Goal: Find contact information: Find contact information

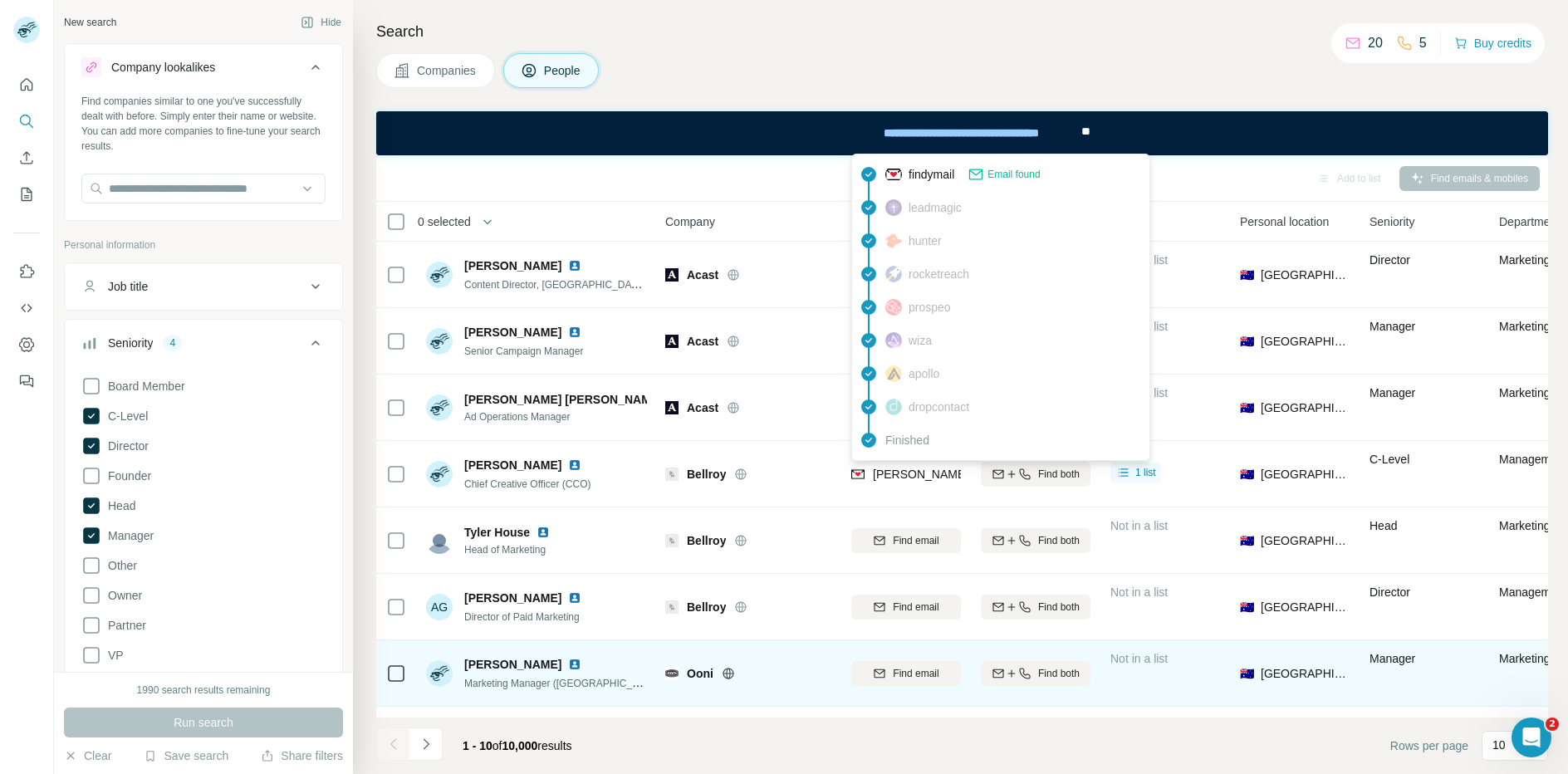
click at [729, 682] on div "Ooni" at bounding box center [748, 673] width 166 height 46
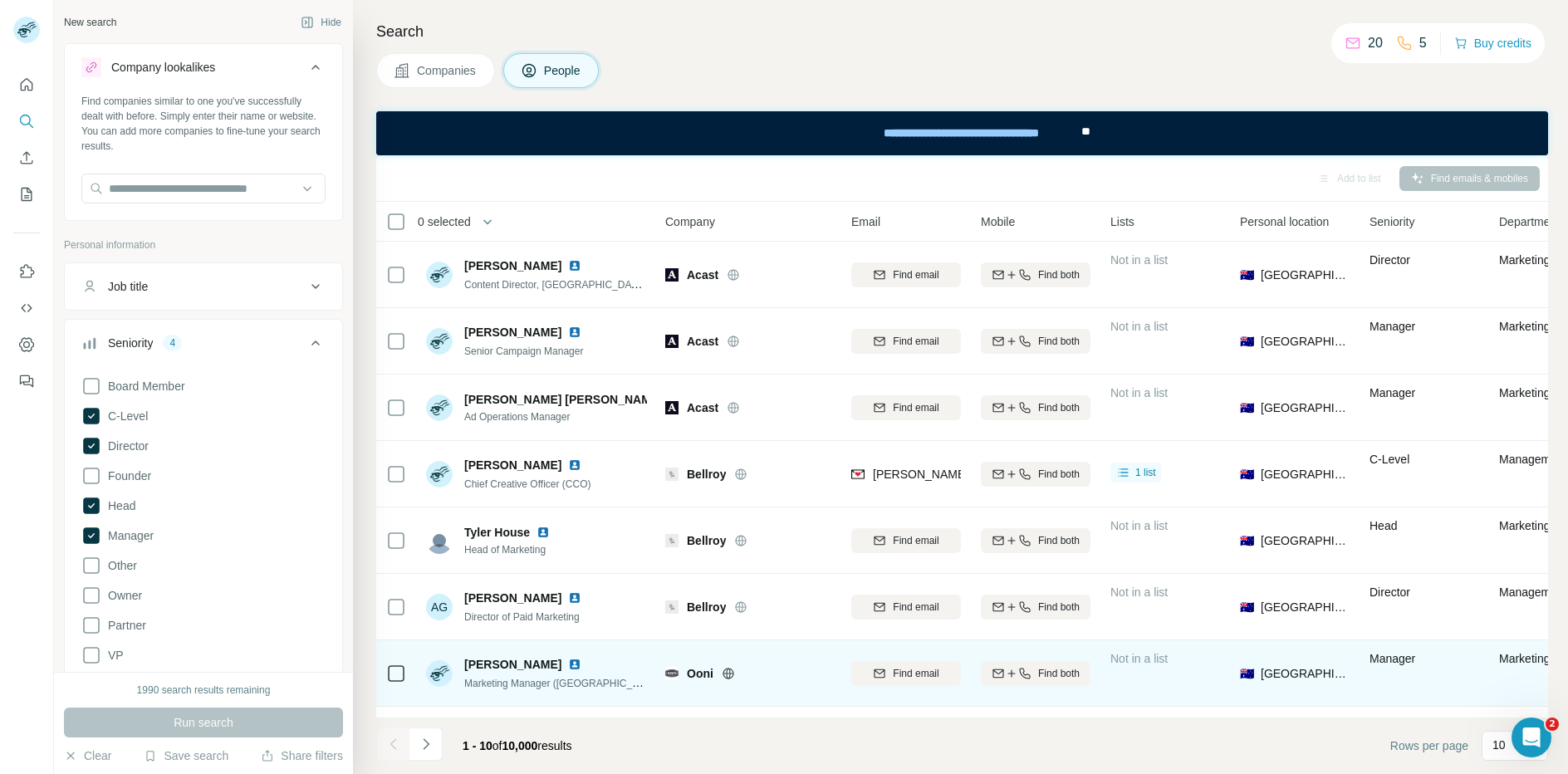
click at [728, 671] on icon at bounding box center [727, 673] width 13 height 13
click at [920, 671] on span "Find email" at bounding box center [916, 673] width 46 height 15
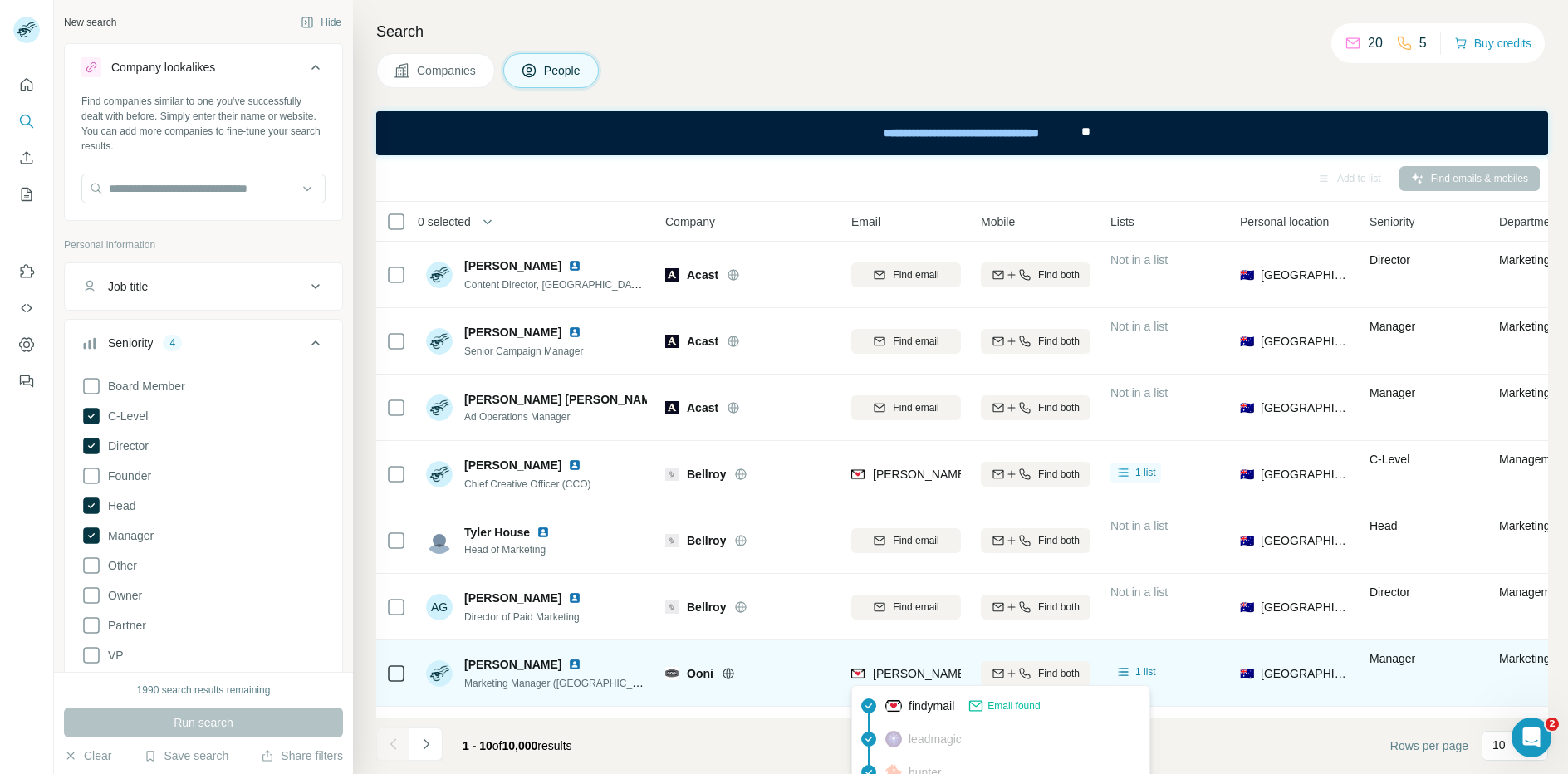
click at [920, 677] on span "[PERSON_NAME][EMAIL_ADDRESS][PERSON_NAME][DOMAIN_NAME]" at bounding box center [1067, 673] width 389 height 13
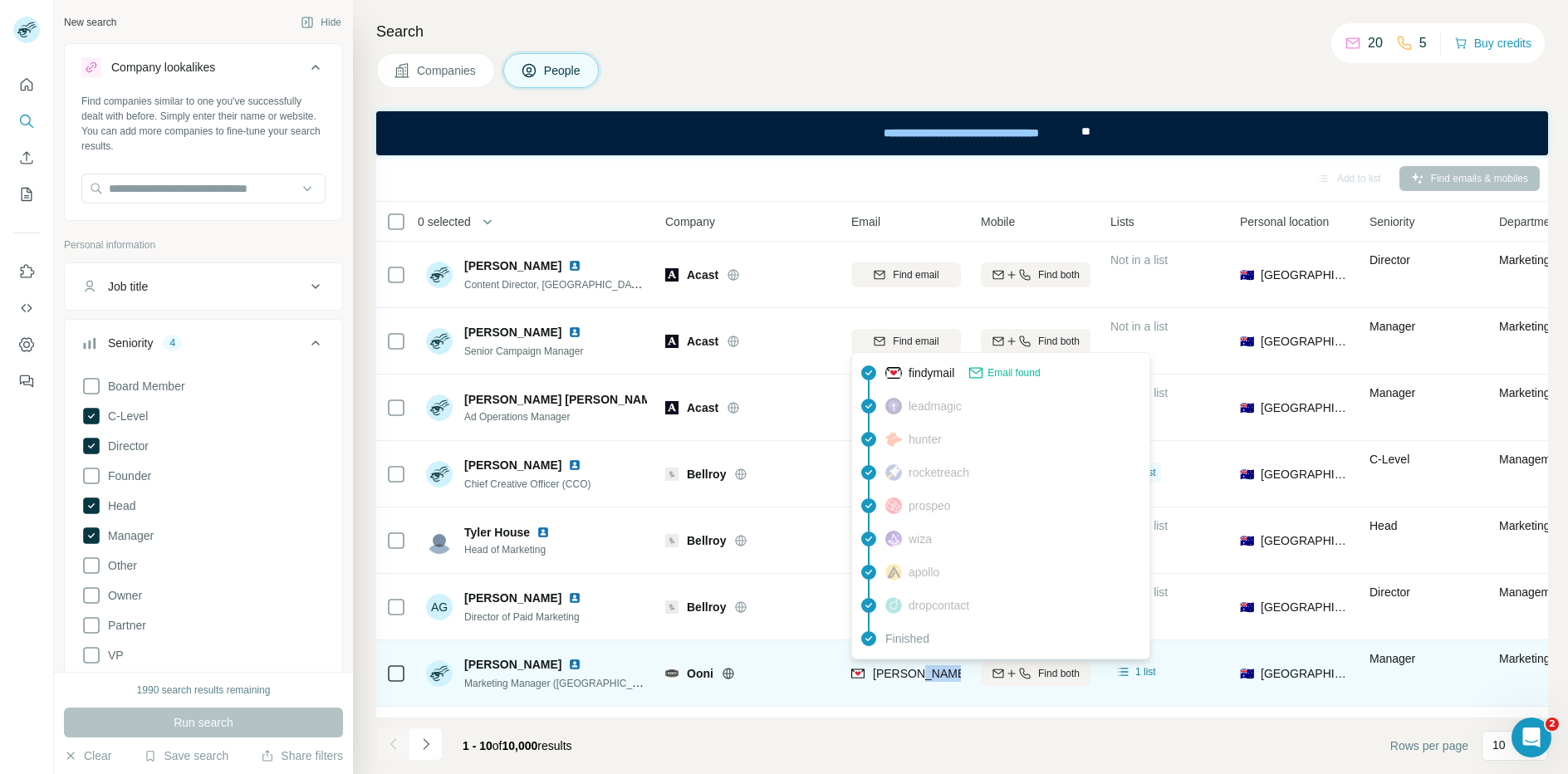
click at [920, 677] on span "[PERSON_NAME][EMAIL_ADDRESS][PERSON_NAME][DOMAIN_NAME]" at bounding box center [1067, 673] width 389 height 13
copy tr "[PERSON_NAME][EMAIL_ADDRESS][PERSON_NAME][DOMAIN_NAME]"
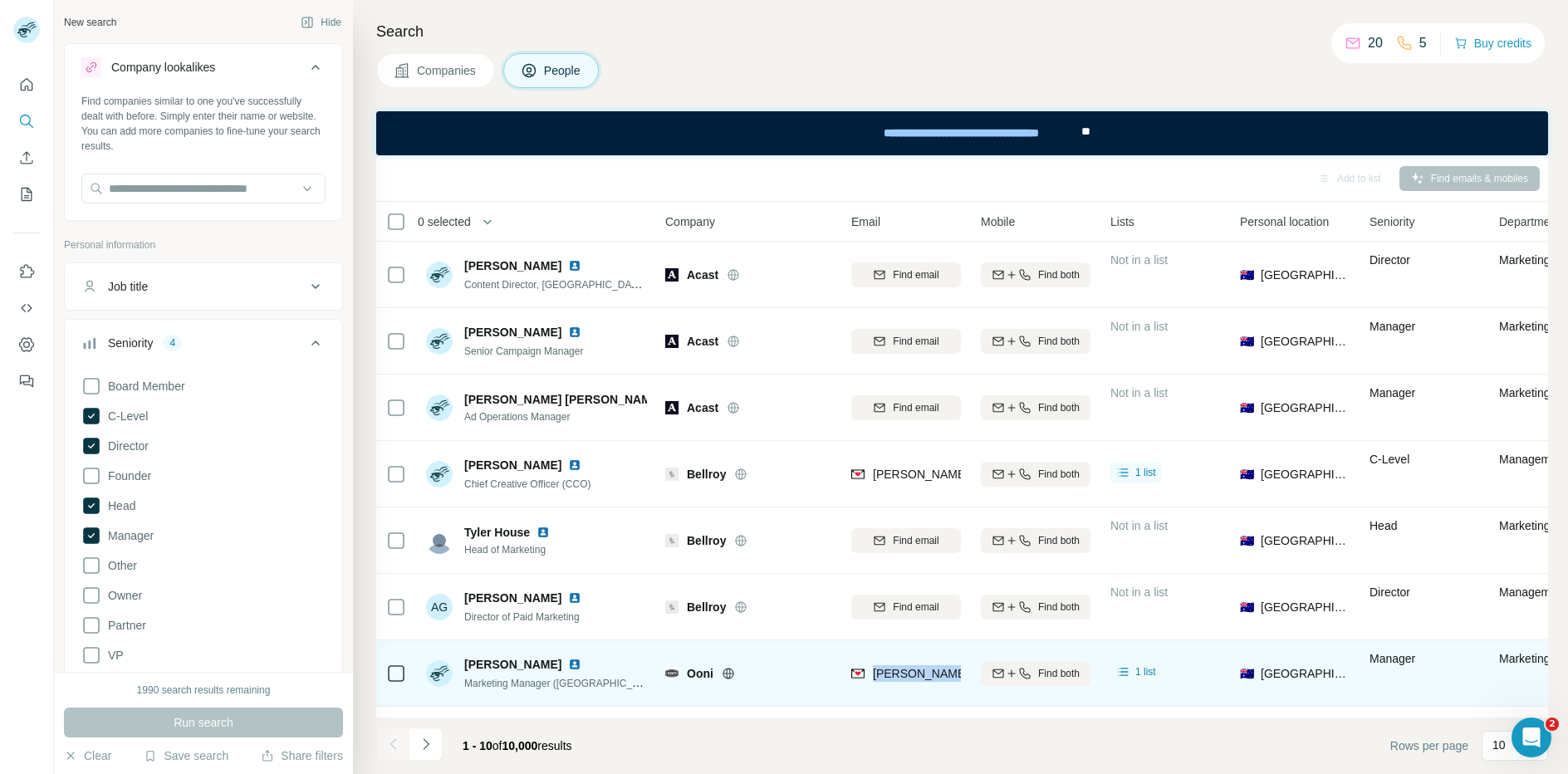
click at [568, 665] on img at bounding box center [574, 663] width 13 height 13
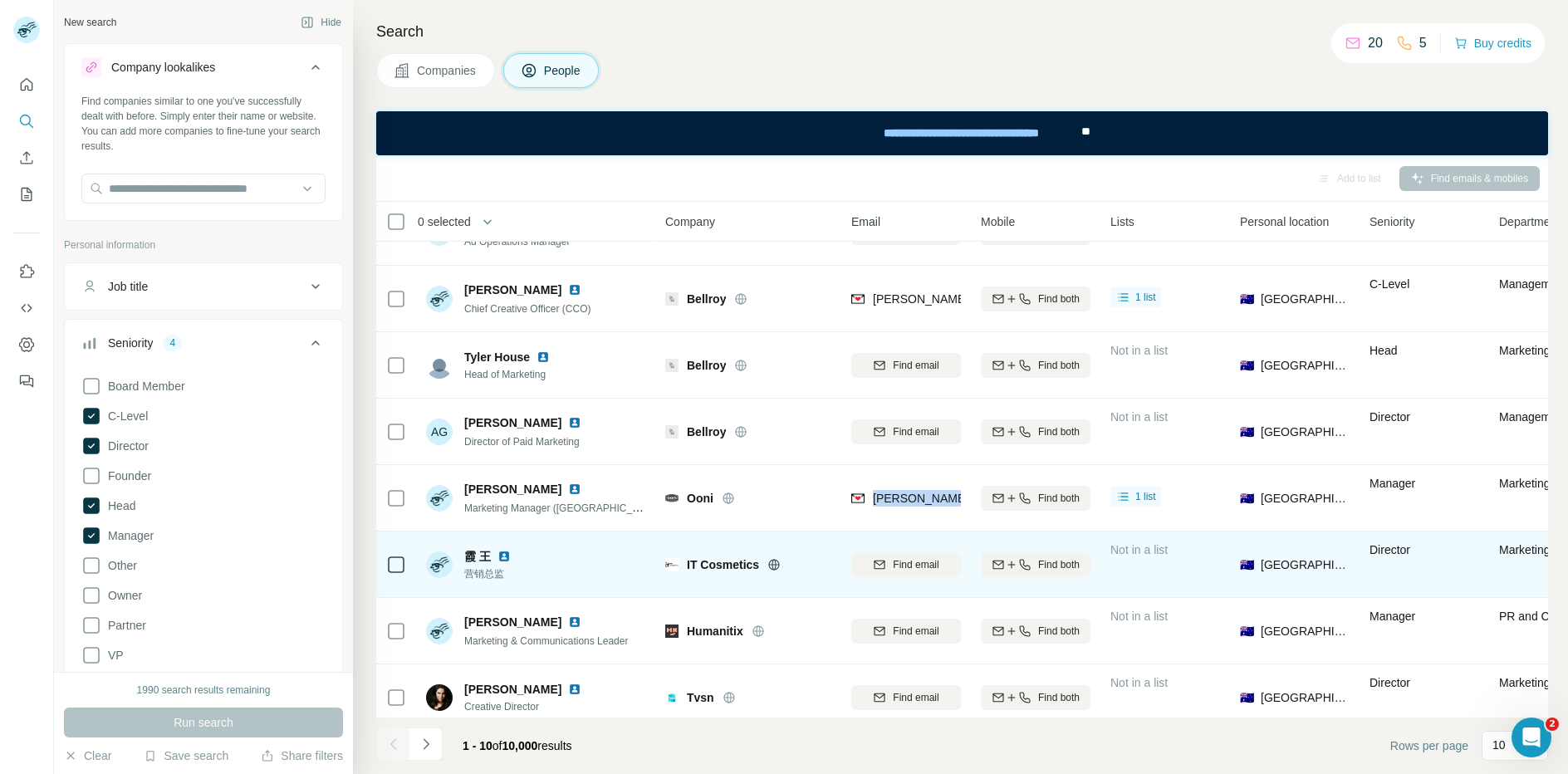
scroll to position [189, 0]
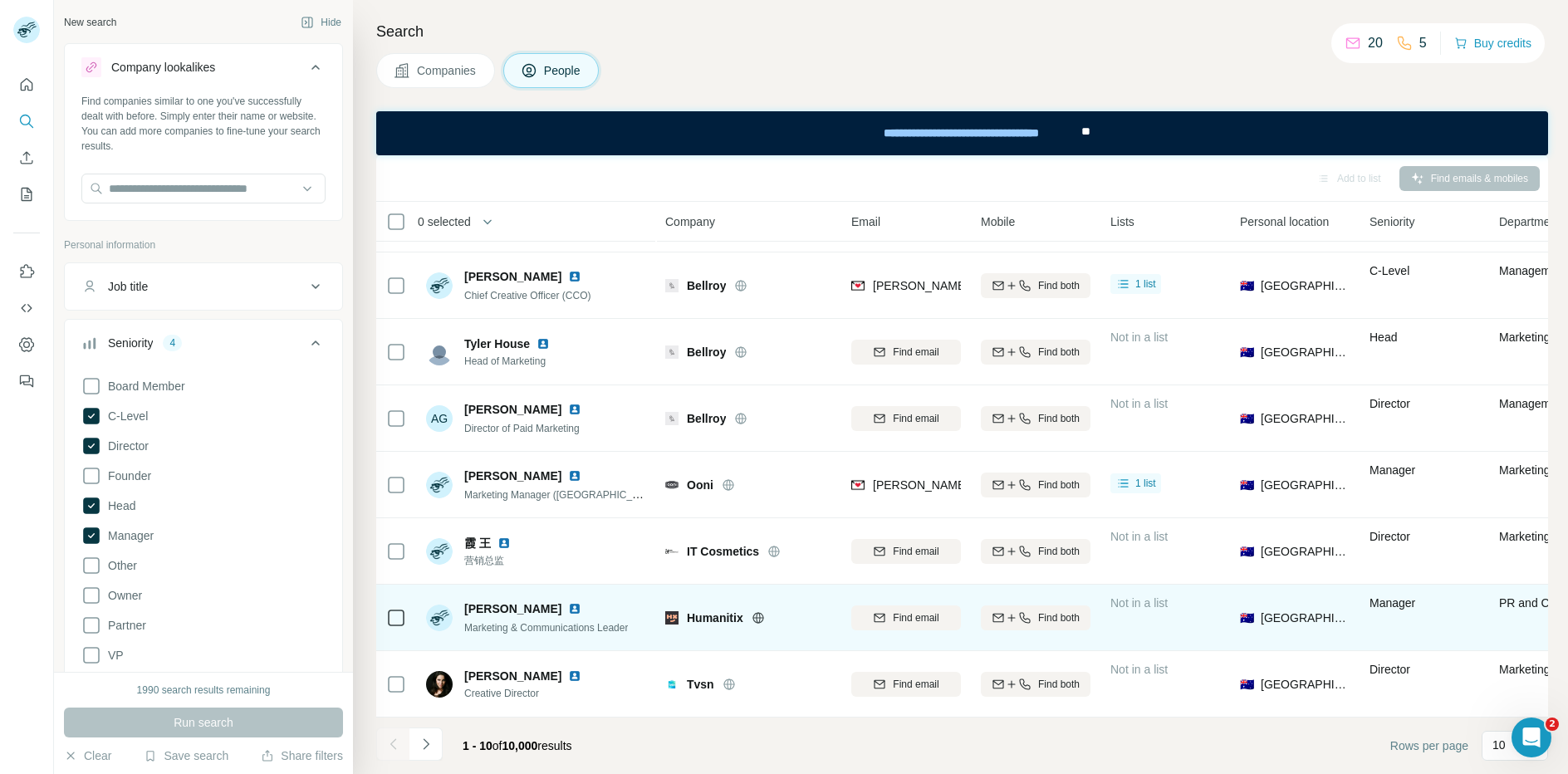
click at [758, 616] on icon at bounding box center [757, 616] width 11 height 1
click at [568, 608] on img at bounding box center [574, 608] width 13 height 13
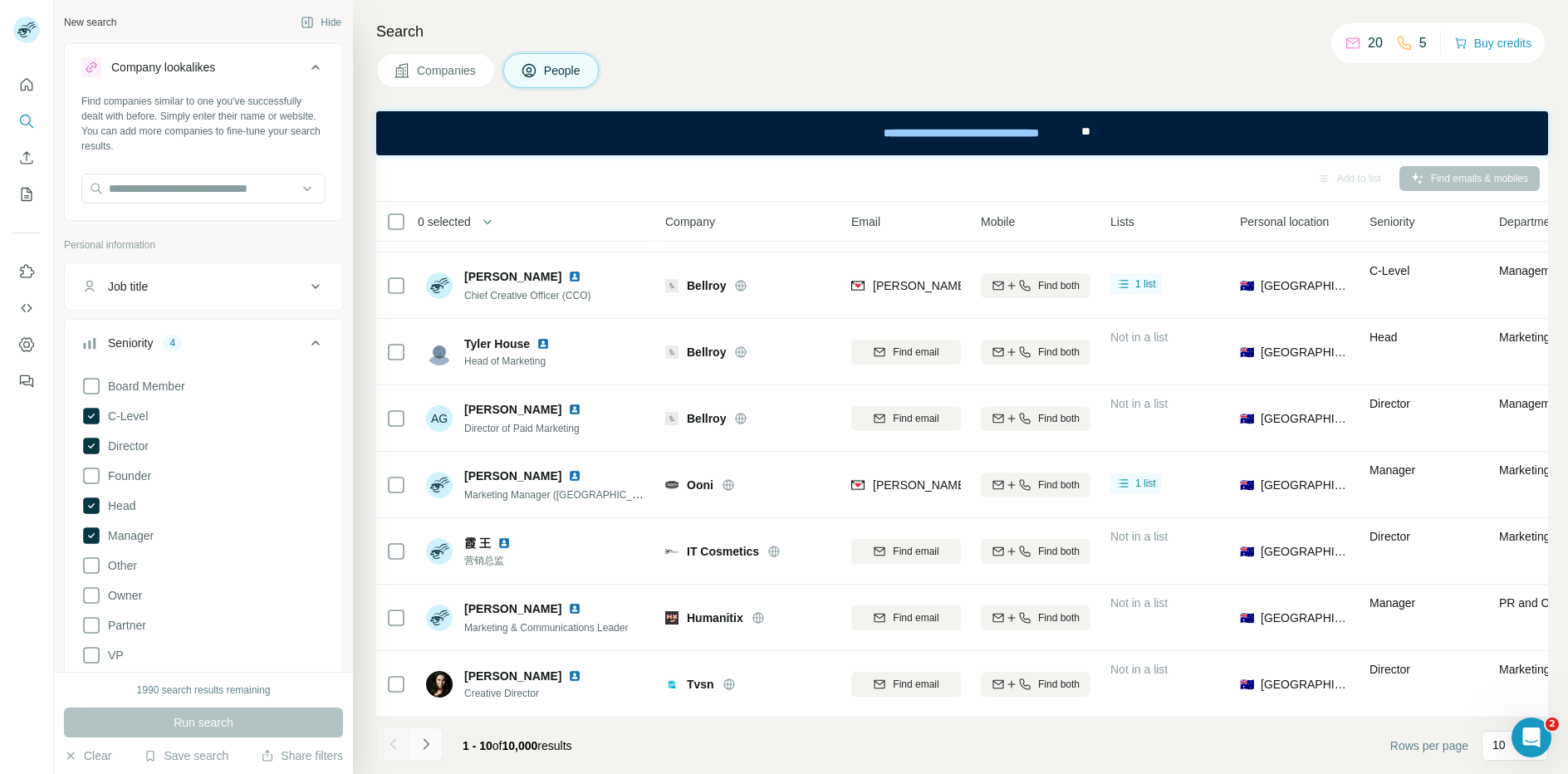
click at [423, 746] on icon "Navigate to next page" at bounding box center [425, 743] width 17 height 17
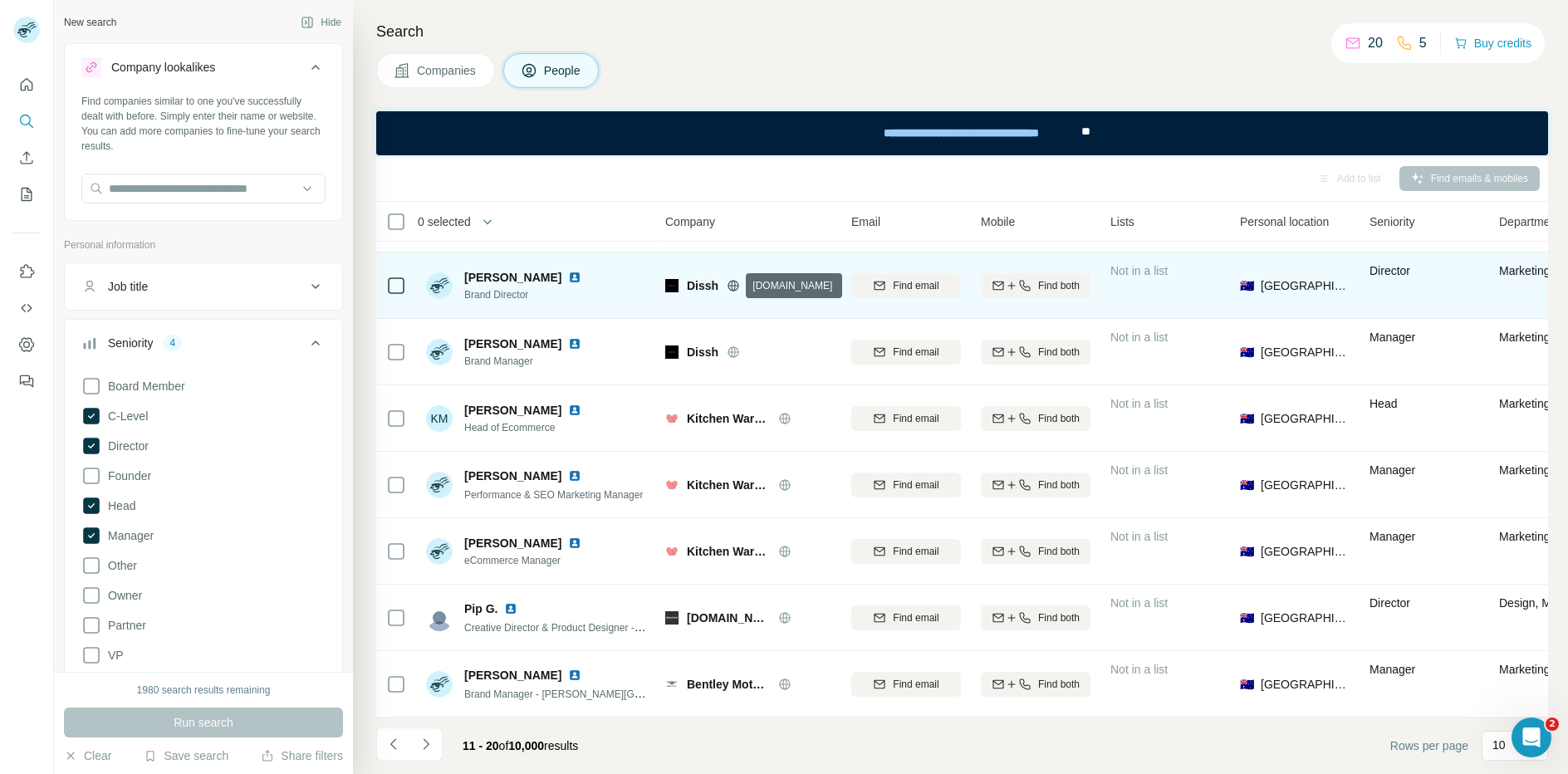
click at [734, 284] on icon at bounding box center [734, 285] width 4 height 11
click at [581, 276] on img at bounding box center [574, 277] width 13 height 13
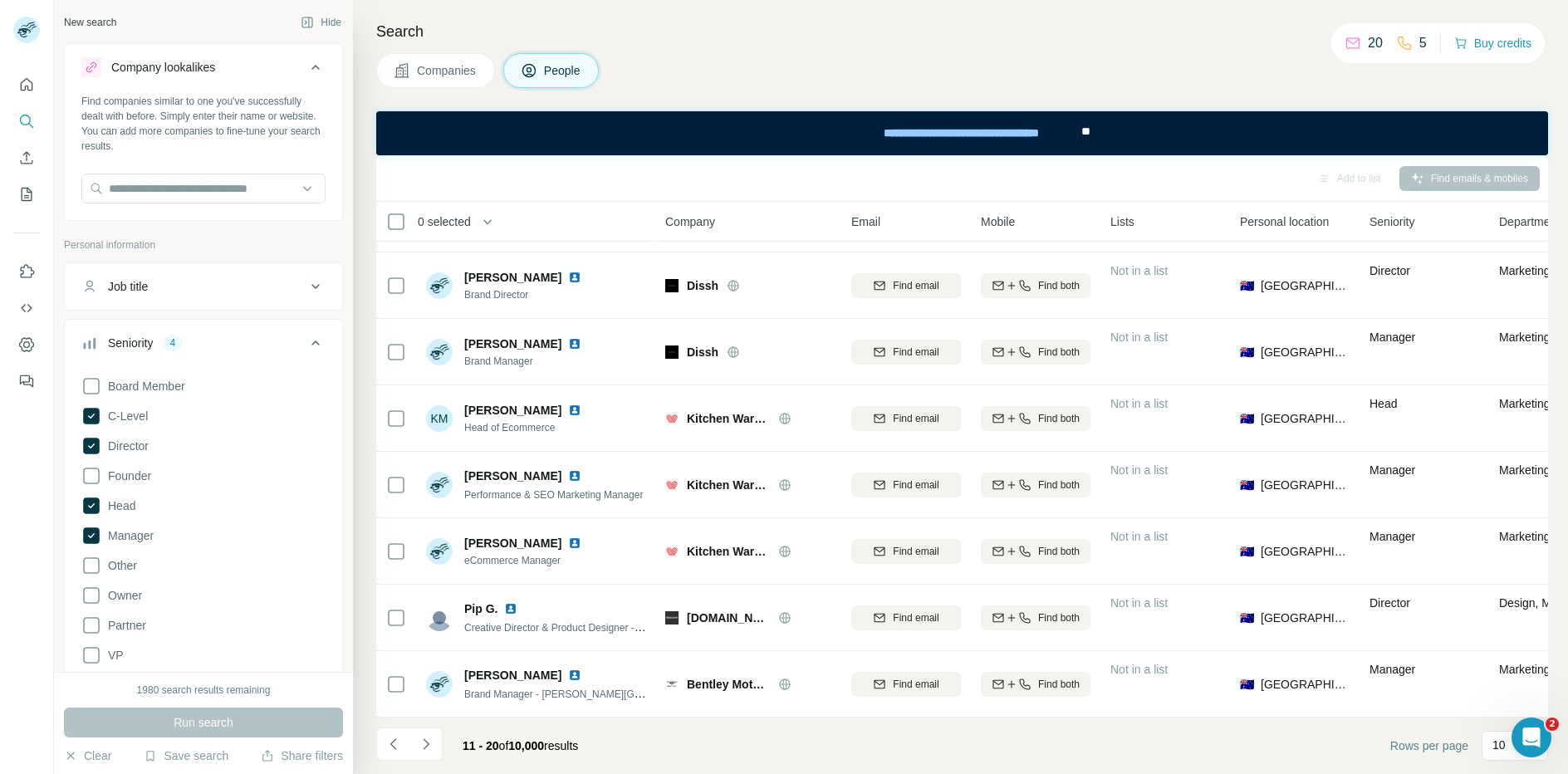
drag, startPoint x: 904, startPoint y: 290, endPoint x: 706, endPoint y: 205, distance: 215.5
click at [706, 205] on table "0 selected People Company Email Mobile Lists Personal location Seniority Depart…" at bounding box center [1091, 365] width 1428 height 704
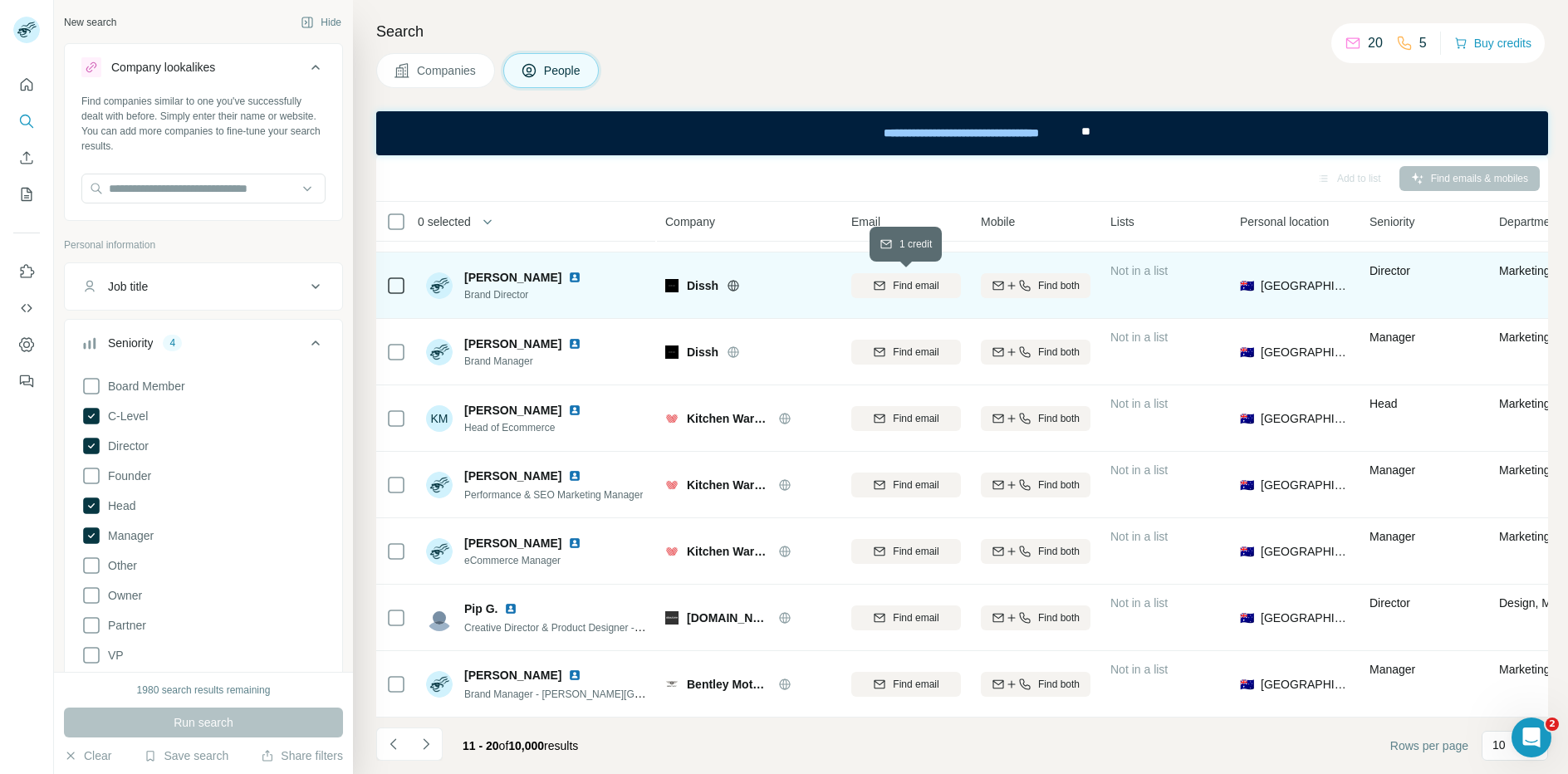
click at [941, 283] on div "Find email" at bounding box center [906, 285] width 110 height 15
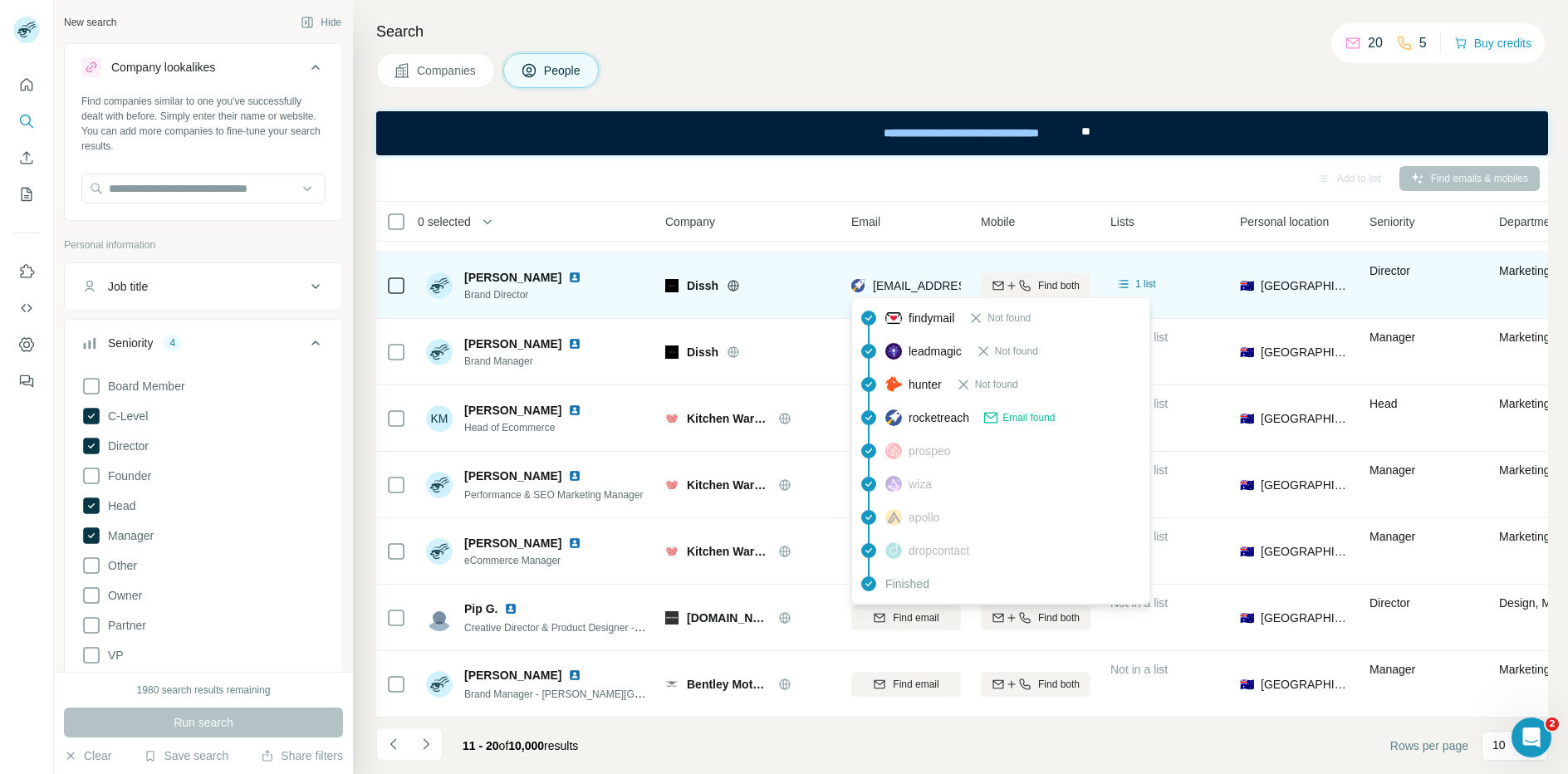
click at [914, 287] on span "[EMAIL_ADDRESS][DOMAIN_NAME]" at bounding box center [971, 285] width 197 height 13
copy tr "[EMAIL_ADDRESS][DOMAIN_NAME]"
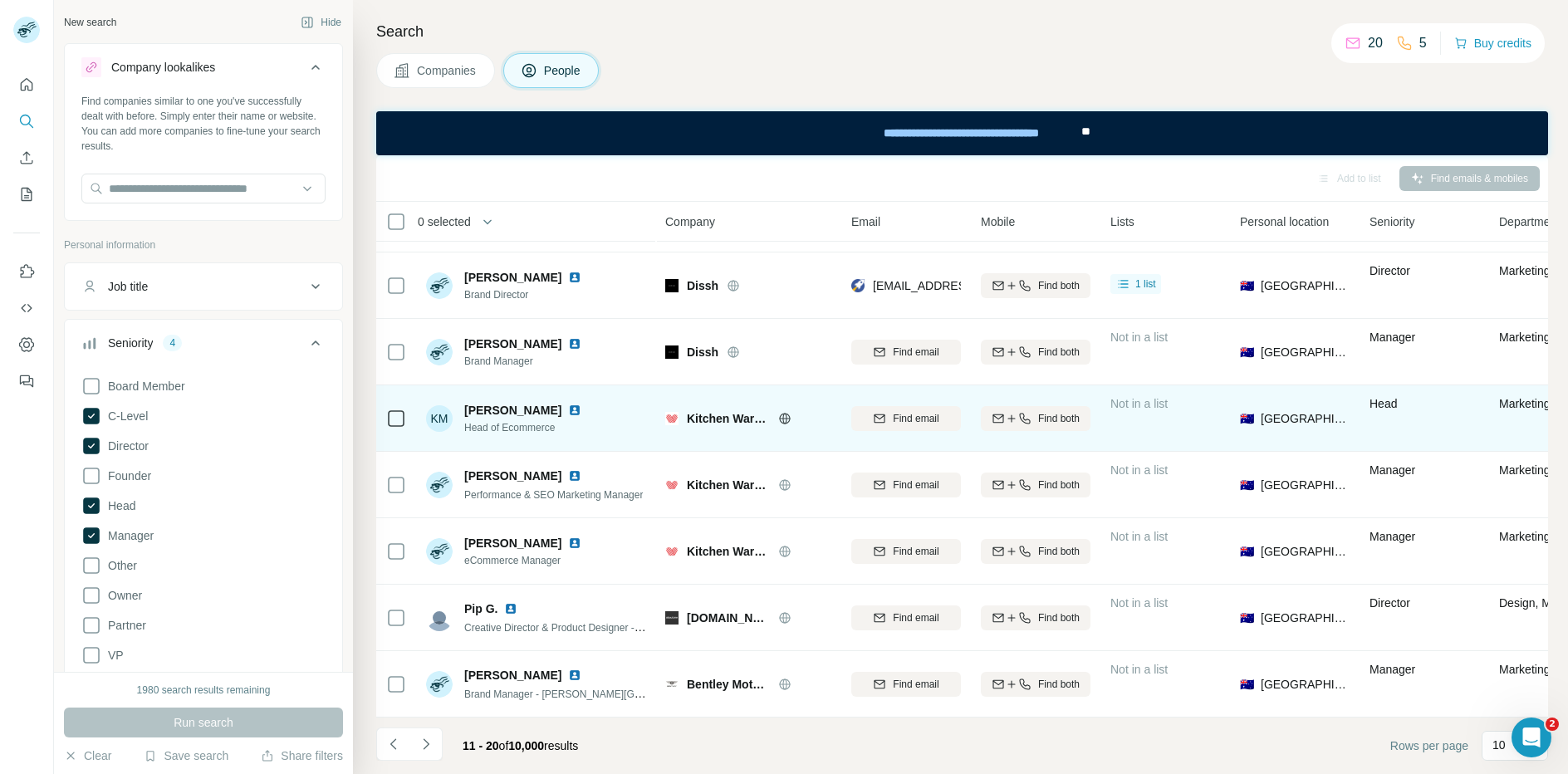
click at [788, 417] on icon at bounding box center [784, 417] width 11 height 1
click at [568, 411] on img at bounding box center [574, 410] width 13 height 13
click at [920, 411] on span "Find email" at bounding box center [916, 418] width 46 height 15
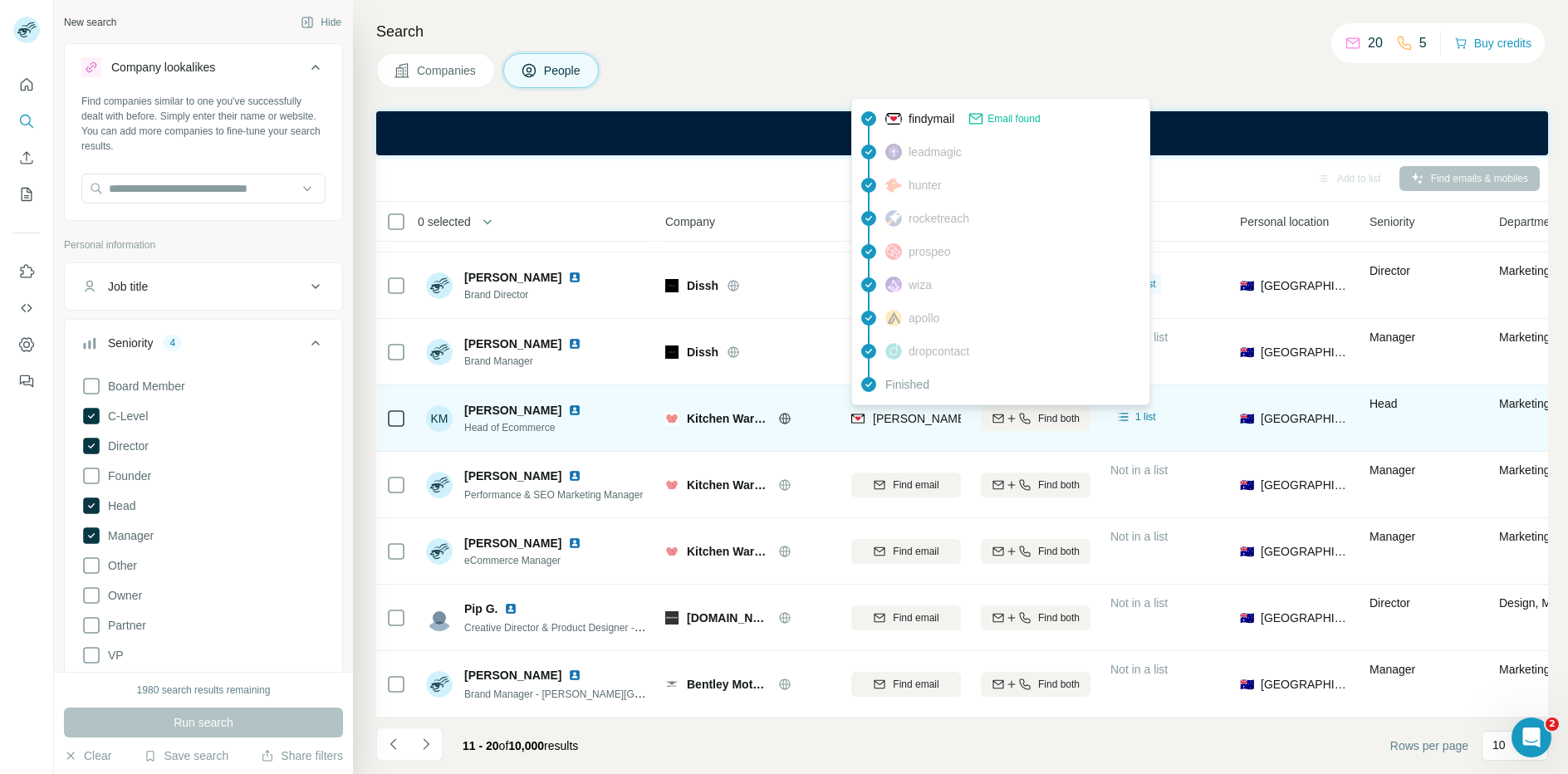
click at [904, 415] on span "[PERSON_NAME][EMAIL_ADDRESS][PERSON_NAME][DOMAIN_NAME]" at bounding box center [1067, 418] width 389 height 13
copy tr "[PERSON_NAME][EMAIL_ADDRESS][PERSON_NAME][DOMAIN_NAME]"
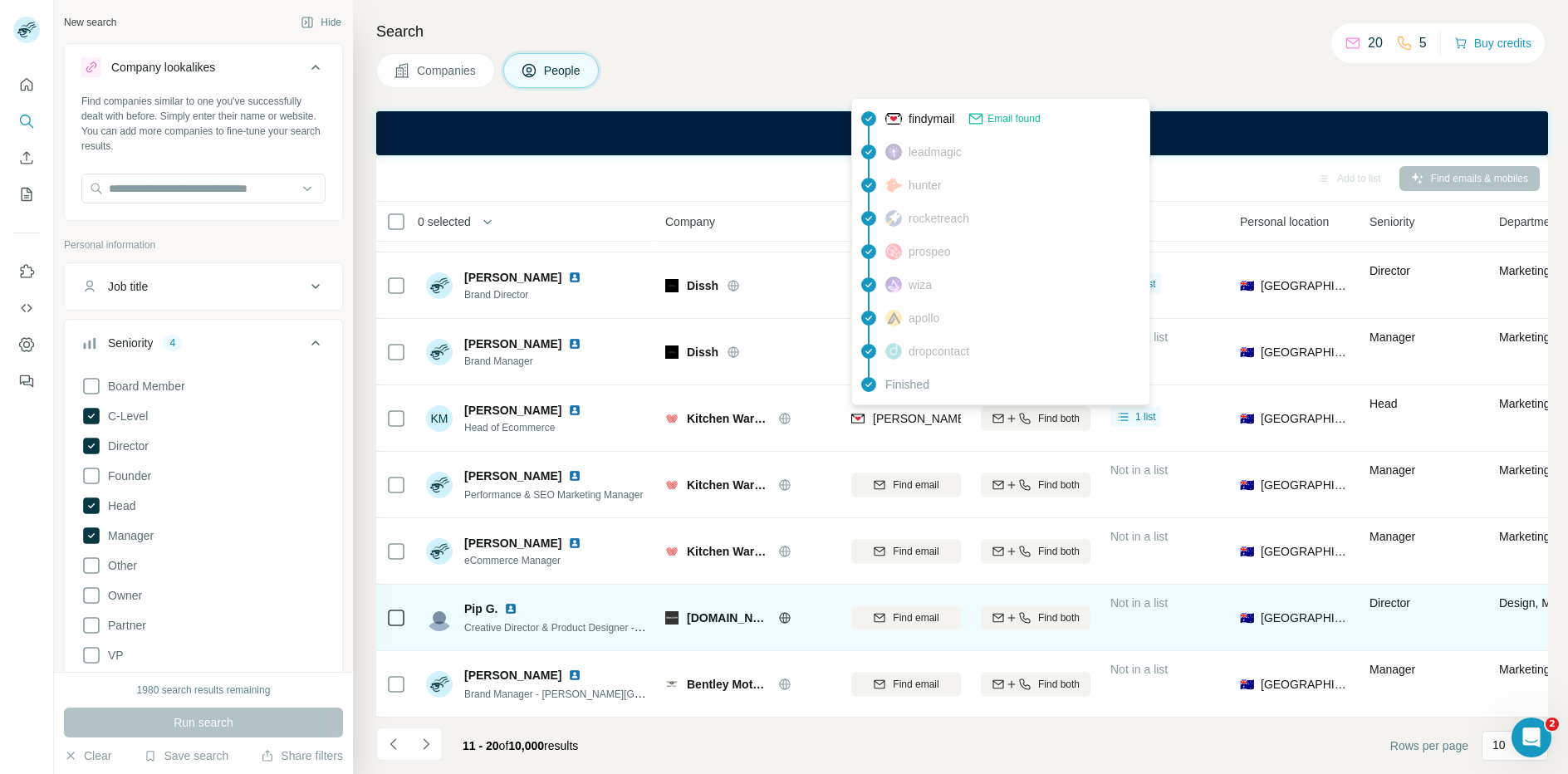
click at [782, 617] on icon at bounding box center [784, 617] width 4 height 11
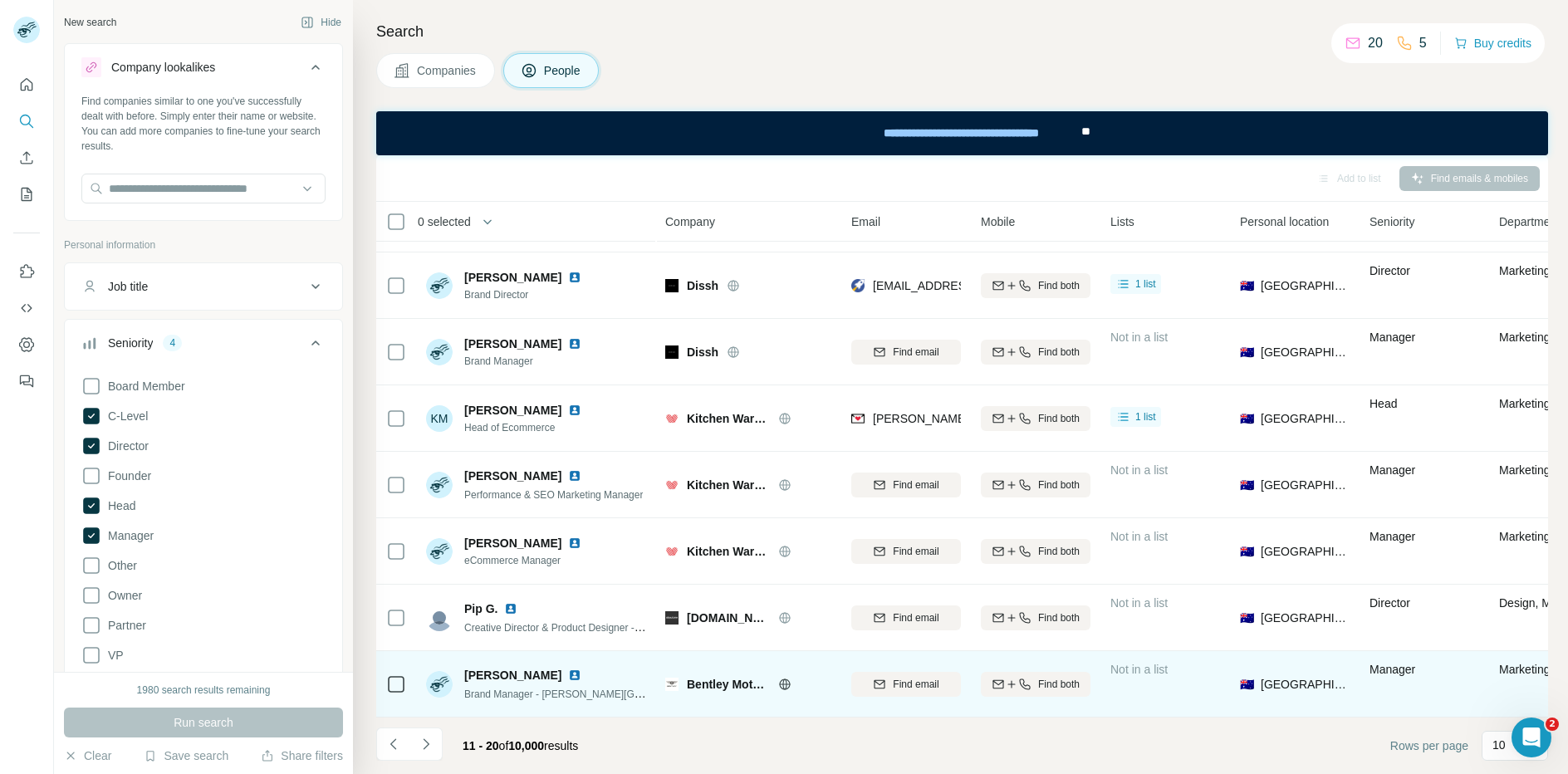
click at [780, 682] on icon at bounding box center [784, 684] width 13 height 13
click at [568, 670] on img at bounding box center [574, 675] width 13 height 13
click at [879, 683] on icon "button" at bounding box center [880, 683] width 11 height 5
click at [431, 741] on icon "Navigate to next page" at bounding box center [425, 743] width 17 height 17
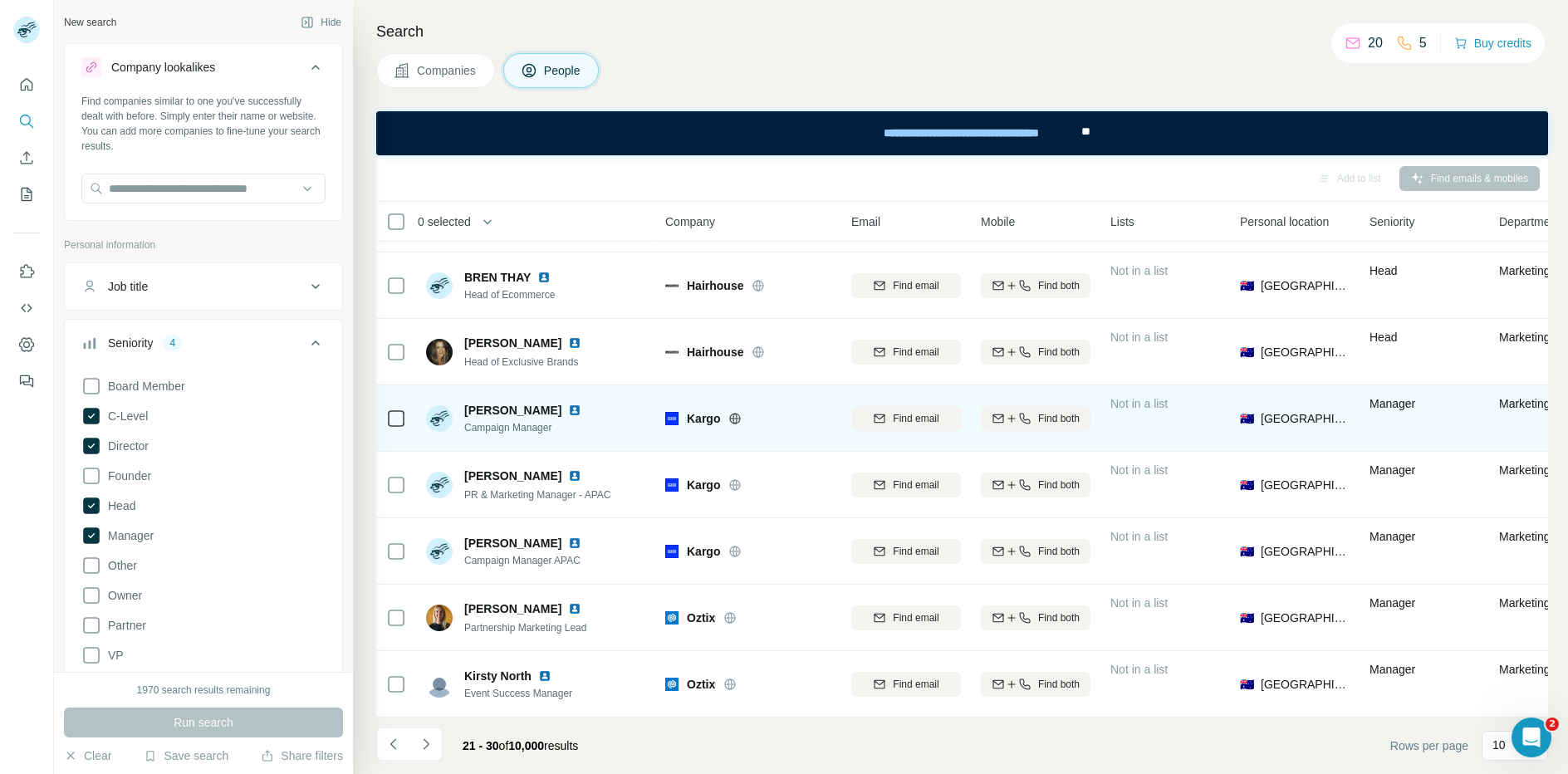
click at [728, 419] on icon at bounding box center [734, 418] width 13 height 13
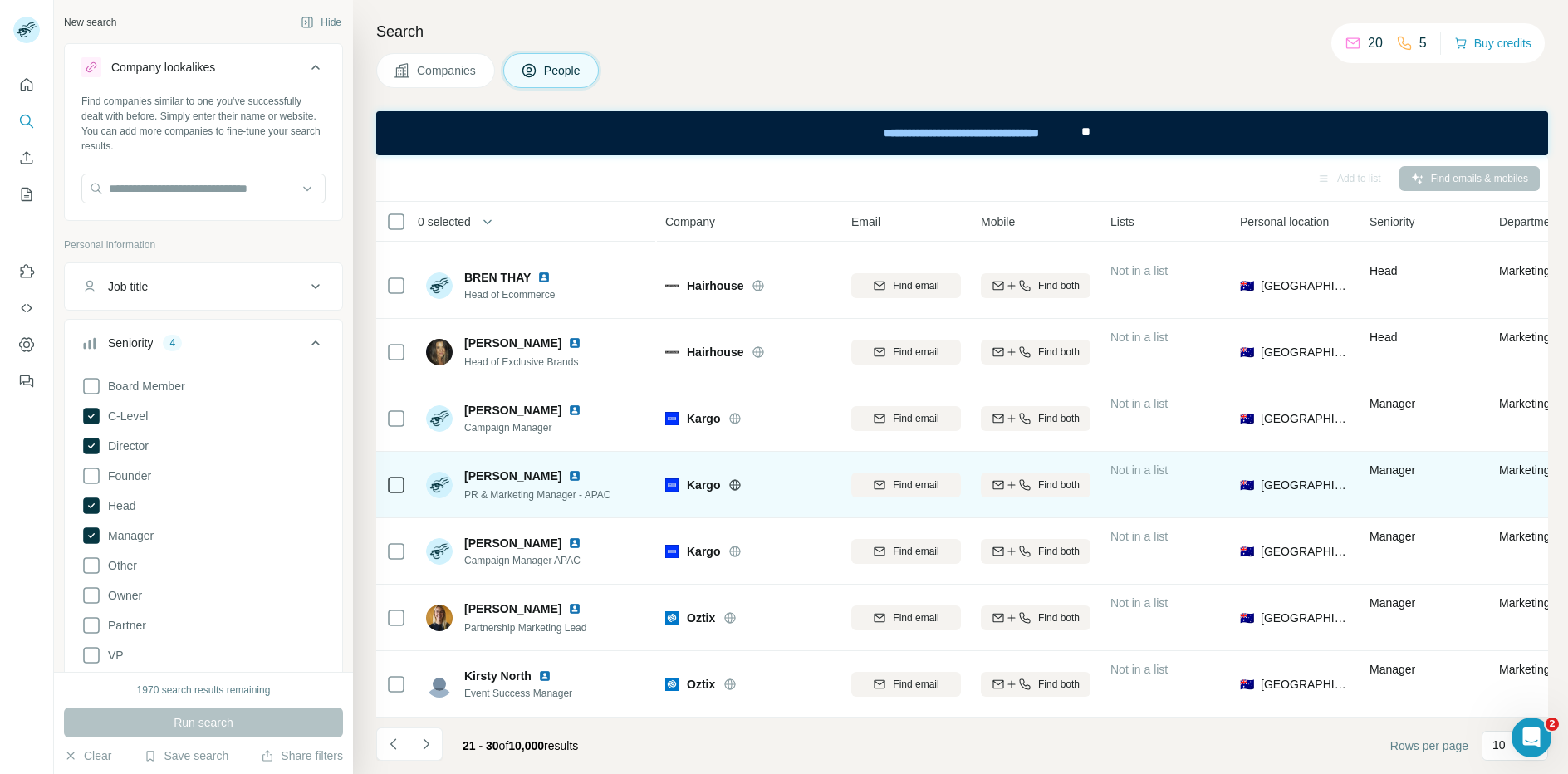
click at [568, 474] on img at bounding box center [574, 476] width 13 height 13
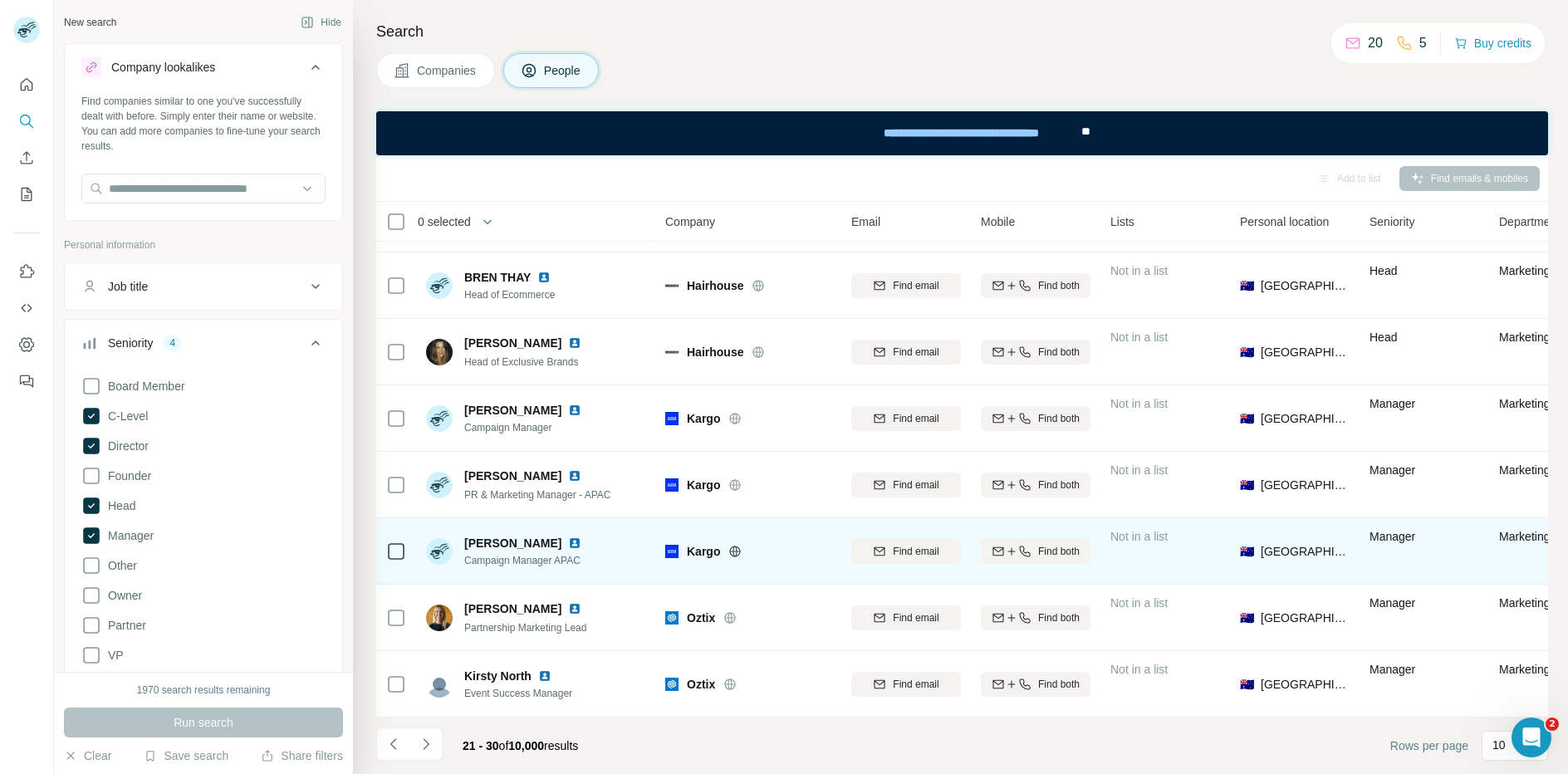
click at [581, 544] on img at bounding box center [574, 542] width 13 height 13
click at [899, 560] on button "Find email" at bounding box center [906, 551] width 110 height 25
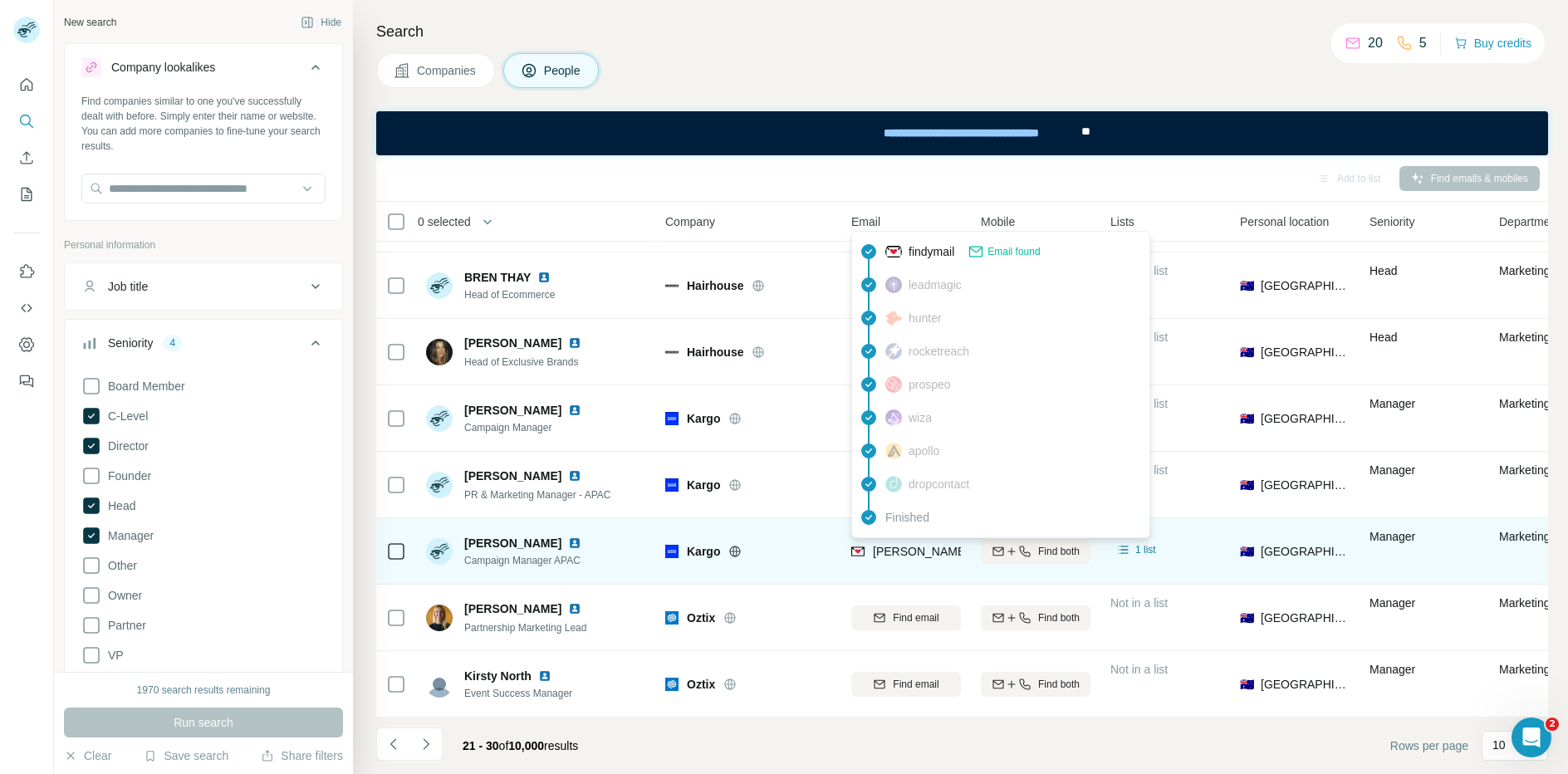
click at [906, 553] on span "[PERSON_NAME][EMAIL_ADDRESS][PERSON_NAME][DOMAIN_NAME]" at bounding box center [1067, 551] width 389 height 13
copy tr "[PERSON_NAME][EMAIL_ADDRESS][PERSON_NAME][DOMAIN_NAME]"
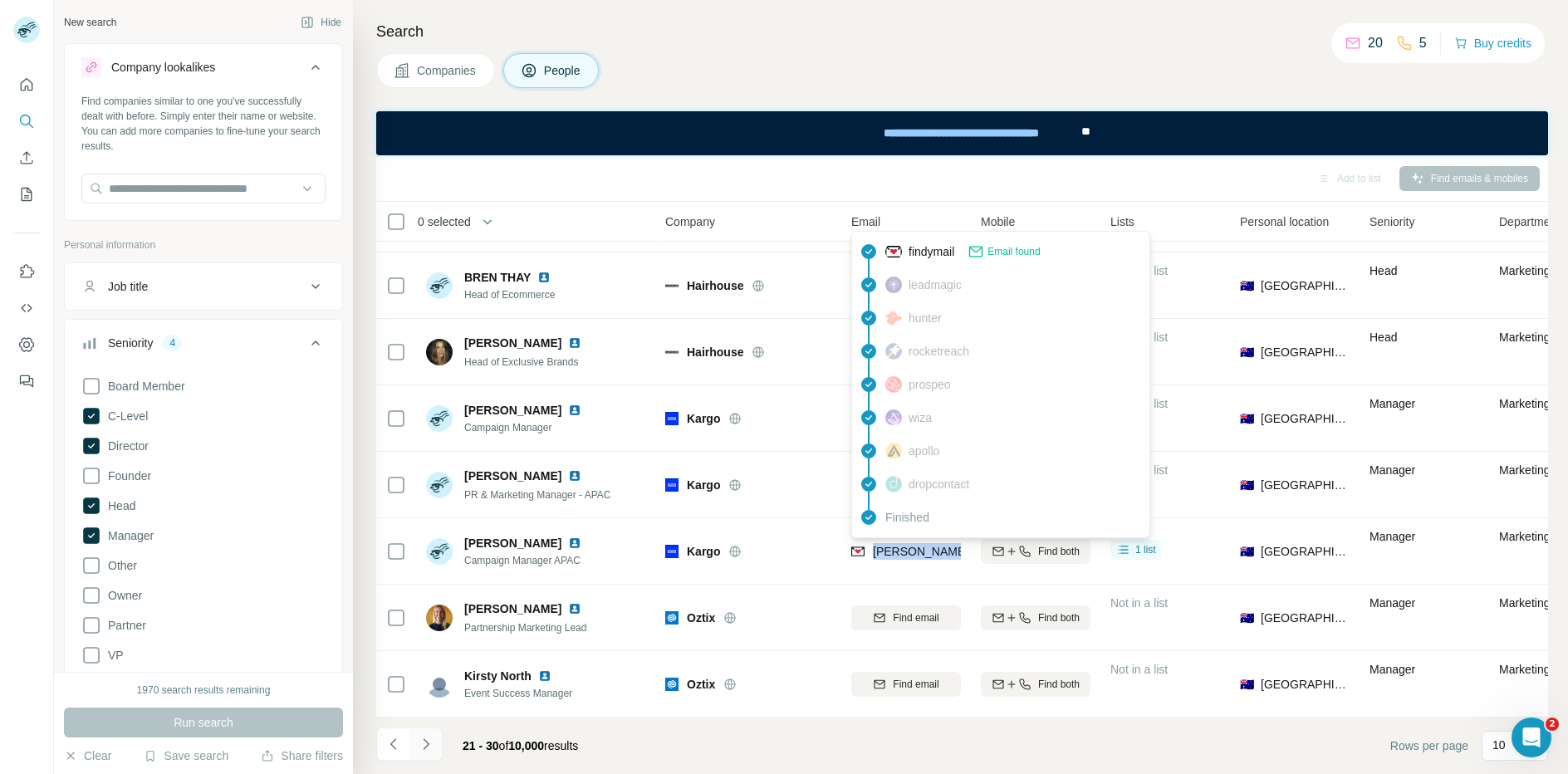
click at [432, 742] on icon "Navigate to next page" at bounding box center [425, 743] width 17 height 17
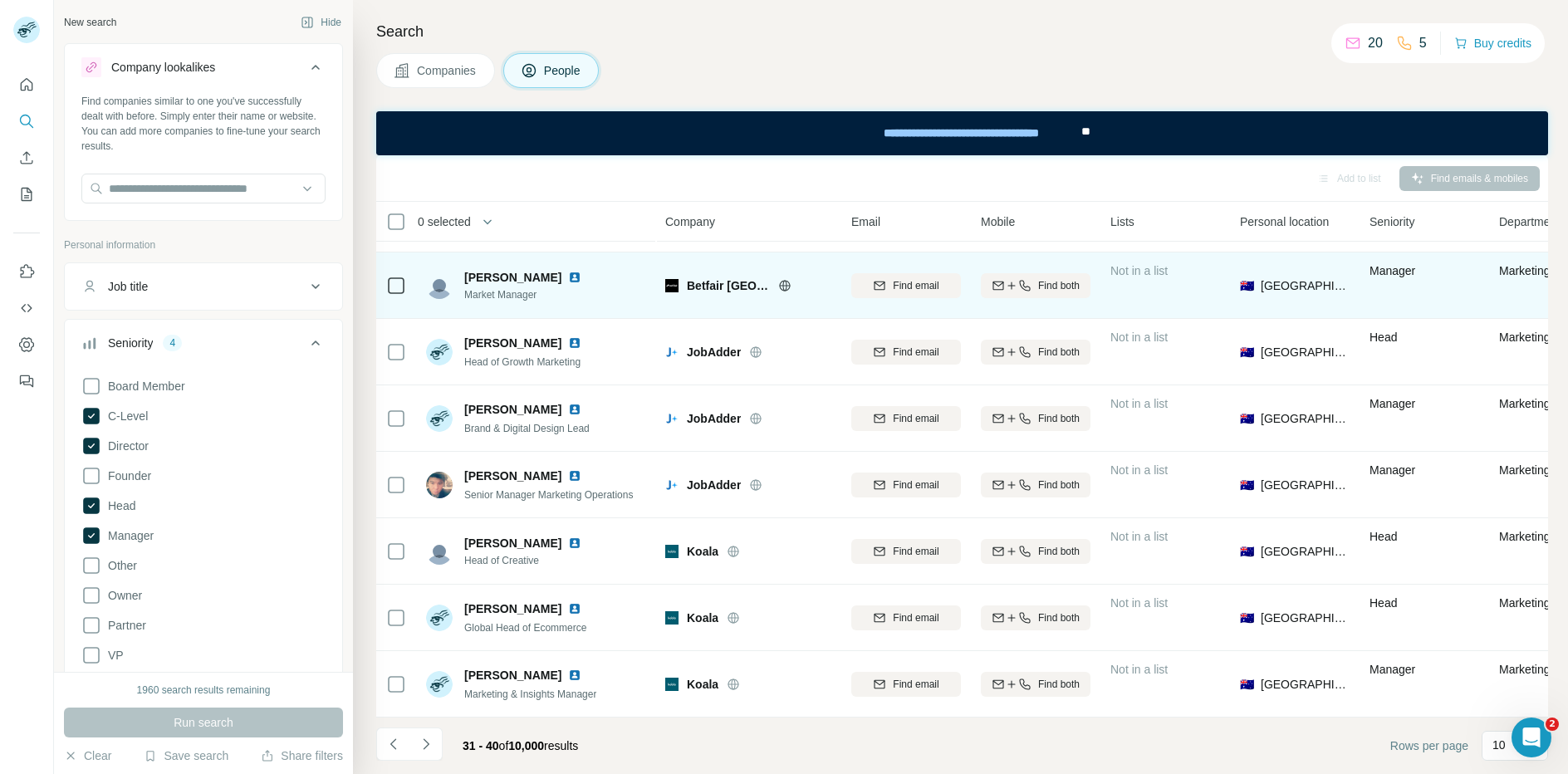
click at [786, 288] on icon at bounding box center [784, 285] width 4 height 11
click at [568, 280] on img at bounding box center [574, 277] width 13 height 13
click at [927, 290] on span "Find email" at bounding box center [916, 285] width 46 height 15
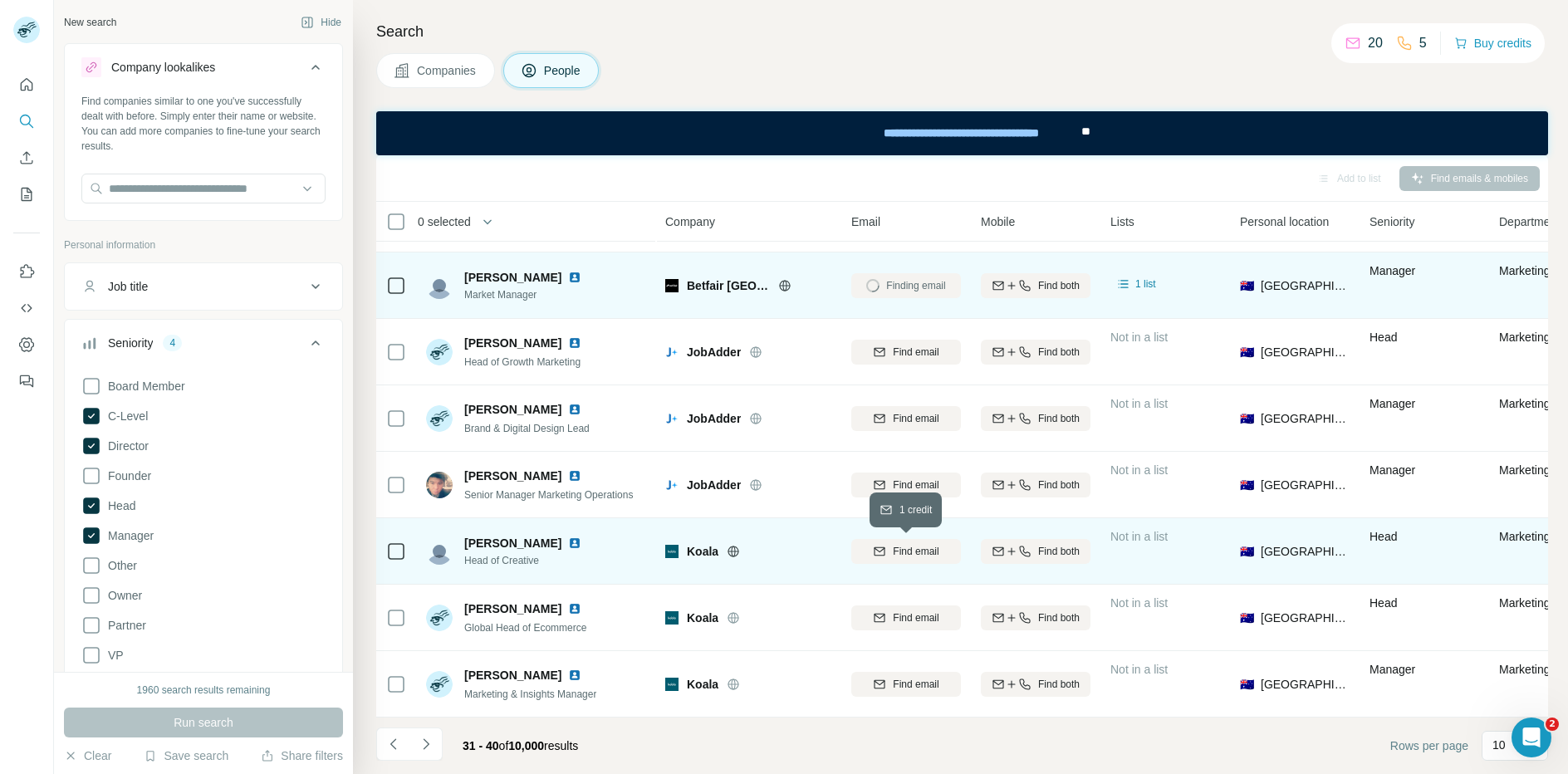
click at [912, 553] on span "Find email" at bounding box center [916, 551] width 46 height 15
click at [568, 541] on img at bounding box center [574, 542] width 13 height 13
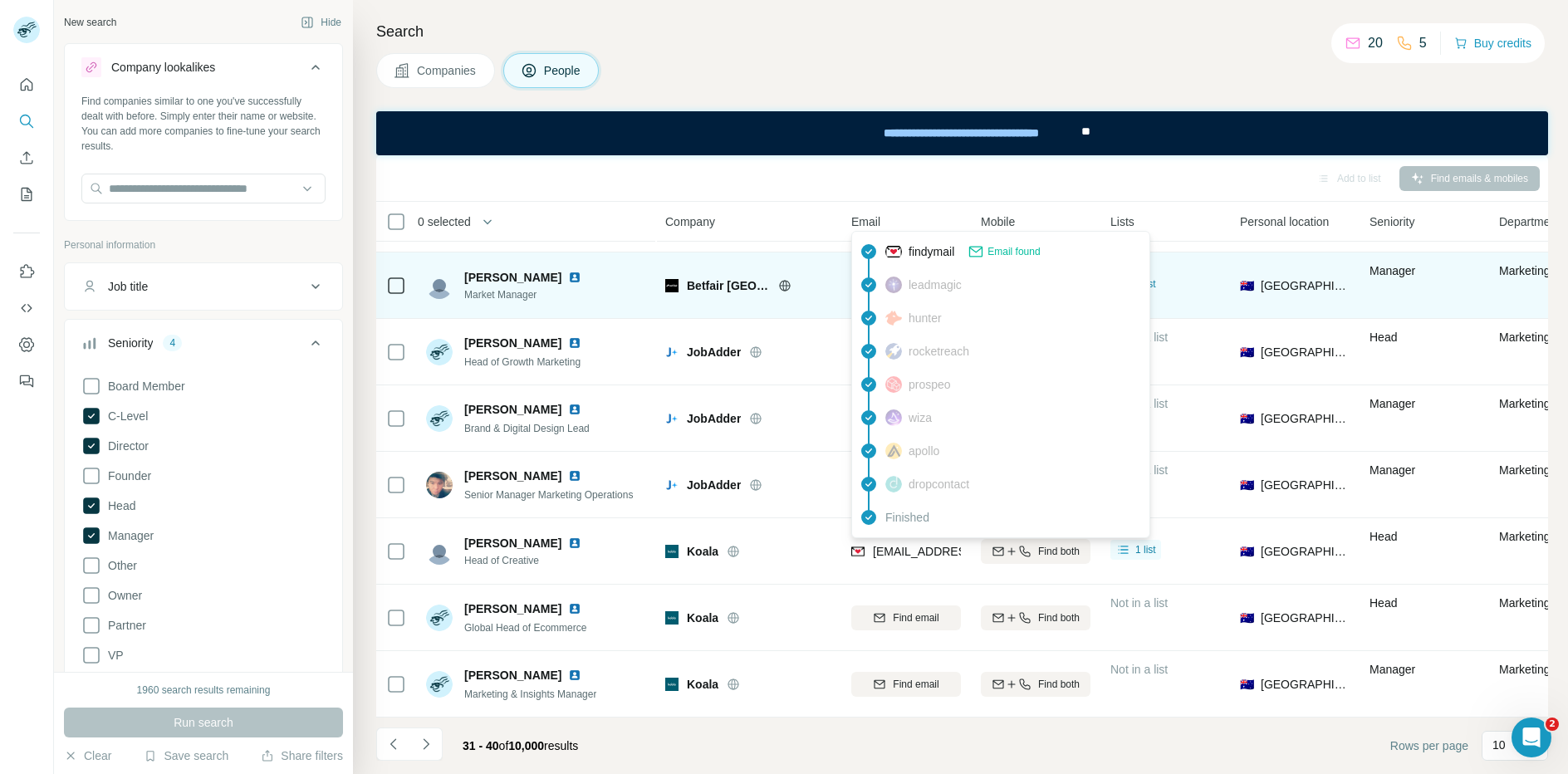
click at [912, 550] on span "[EMAIL_ADDRESS][DOMAIN_NAME]" at bounding box center [971, 551] width 197 height 13
copy tr "[EMAIL_ADDRESS][DOMAIN_NAME]"
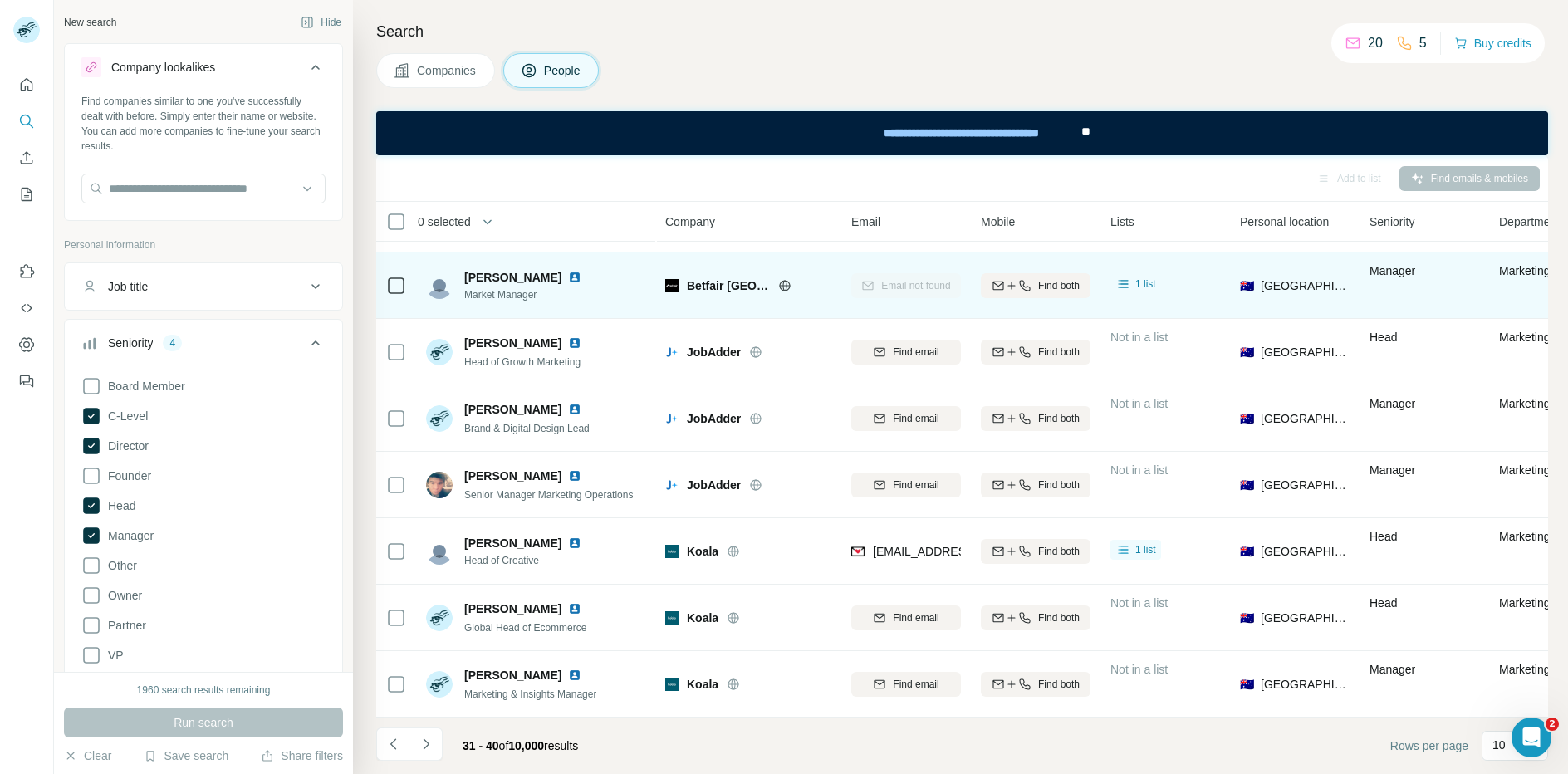
click at [773, 737] on footer "31 - 40 of 10,000 results Rows per page 10" at bounding box center [962, 746] width 1172 height 57
click at [423, 738] on icon "Navigate to next page" at bounding box center [425, 743] width 17 height 17
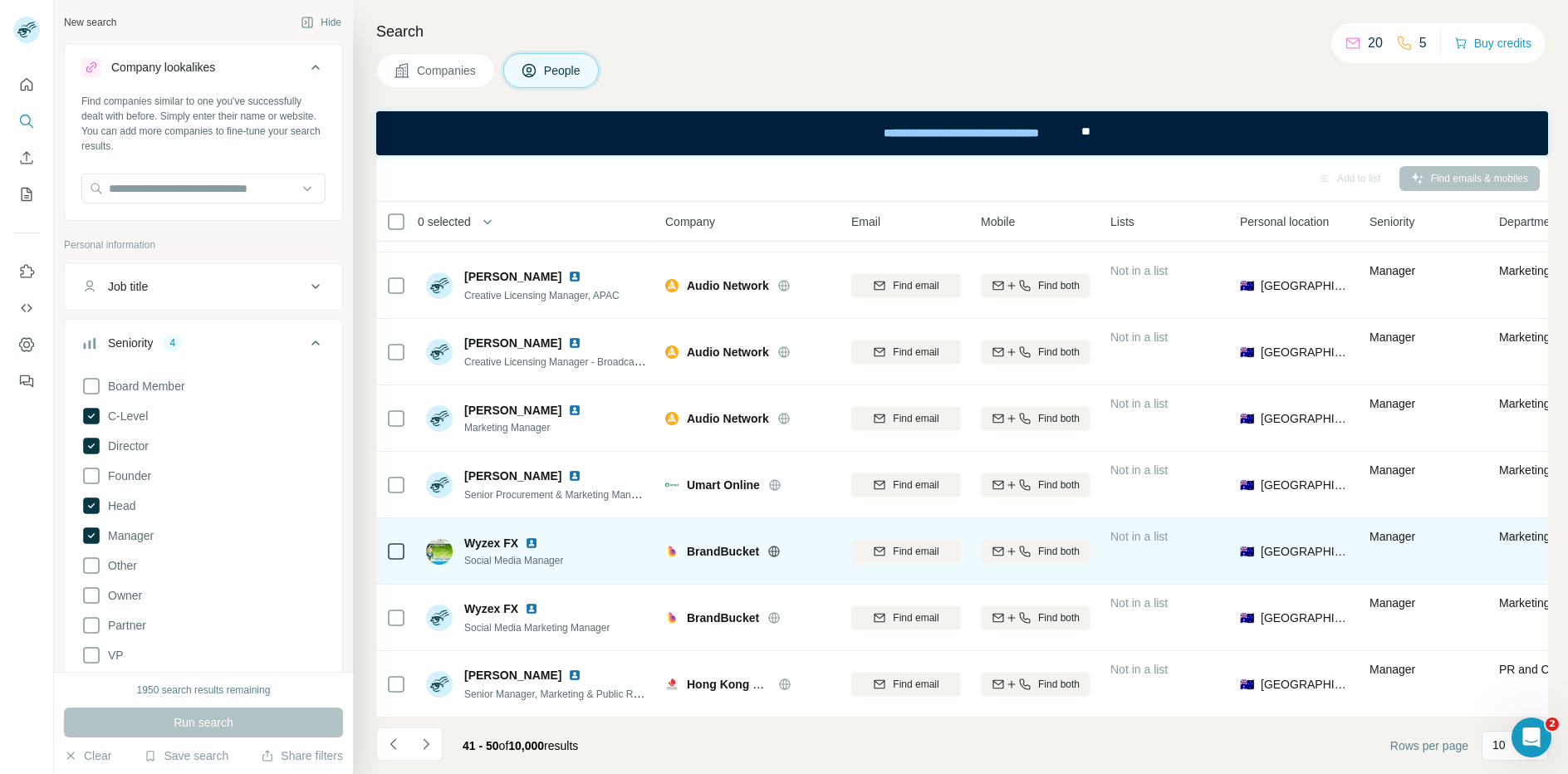
click at [773, 553] on icon at bounding box center [773, 551] width 13 height 13
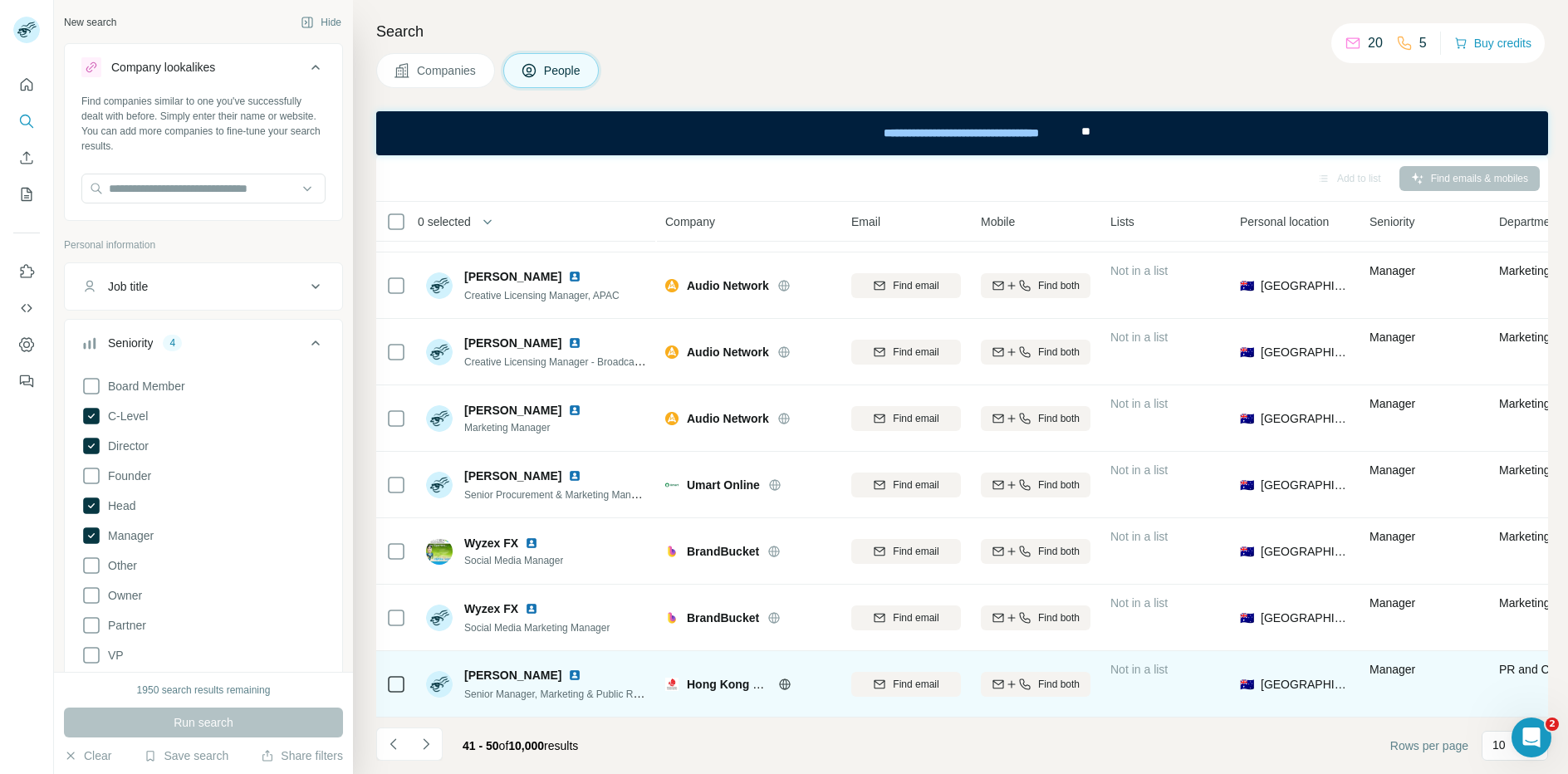
click at [786, 685] on icon at bounding box center [784, 684] width 4 height 11
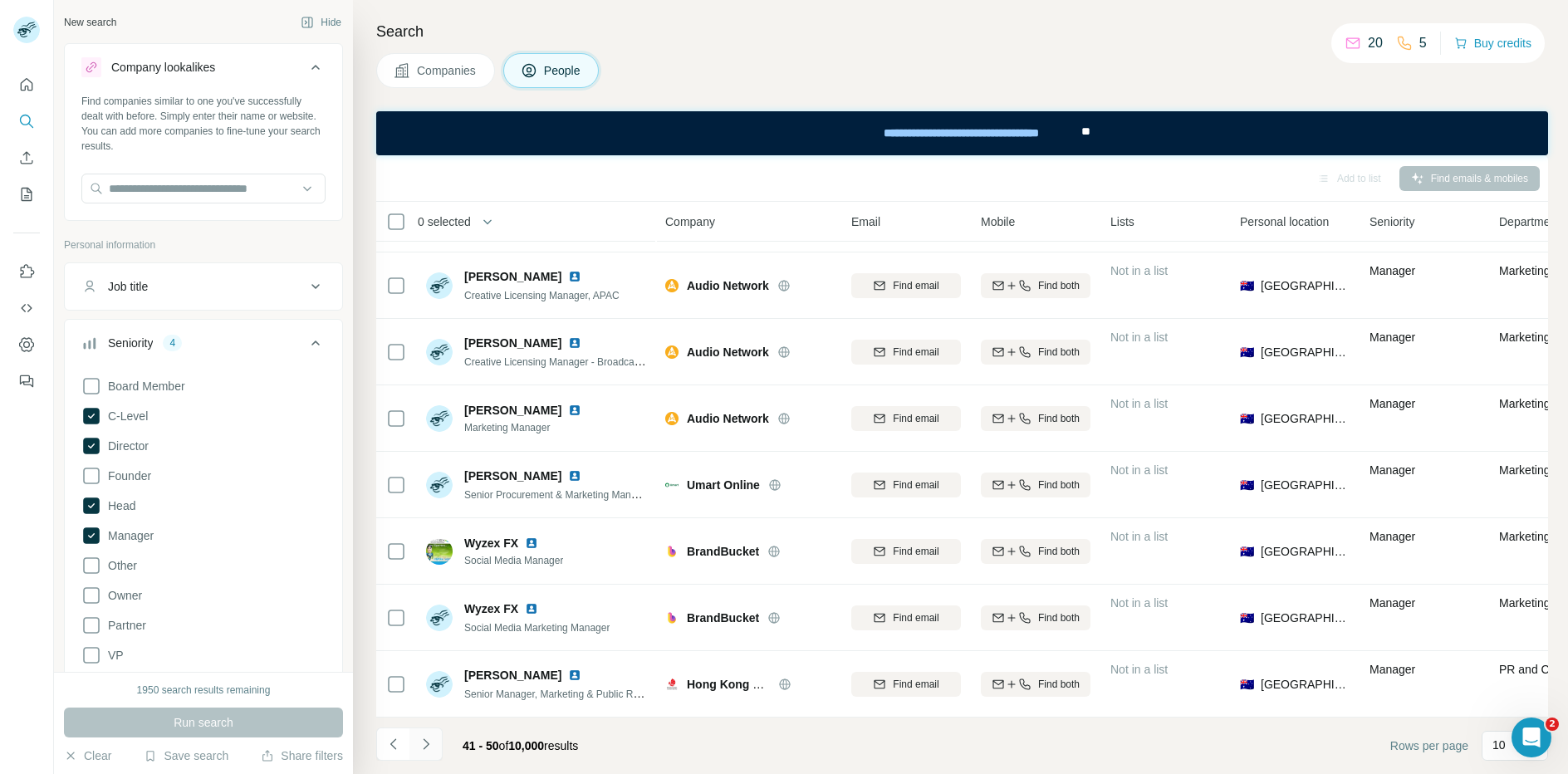
click at [428, 747] on icon "Navigate to next page" at bounding box center [425, 743] width 17 height 17
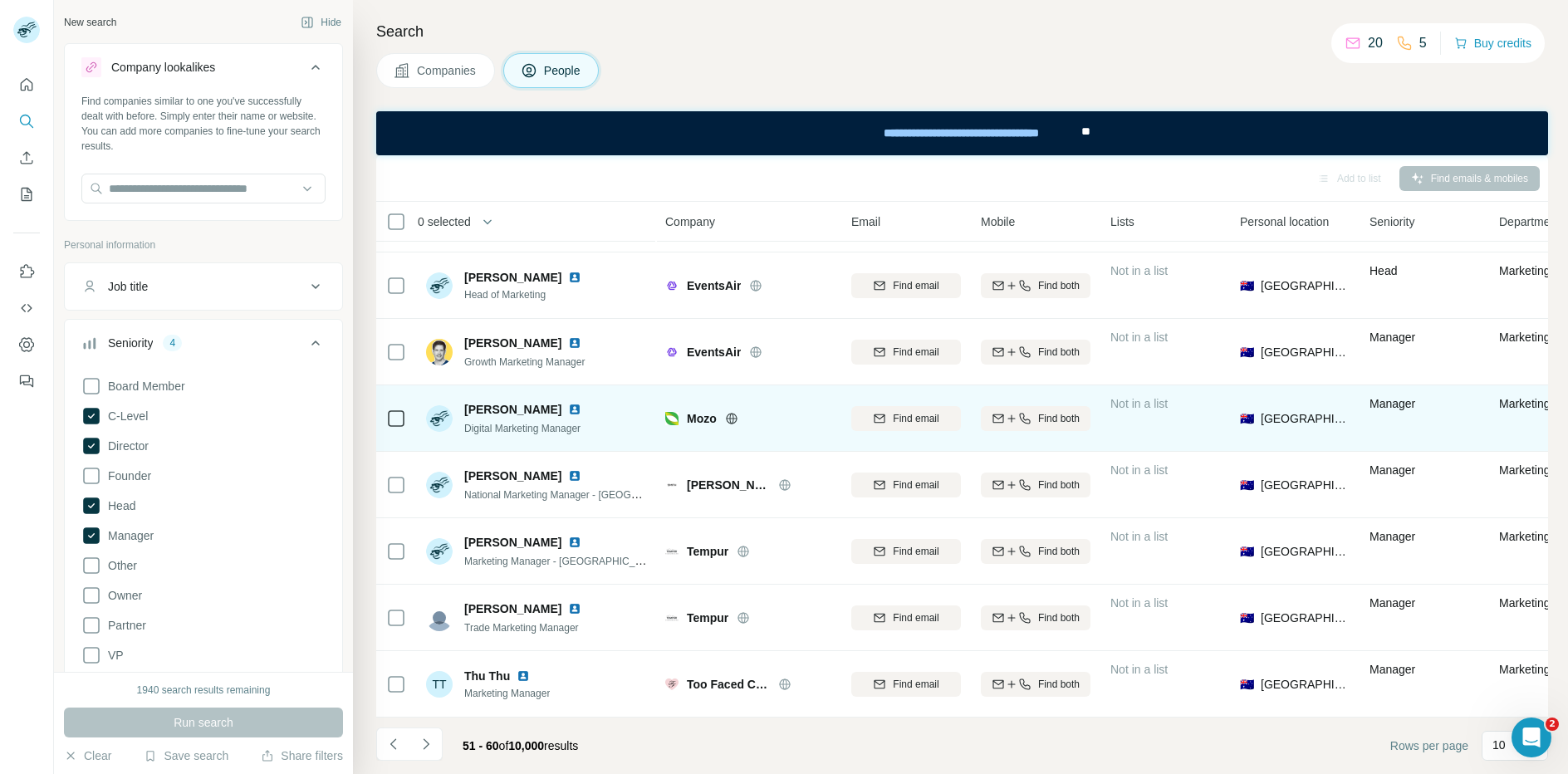
click at [735, 422] on icon at bounding box center [731, 418] width 13 height 13
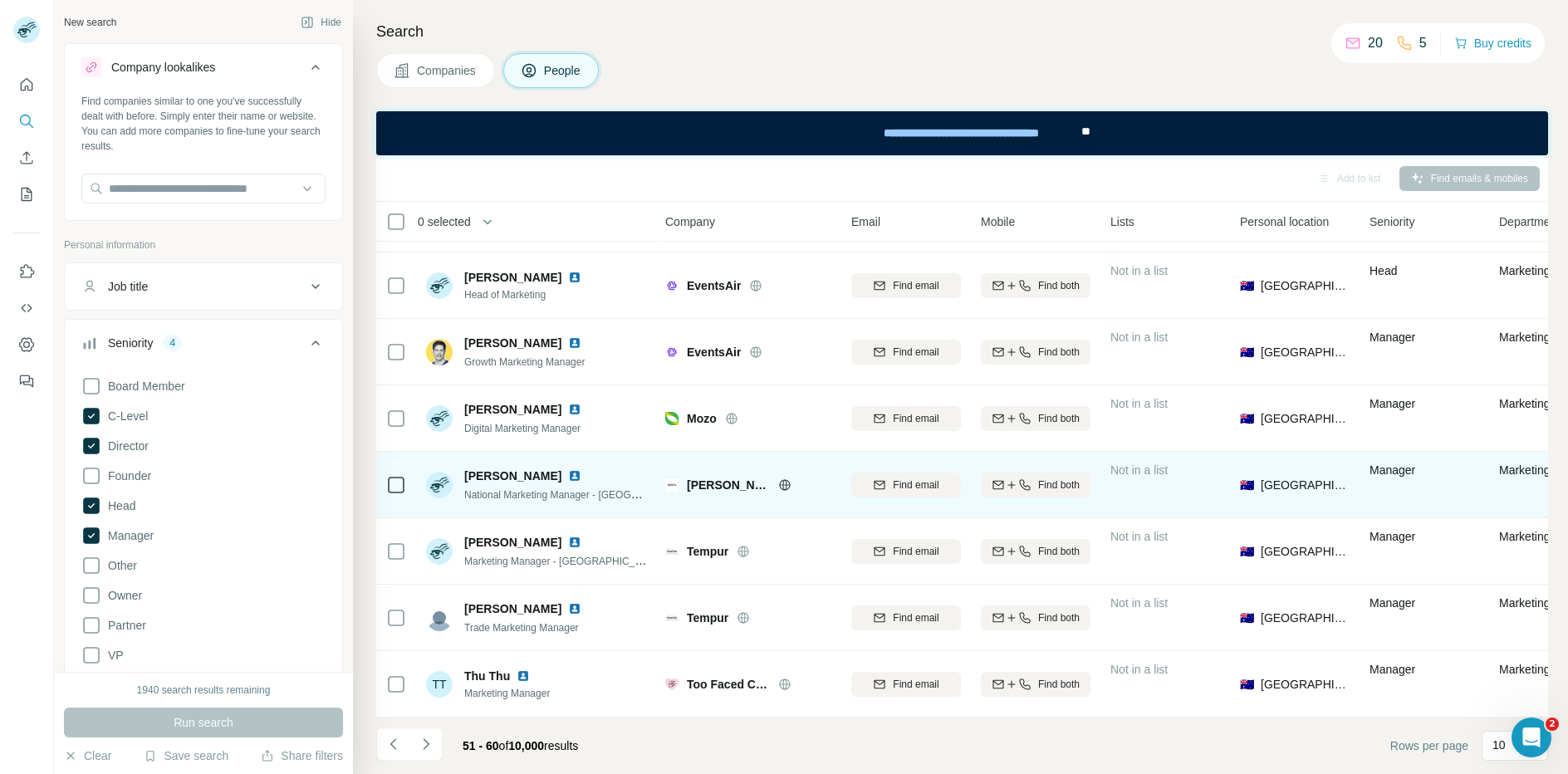
click at [782, 483] on icon at bounding box center [784, 484] width 4 height 11
click at [915, 481] on span "Find email" at bounding box center [916, 484] width 46 height 15
click at [570, 476] on img at bounding box center [574, 476] width 13 height 13
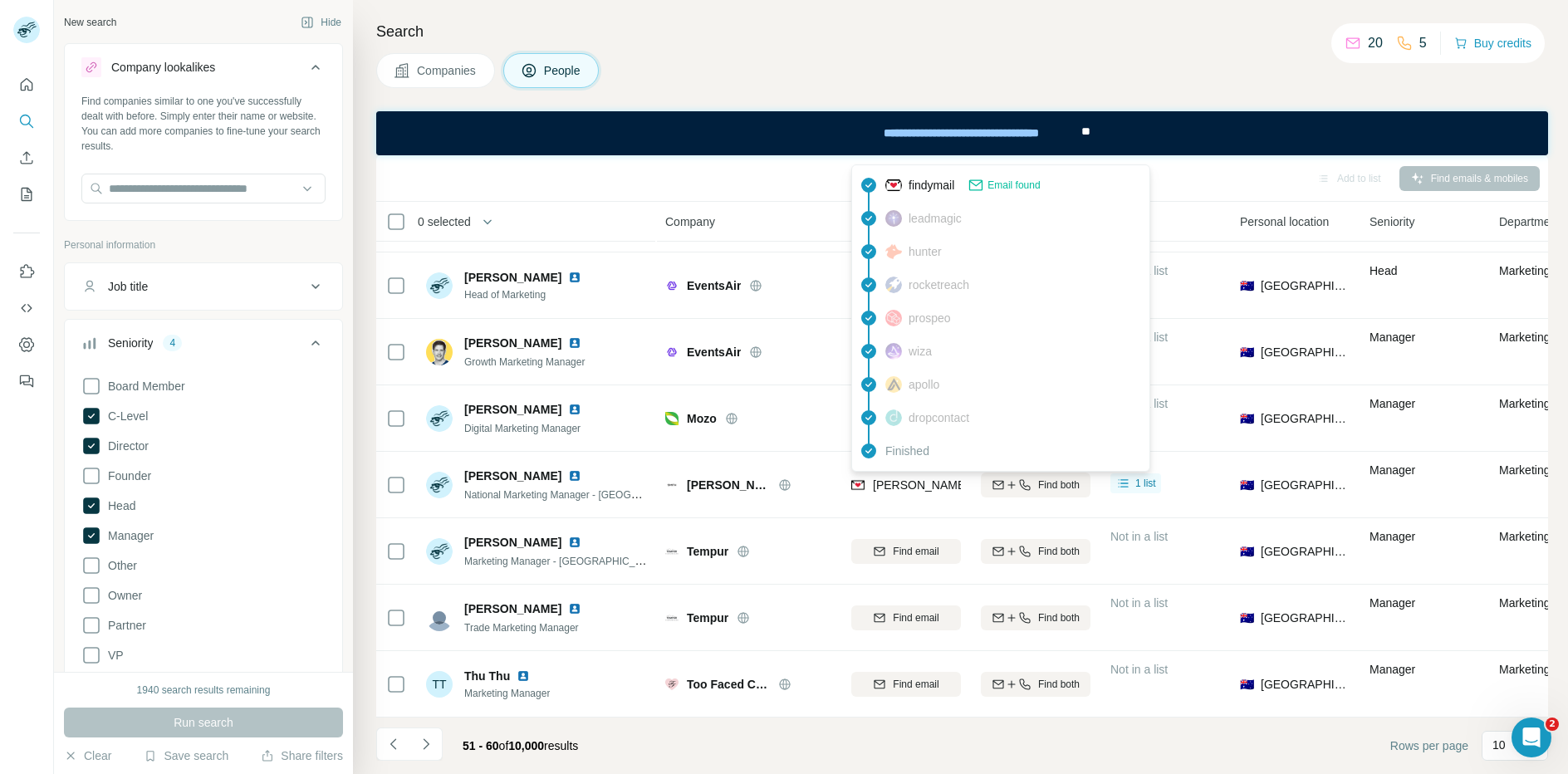
click at [926, 484] on span "[PERSON_NAME][EMAIL_ADDRESS][PERSON_NAME][DOMAIN_NAME]" at bounding box center [1067, 484] width 389 height 13
copy tr "[PERSON_NAME][EMAIL_ADDRESS][PERSON_NAME][DOMAIN_NAME]"
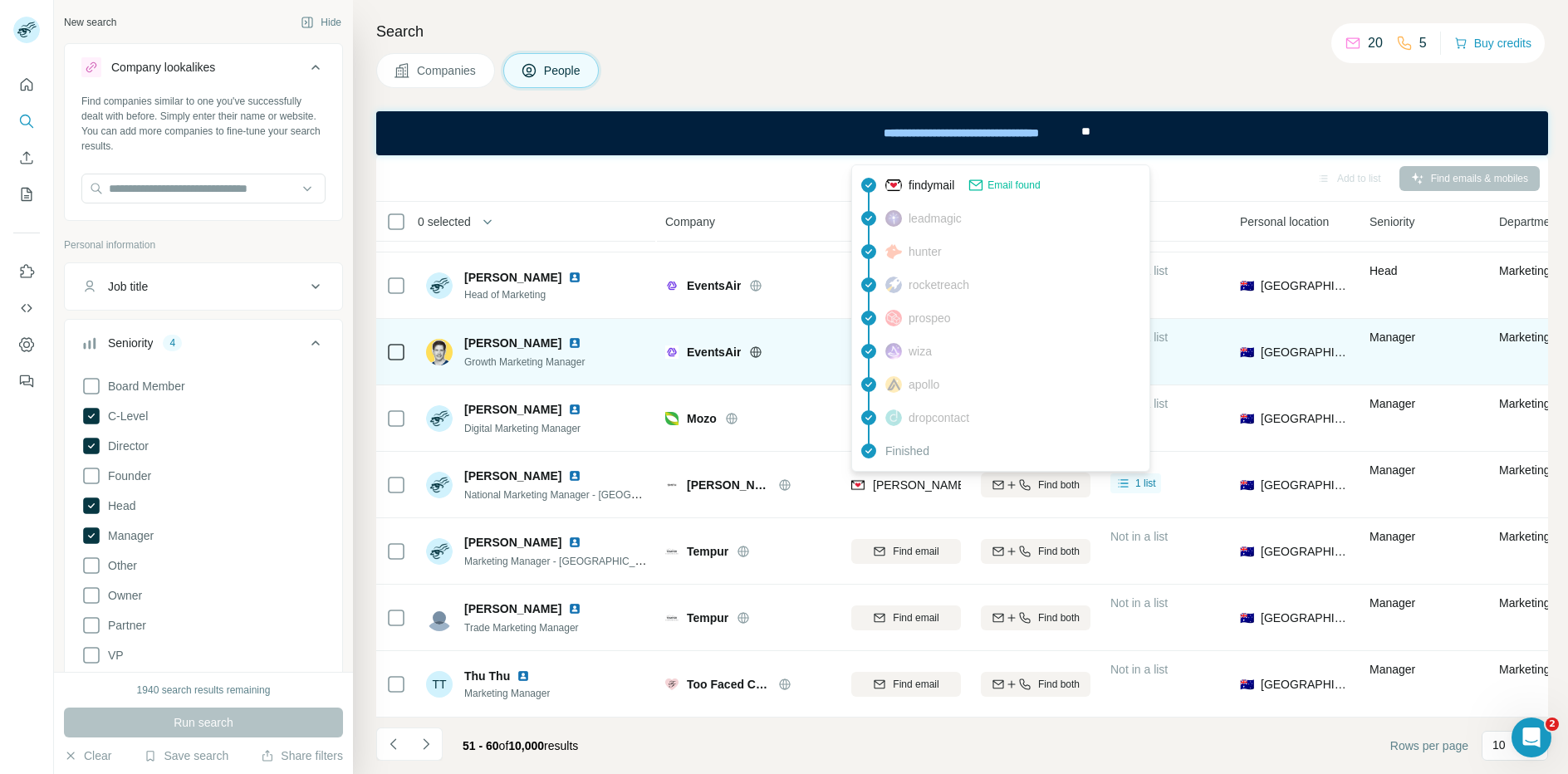
click at [758, 350] on icon at bounding box center [755, 352] width 13 height 13
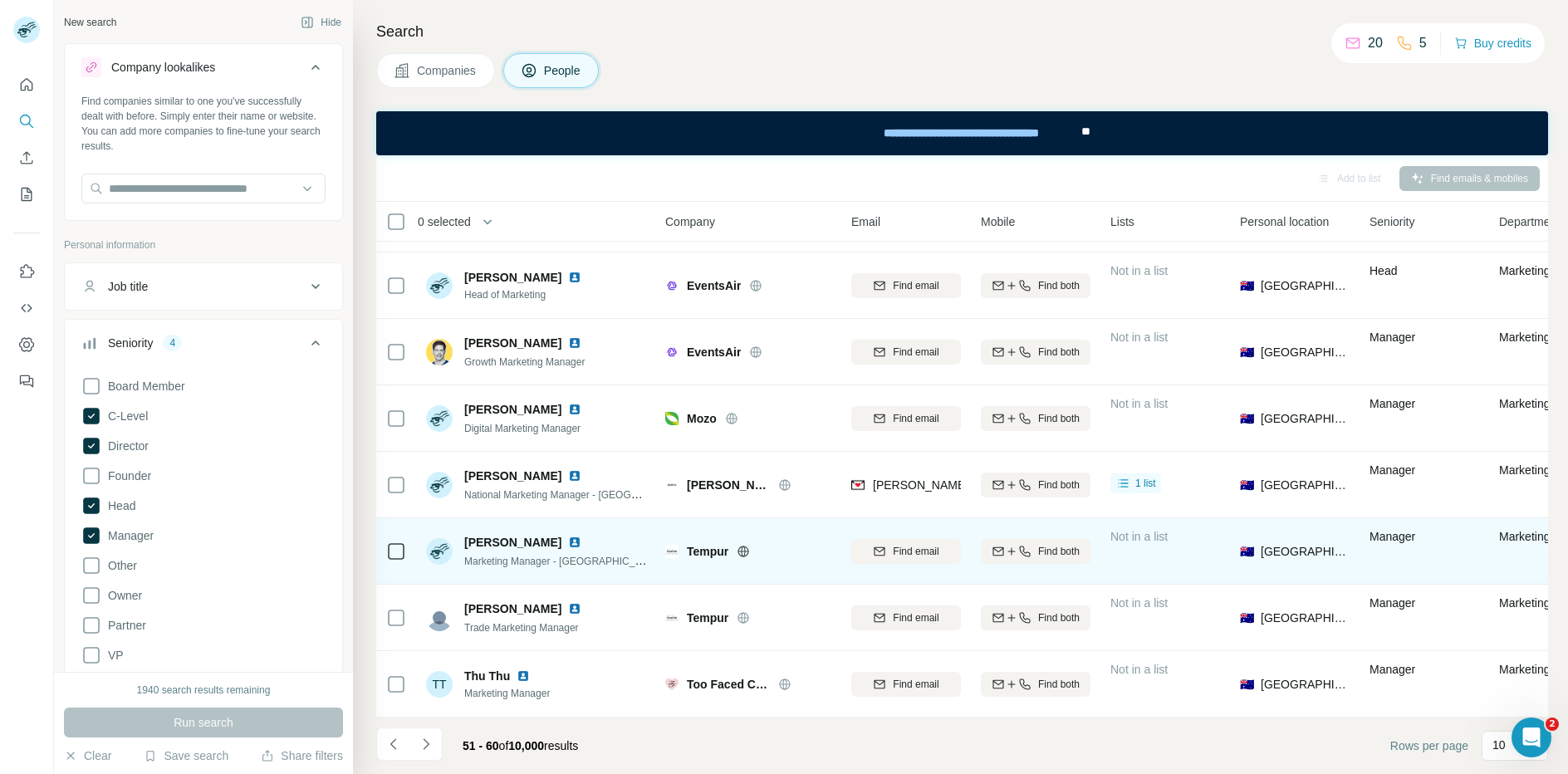
click at [746, 553] on icon at bounding box center [742, 551] width 13 height 13
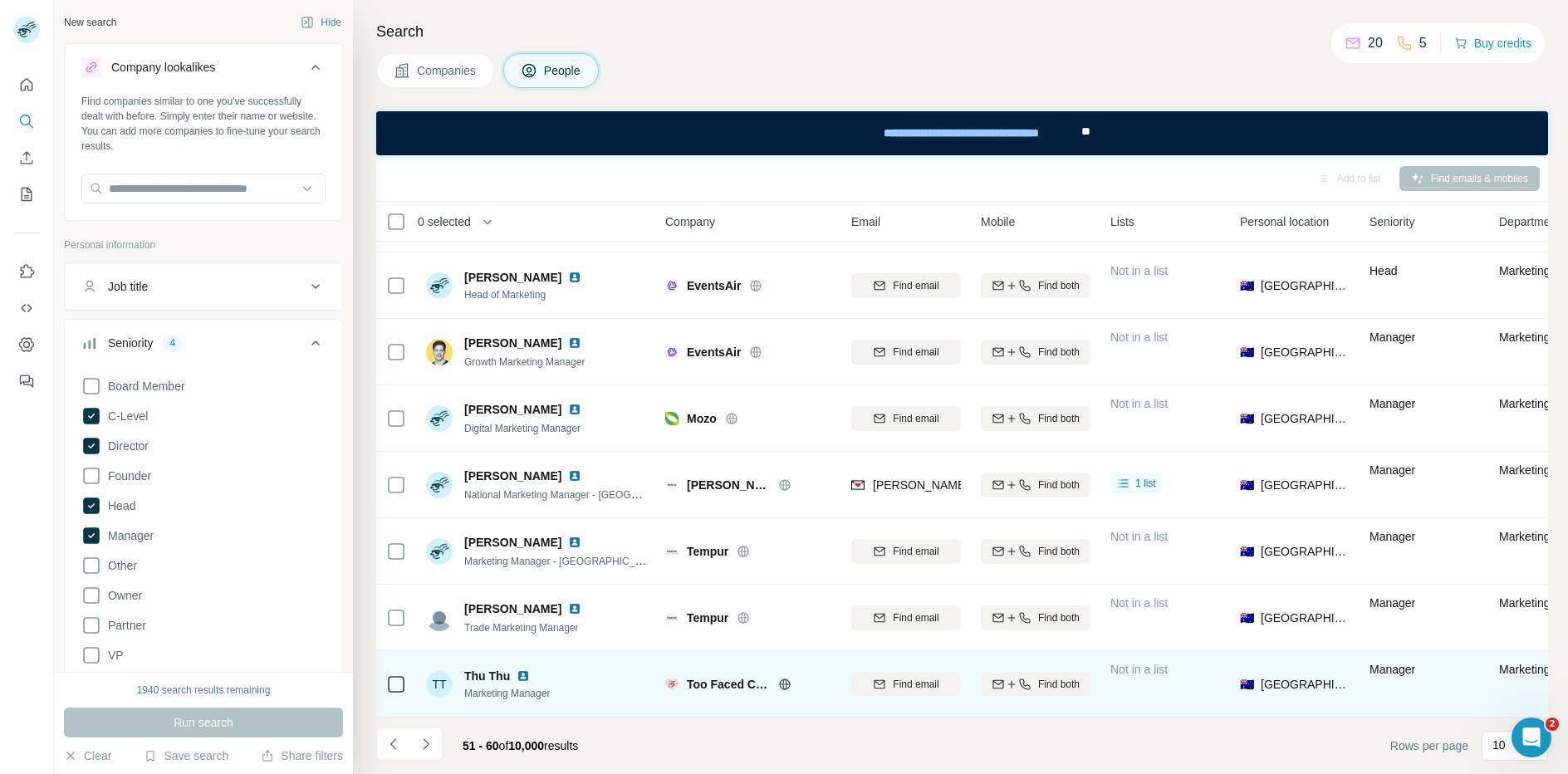
click at [784, 685] on icon at bounding box center [784, 684] width 13 height 13
click at [886, 687] on div "Find email" at bounding box center [906, 684] width 110 height 15
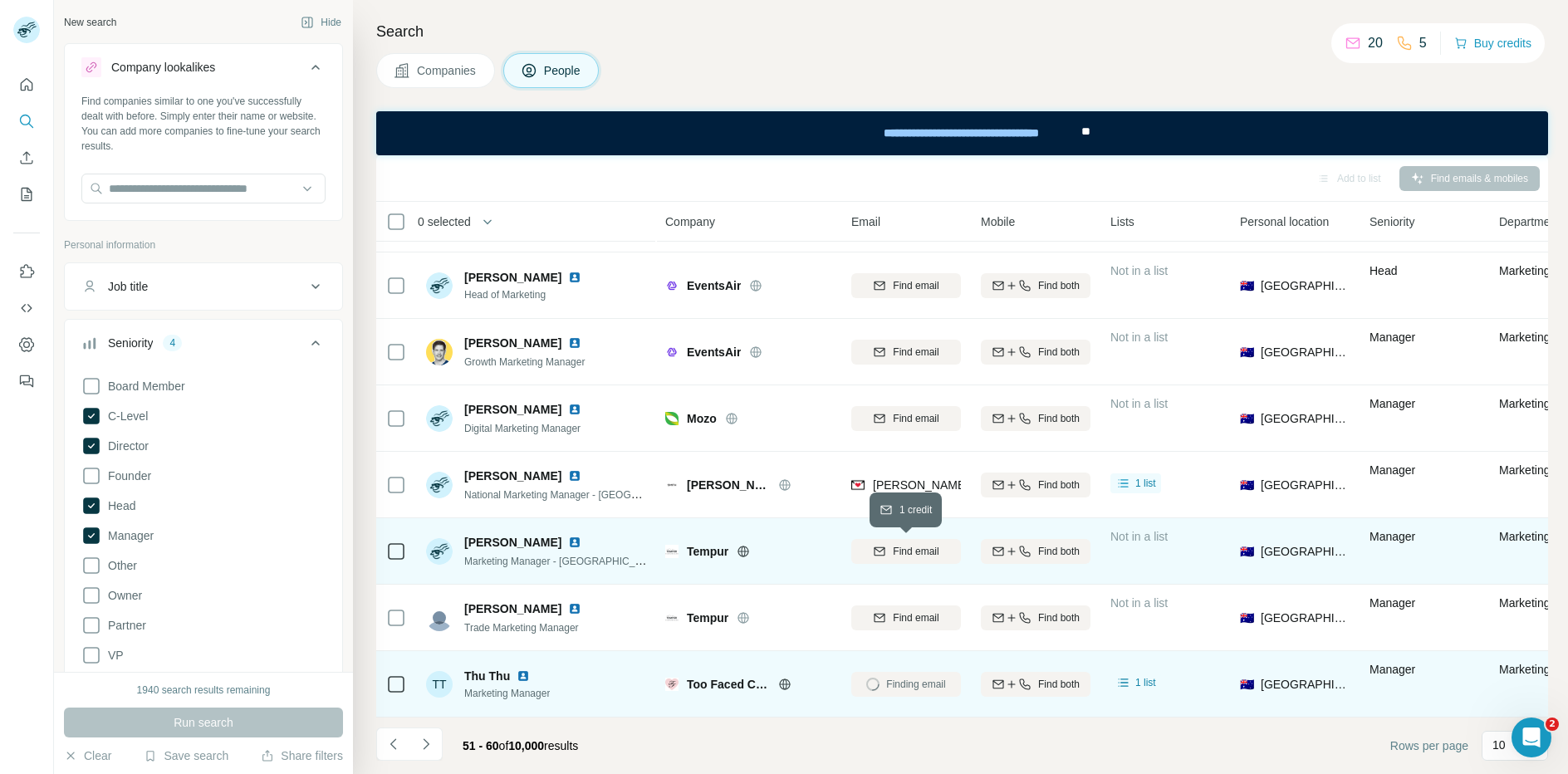
click at [906, 550] on span "Find email" at bounding box center [916, 551] width 46 height 15
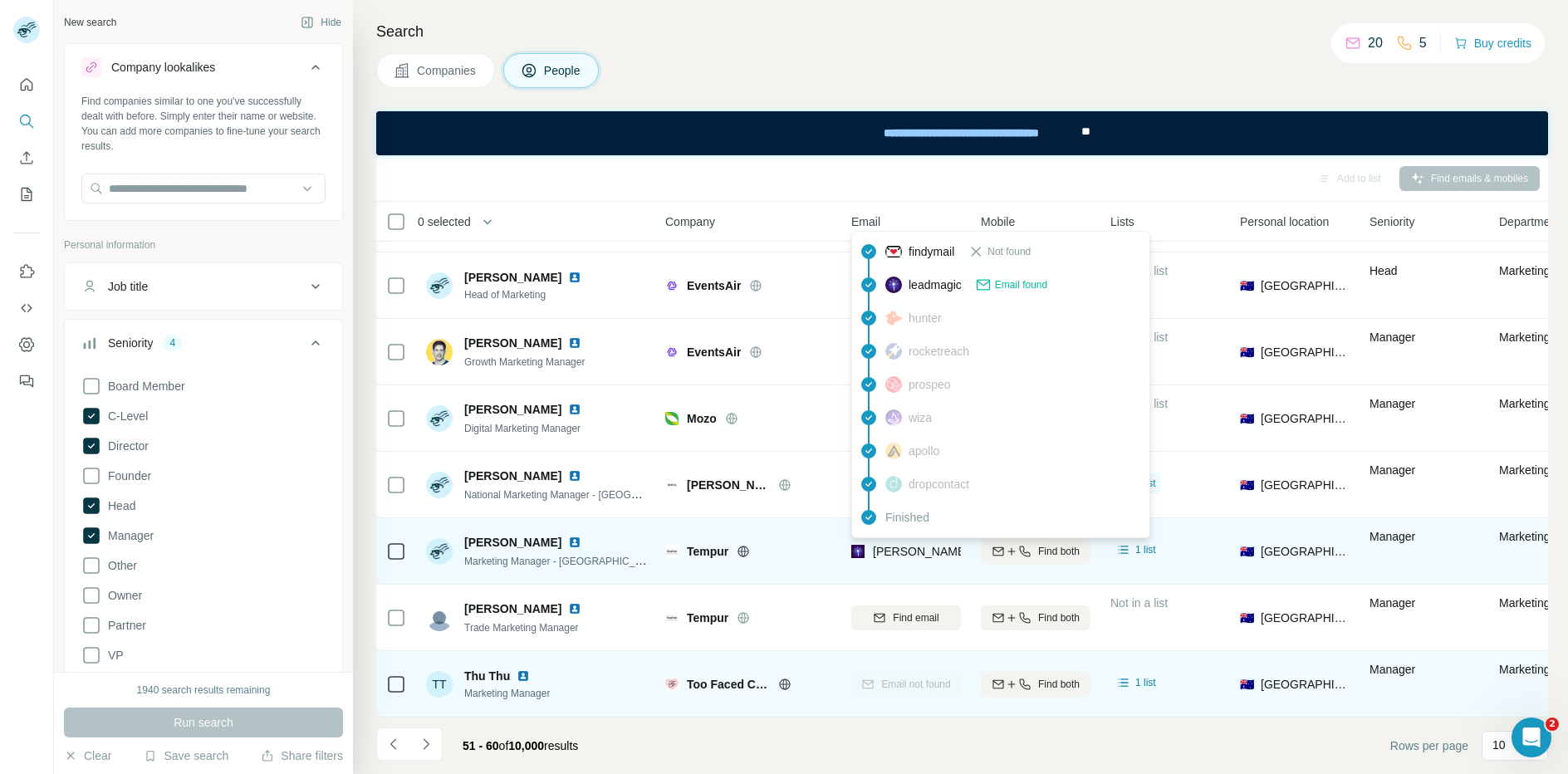
click at [897, 548] on span "[PERSON_NAME][EMAIL_ADDRESS][PERSON_NAME][DOMAIN_NAME]" at bounding box center [1067, 551] width 389 height 13
copy tr "[PERSON_NAME][EMAIL_ADDRESS][PERSON_NAME][DOMAIN_NAME]"
click at [568, 541] on img at bounding box center [574, 542] width 13 height 13
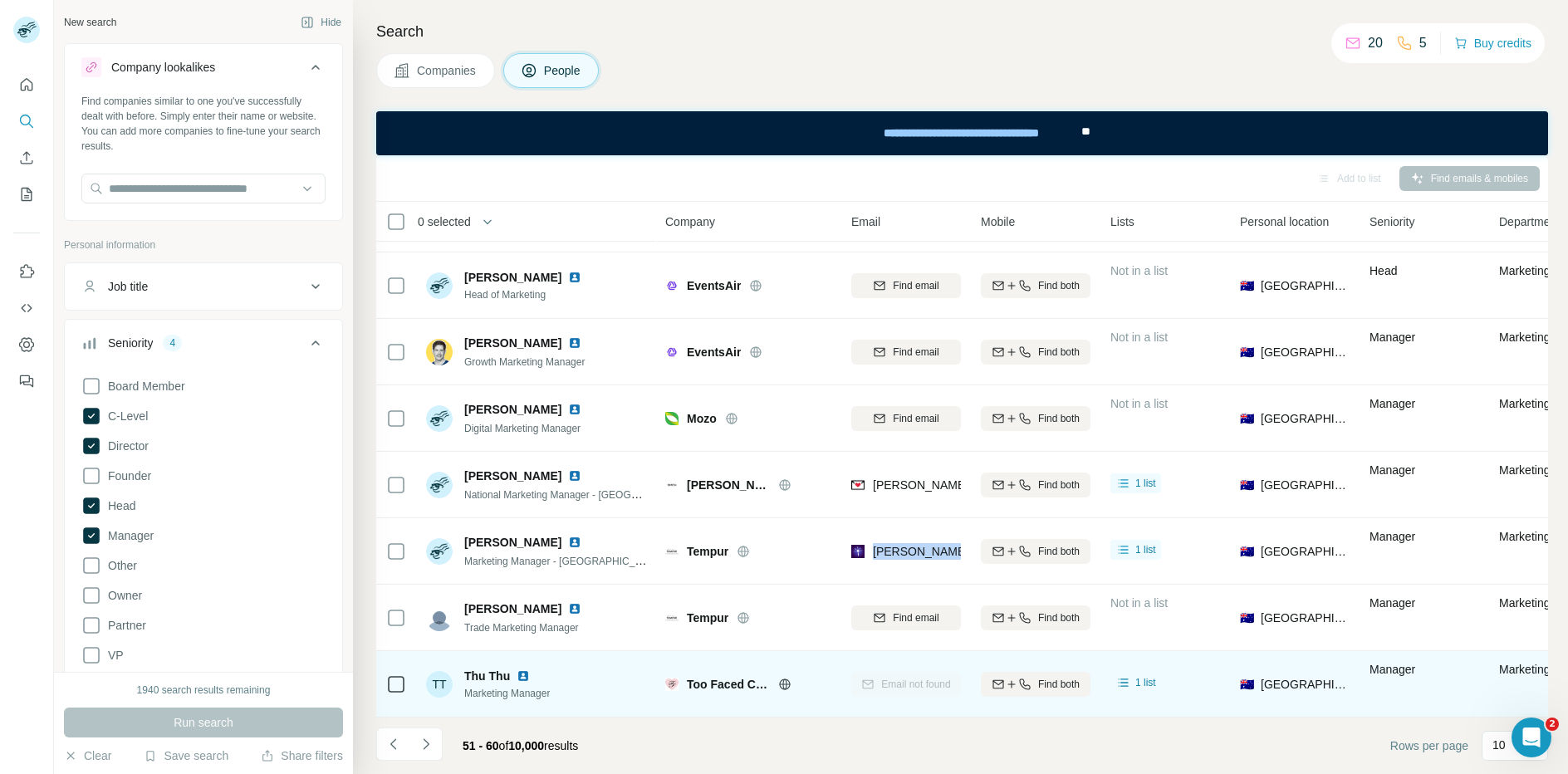
click at [522, 677] on img at bounding box center [523, 675] width 13 height 13
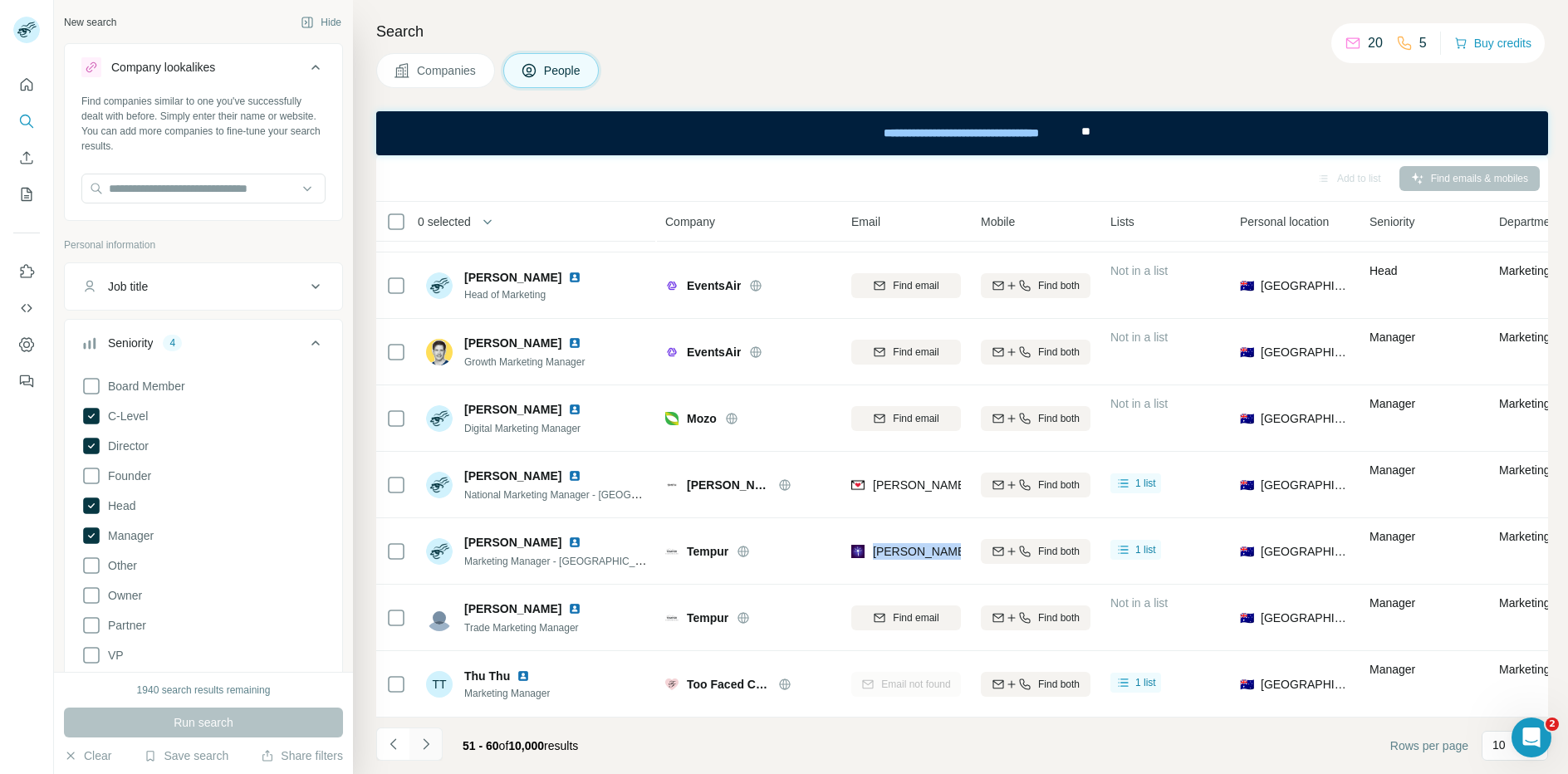
click at [431, 746] on icon "Navigate to next page" at bounding box center [425, 743] width 17 height 17
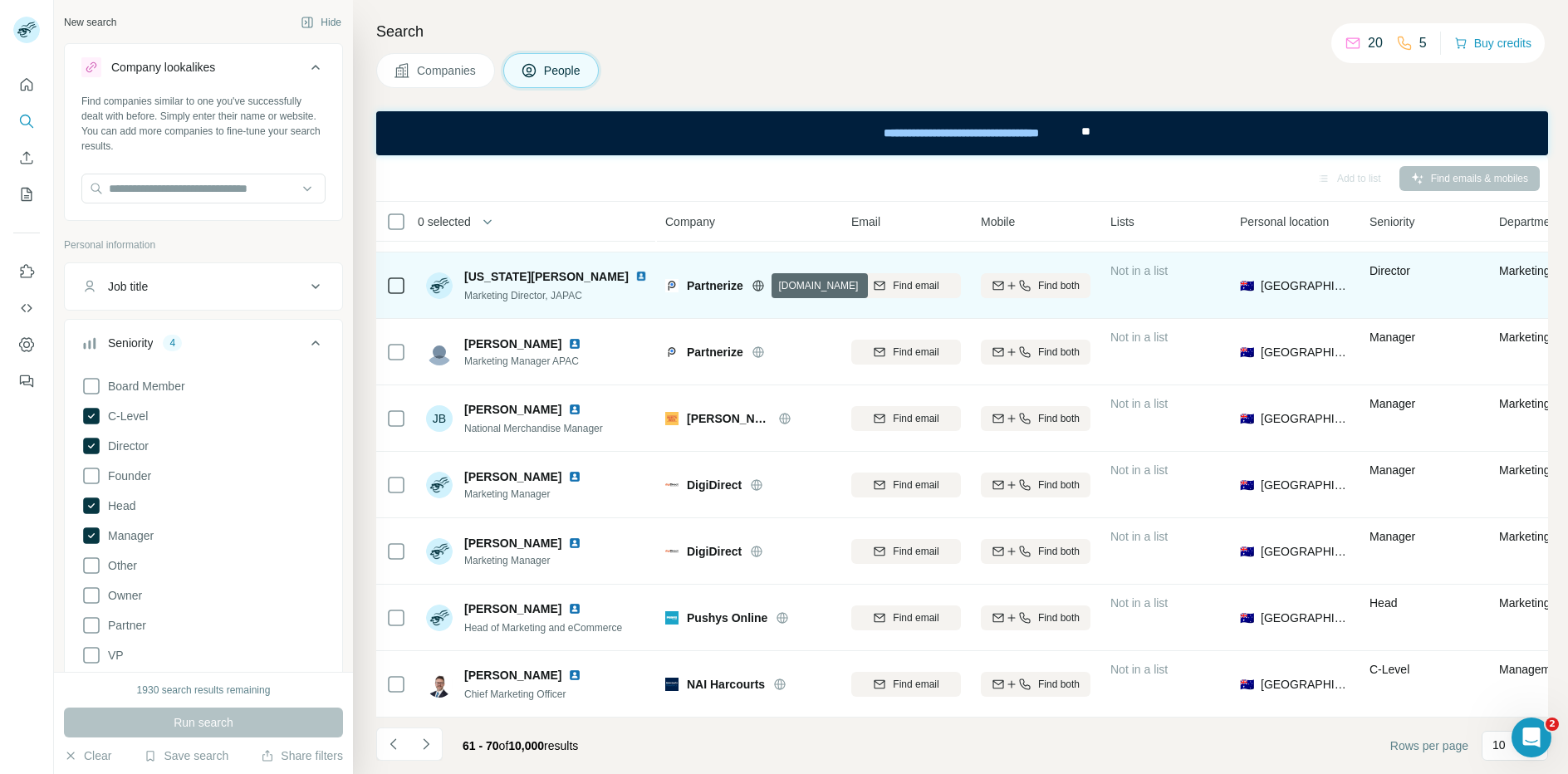
click at [762, 287] on icon at bounding box center [757, 285] width 11 height 11
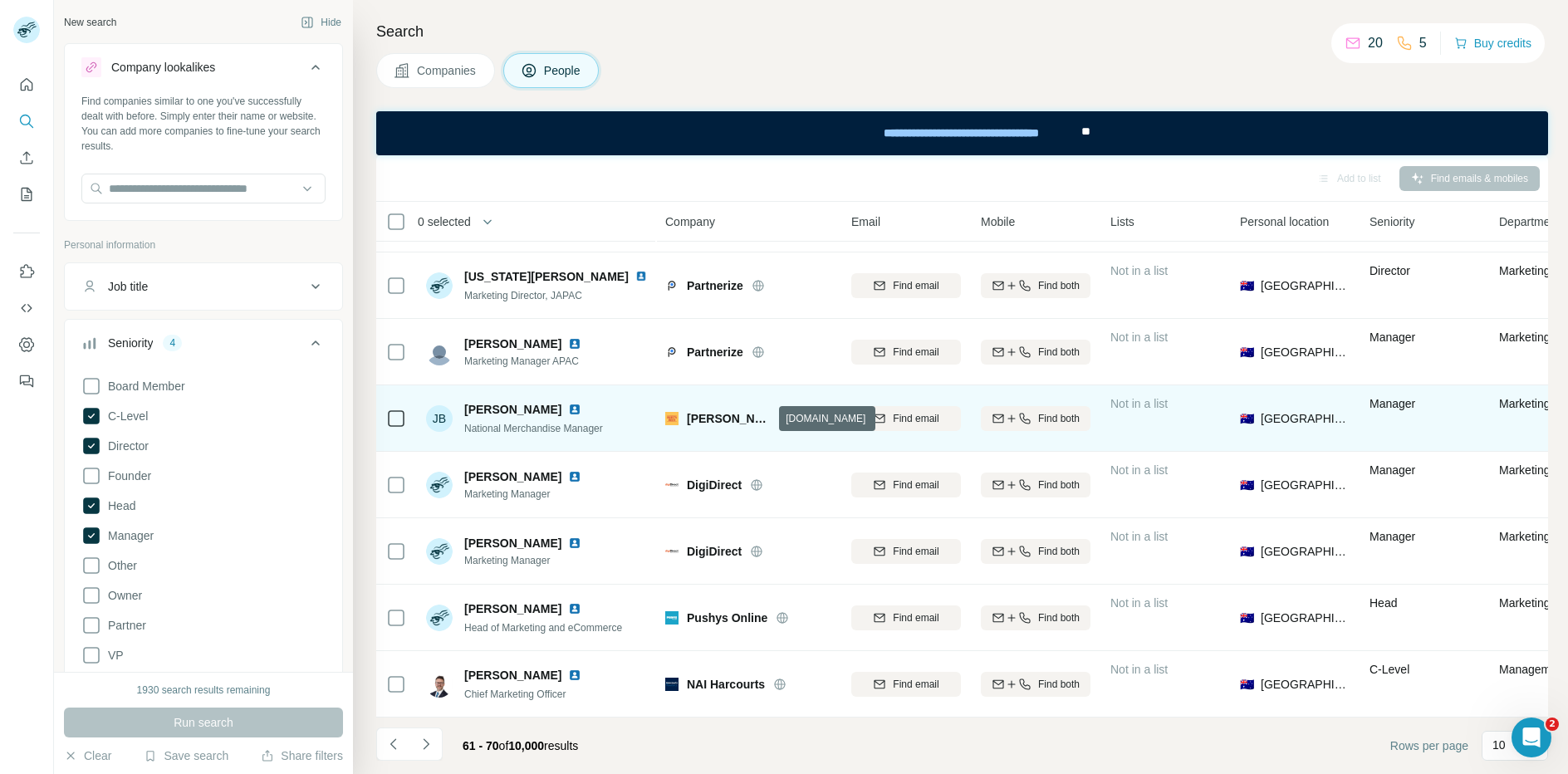
click at [778, 420] on icon at bounding box center [784, 418] width 13 height 13
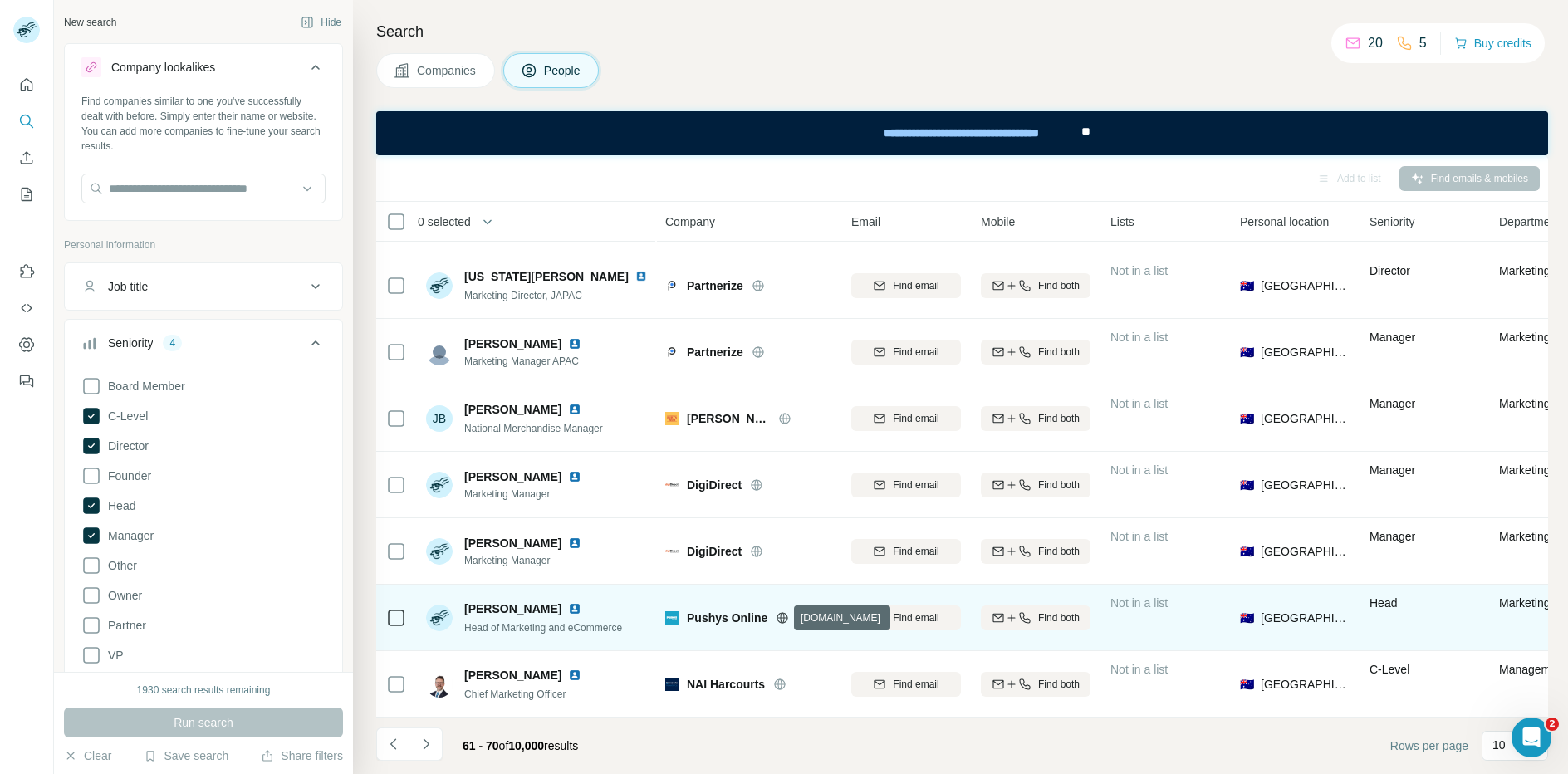
click at [780, 617] on icon at bounding box center [781, 617] width 13 height 13
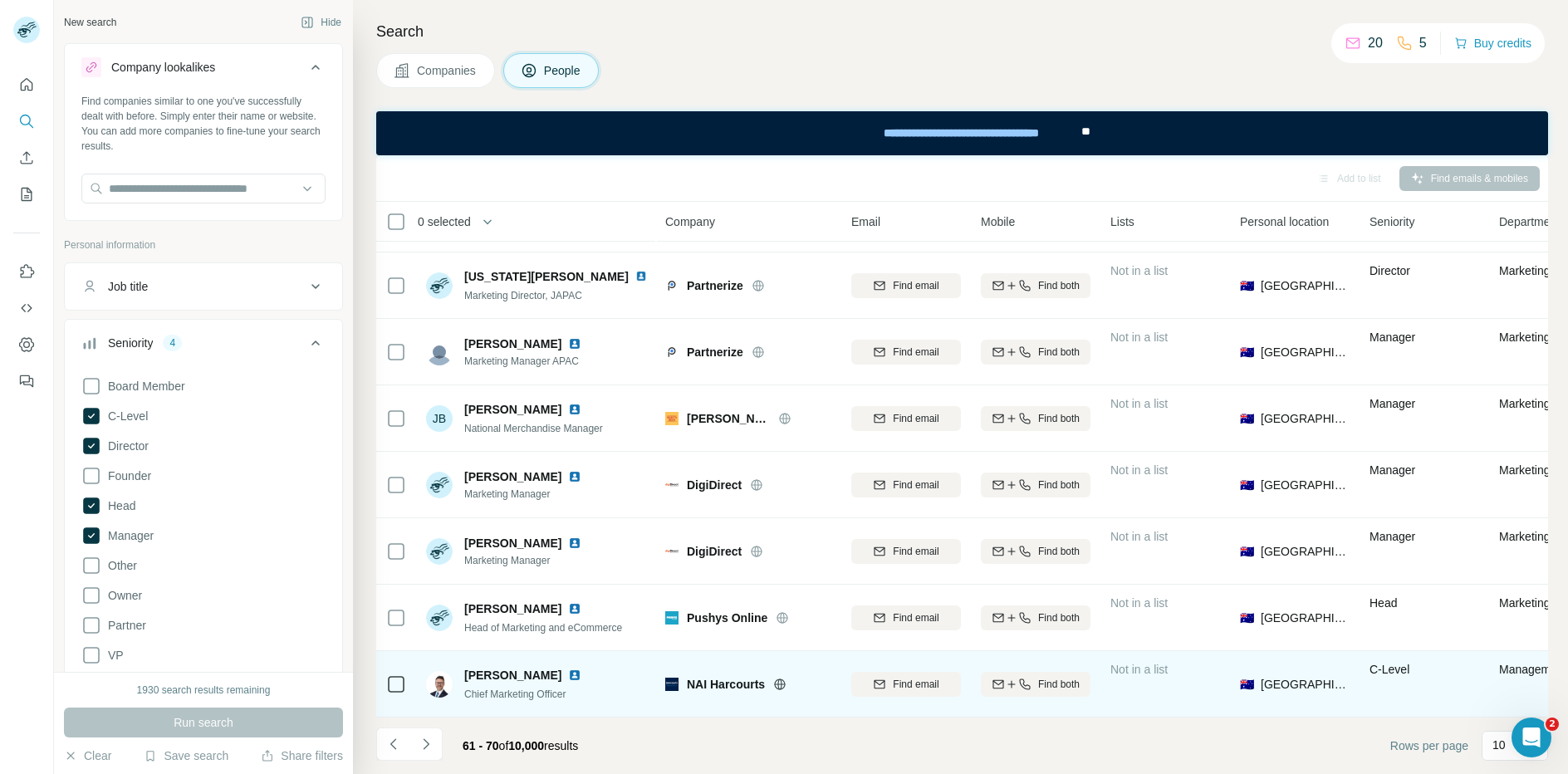
click at [769, 685] on div "NAI Harcourts" at bounding box center [758, 684] width 144 height 17
click at [787, 682] on icon at bounding box center [780, 684] width 13 height 13
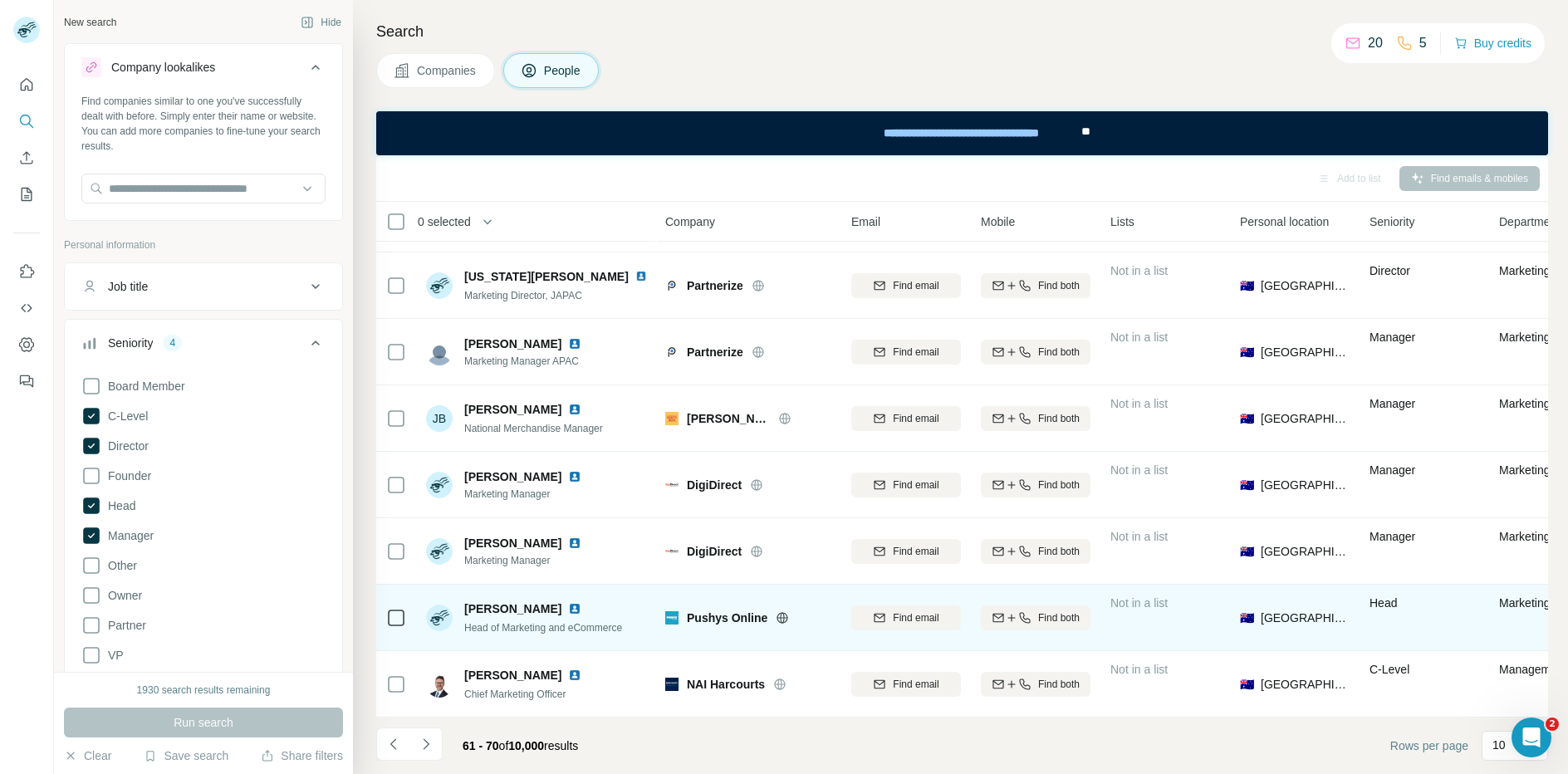
click at [568, 611] on img at bounding box center [574, 608] width 13 height 13
click at [888, 615] on div "Find email" at bounding box center [906, 617] width 110 height 15
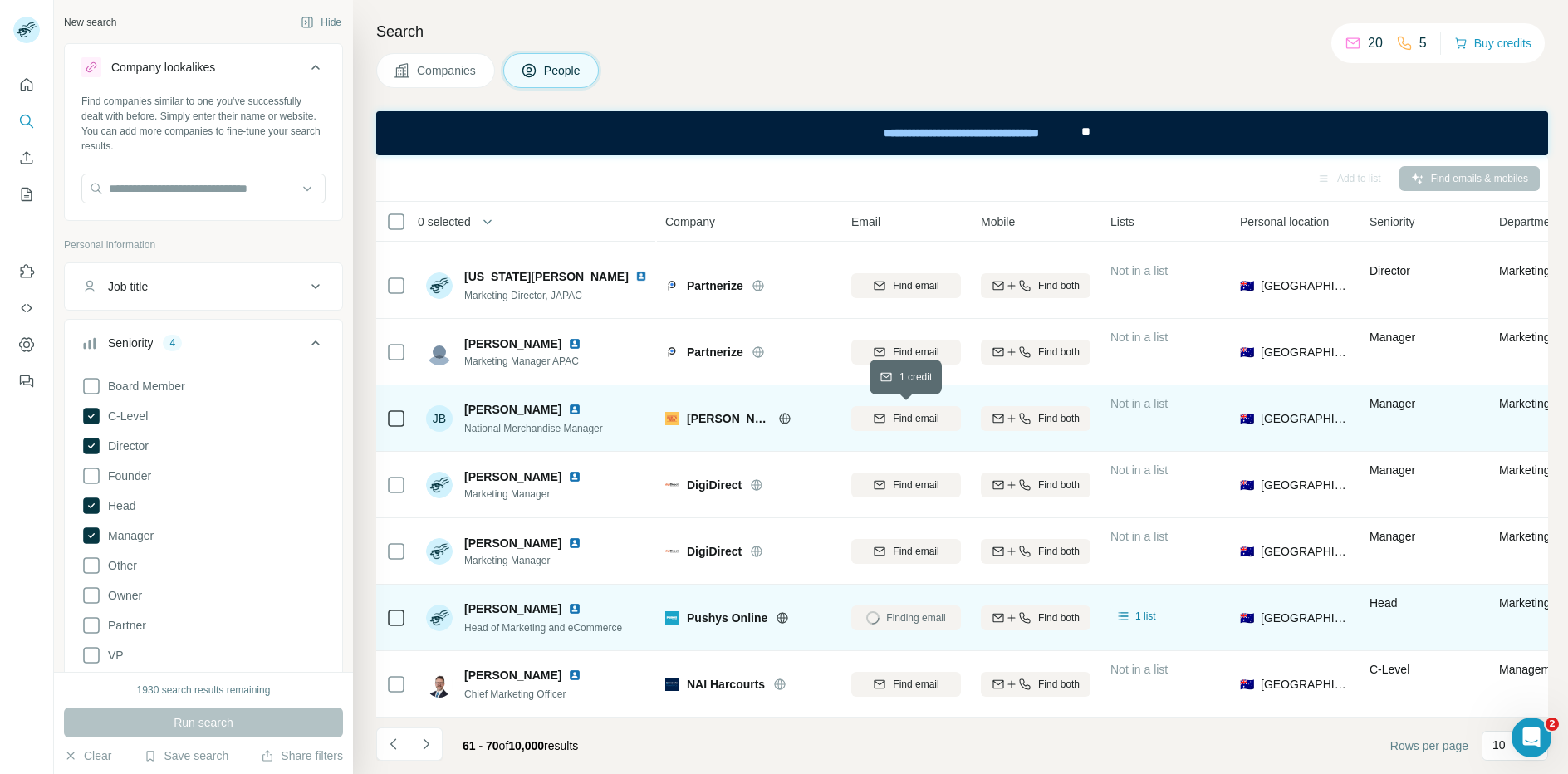
click at [900, 424] on span "Find email" at bounding box center [916, 418] width 46 height 15
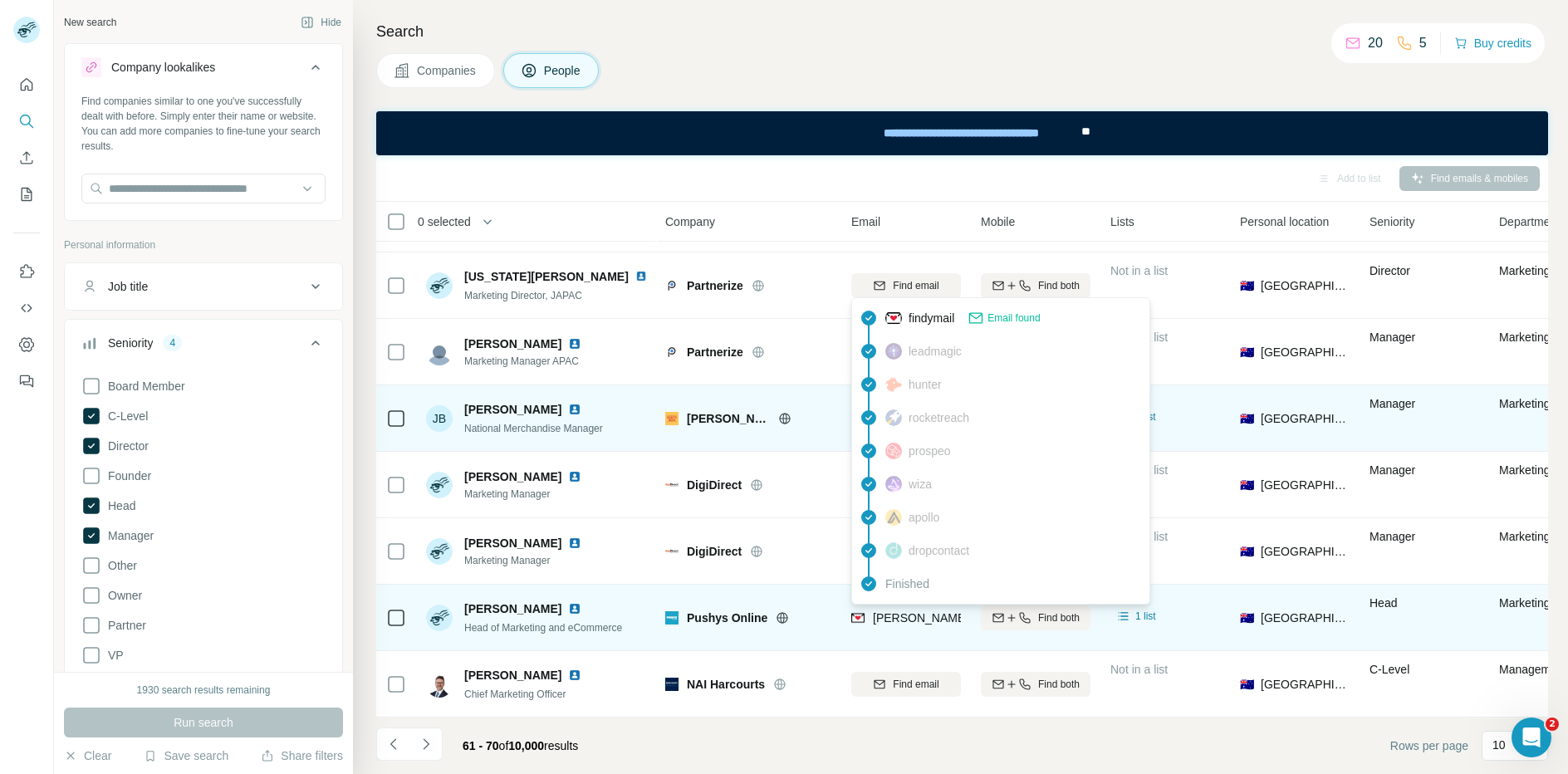
click at [913, 621] on span "[PERSON_NAME][EMAIL_ADDRESS][DOMAIN_NAME]" at bounding box center [1019, 617] width 292 height 13
copy tr "[PERSON_NAME][EMAIL_ADDRESS][DOMAIN_NAME]"
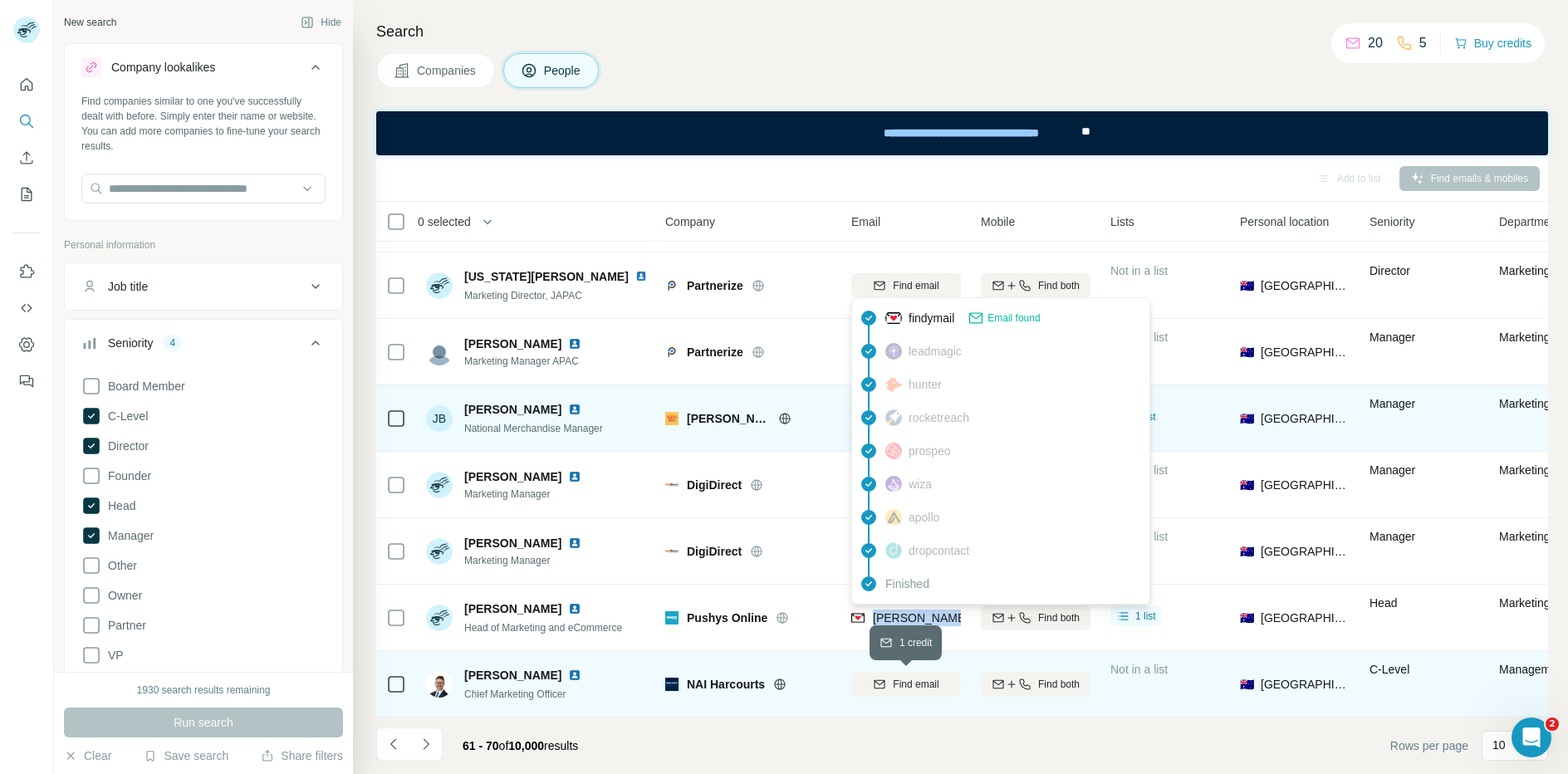
click at [889, 679] on div "Find email" at bounding box center [906, 684] width 110 height 15
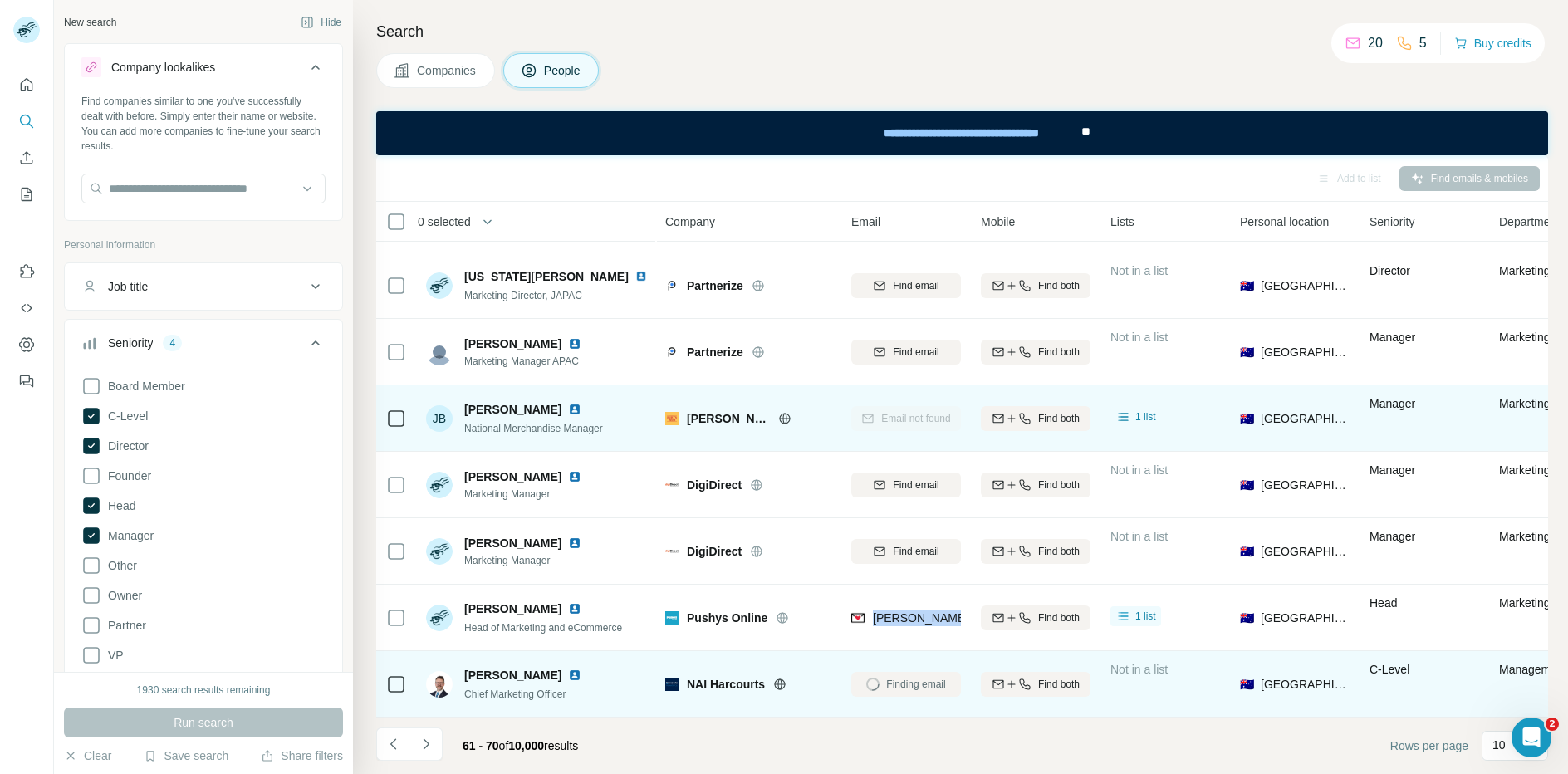
click at [568, 674] on img at bounding box center [574, 675] width 13 height 13
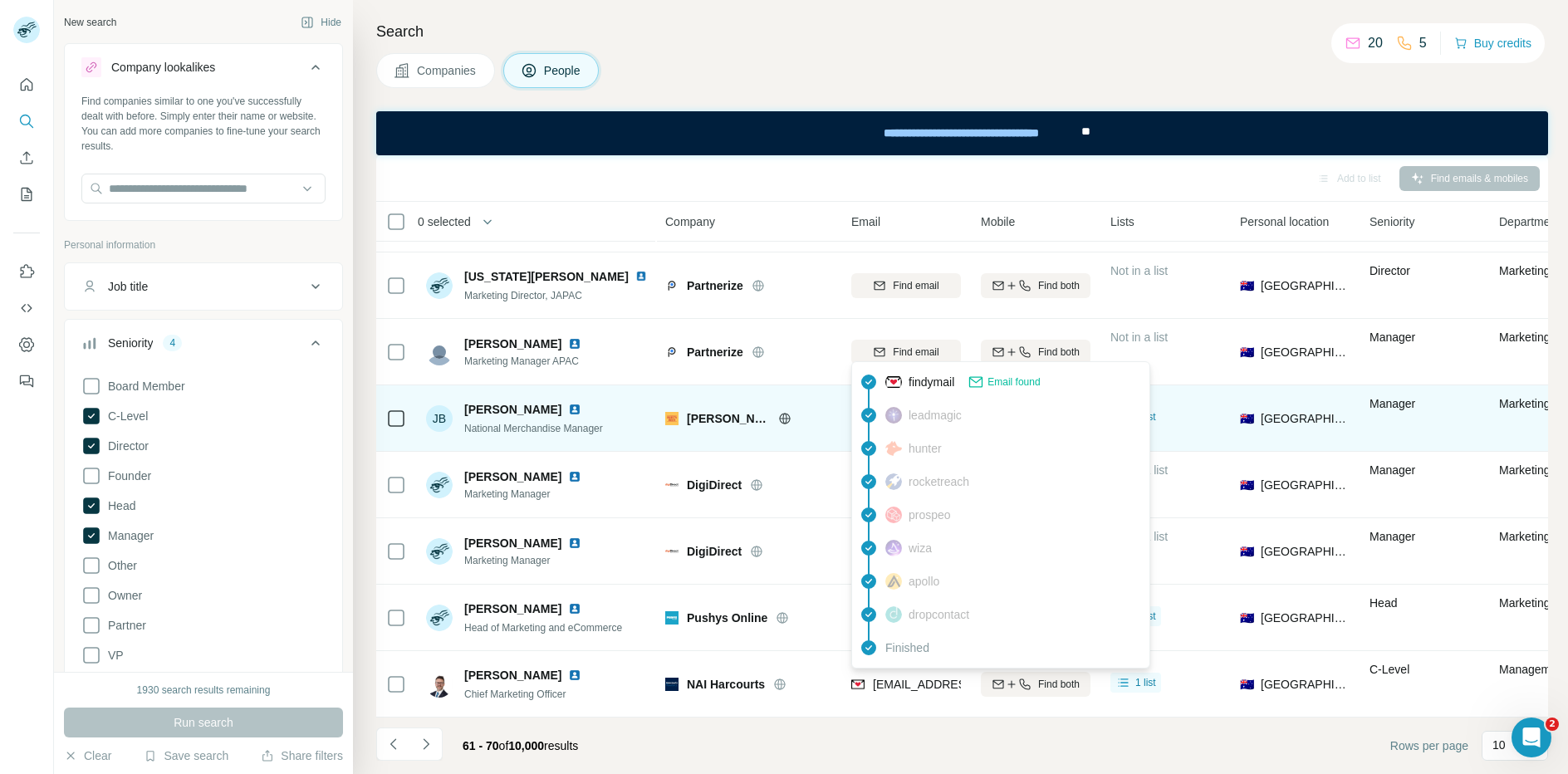
click at [897, 683] on span "[EMAIL_ADDRESS][PERSON_NAME][DOMAIN_NAME]" at bounding box center [1019, 684] width 292 height 13
copy tr "[EMAIL_ADDRESS][PERSON_NAME][DOMAIN_NAME]"
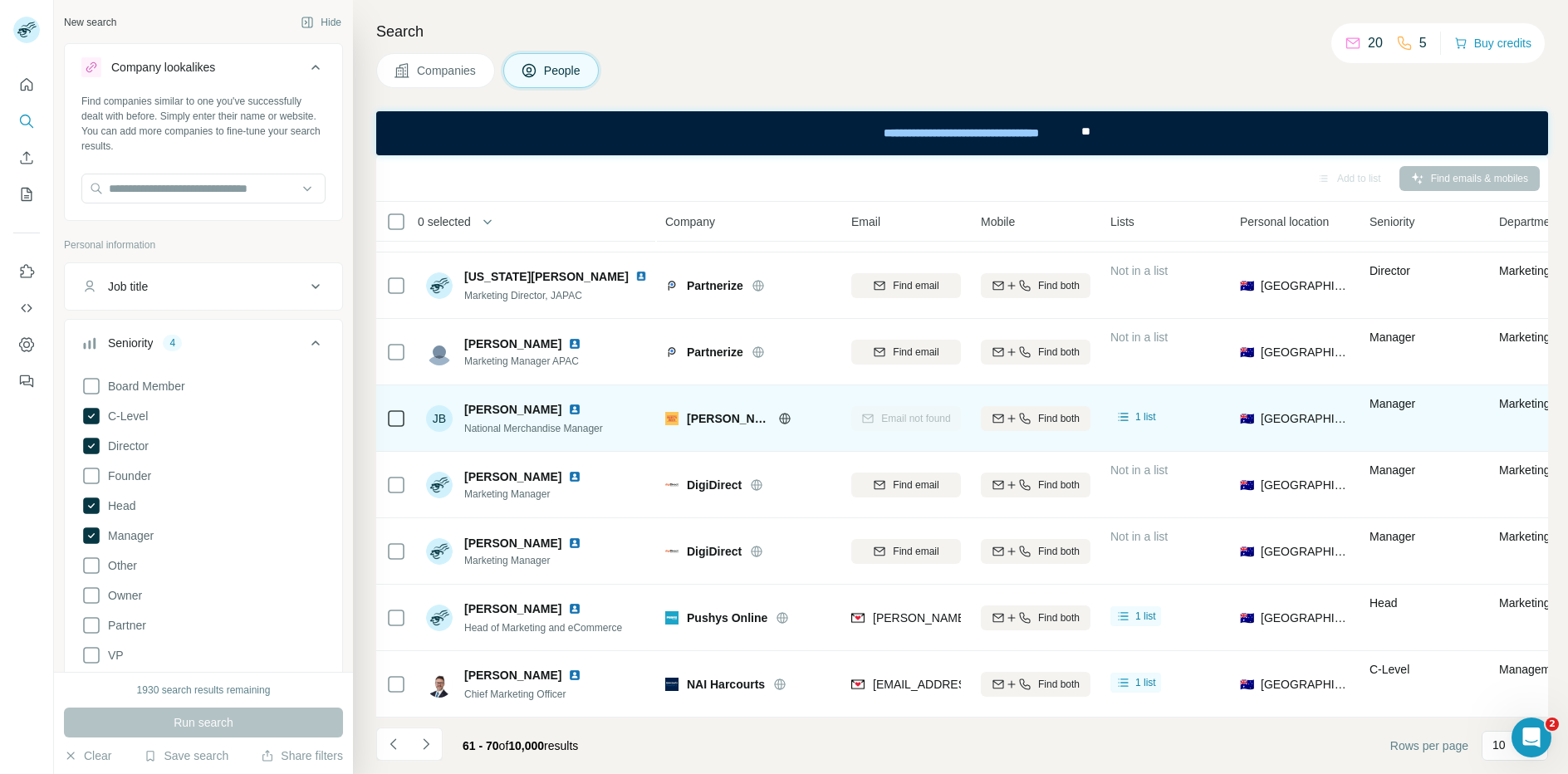
click at [789, 72] on div "Companies People" at bounding box center [962, 70] width 1172 height 35
click at [430, 747] on icon "Navigate to next page" at bounding box center [425, 743] width 17 height 17
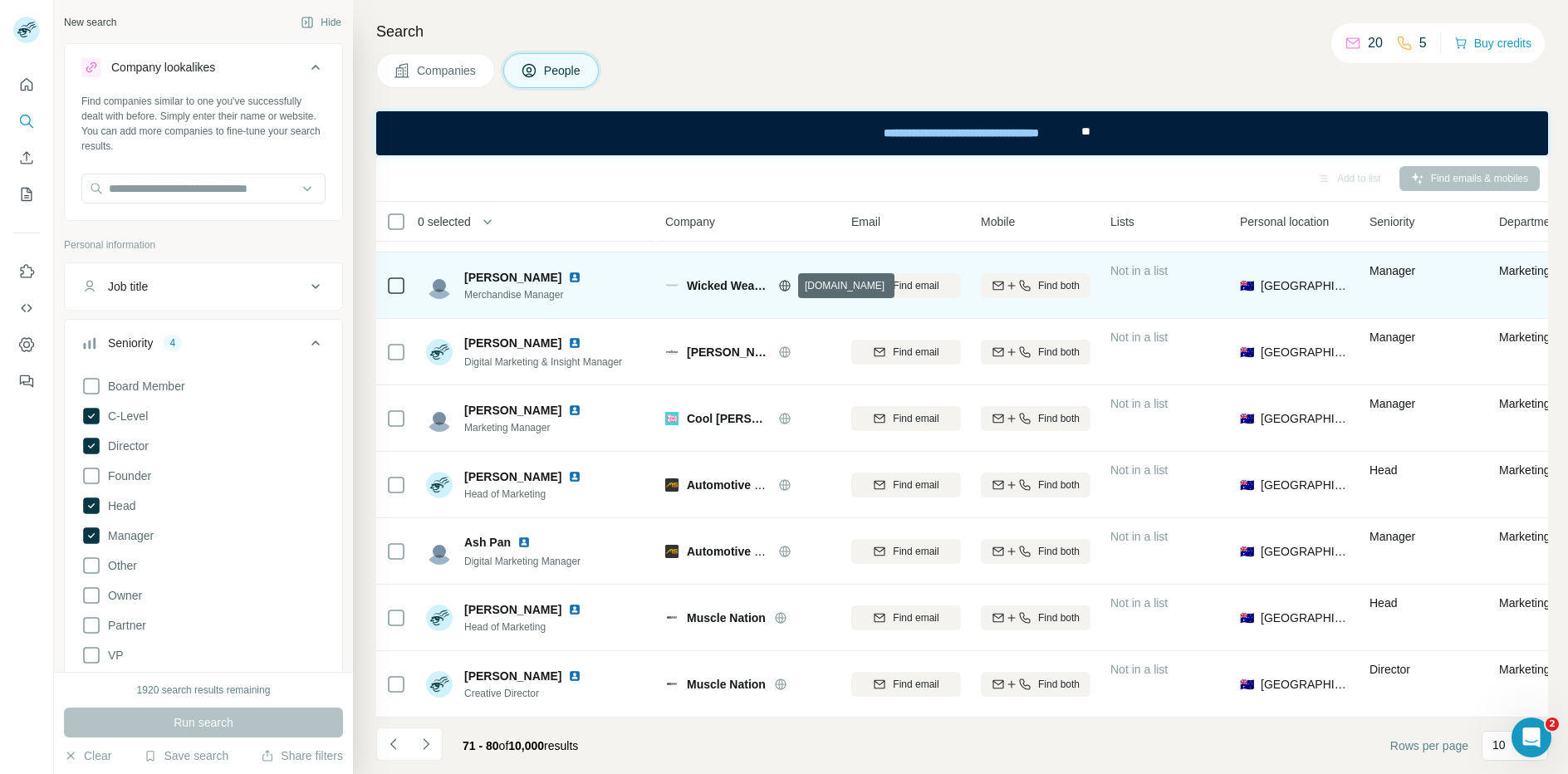
click at [787, 283] on icon at bounding box center [784, 285] width 13 height 13
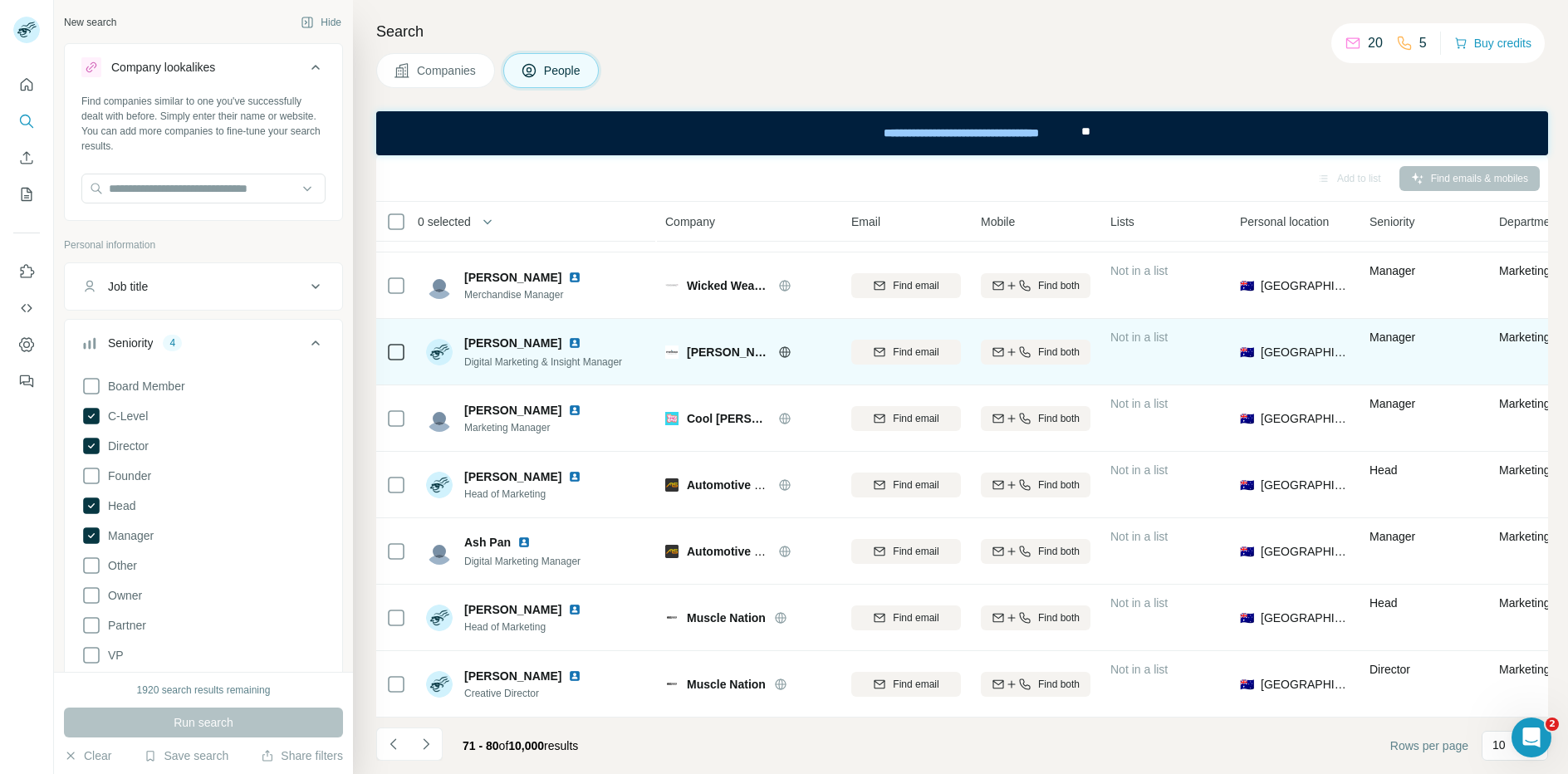
click at [779, 354] on icon at bounding box center [784, 352] width 11 height 11
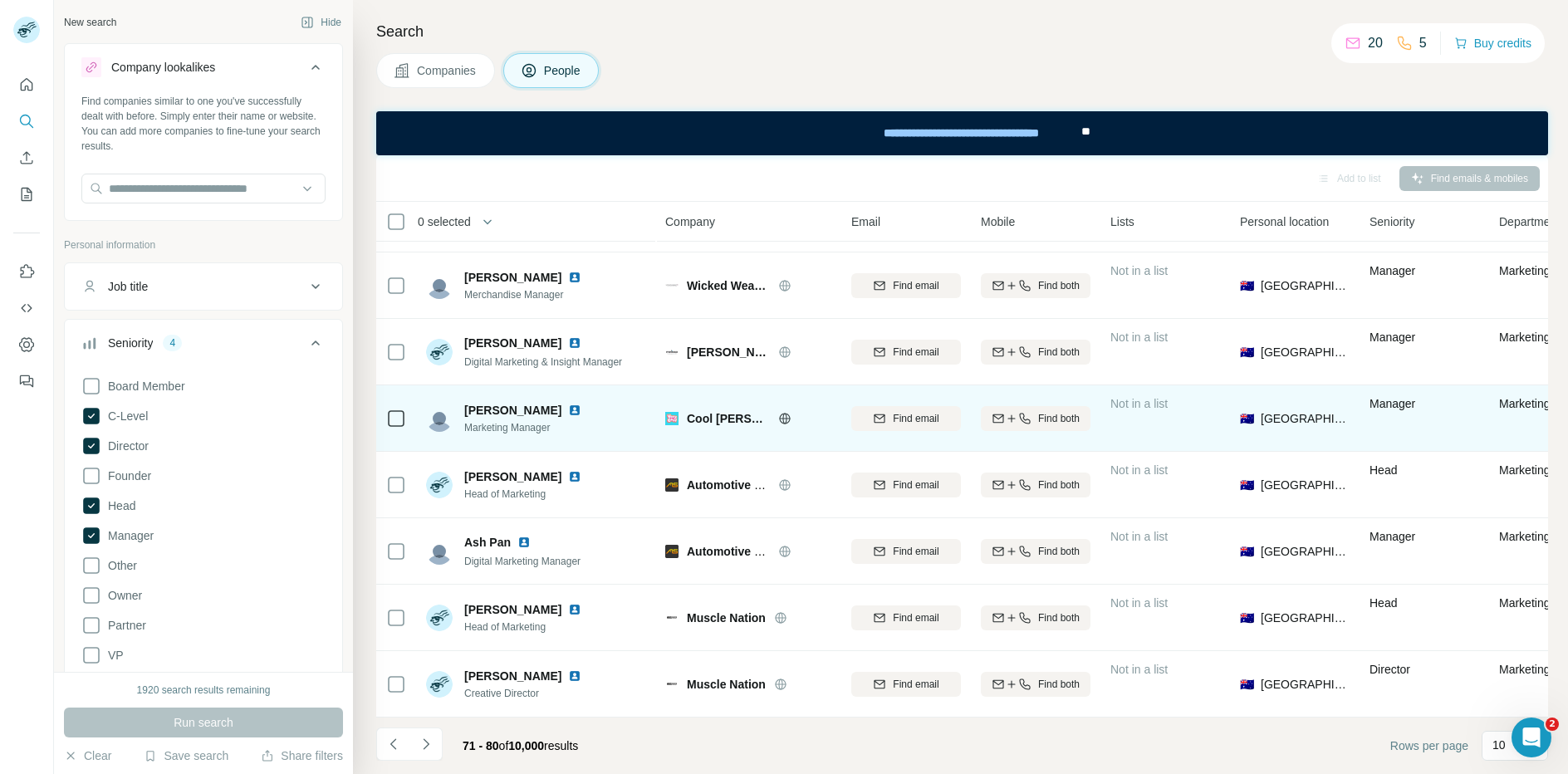
click at [779, 417] on icon at bounding box center [784, 417] width 11 height 1
click at [898, 420] on span "Find email" at bounding box center [916, 418] width 46 height 15
click at [568, 408] on img at bounding box center [574, 410] width 13 height 13
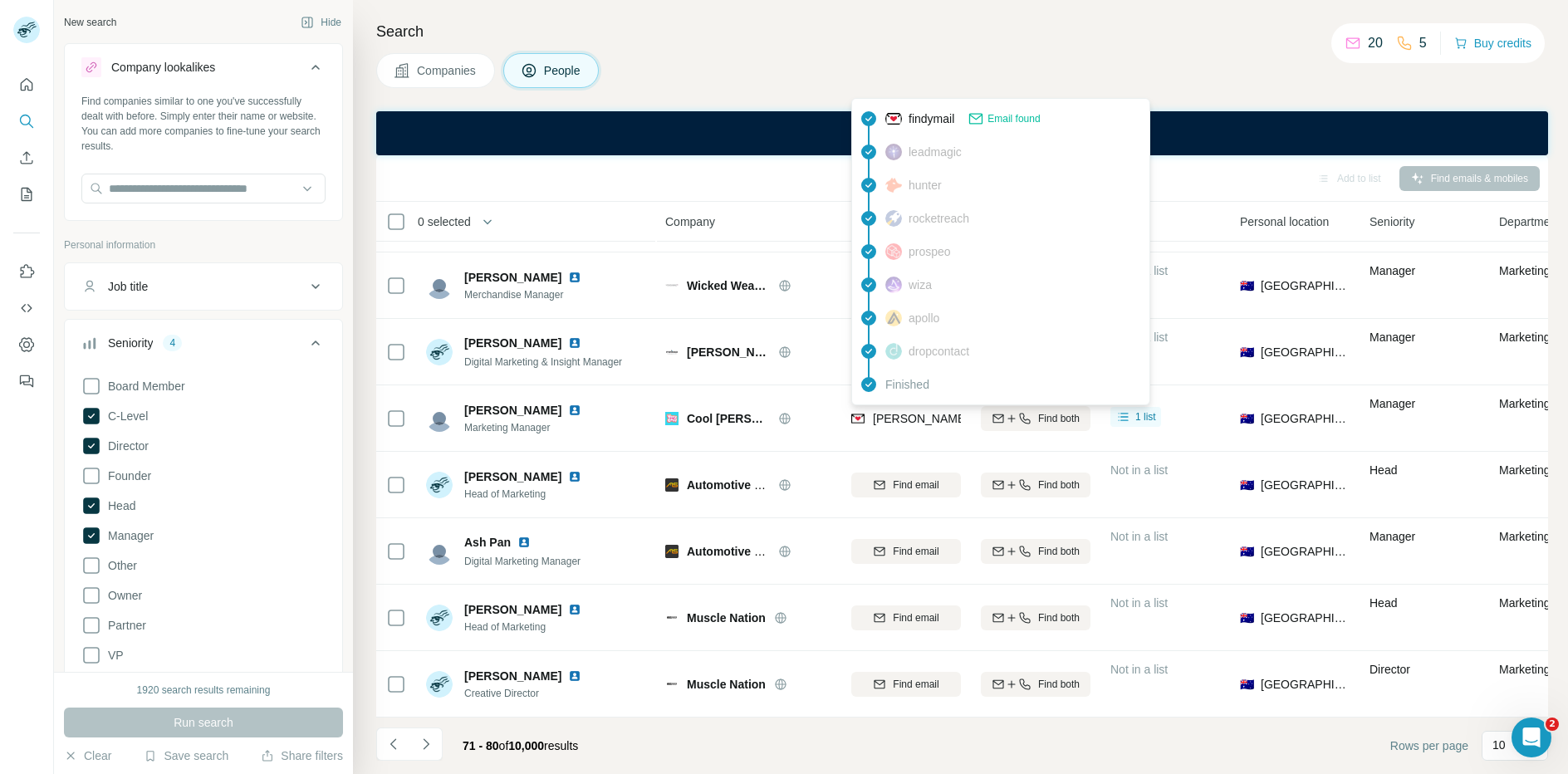
click at [910, 417] on span "[PERSON_NAME][EMAIL_ADDRESS][PERSON_NAME][DOMAIN_NAME]" at bounding box center [1067, 418] width 389 height 13
copy tr "[PERSON_NAME][EMAIL_ADDRESS][PERSON_NAME][DOMAIN_NAME]"
click at [932, 10] on div "Search Companies People Add to list Find emails & mobiles 0 selected People Com…" at bounding box center [959, 387] width 1215 height 774
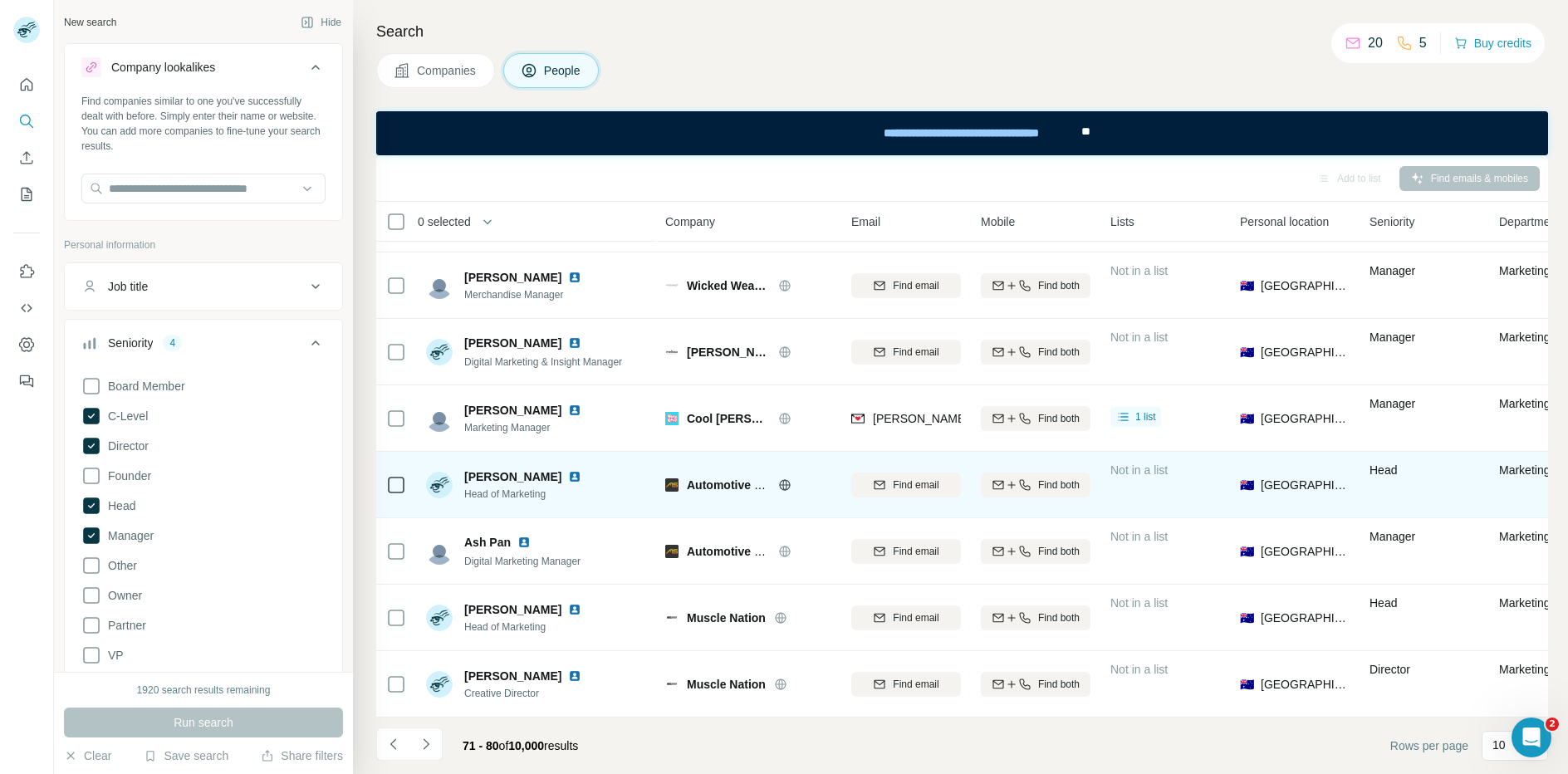
click at [787, 489] on icon at bounding box center [784, 484] width 11 height 11
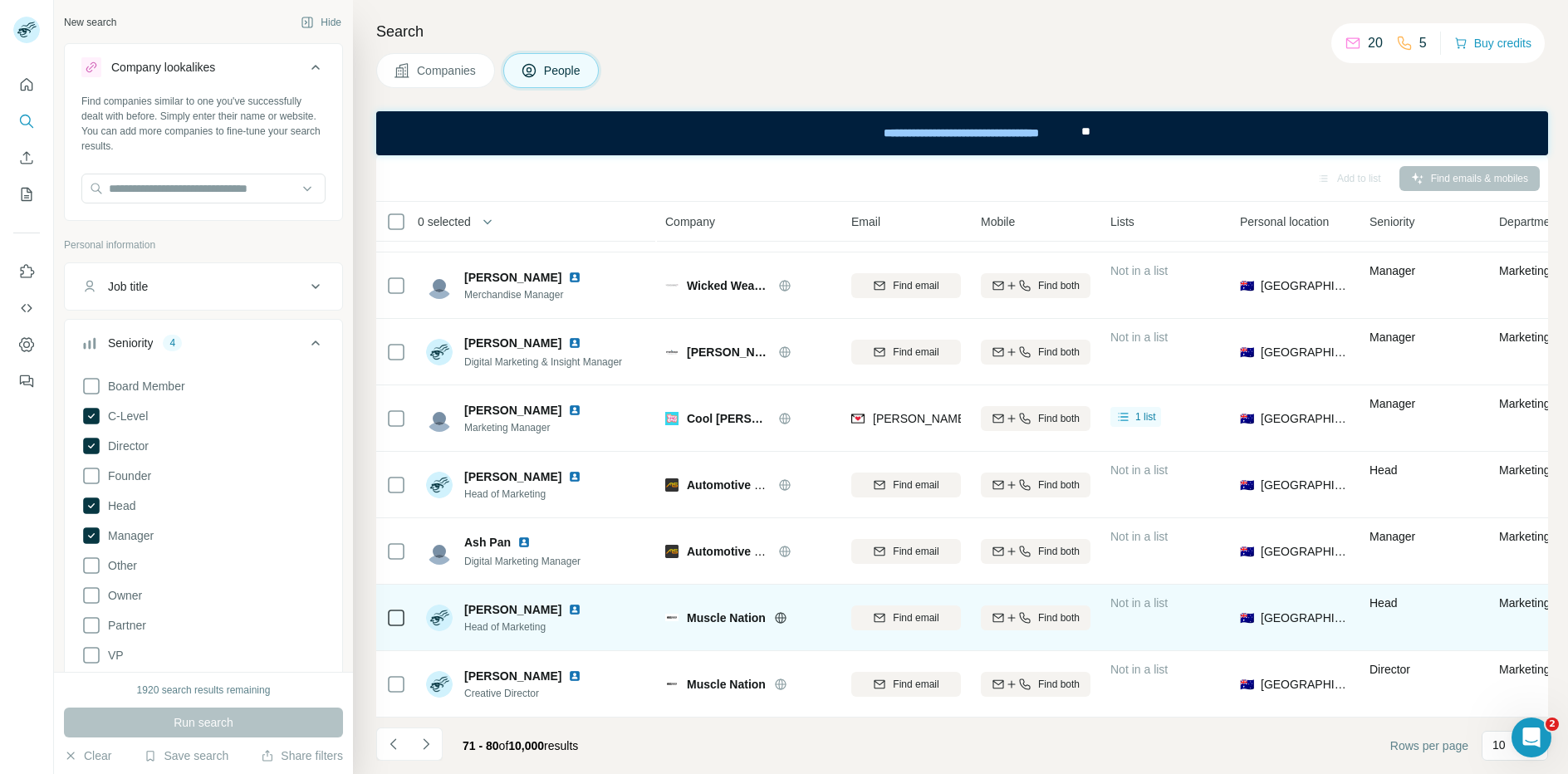
click at [784, 615] on icon at bounding box center [780, 617] width 13 height 13
click at [899, 622] on span "Find email" at bounding box center [916, 617] width 46 height 15
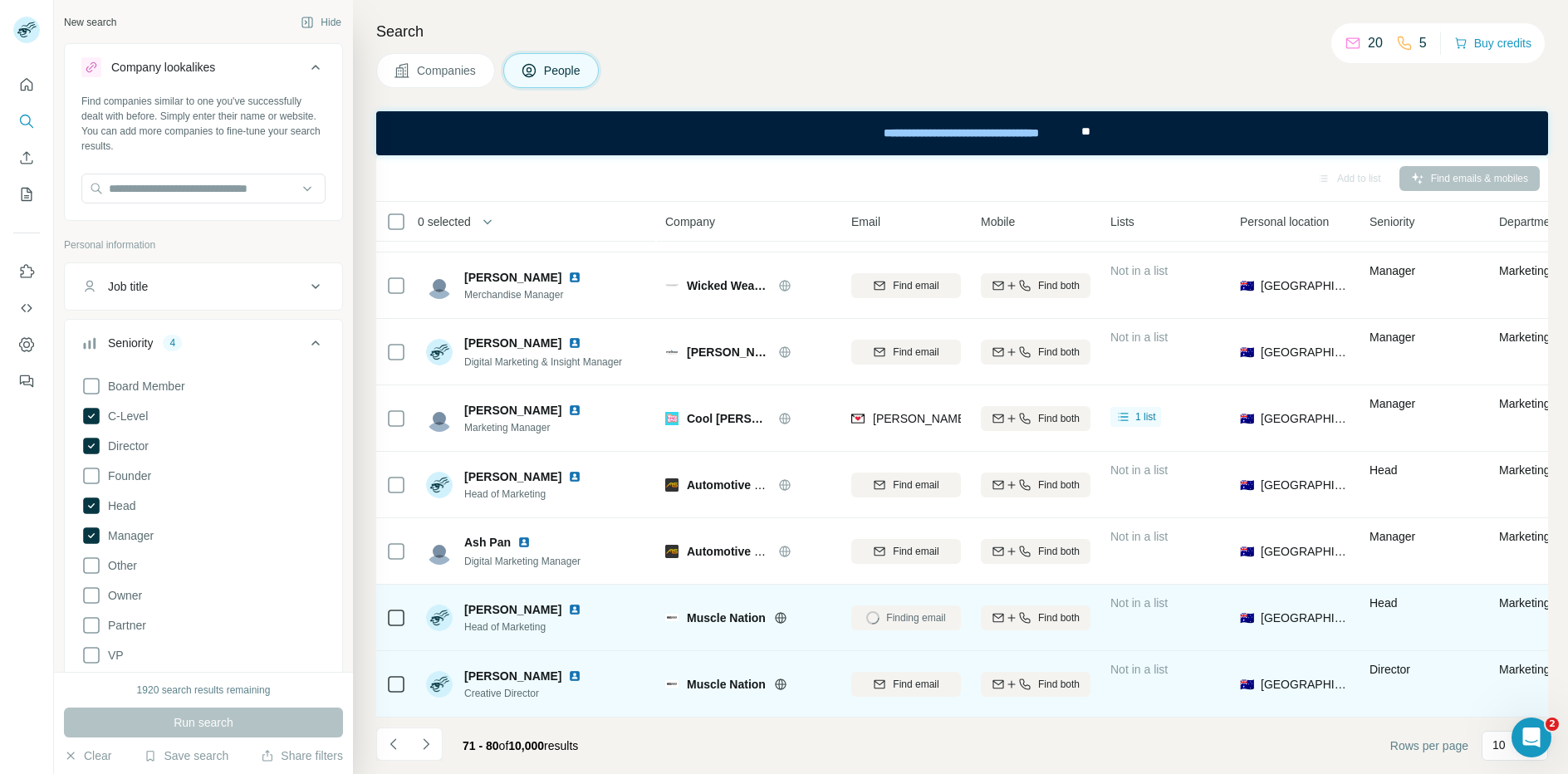
click at [579, 677] on img at bounding box center [574, 675] width 13 height 13
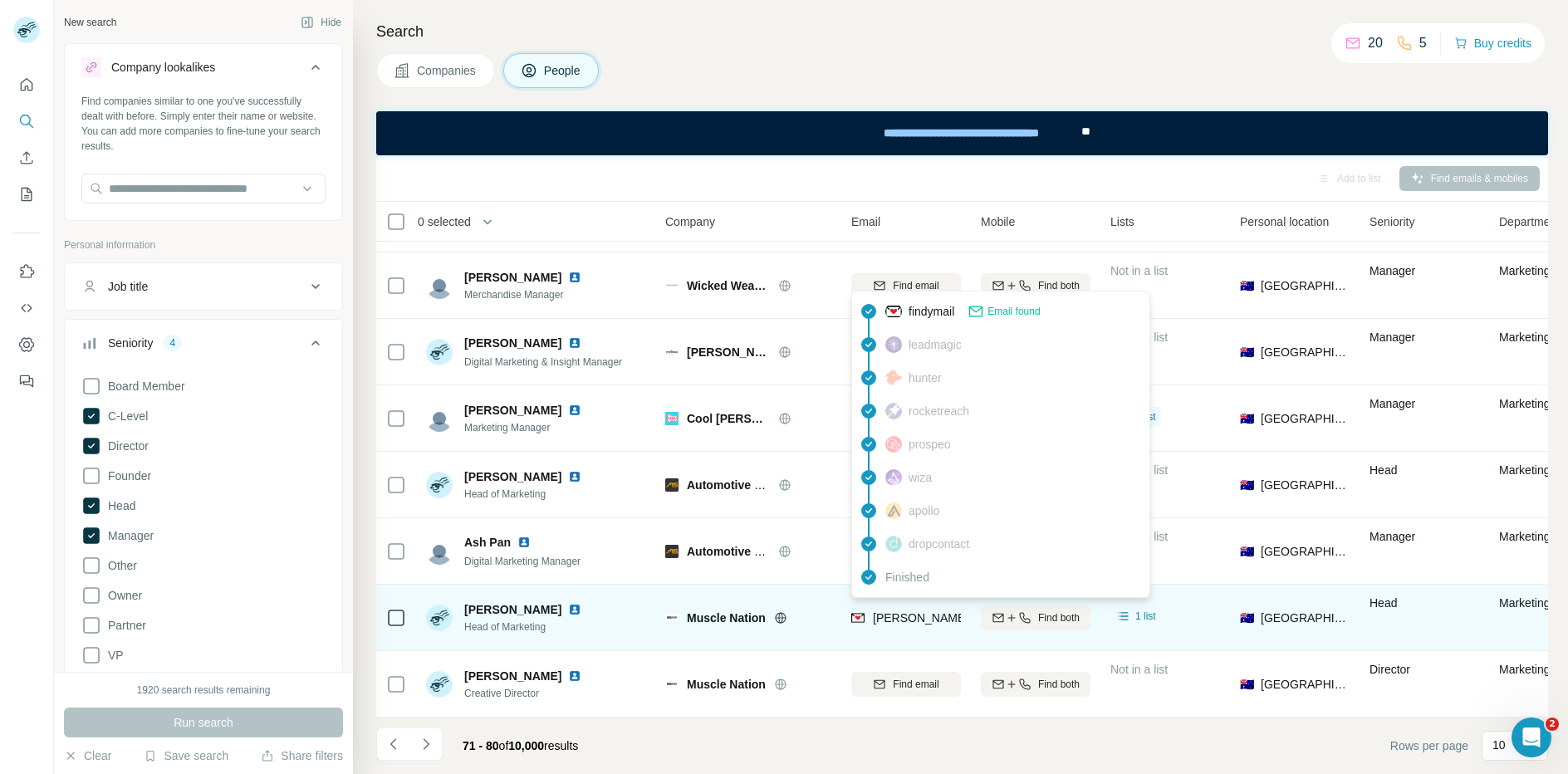
click at [910, 622] on span "[PERSON_NAME][EMAIL_ADDRESS][DOMAIN_NAME]" at bounding box center [1019, 617] width 292 height 13
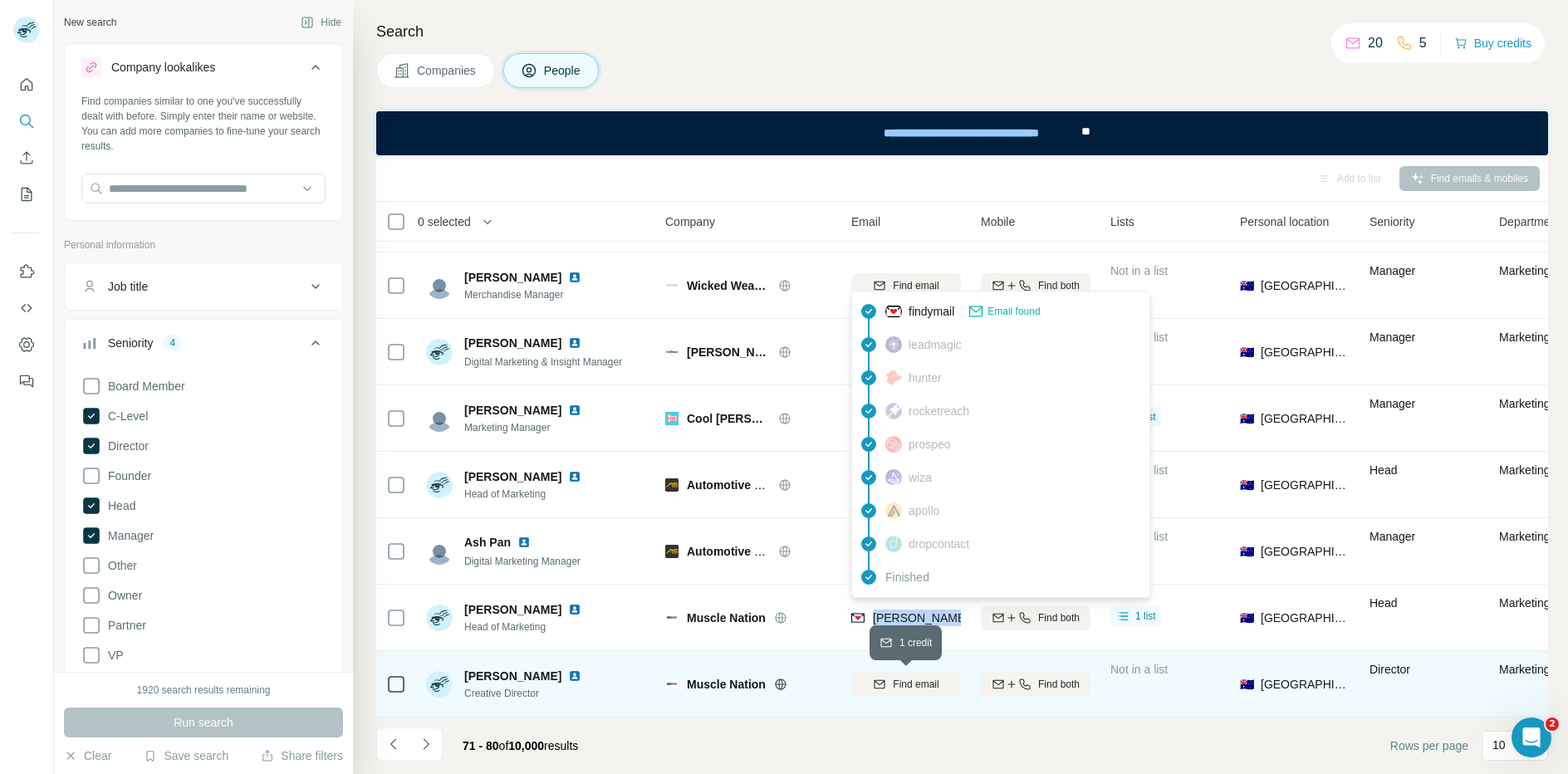
click at [890, 685] on div "Find email" at bounding box center [906, 684] width 110 height 15
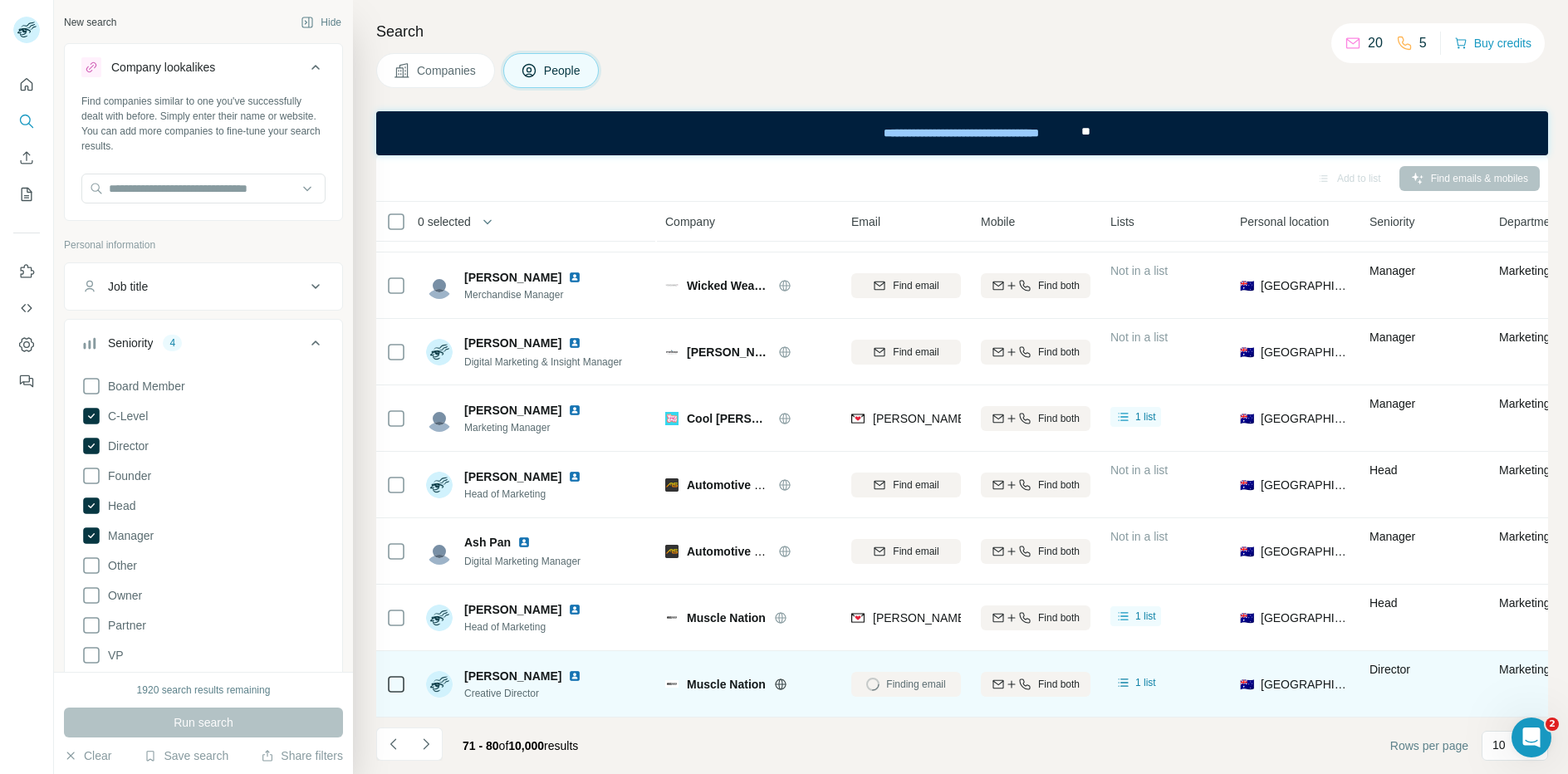
click at [846, 659] on td "Finding email" at bounding box center [905, 684] width 129 height 66
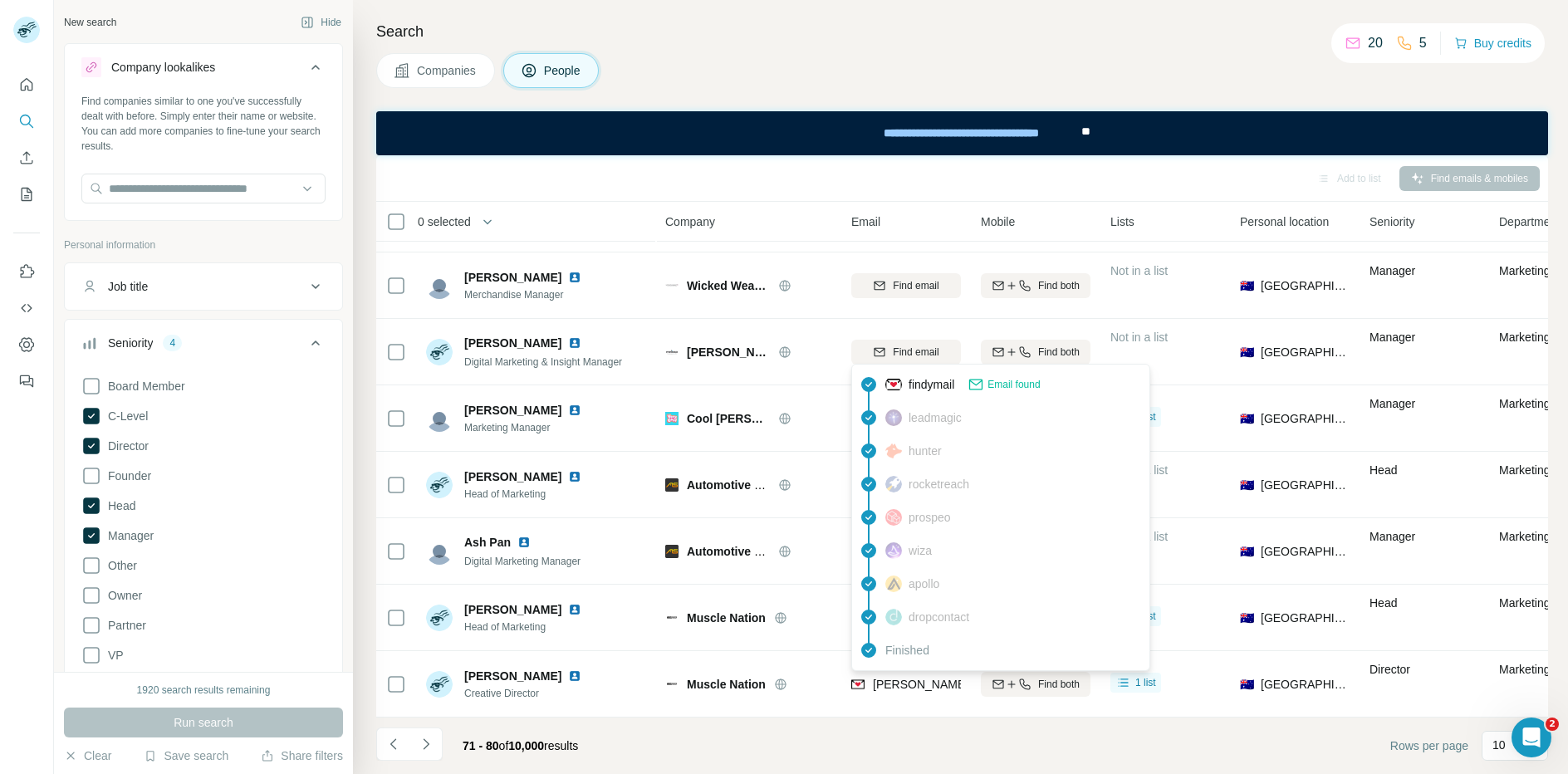
click at [895, 682] on span "[PERSON_NAME][EMAIL_ADDRESS][DOMAIN_NAME]" at bounding box center [1019, 684] width 292 height 13
click at [899, 63] on div "Companies People" at bounding box center [962, 70] width 1172 height 35
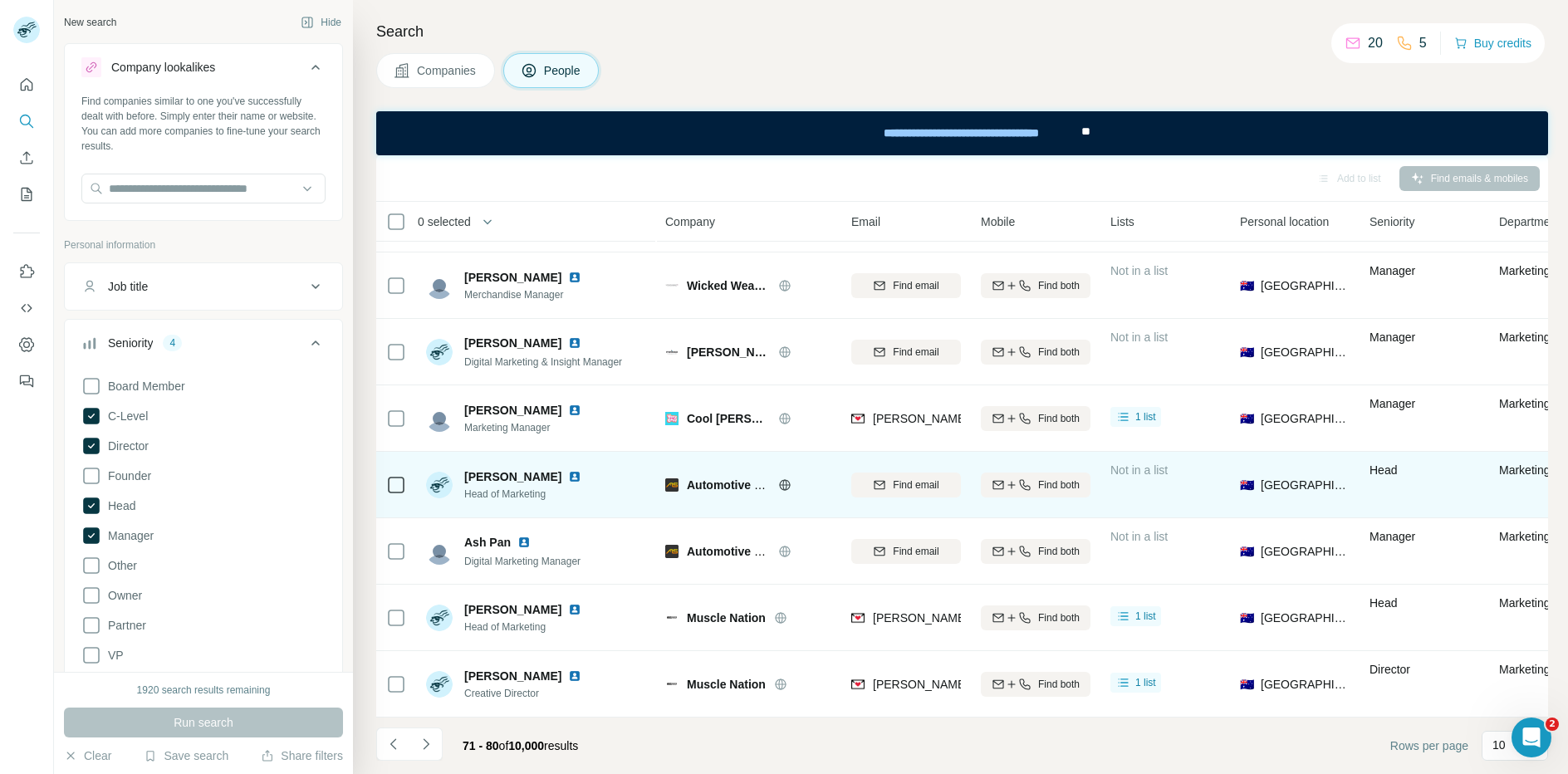
click at [784, 486] on icon at bounding box center [784, 484] width 13 height 13
click at [912, 488] on span "Find email" at bounding box center [916, 484] width 46 height 15
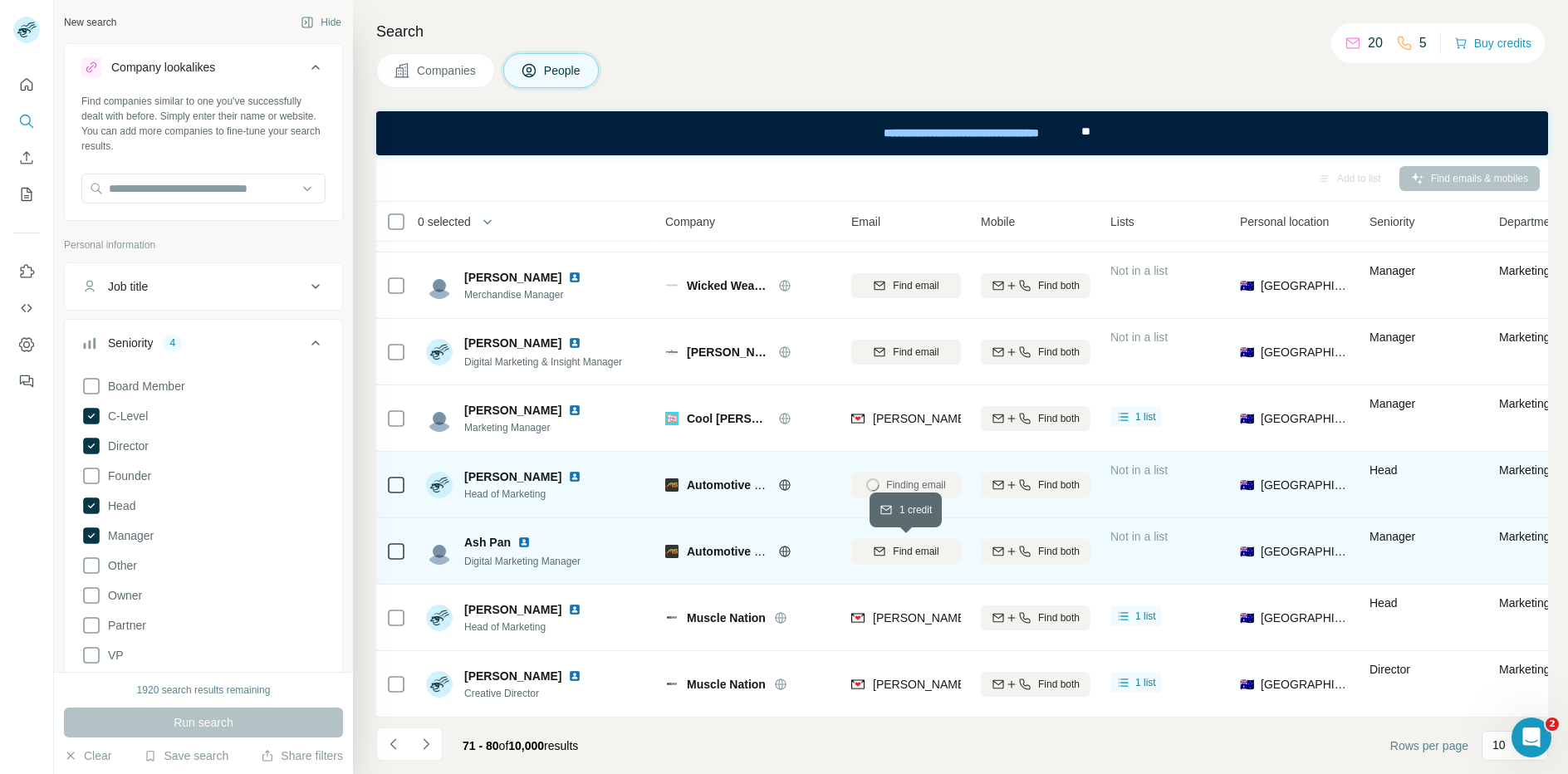
click at [897, 554] on span "Find email" at bounding box center [916, 551] width 46 height 15
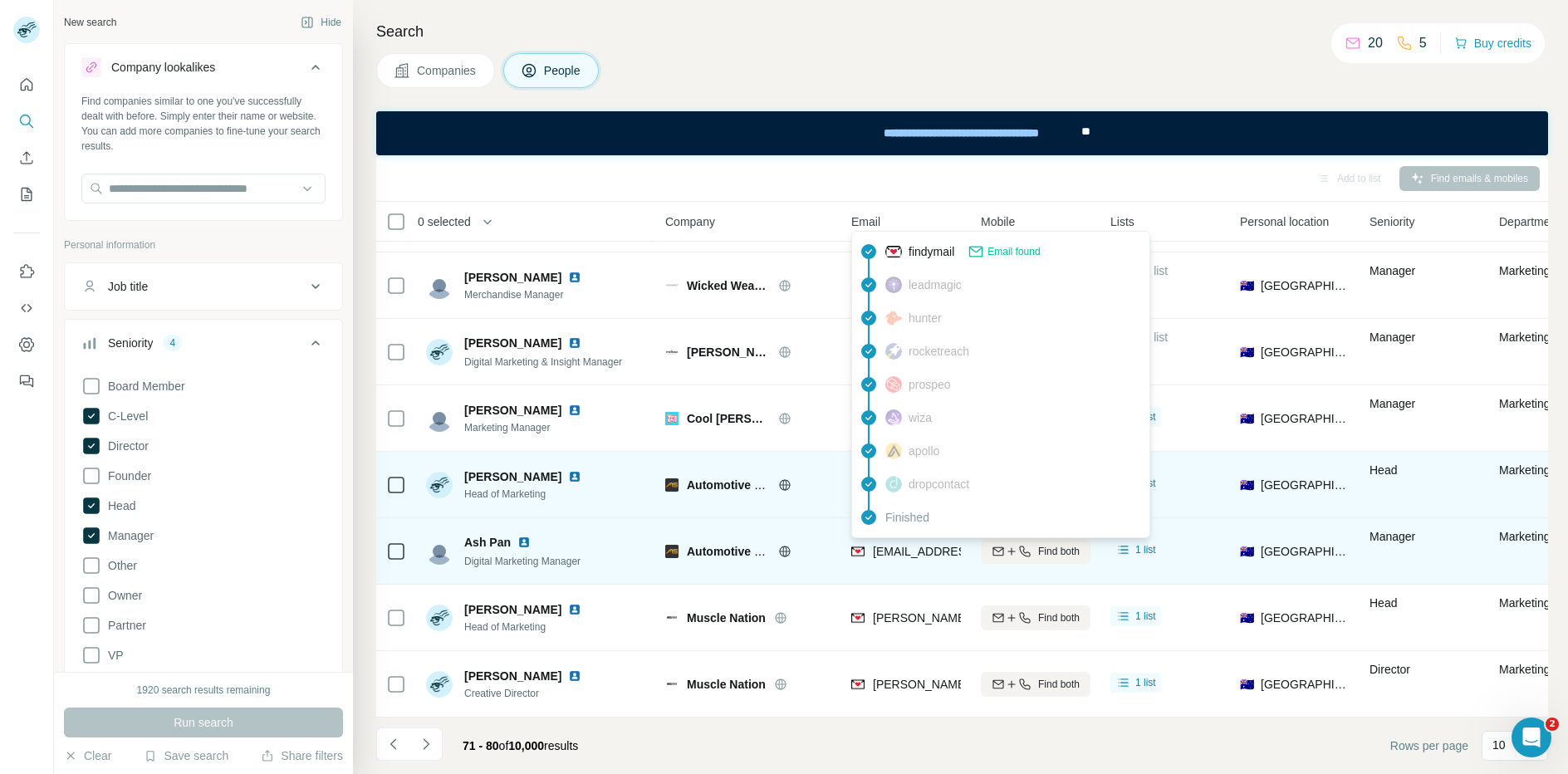
click at [897, 546] on span "[EMAIL_ADDRESS][DOMAIN_NAME]" at bounding box center [971, 551] width 197 height 13
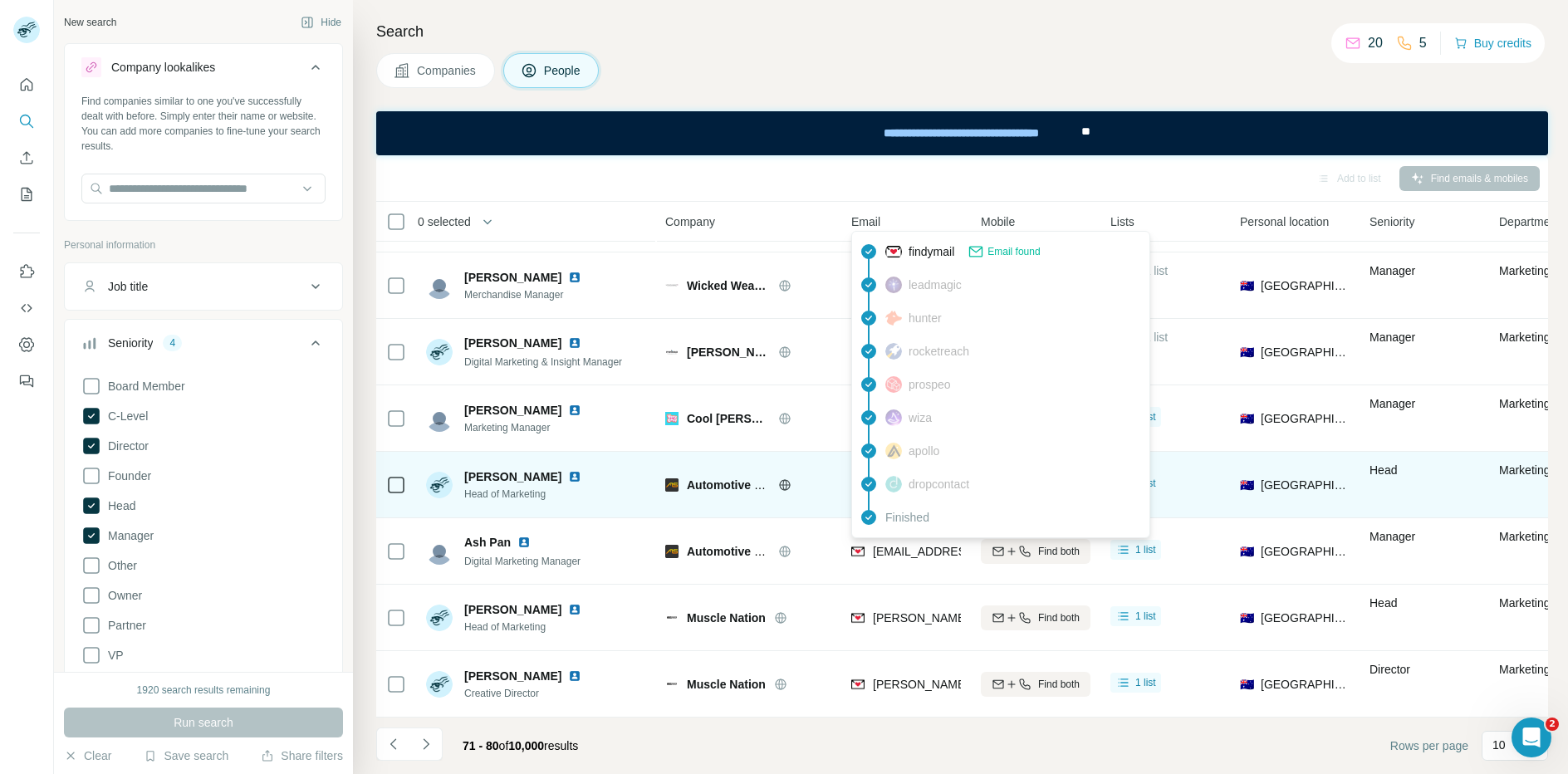
click at [763, 508] on td "Automotive Superstore" at bounding box center [749, 484] width 186 height 66
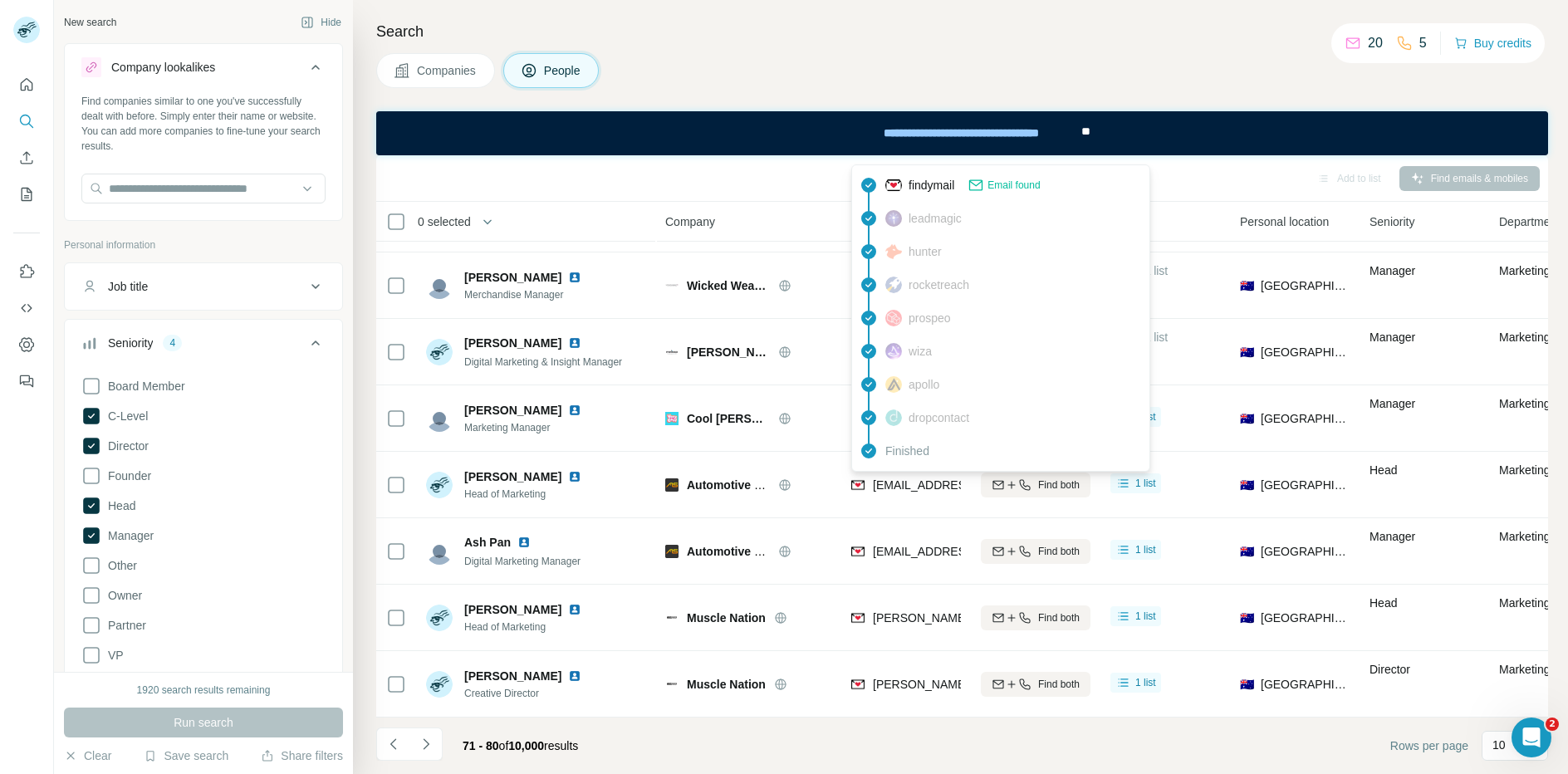
click at [897, 482] on span "[EMAIL_ADDRESS][DOMAIN_NAME]" at bounding box center [971, 484] width 197 height 13
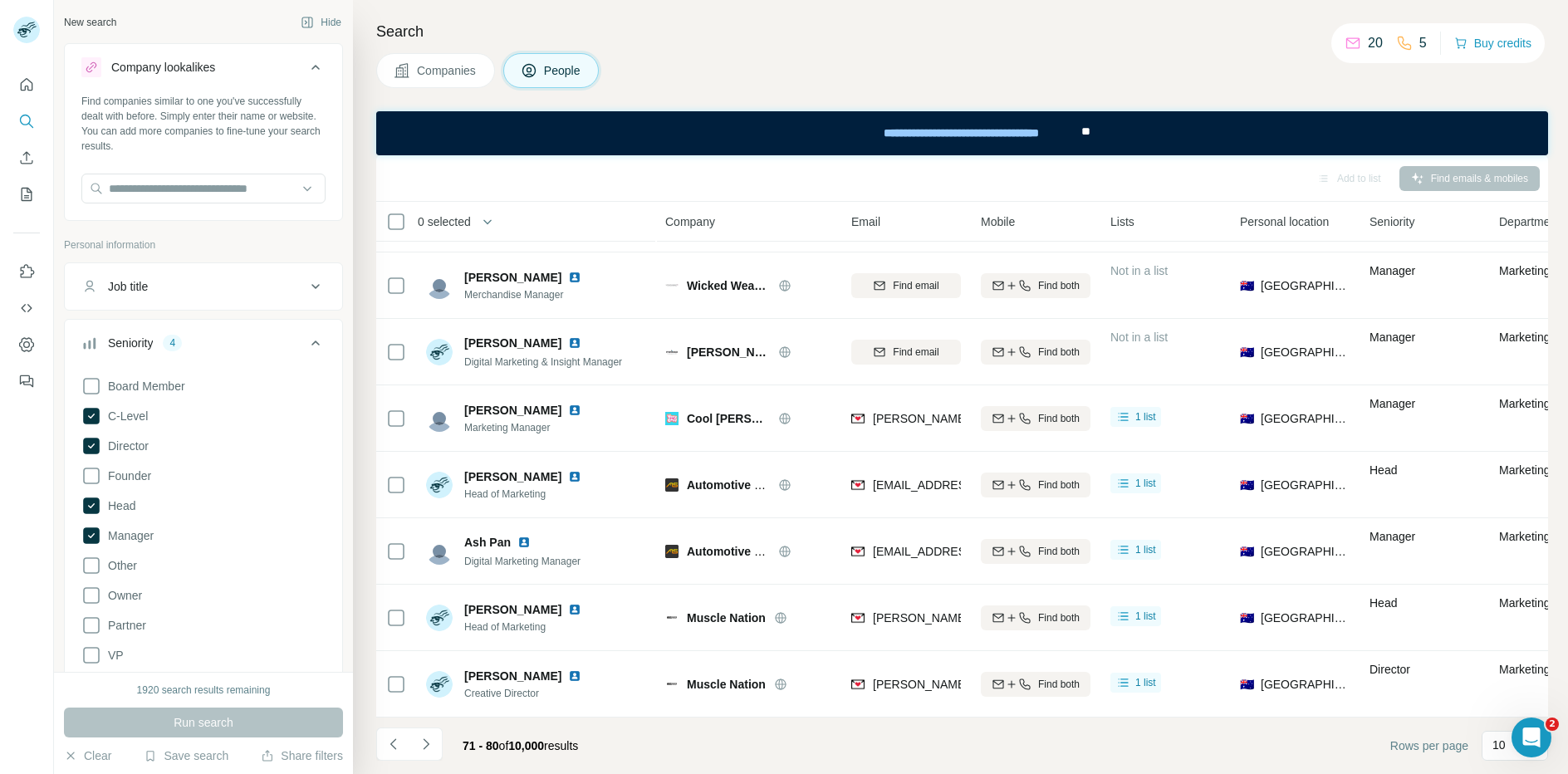
click at [990, 97] on div "Search Companies People Add to list Find emails & mobiles 0 selected People Com…" at bounding box center [959, 387] width 1215 height 774
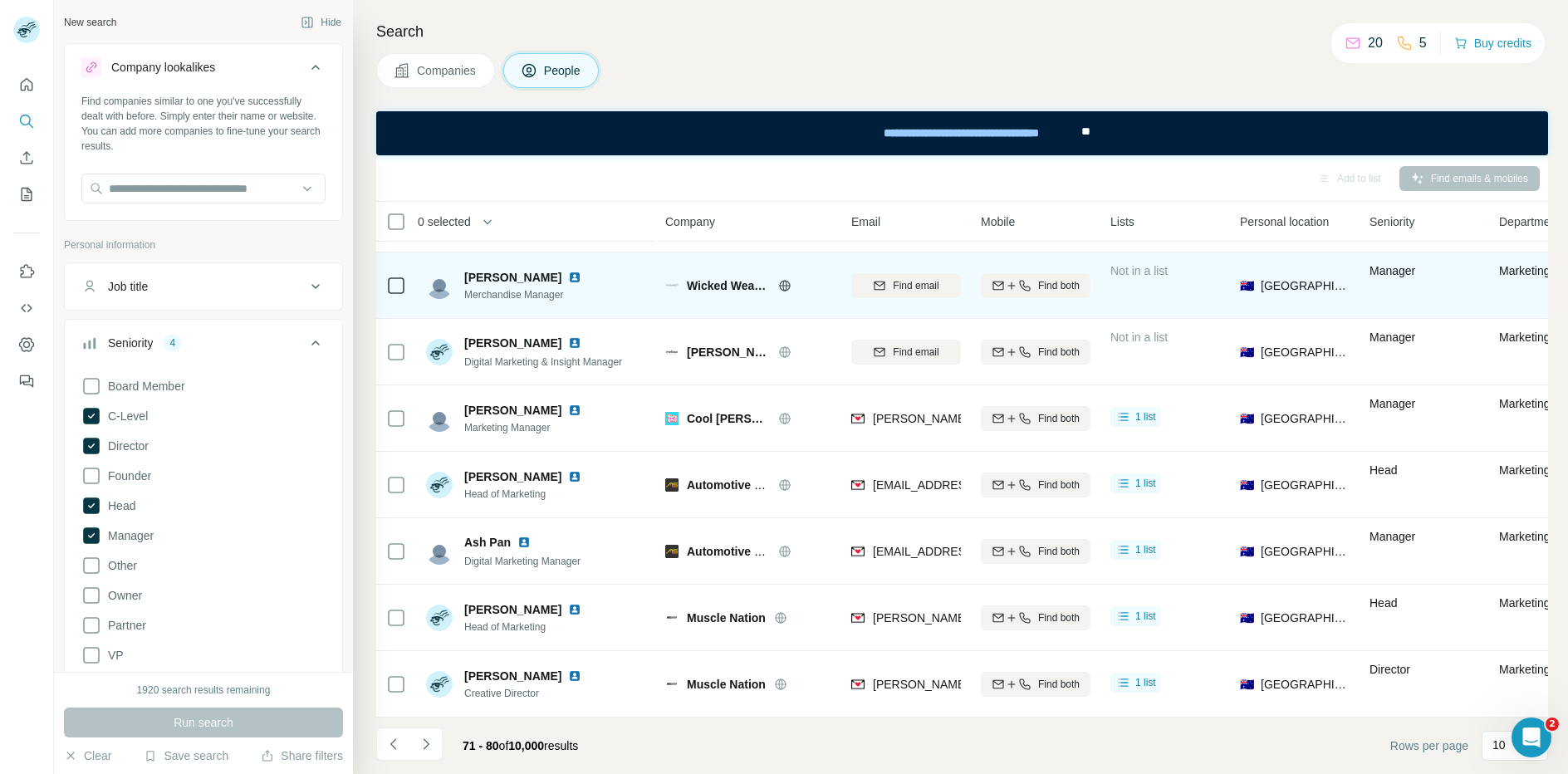
click at [787, 287] on icon at bounding box center [784, 285] width 13 height 13
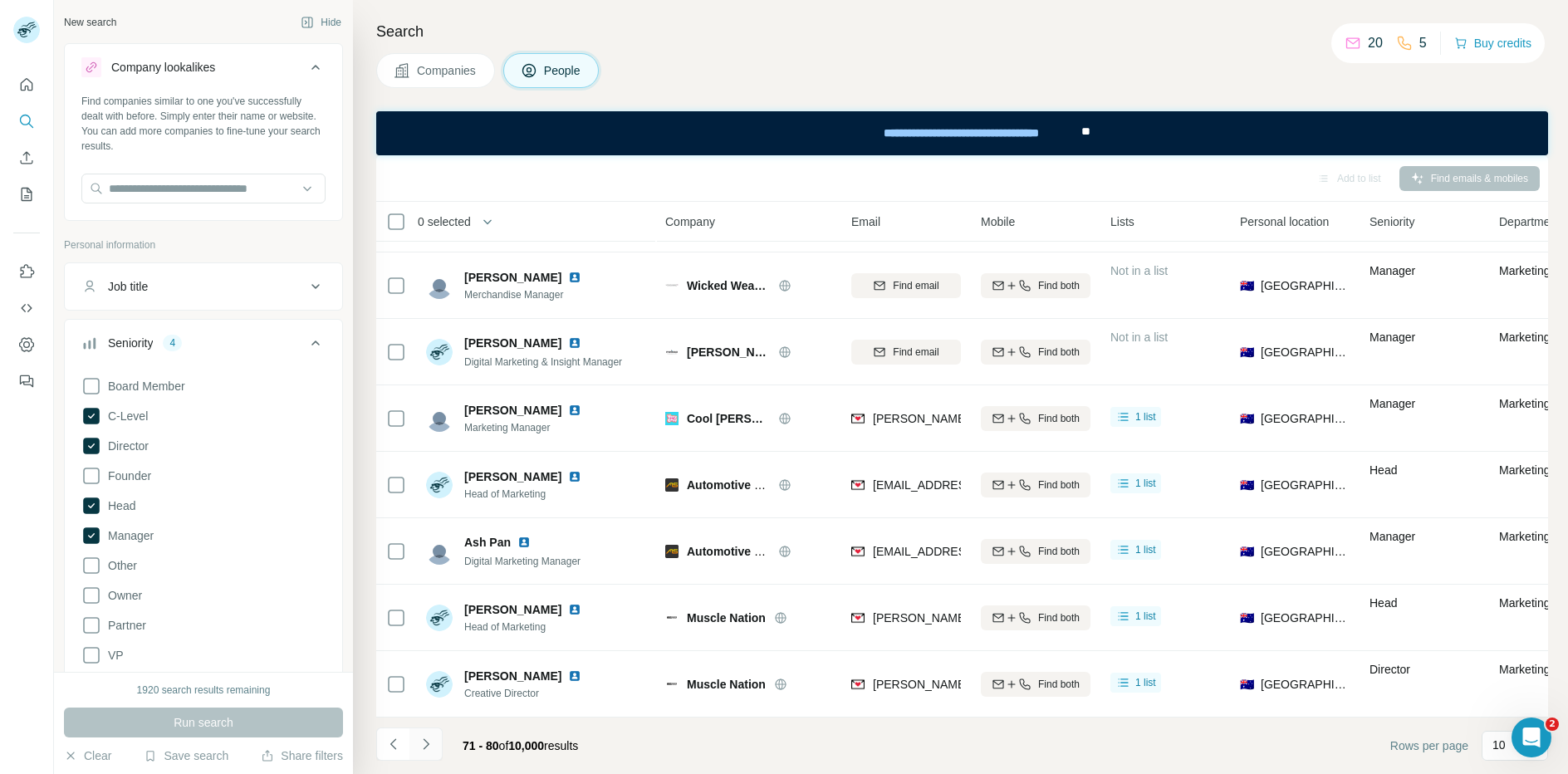
click at [429, 744] on icon "Navigate to next page" at bounding box center [425, 743] width 17 height 17
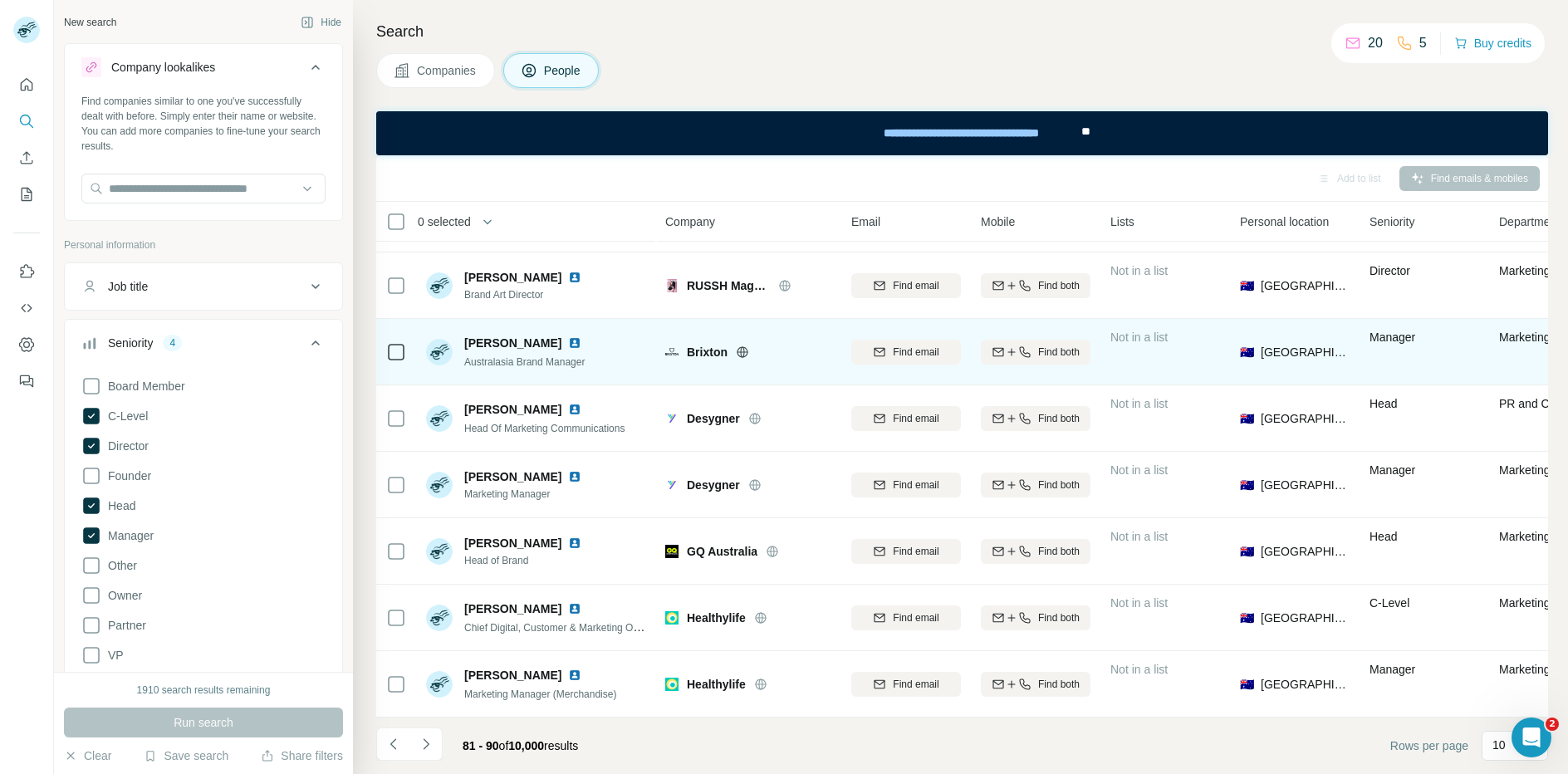
click at [745, 351] on icon at bounding box center [741, 351] width 11 height 1
click at [905, 352] on span "Find email" at bounding box center [916, 352] width 46 height 15
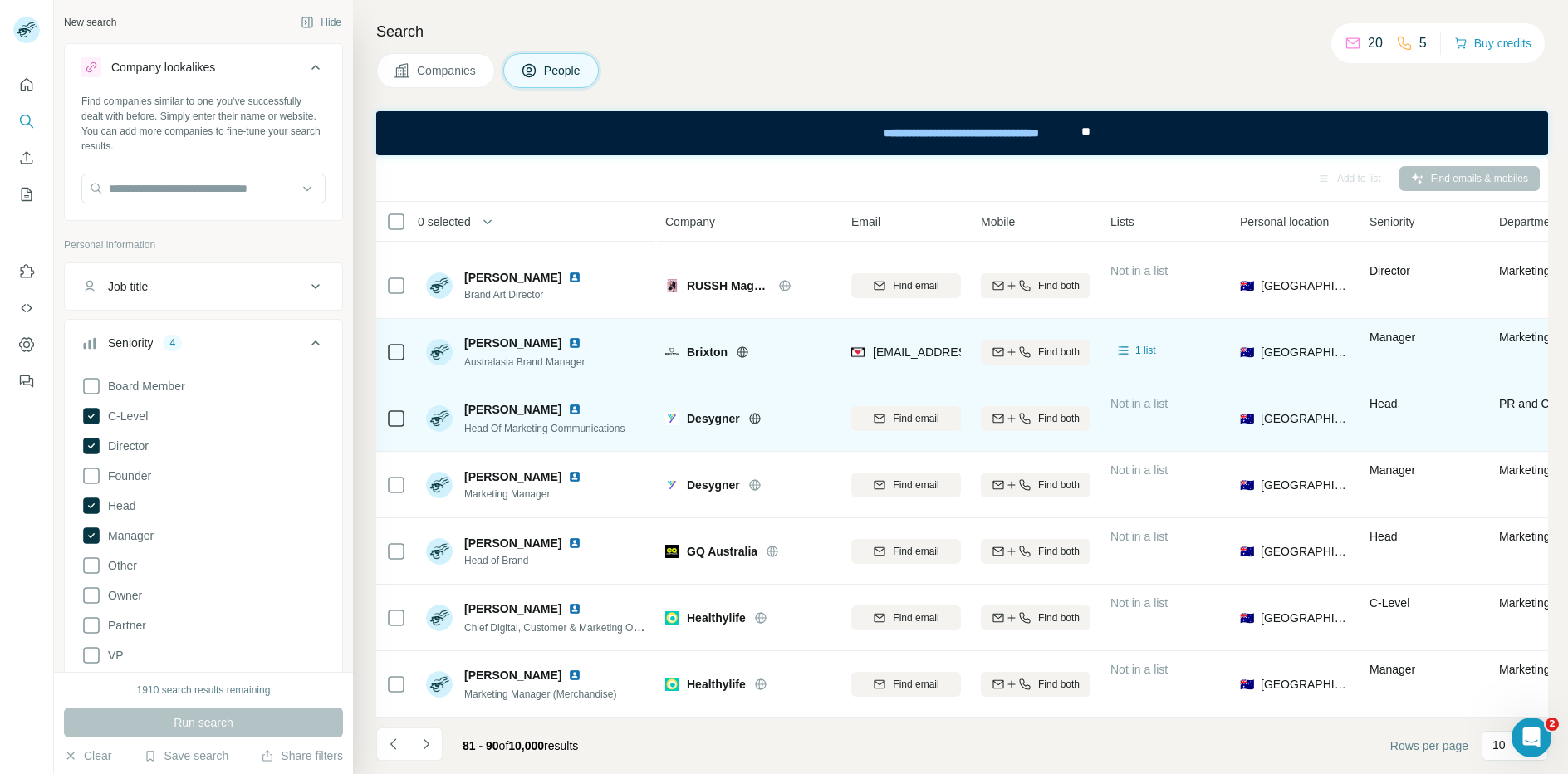
click at [753, 417] on icon at bounding box center [754, 418] width 13 height 13
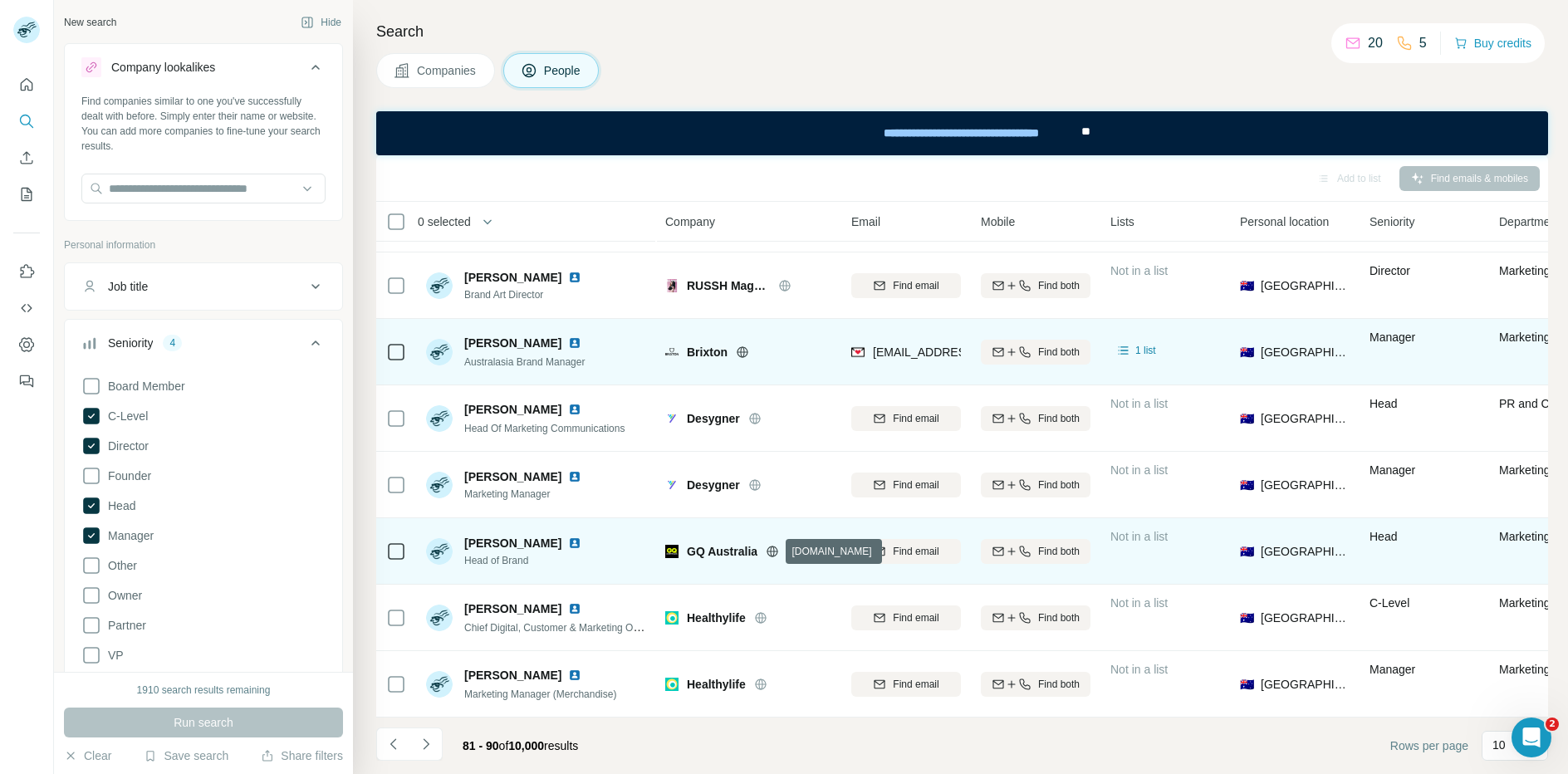
click at [774, 552] on icon at bounding box center [772, 551] width 13 height 13
click at [568, 541] on img at bounding box center [574, 542] width 13 height 13
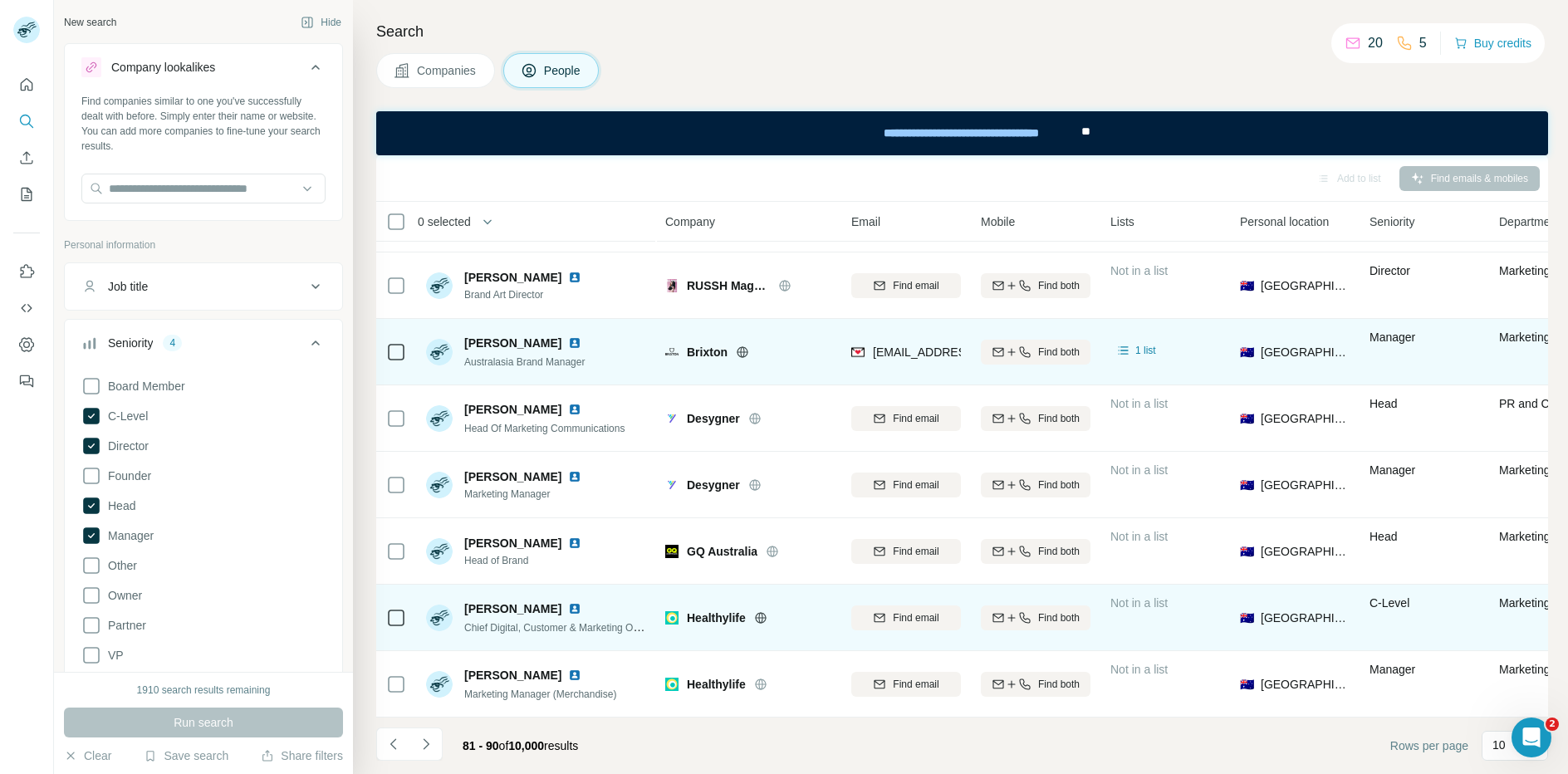
click at [760, 617] on icon at bounding box center [760, 617] width 13 height 13
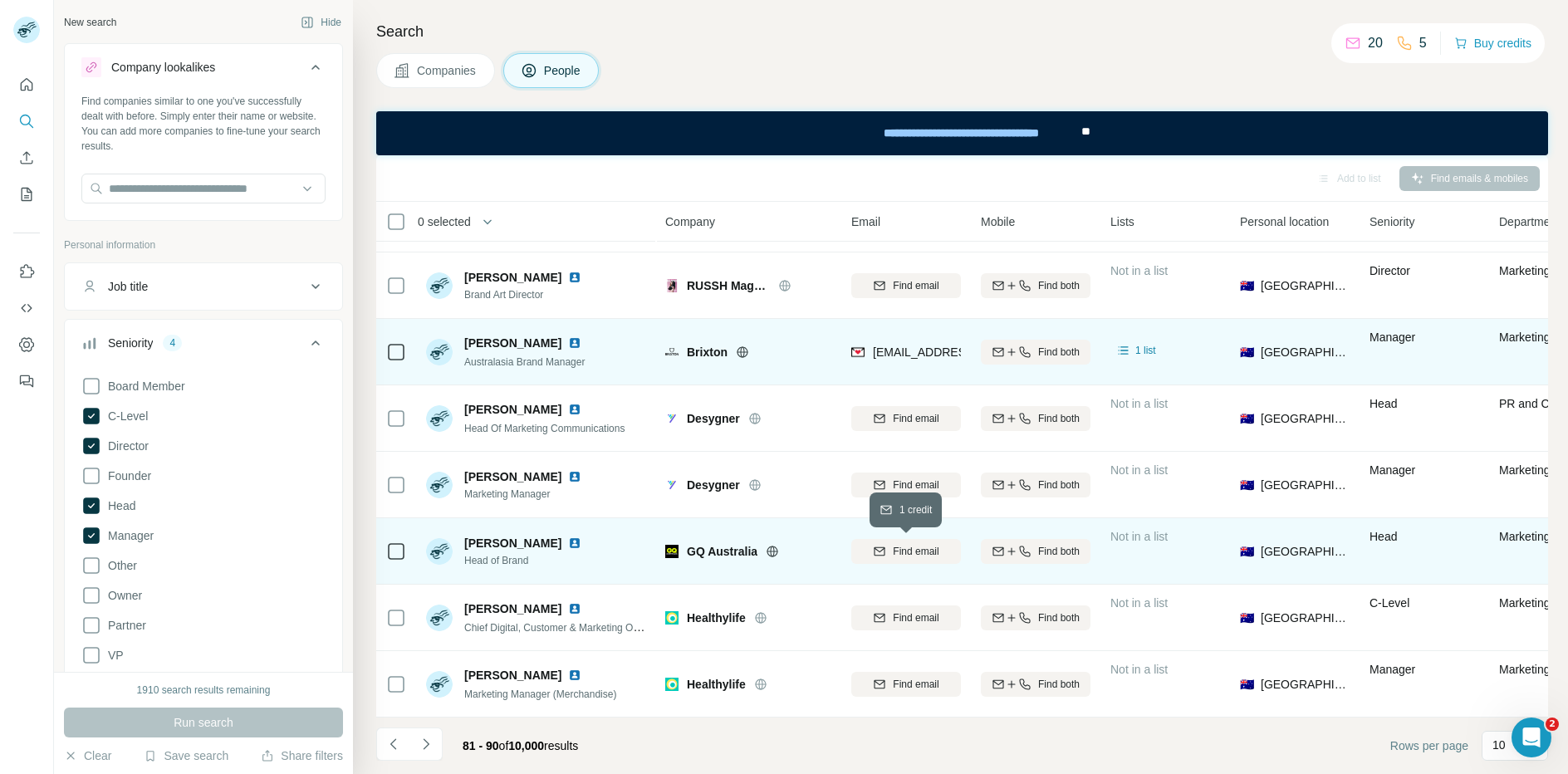
click at [879, 549] on icon "button" at bounding box center [879, 551] width 13 height 13
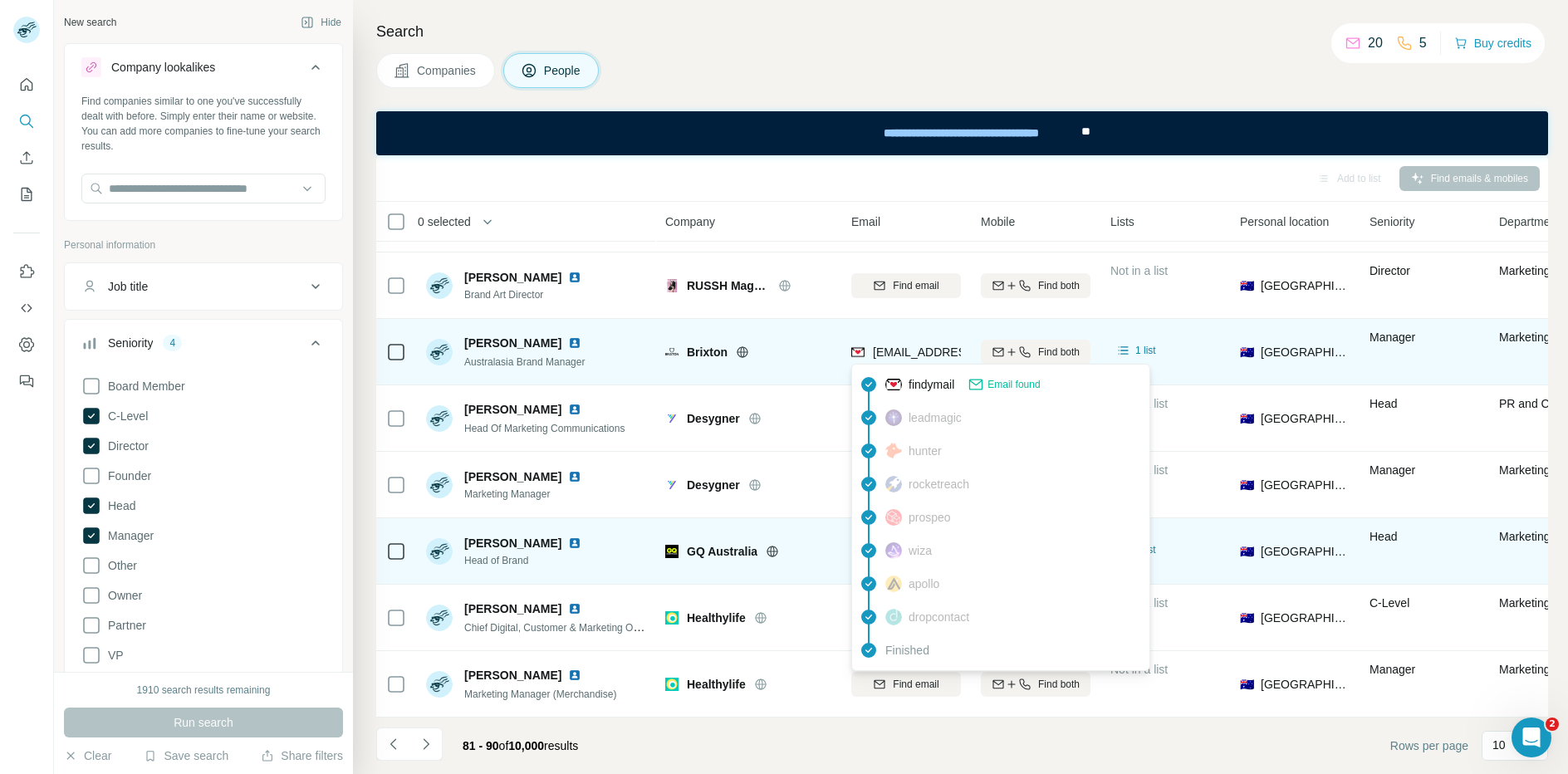
click at [908, 350] on span "[EMAIL_ADDRESS][DOMAIN_NAME]" at bounding box center [971, 352] width 197 height 13
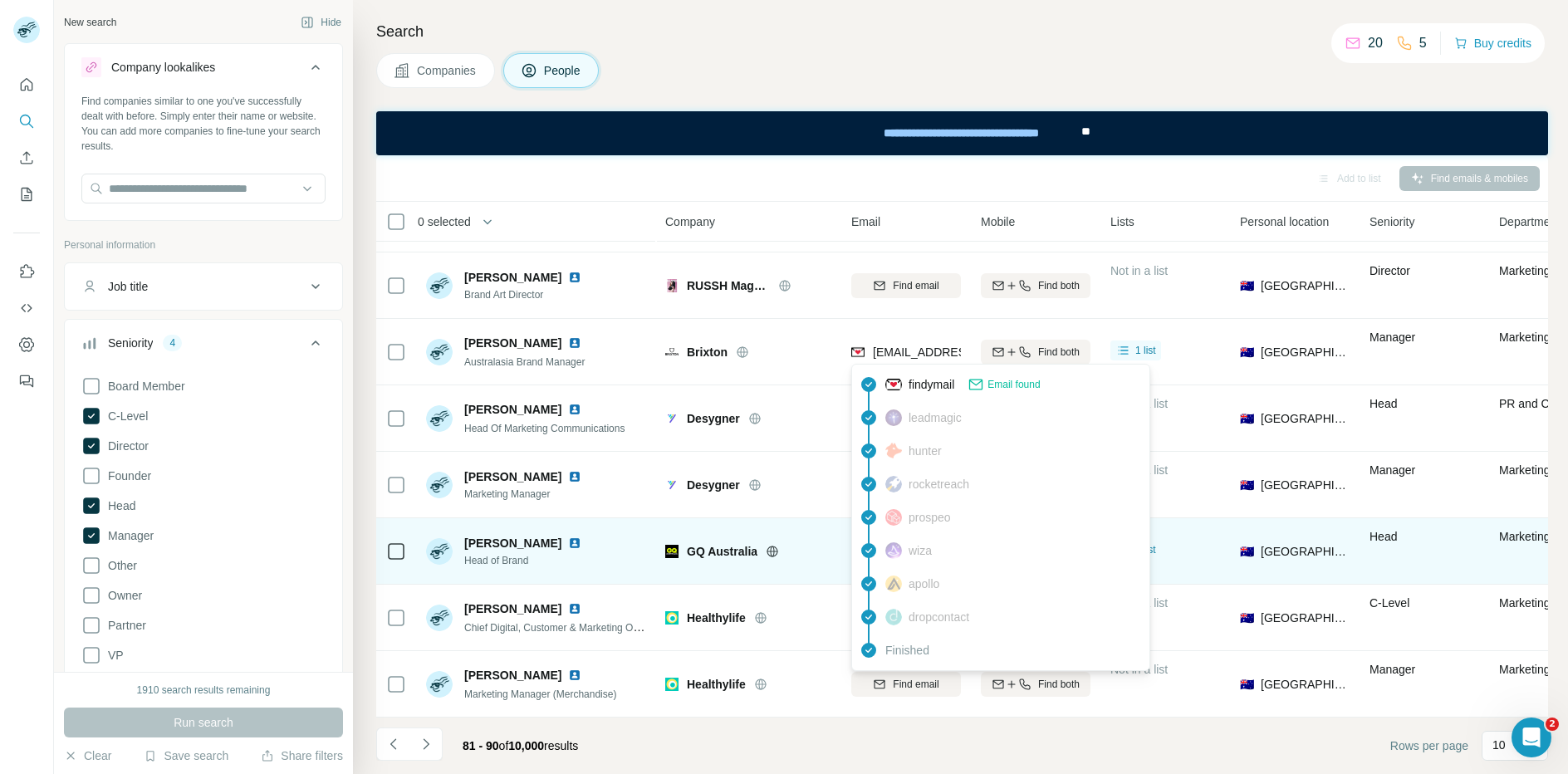
click at [819, 564] on div "GQ Australia" at bounding box center [748, 551] width 166 height 46
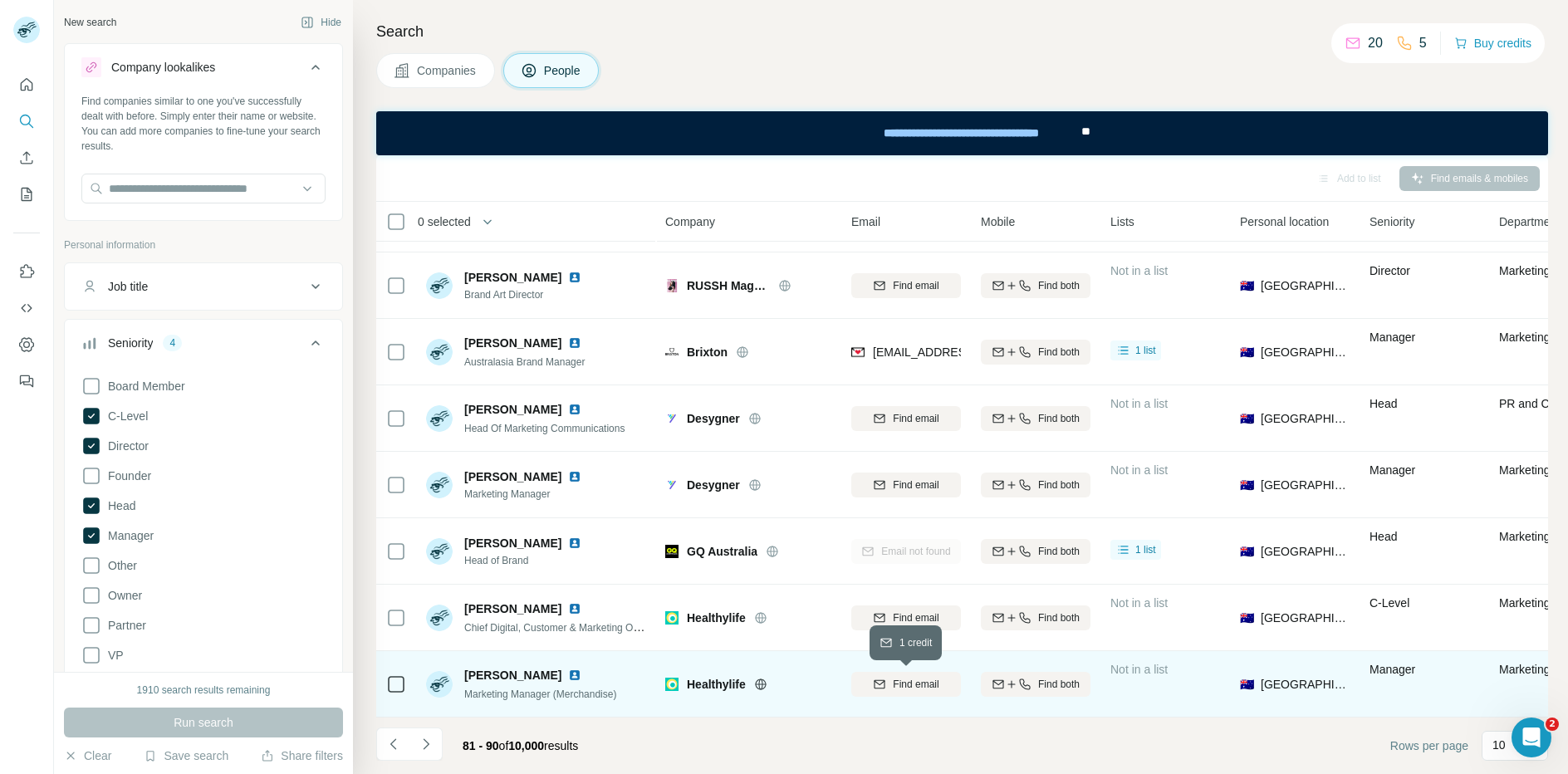
click at [914, 683] on span "Find email" at bounding box center [916, 684] width 46 height 15
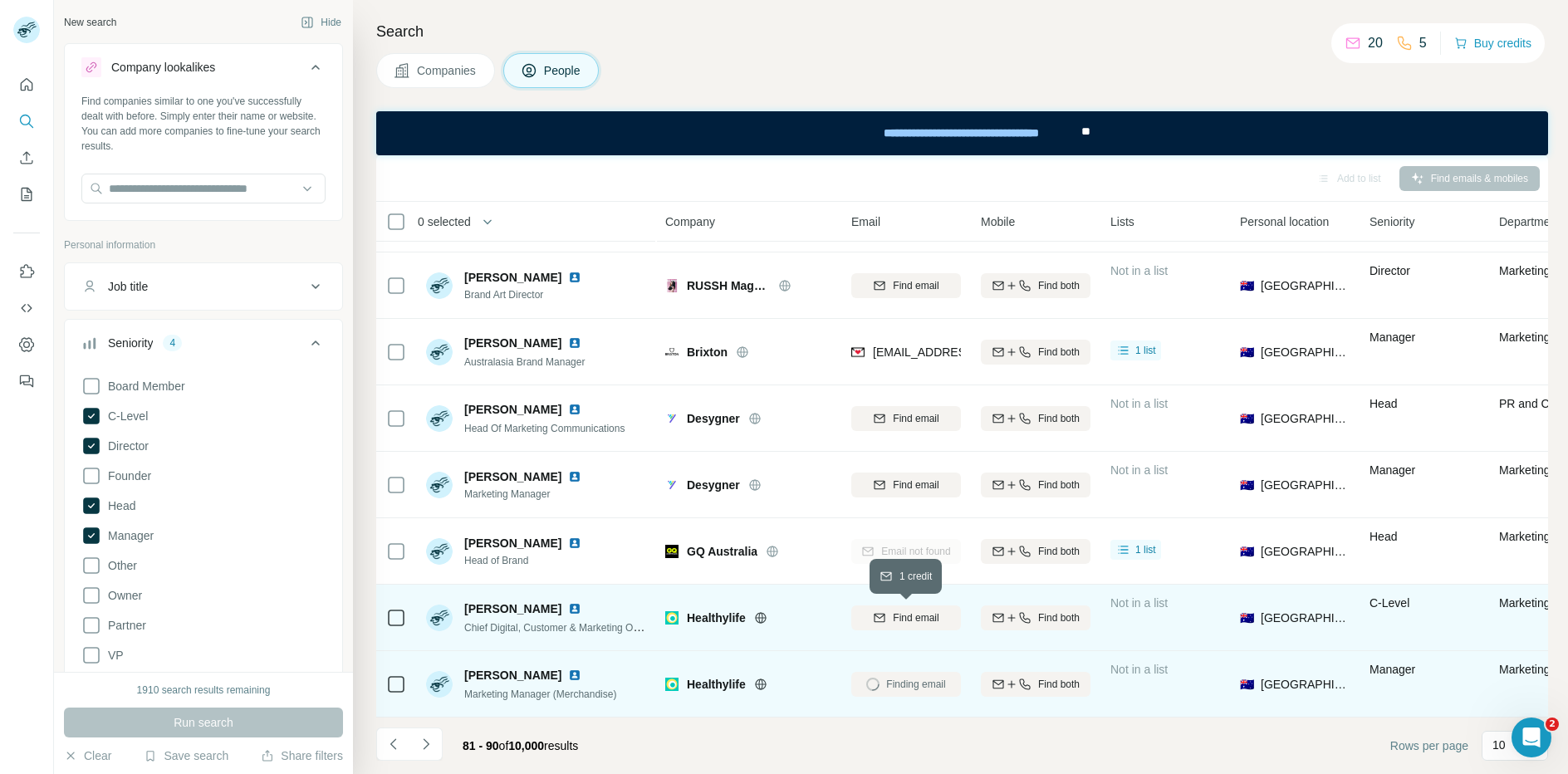
click at [902, 614] on span "Find email" at bounding box center [916, 617] width 46 height 15
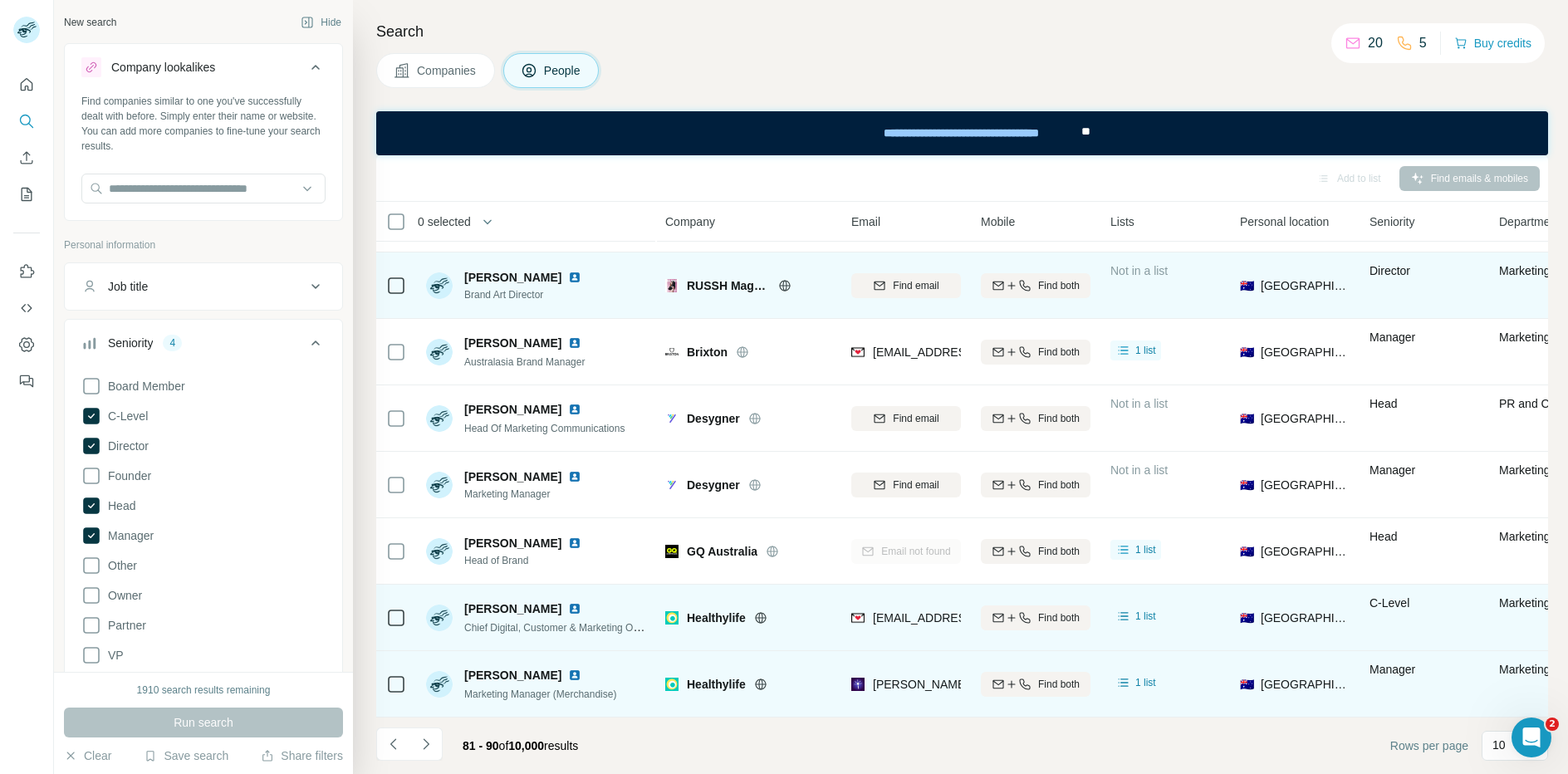
click at [789, 284] on icon at bounding box center [784, 285] width 13 height 13
click at [903, 290] on span "Find email" at bounding box center [916, 285] width 46 height 15
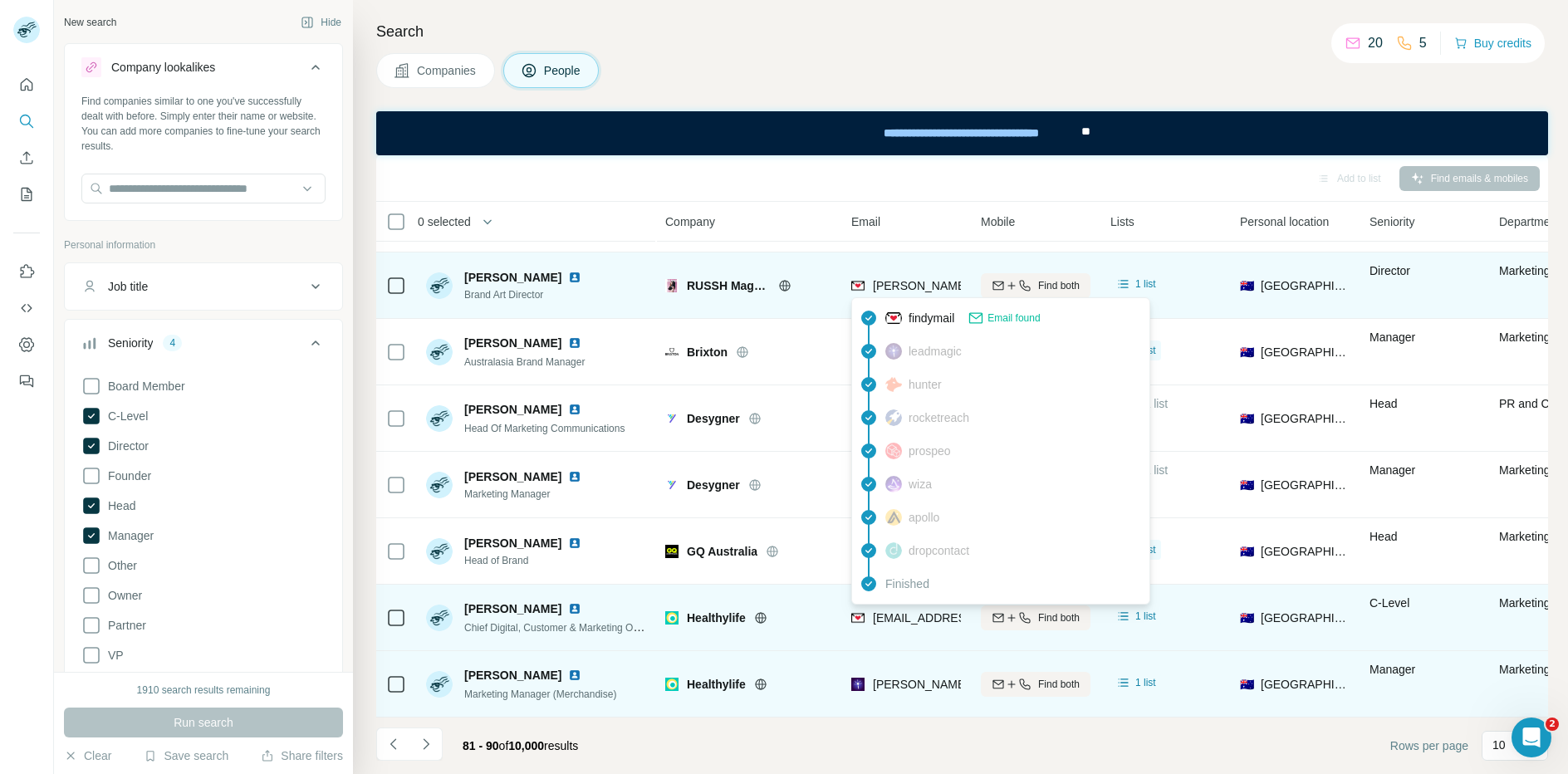
click at [919, 616] on span "[EMAIL_ADDRESS][DOMAIN_NAME]" at bounding box center [971, 617] width 197 height 13
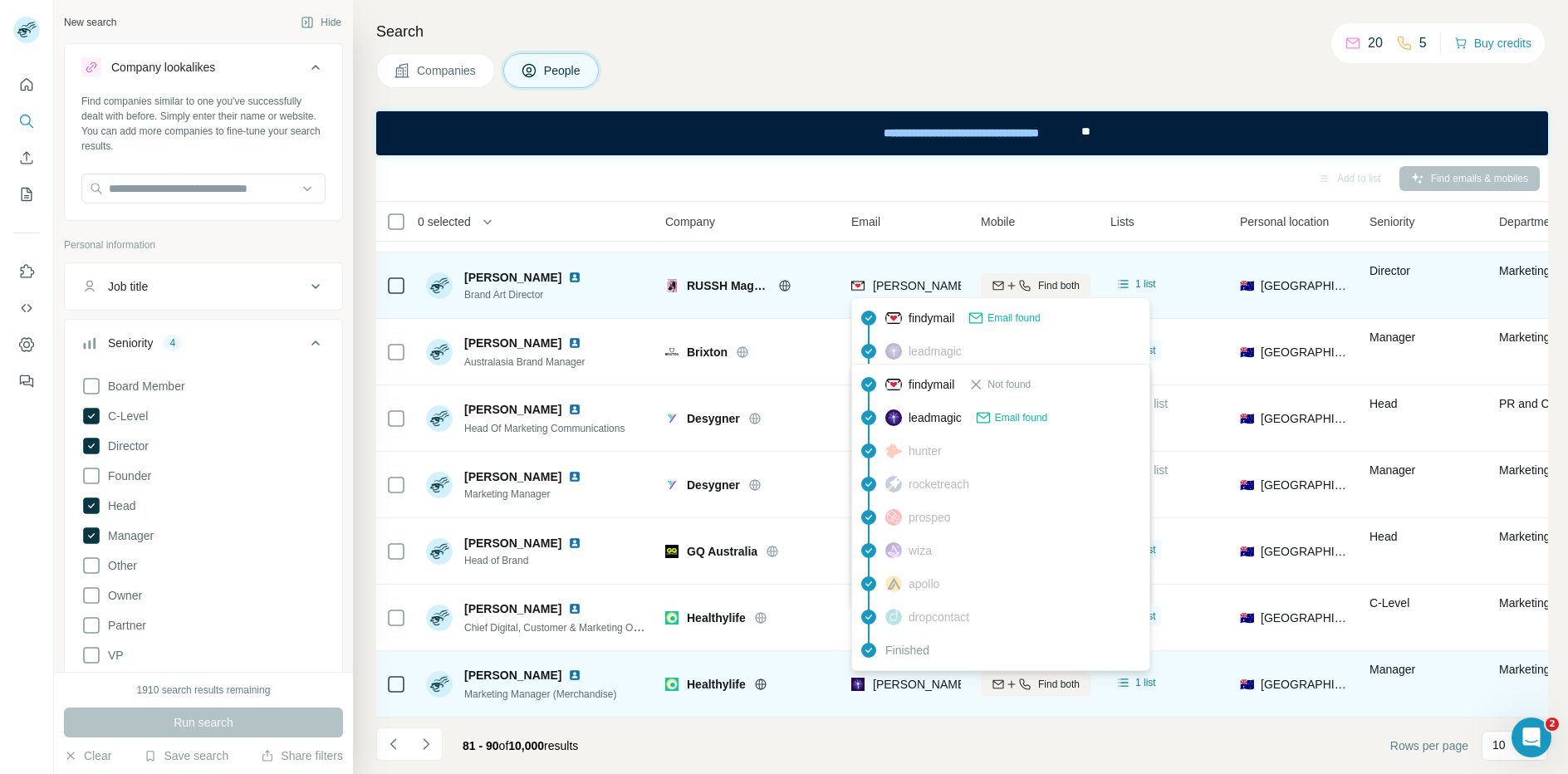
click at [928, 685] on span "[PERSON_NAME][EMAIL_ADDRESS][PERSON_NAME][DOMAIN_NAME]" at bounding box center [1067, 684] width 389 height 13
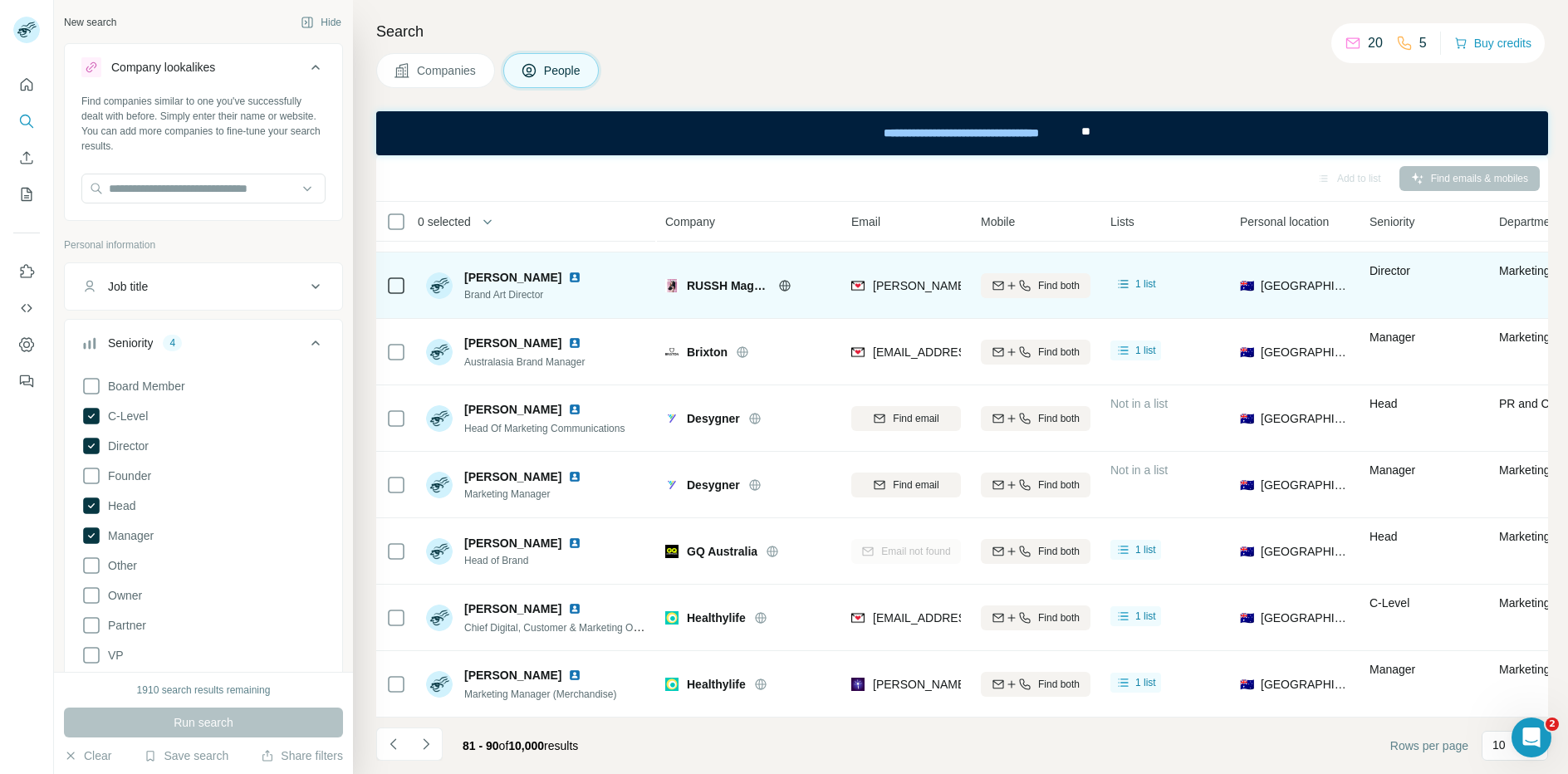
click at [836, 58] on div "Companies People" at bounding box center [962, 70] width 1172 height 35
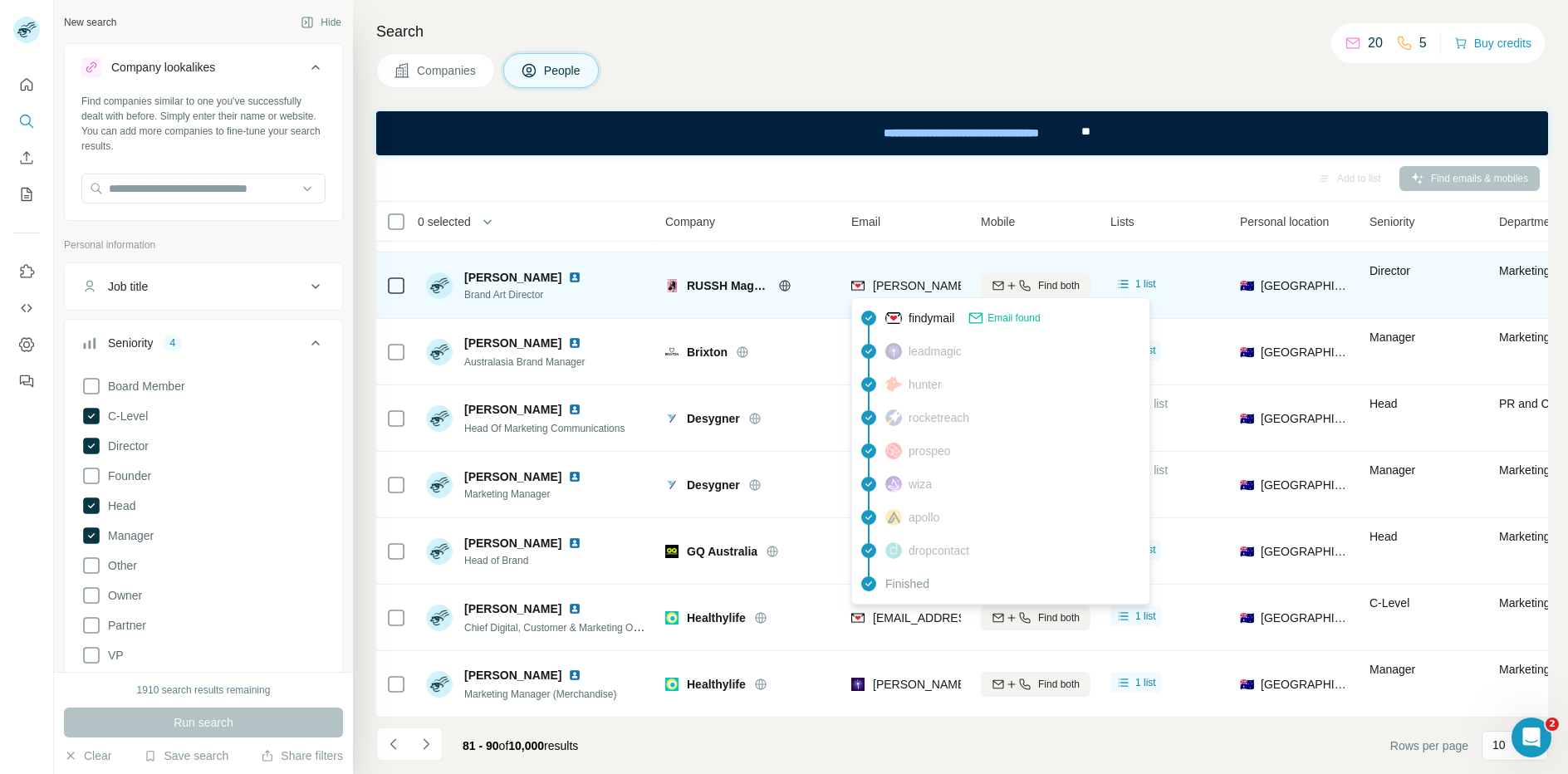
click at [902, 284] on span "[PERSON_NAME][EMAIL_ADDRESS][DOMAIN_NAME]" at bounding box center [1019, 285] width 292 height 13
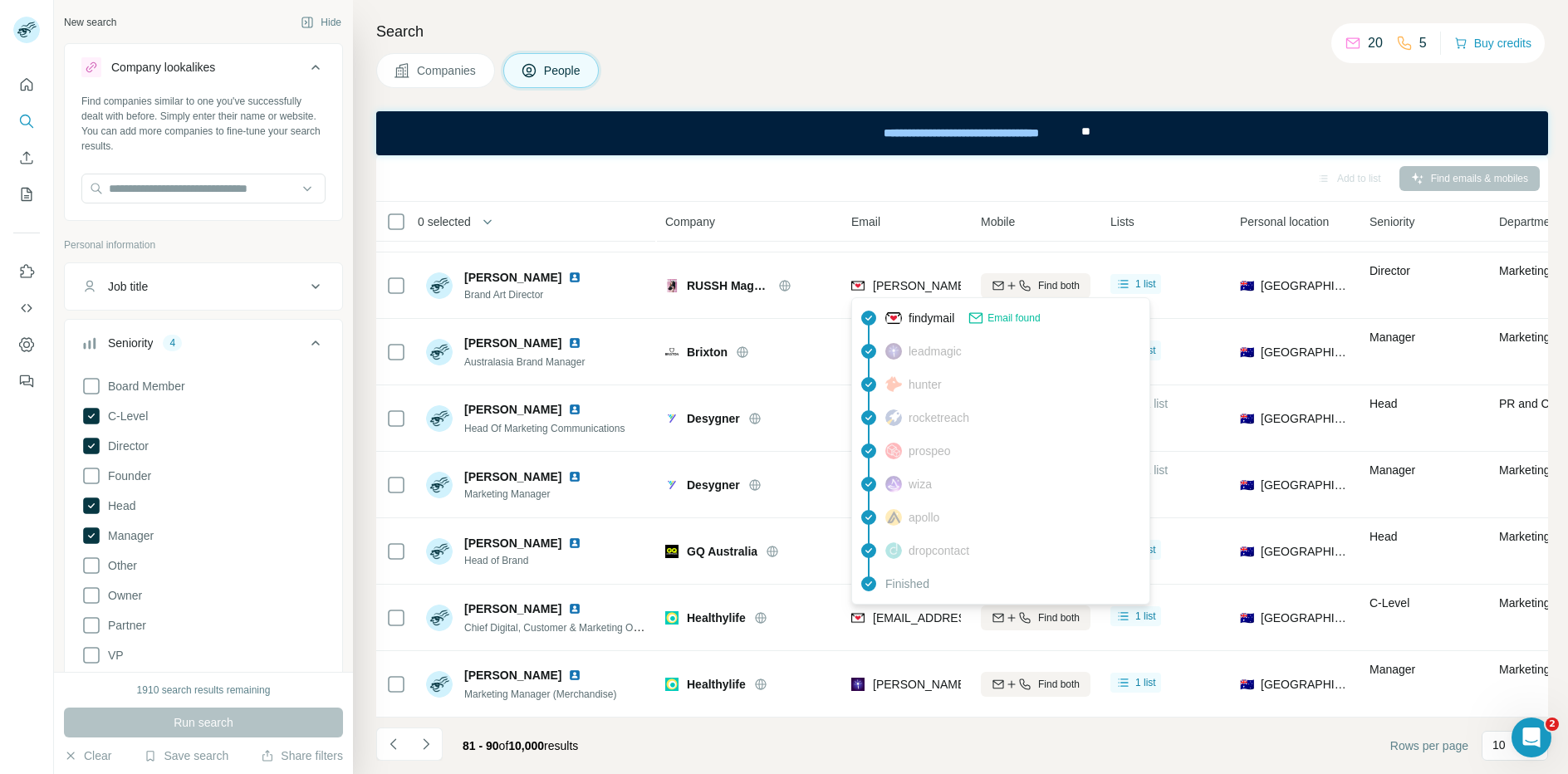
click at [762, 0] on div "Search Companies People Add to list Find emails & mobiles 0 selected People Com…" at bounding box center [959, 387] width 1215 height 774
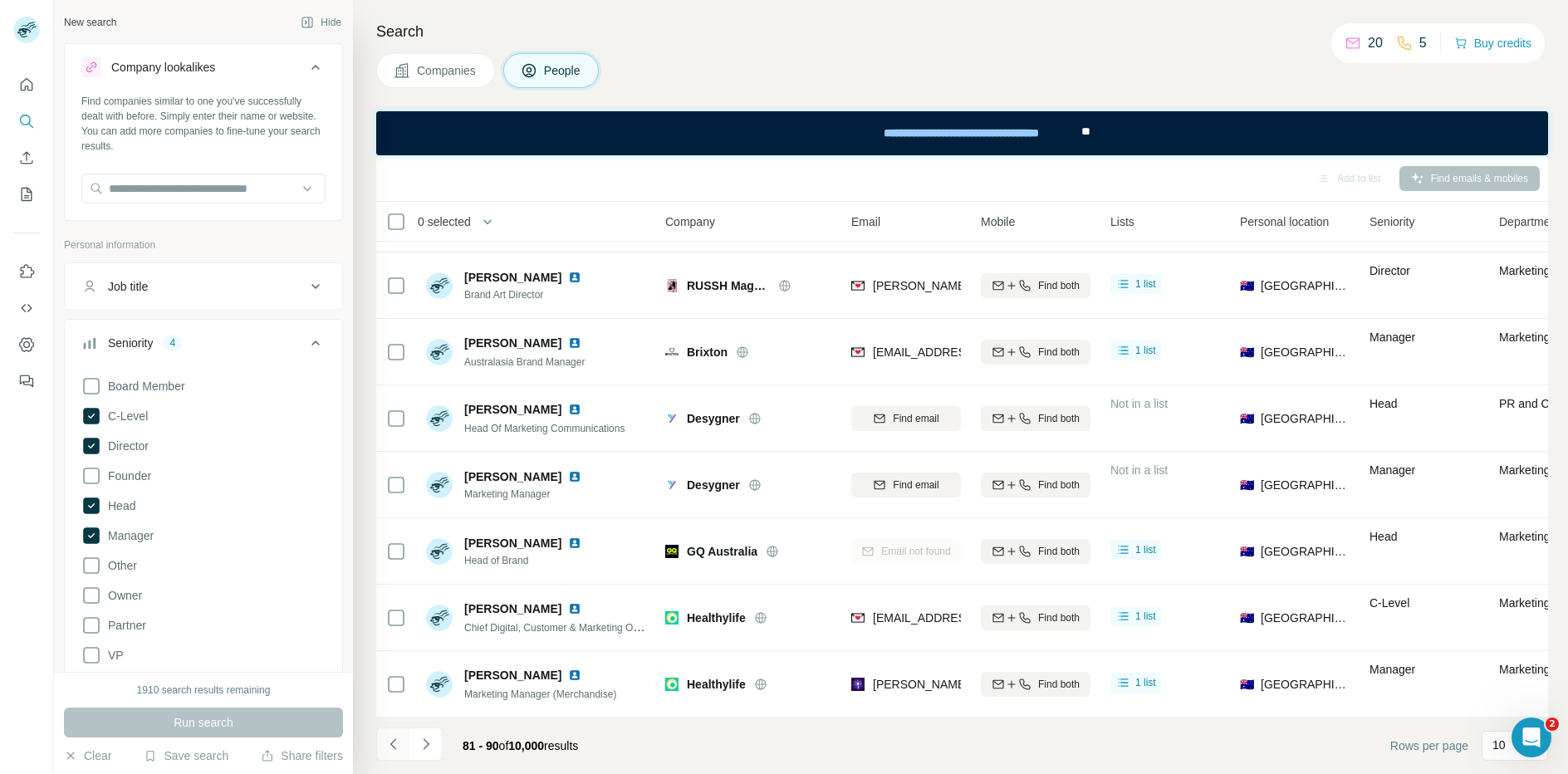
click at [393, 744] on icon "Navigate to previous page" at bounding box center [393, 743] width 17 height 17
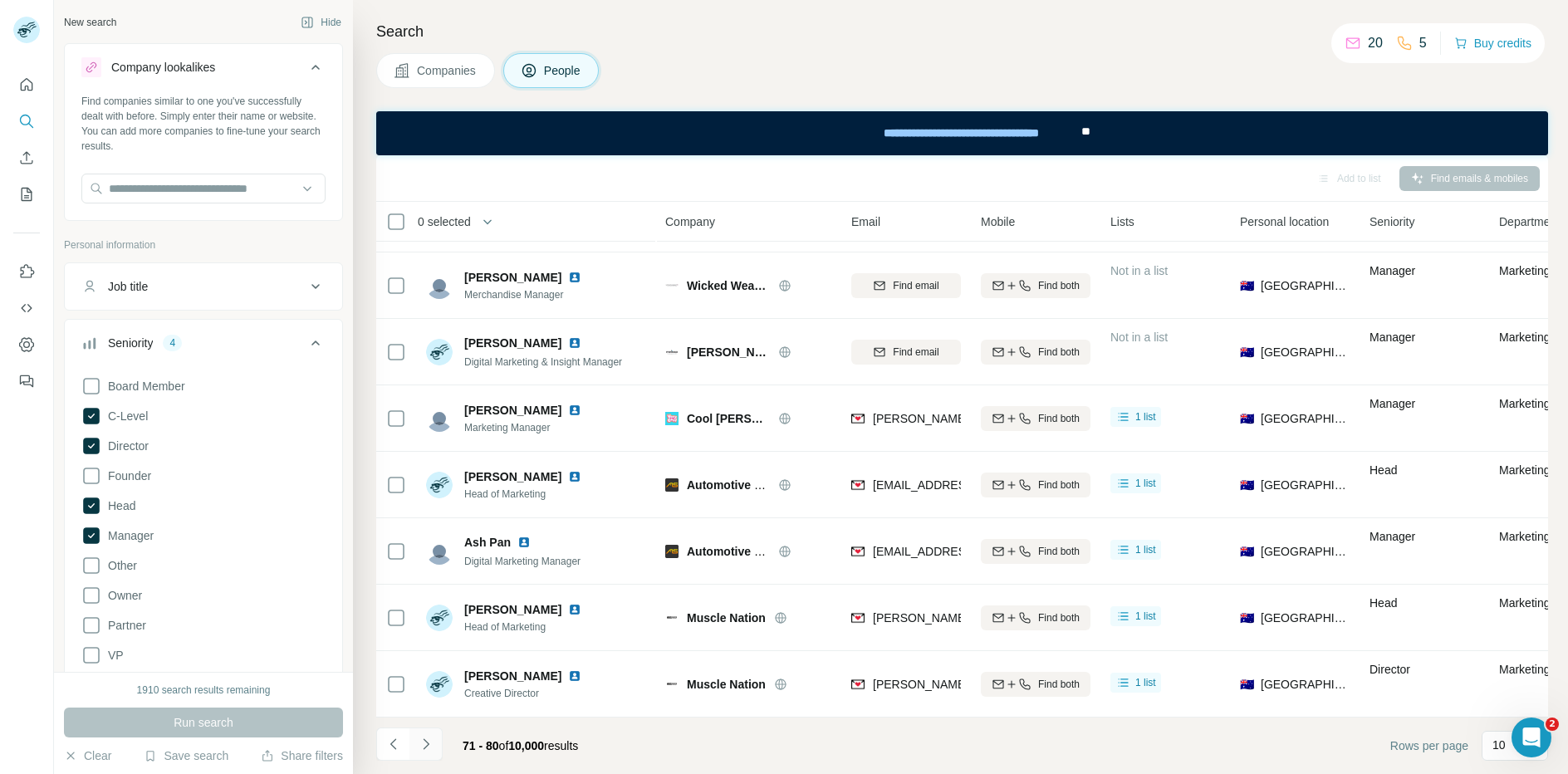
click at [423, 743] on icon "Navigate to next page" at bounding box center [425, 743] width 17 height 17
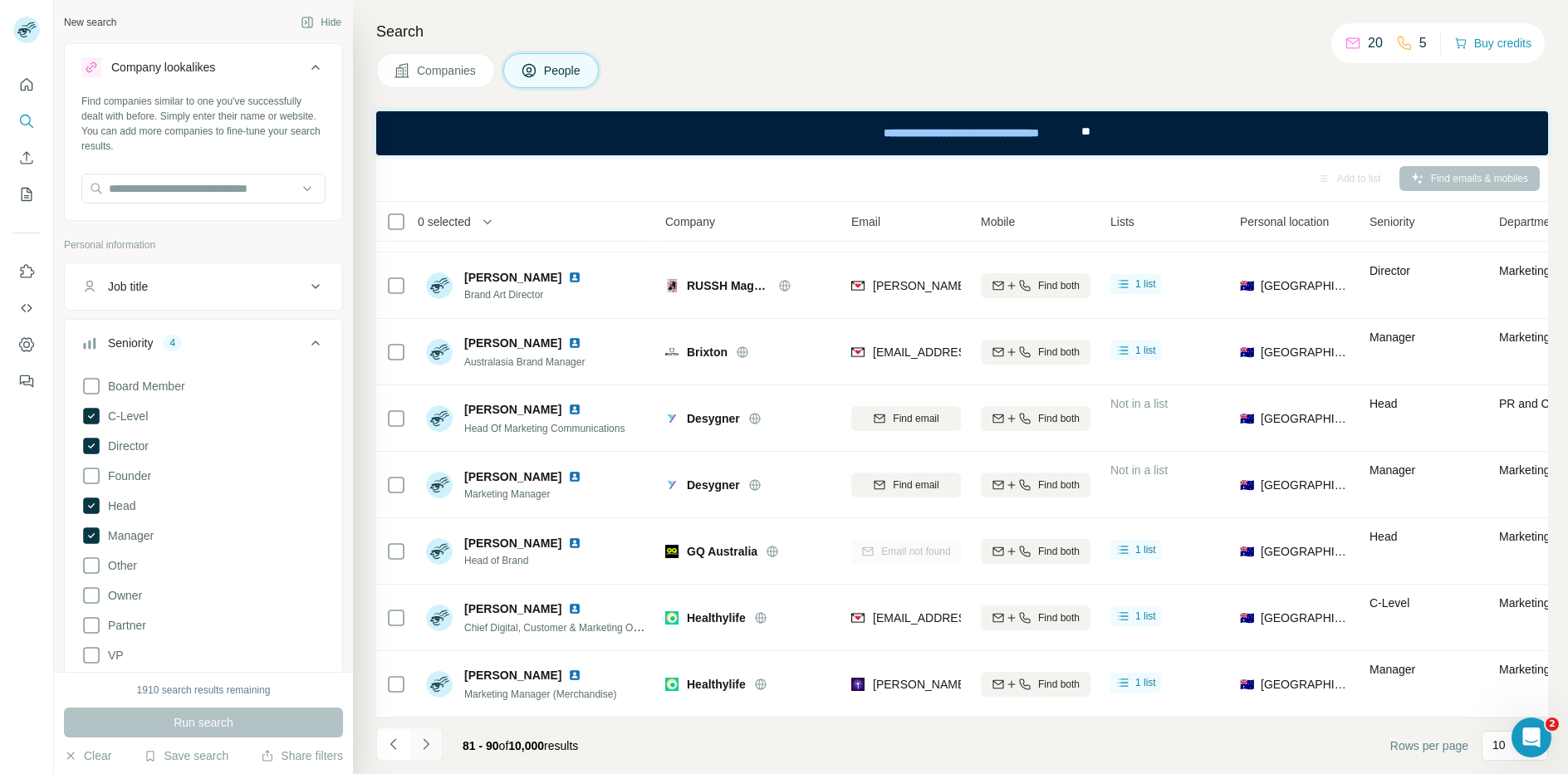
click at [424, 749] on icon "Navigate to next page" at bounding box center [425, 743] width 17 height 17
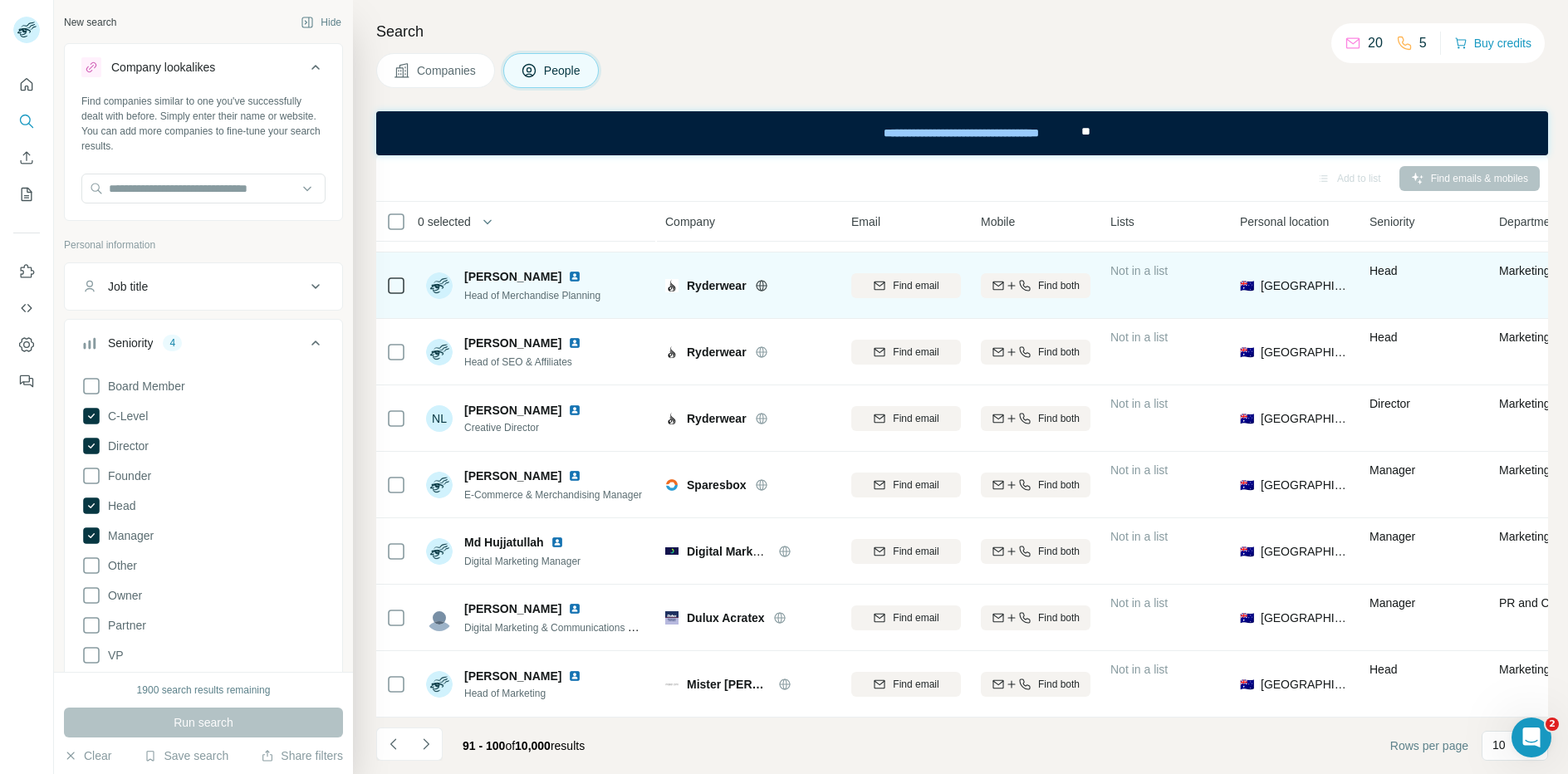
click at [762, 287] on icon at bounding box center [761, 285] width 13 height 13
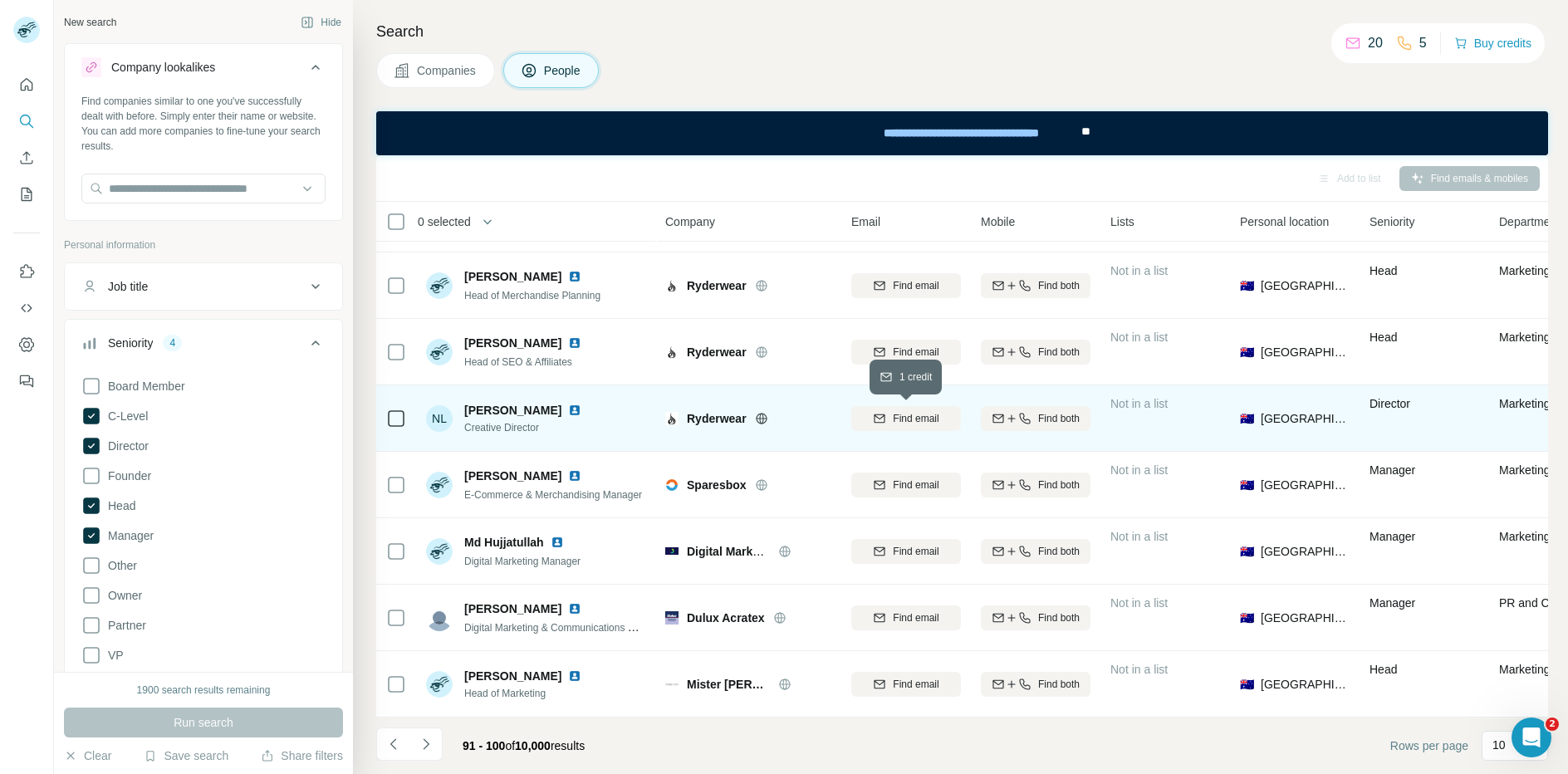
click at [913, 417] on span "Find email" at bounding box center [916, 418] width 46 height 15
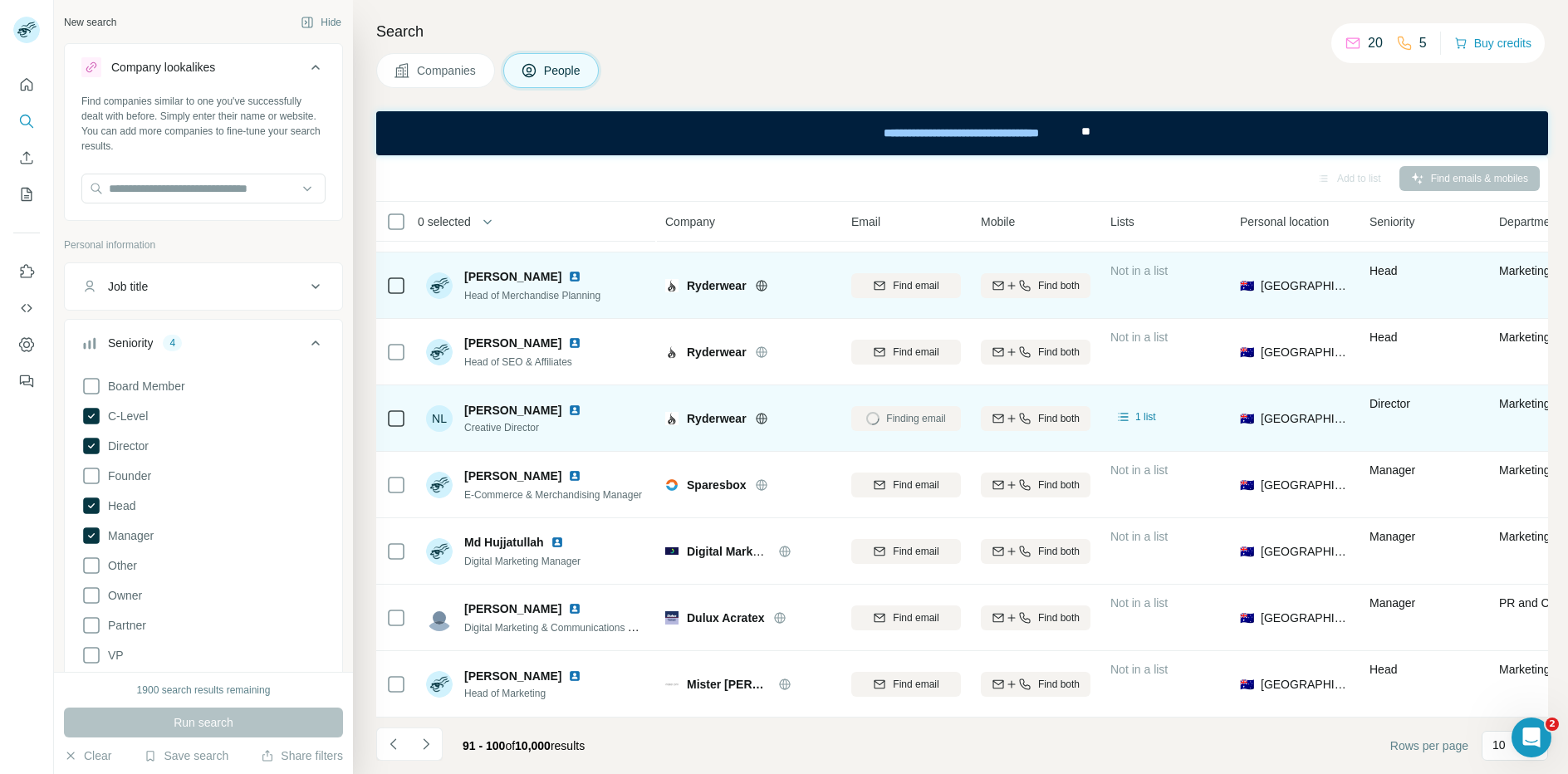
click at [568, 278] on img at bounding box center [574, 276] width 13 height 13
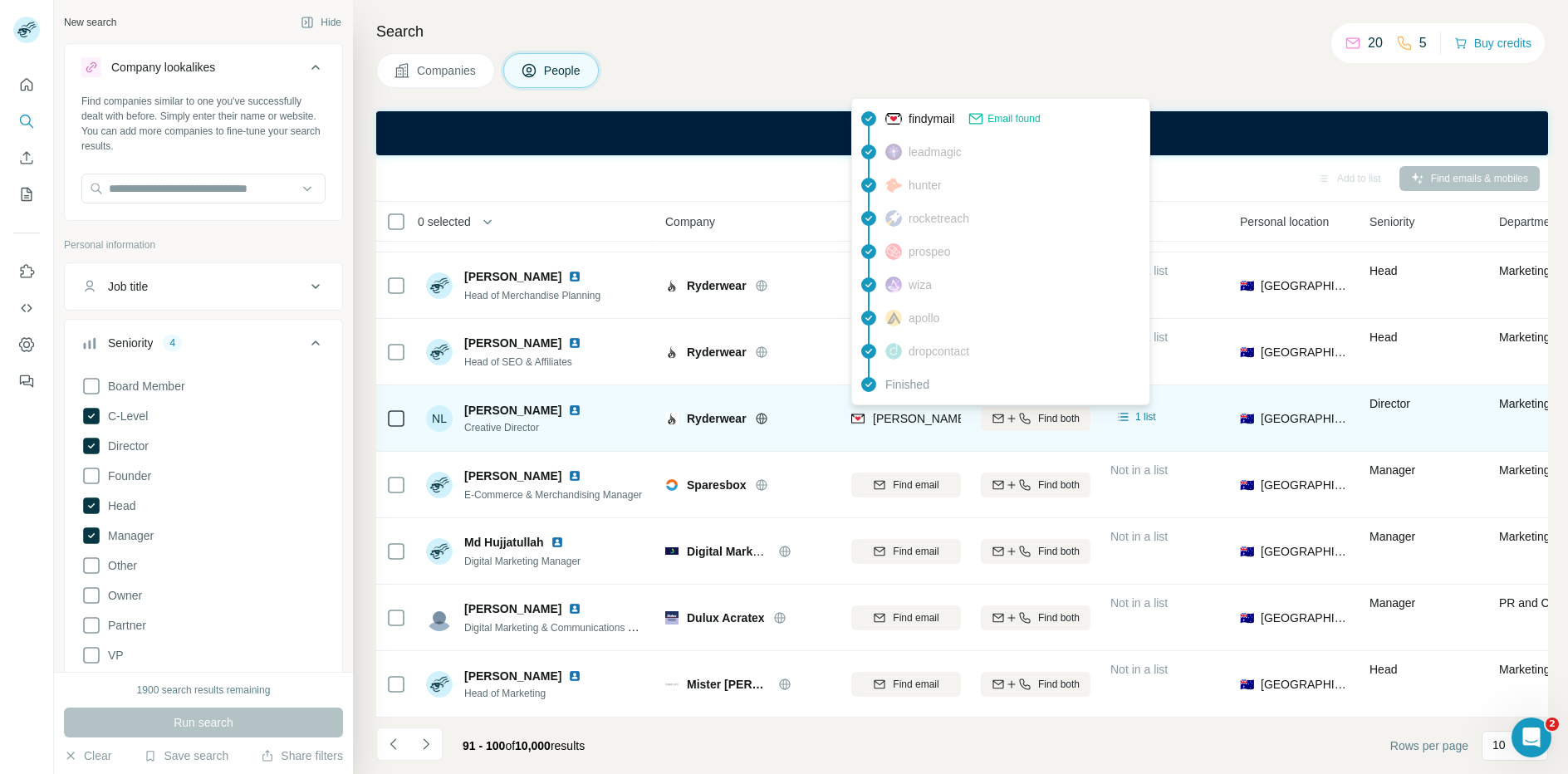
click at [898, 416] on span "[PERSON_NAME][EMAIL_ADDRESS][DOMAIN_NAME]" at bounding box center [1019, 418] width 292 height 13
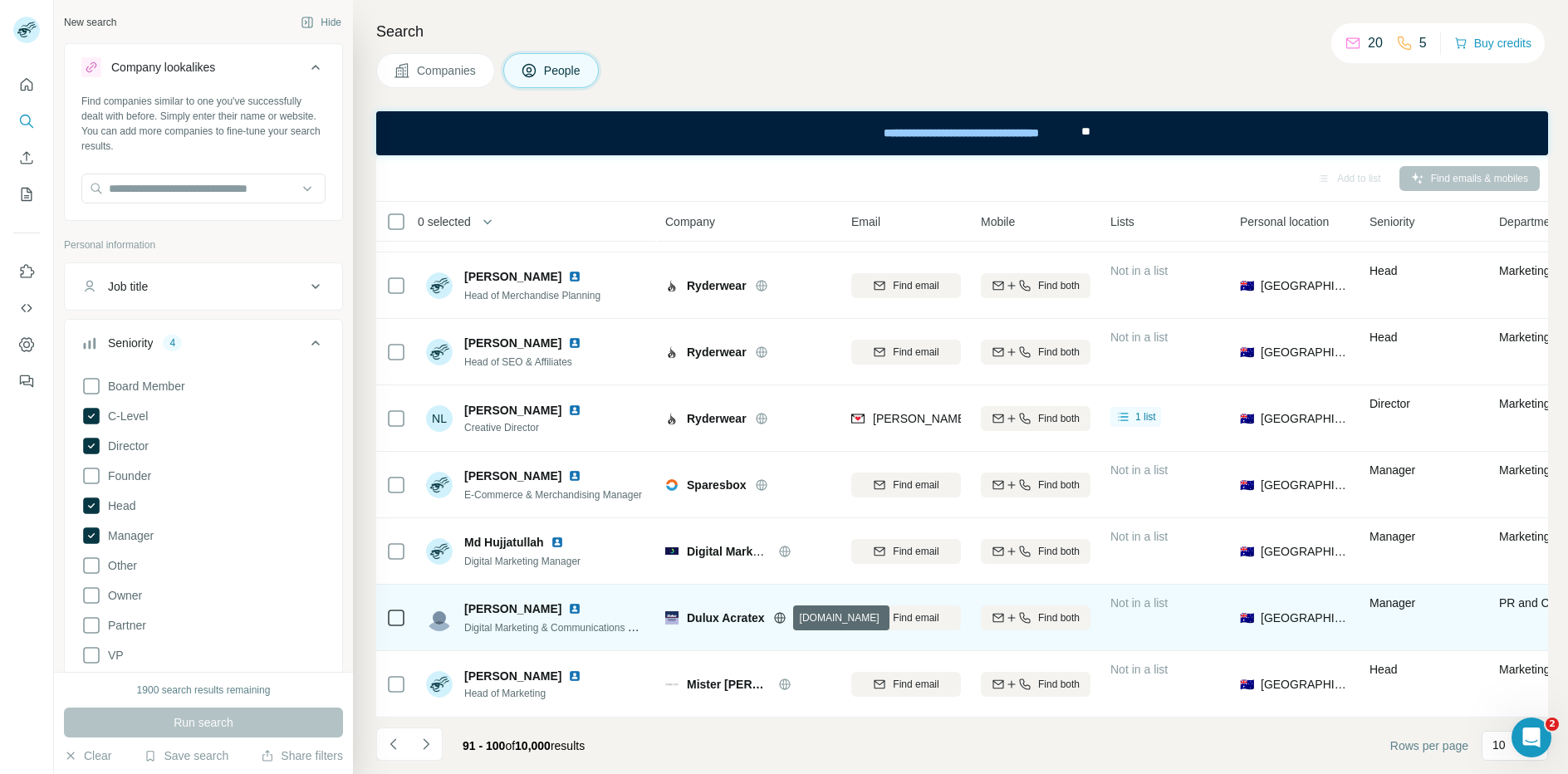
click at [781, 617] on icon at bounding box center [780, 617] width 13 height 13
click at [931, 614] on span "Find email" at bounding box center [916, 617] width 46 height 15
click at [916, 621] on span "Find email" at bounding box center [916, 617] width 46 height 15
click at [195, 685] on div "1857 search results remaining" at bounding box center [204, 689] width 134 height 15
click at [1007, 65] on div "Companies People" at bounding box center [962, 70] width 1172 height 35
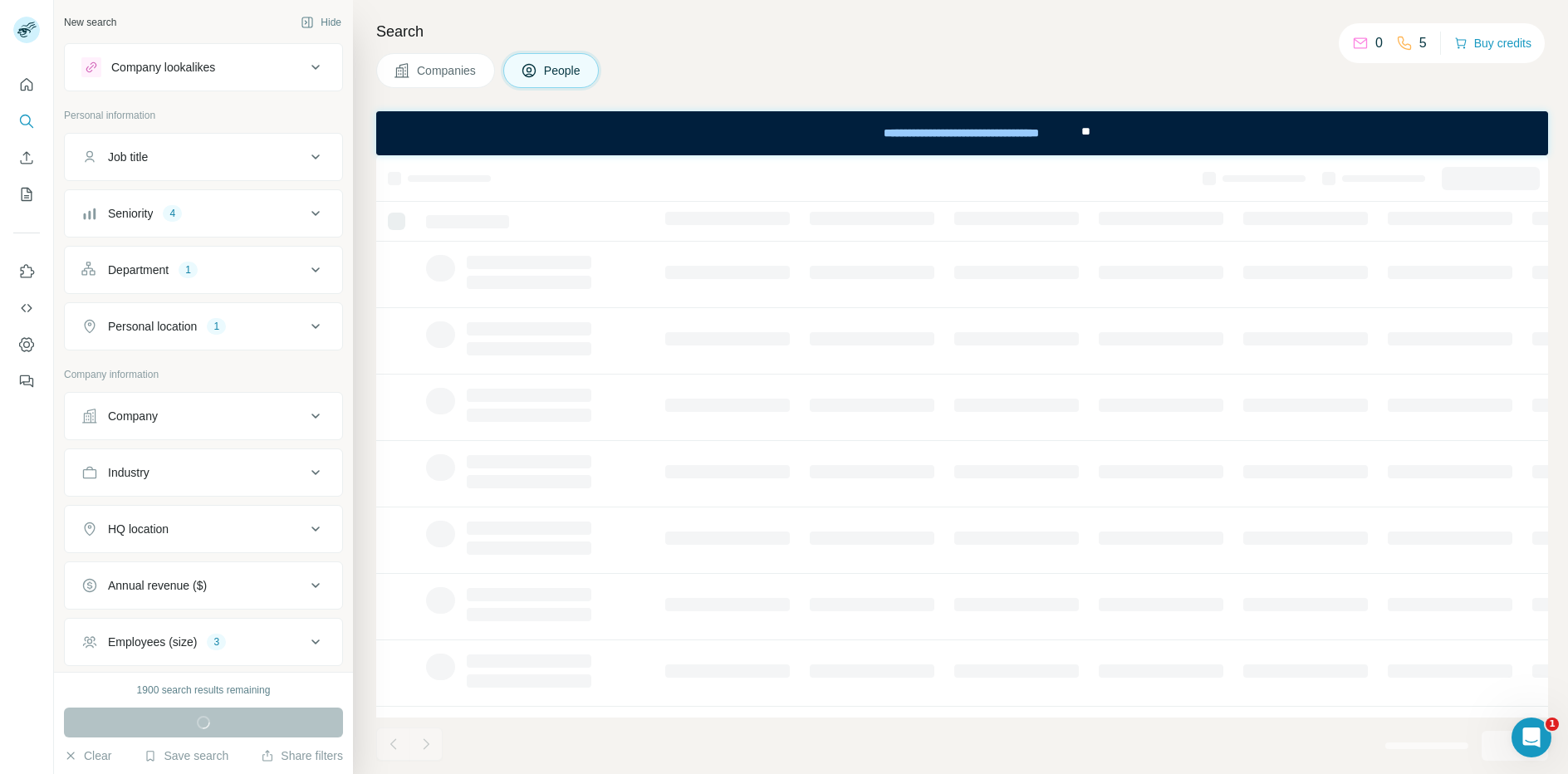
click at [86, 21] on div "New search" at bounding box center [89, 22] width 52 height 15
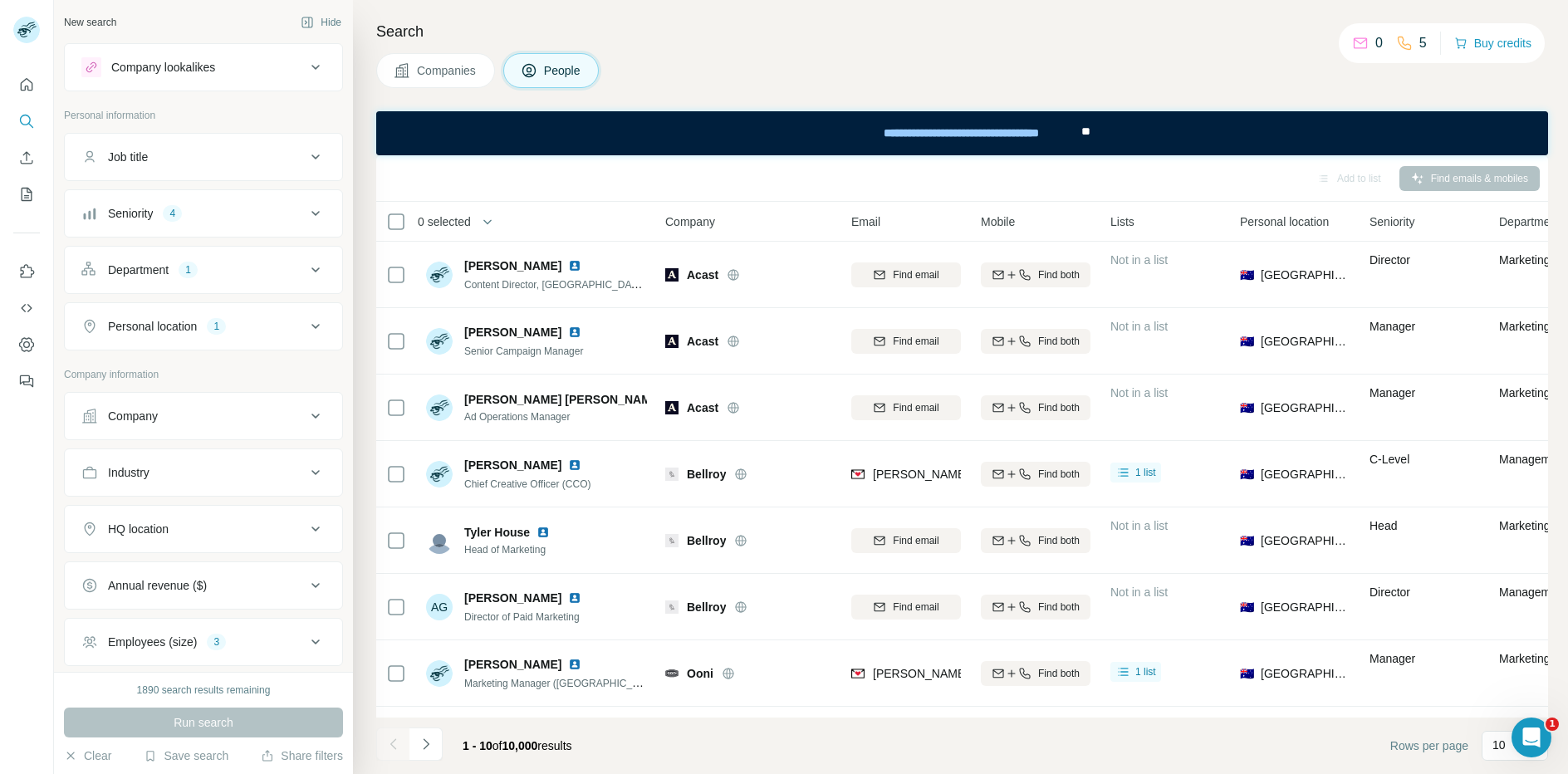
click at [99, 25] on div "New search" at bounding box center [89, 22] width 52 height 15
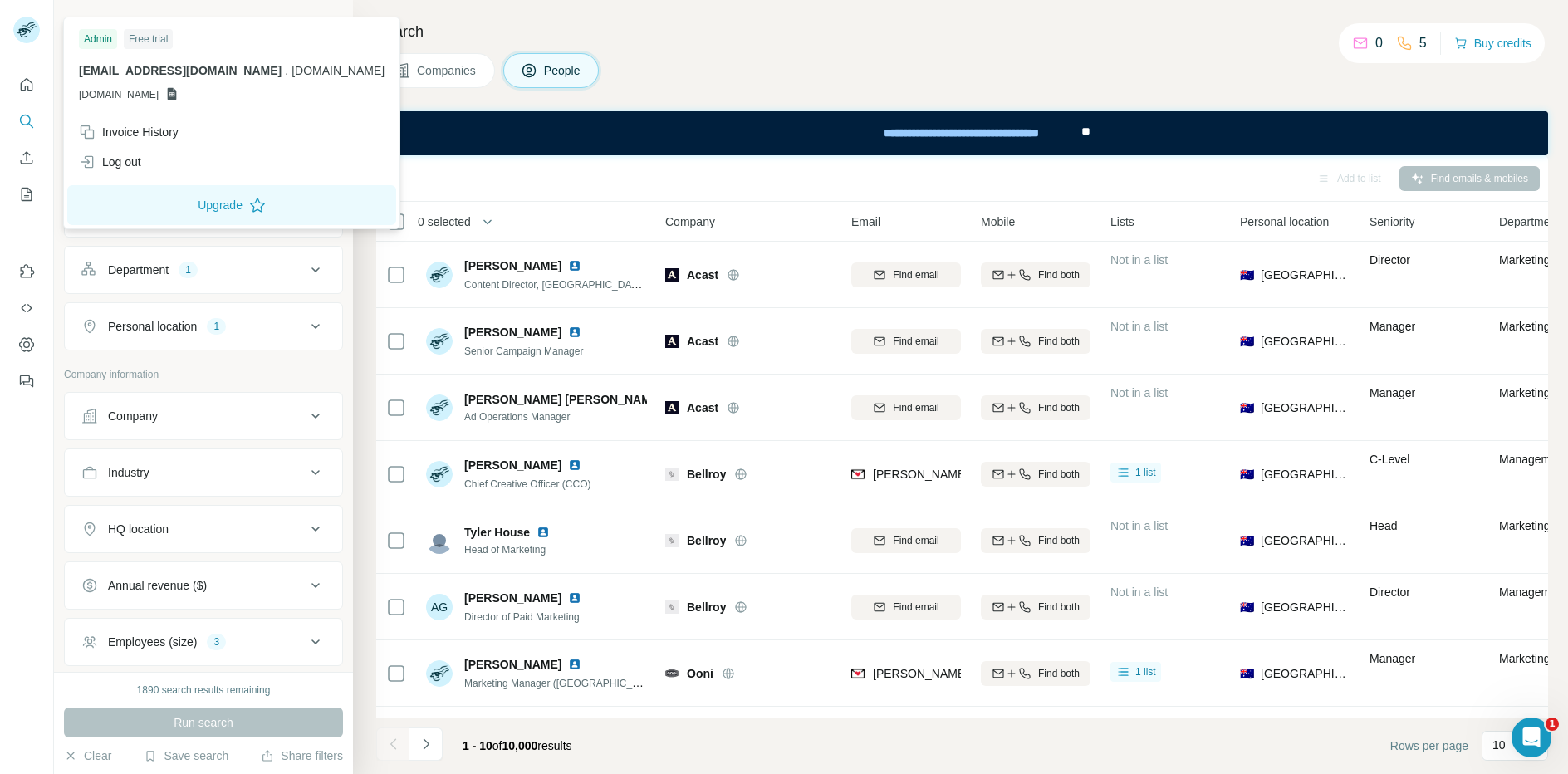
click at [25, 34] on g at bounding box center [27, 30] width 27 height 27
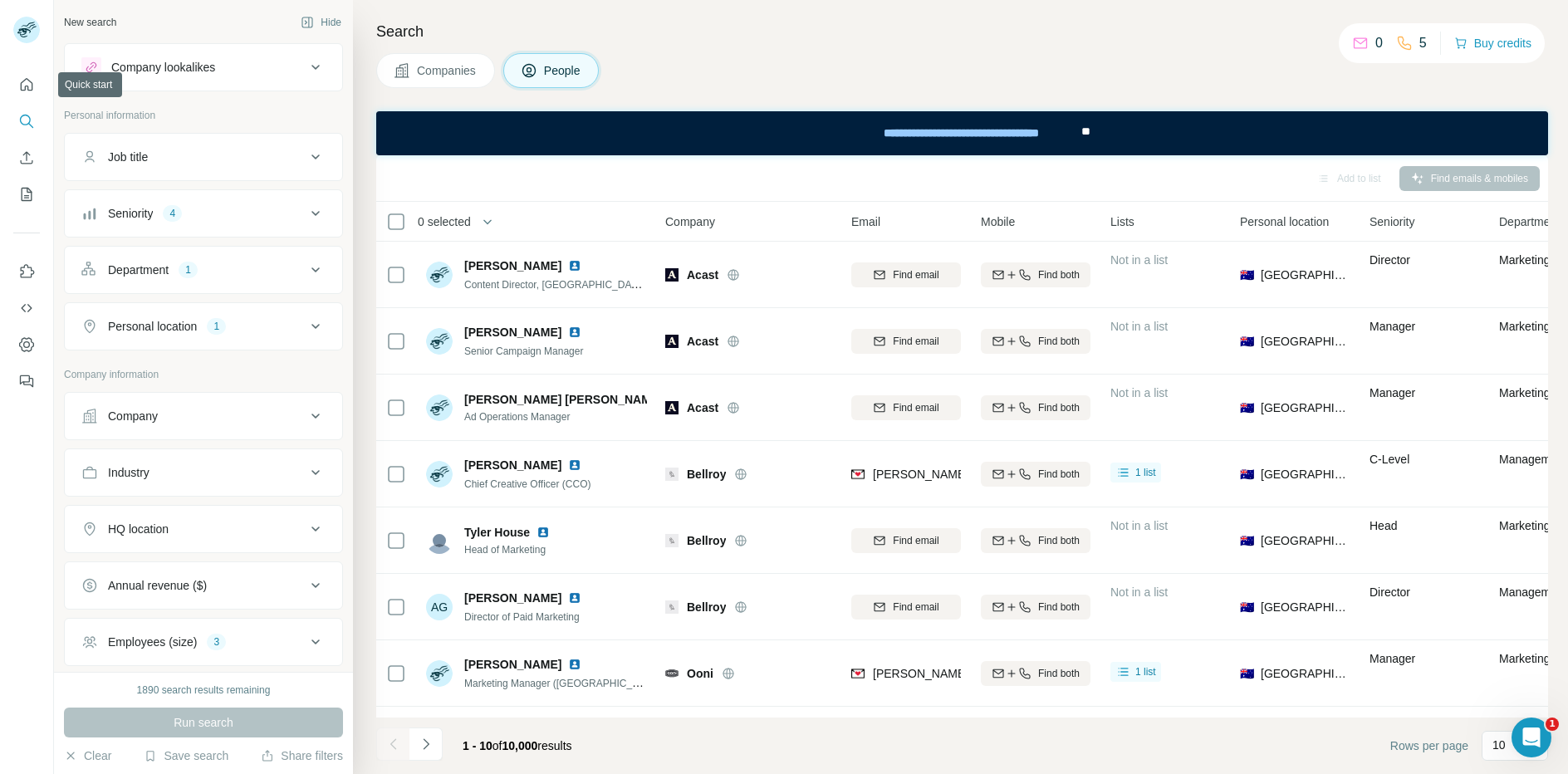
click at [31, 101] on nav at bounding box center [27, 139] width 27 height 139
click at [24, 85] on icon "Quick start" at bounding box center [27, 84] width 17 height 17
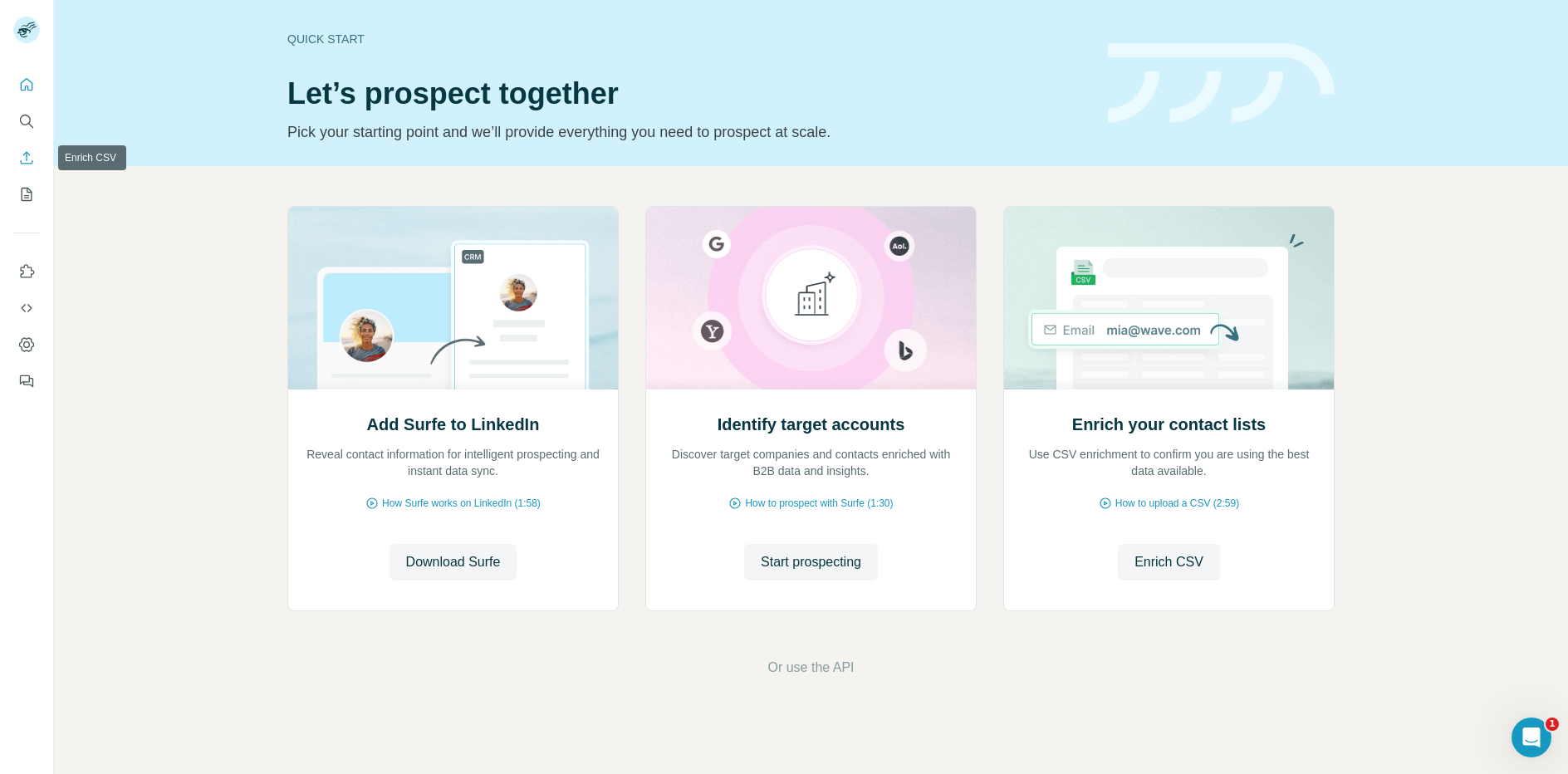
click at [27, 119] on icon "Search" at bounding box center [27, 120] width 17 height 17
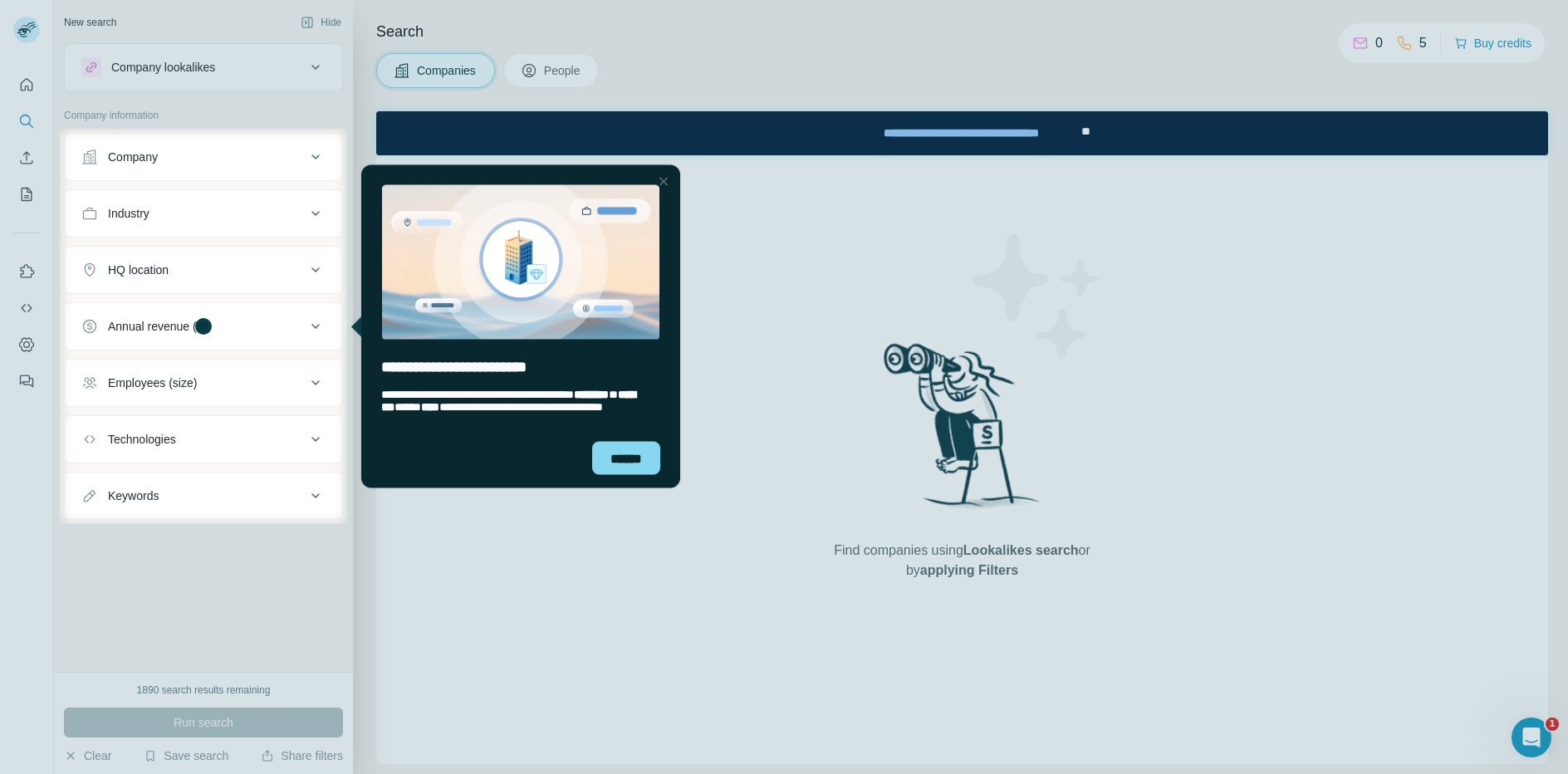
click at [662, 178] on div "Close Step" at bounding box center [664, 181] width 19 height 19
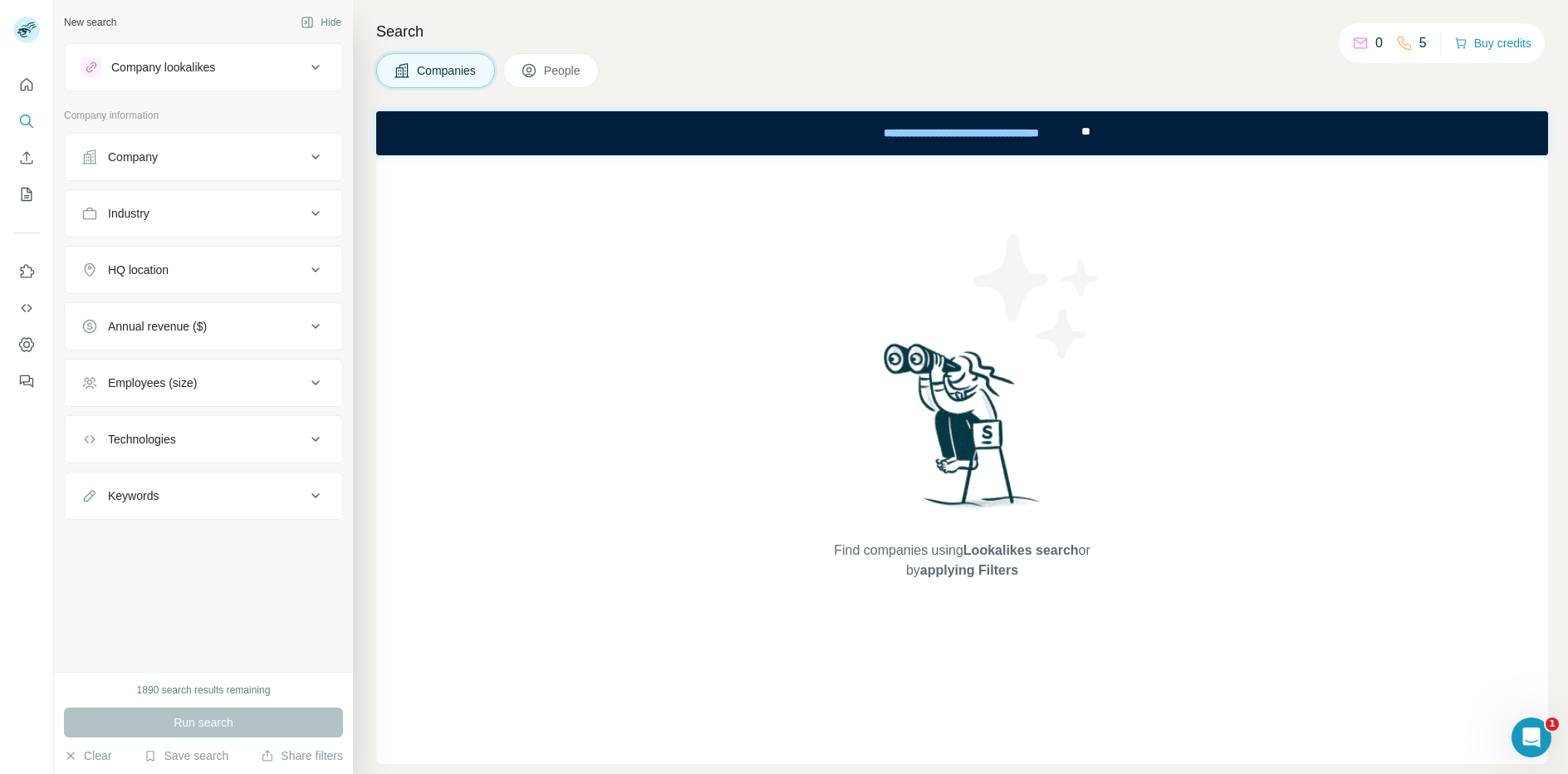
click at [214, 76] on div "Company lookalikes" at bounding box center [193, 67] width 224 height 19
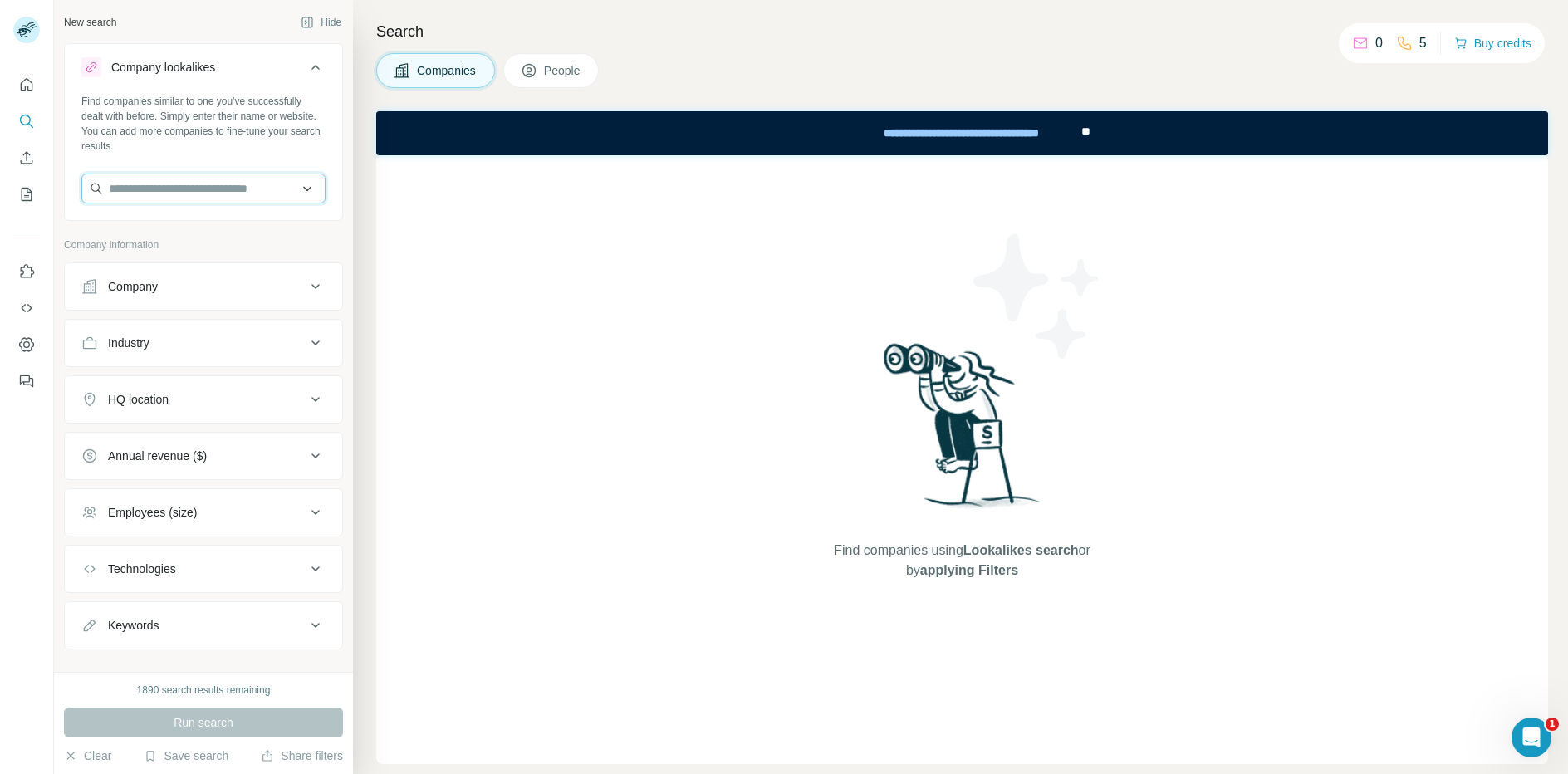
click at [180, 192] on input "text" at bounding box center [204, 189] width 245 height 30
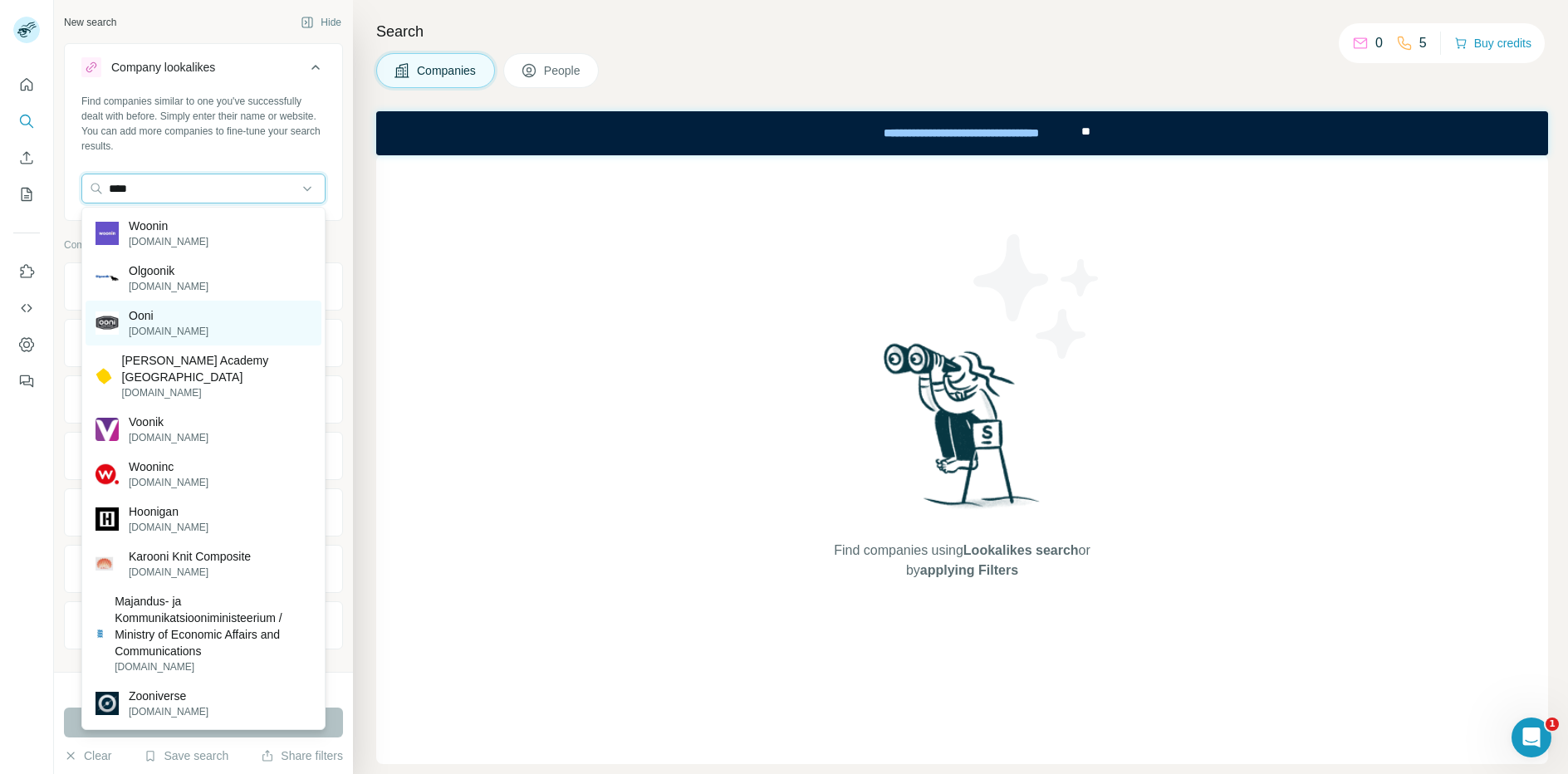
type input "****"
click at [174, 326] on div "Ooni ooni.com" at bounding box center [204, 322] width 236 height 45
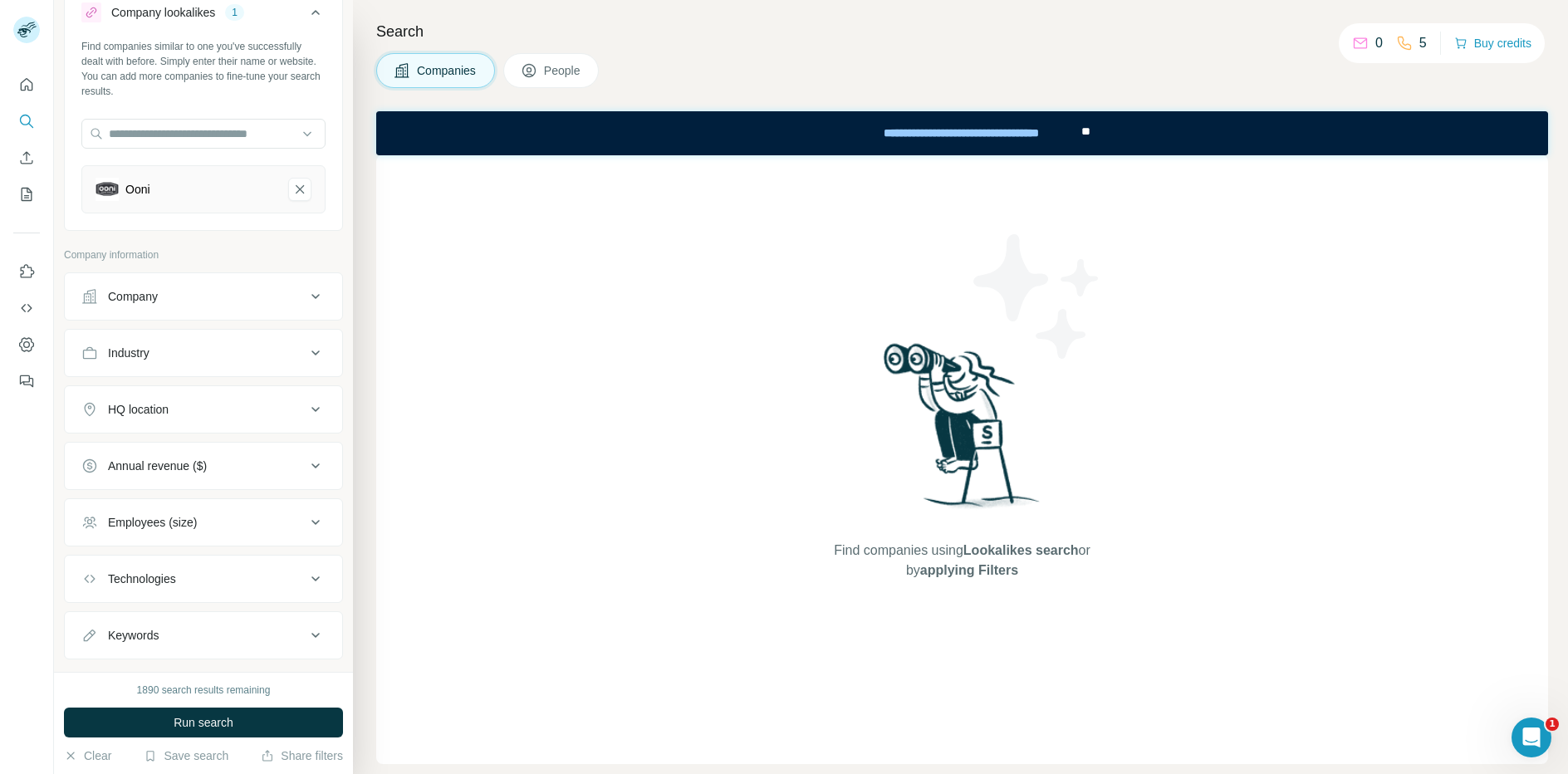
scroll to position [89, 0]
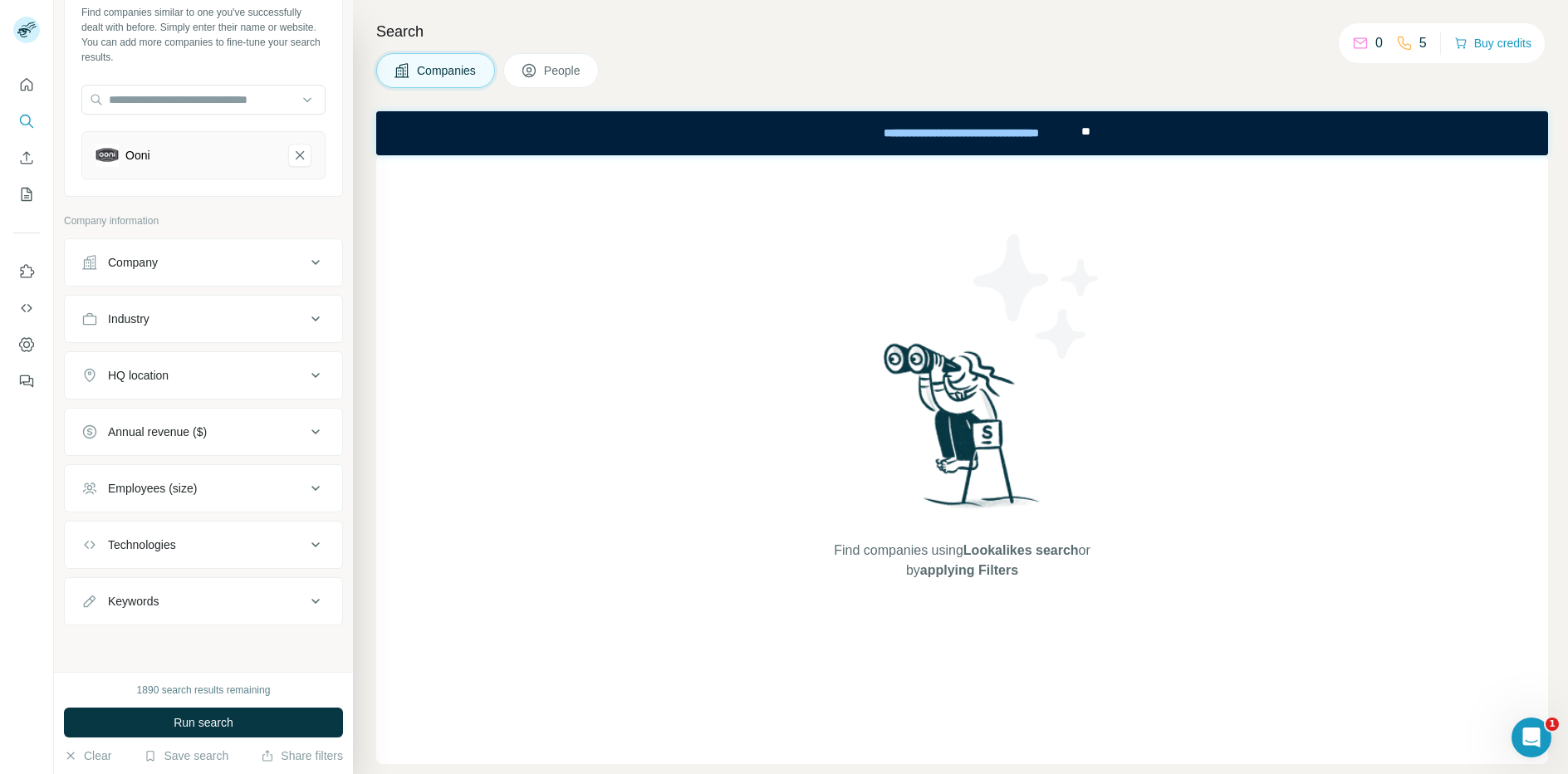
click at [177, 386] on button "HQ location" at bounding box center [203, 375] width 277 height 40
click at [169, 414] on input "text" at bounding box center [204, 417] width 245 height 30
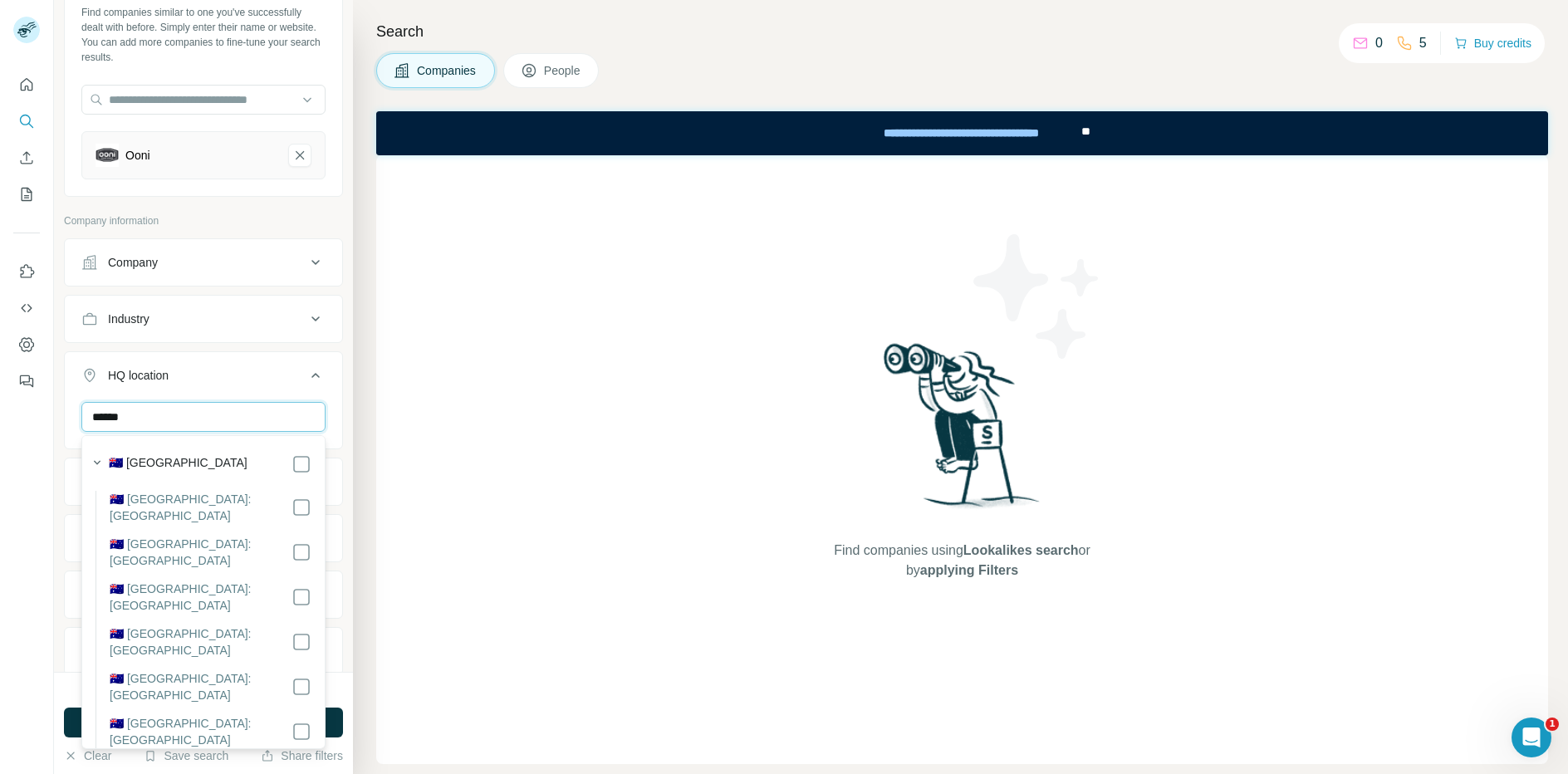
type input "******"
click at [189, 460] on div "🇦🇺 [GEOGRAPHIC_DATA]" at bounding box center [210, 464] width 203 height 19
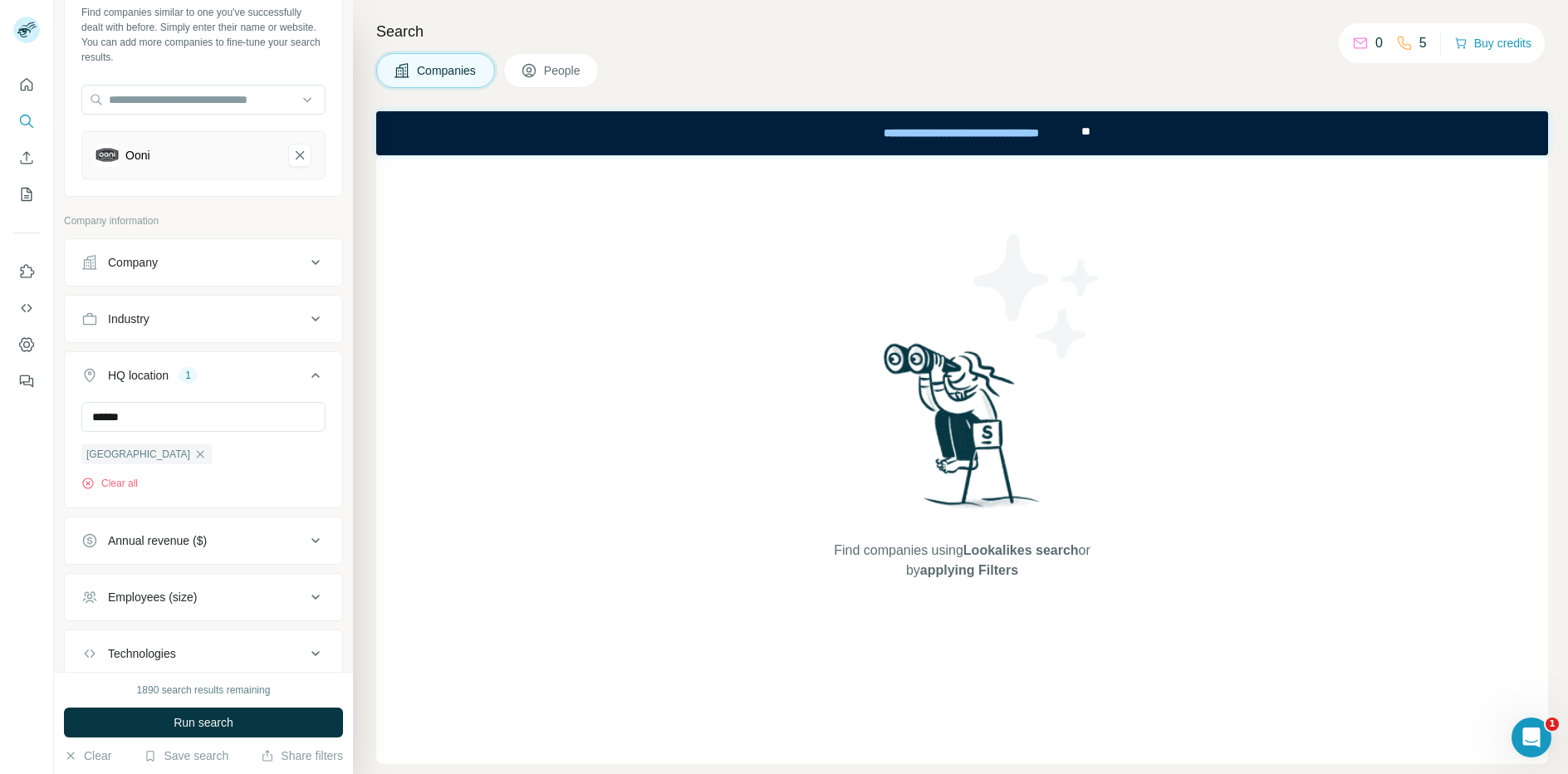
click at [339, 430] on div "****** Australia Clear all" at bounding box center [203, 453] width 277 height 102
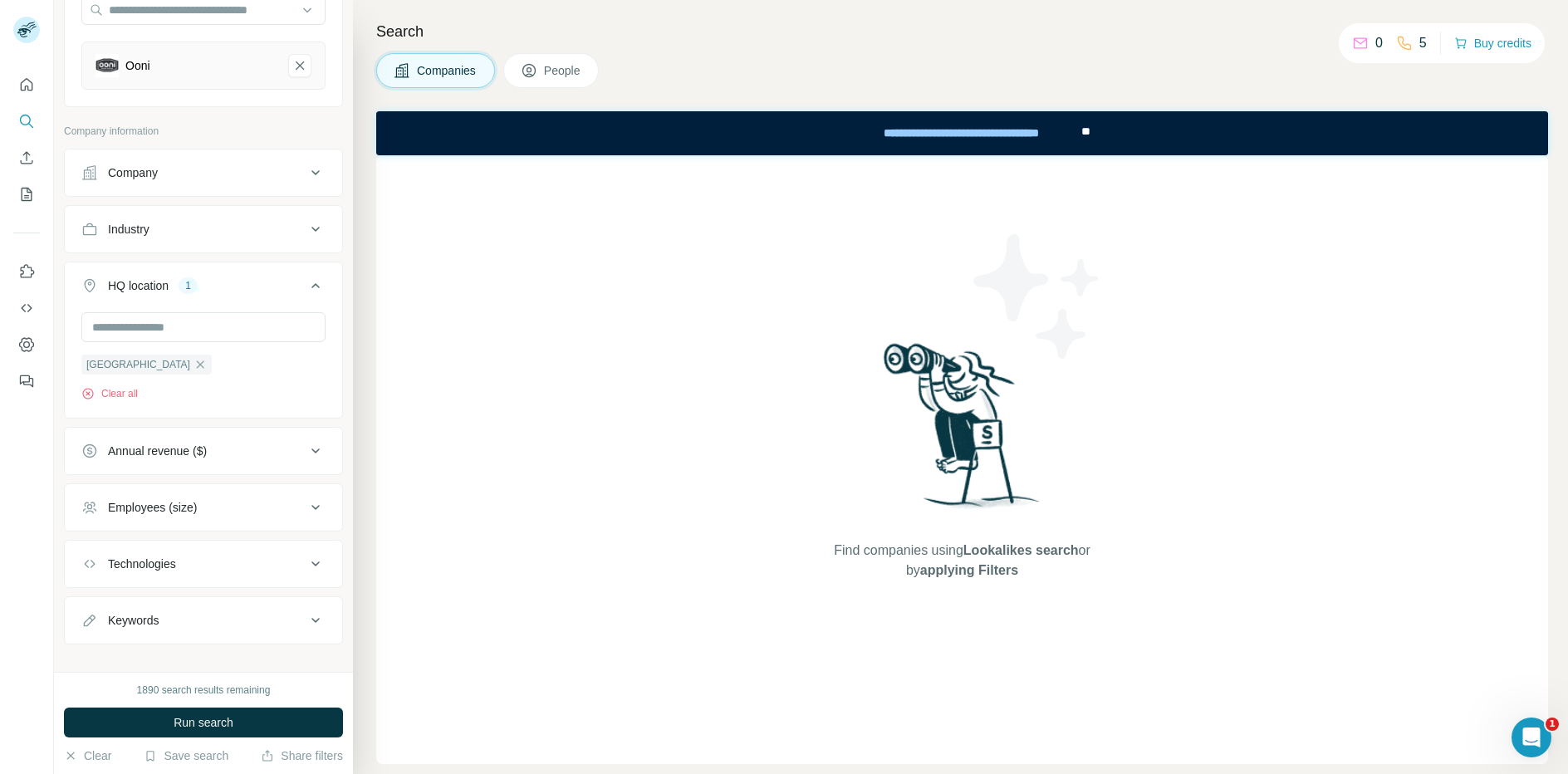
scroll to position [198, 0]
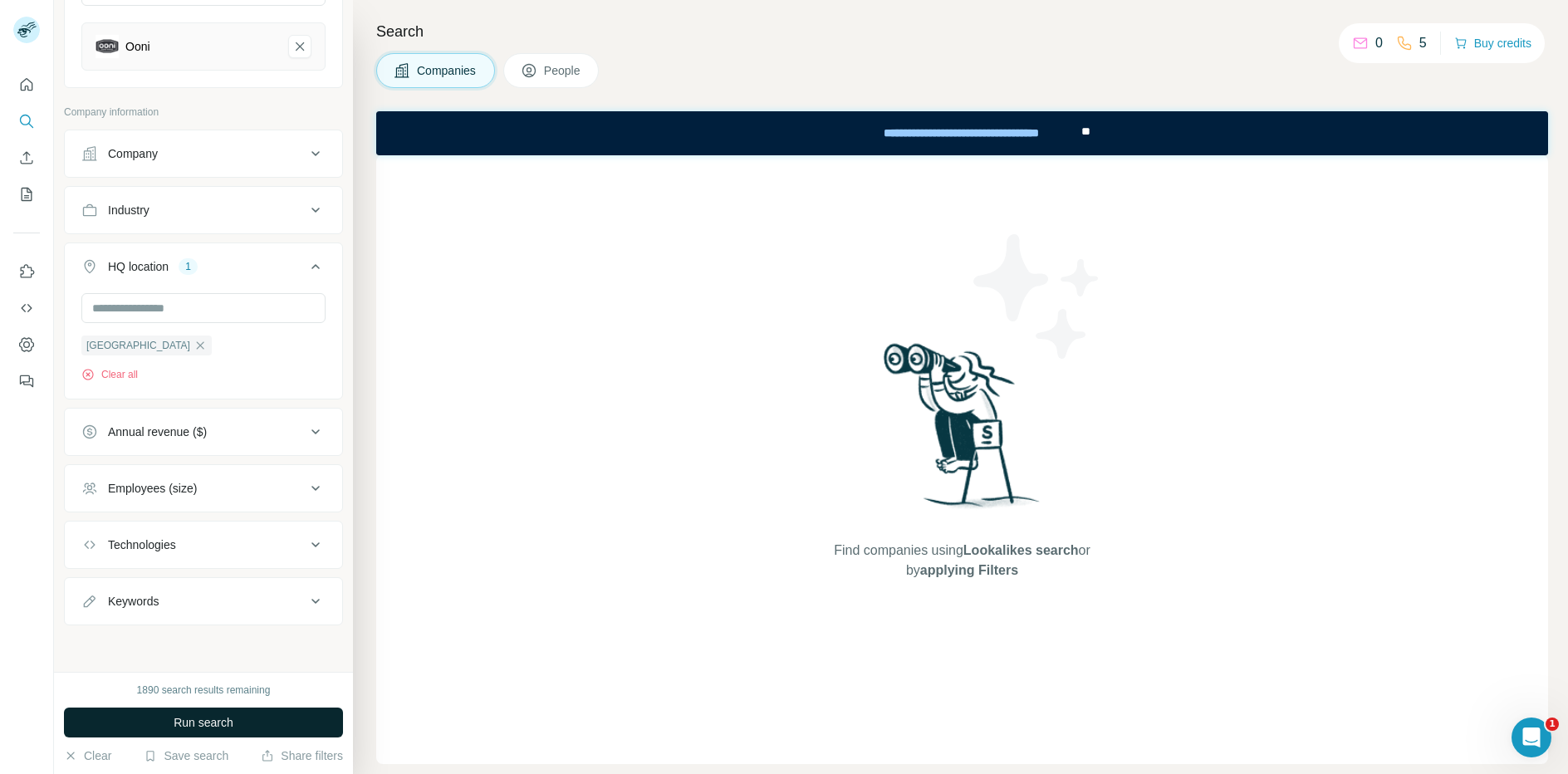
click at [206, 723] on span "Run search" at bounding box center [203, 722] width 59 height 17
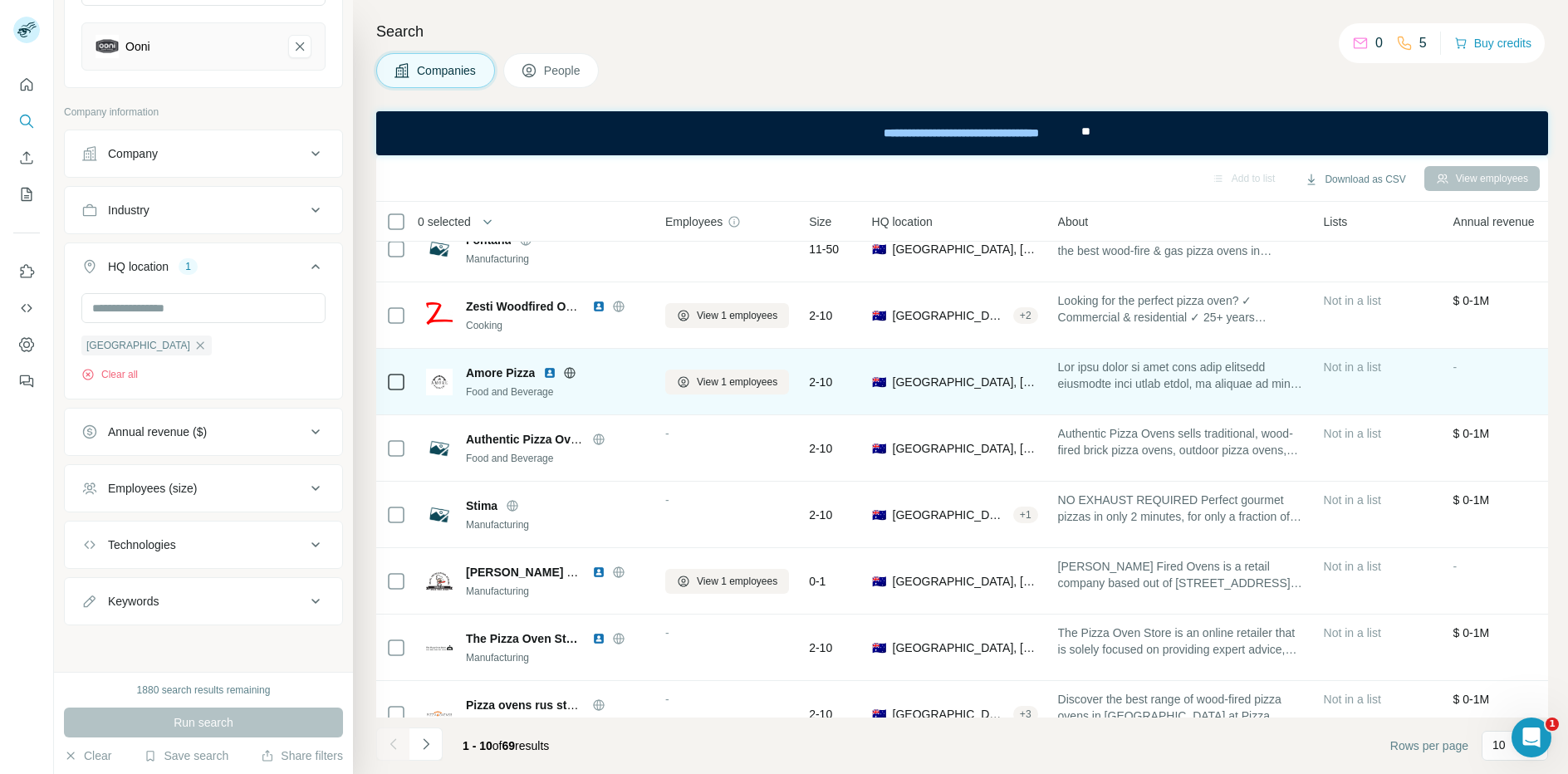
scroll to position [189, 0]
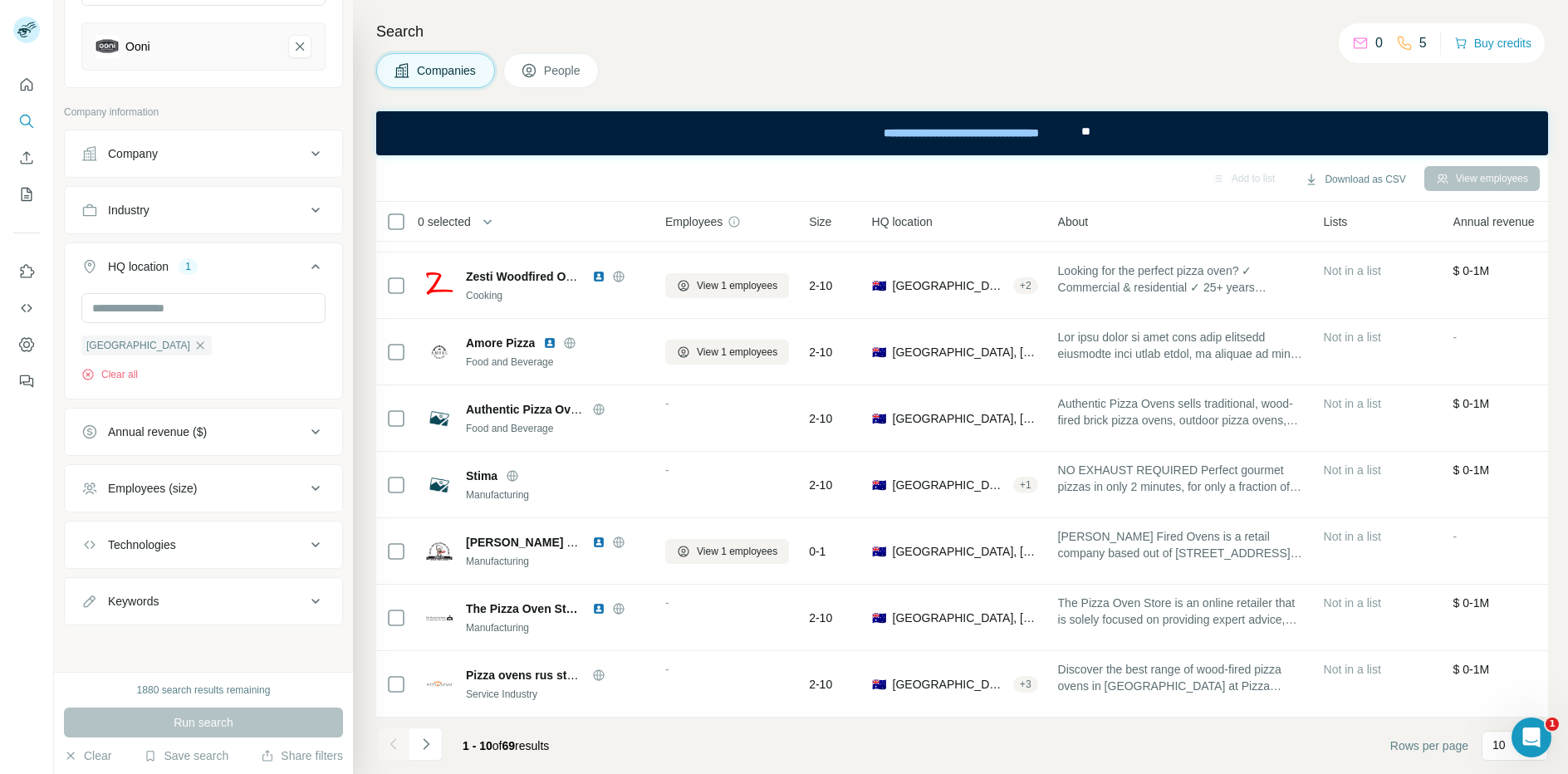
click at [279, 491] on div "Employees (size)" at bounding box center [193, 488] width 224 height 17
click at [95, 585] on icon at bounding box center [91, 585] width 19 height 19
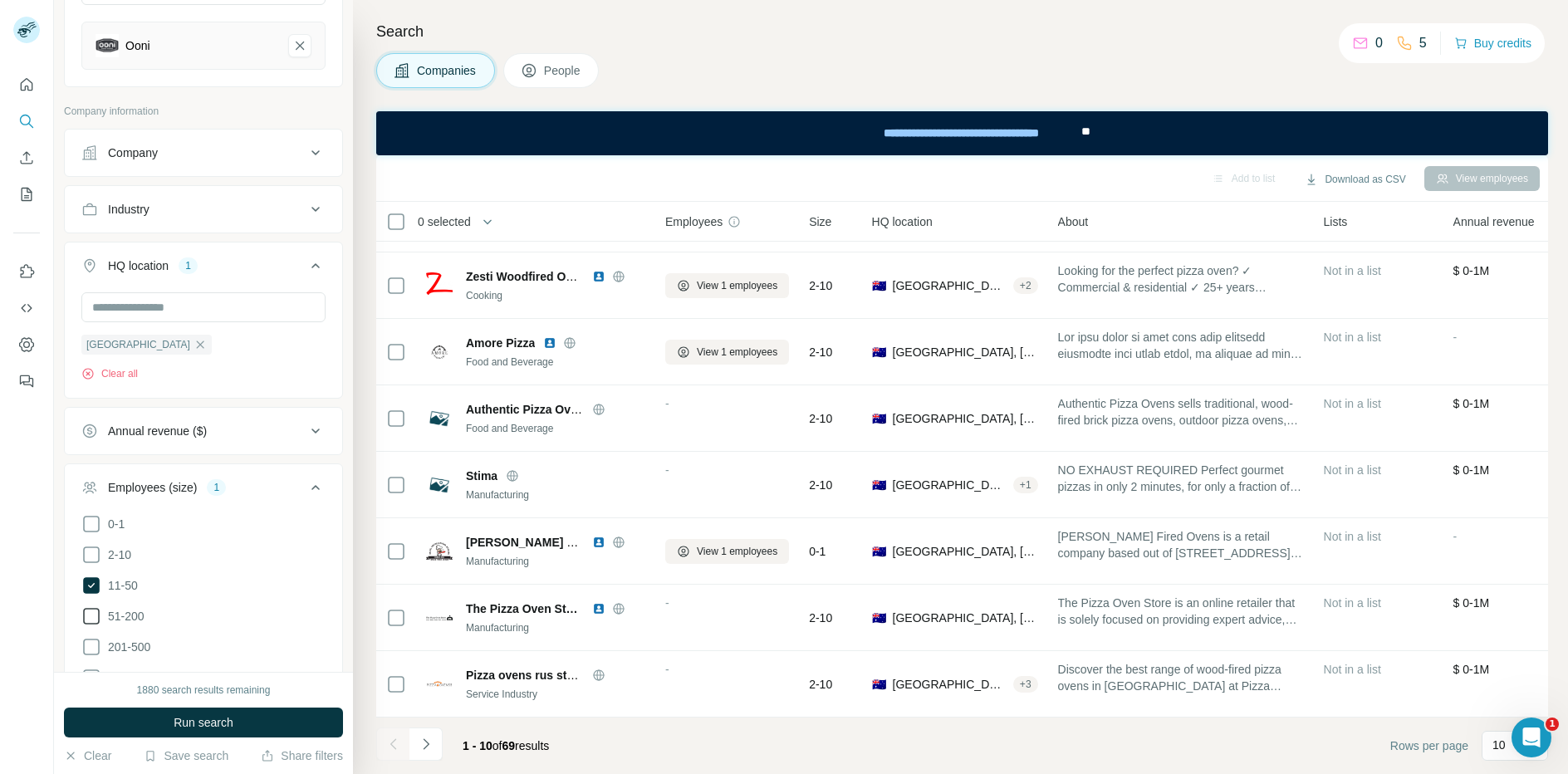
click at [88, 615] on icon at bounding box center [91, 615] width 19 height 19
click at [88, 649] on icon at bounding box center [91, 646] width 19 height 19
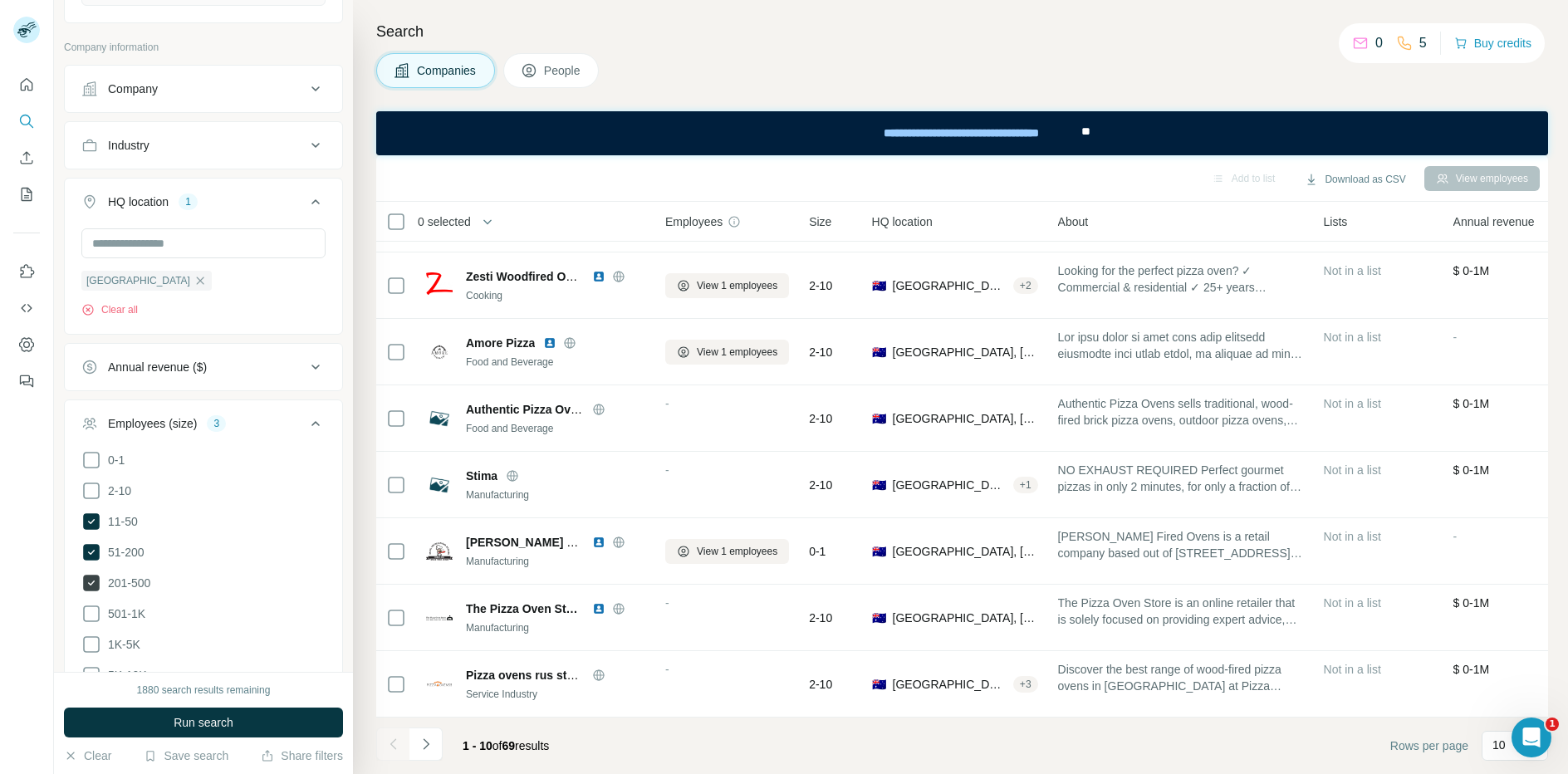
scroll to position [263, 0]
click at [93, 613] on icon at bounding box center [91, 612] width 19 height 19
click at [158, 716] on button "Run search" at bounding box center [203, 723] width 279 height 30
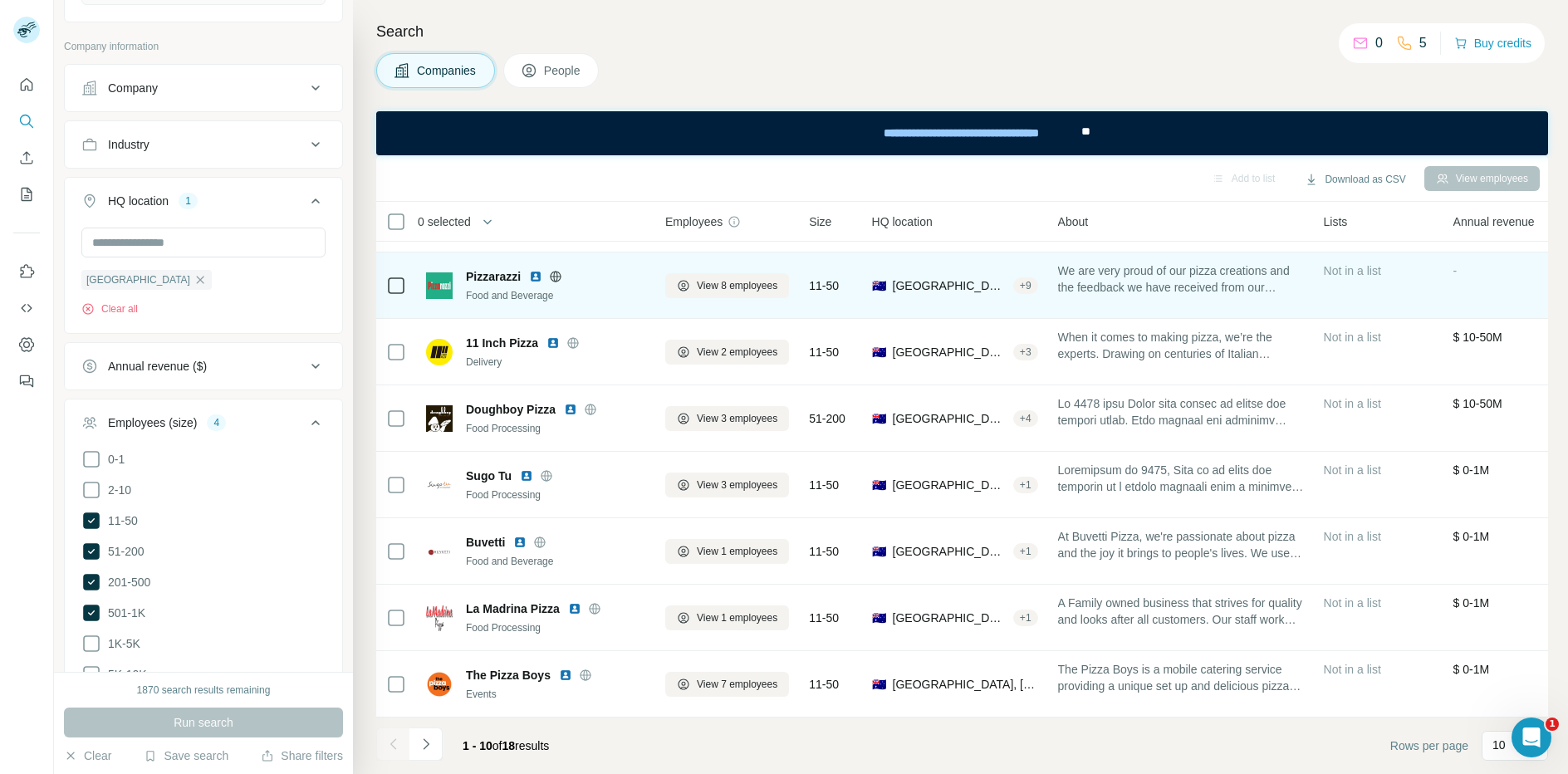
click at [560, 275] on icon at bounding box center [555, 275] width 11 height 1
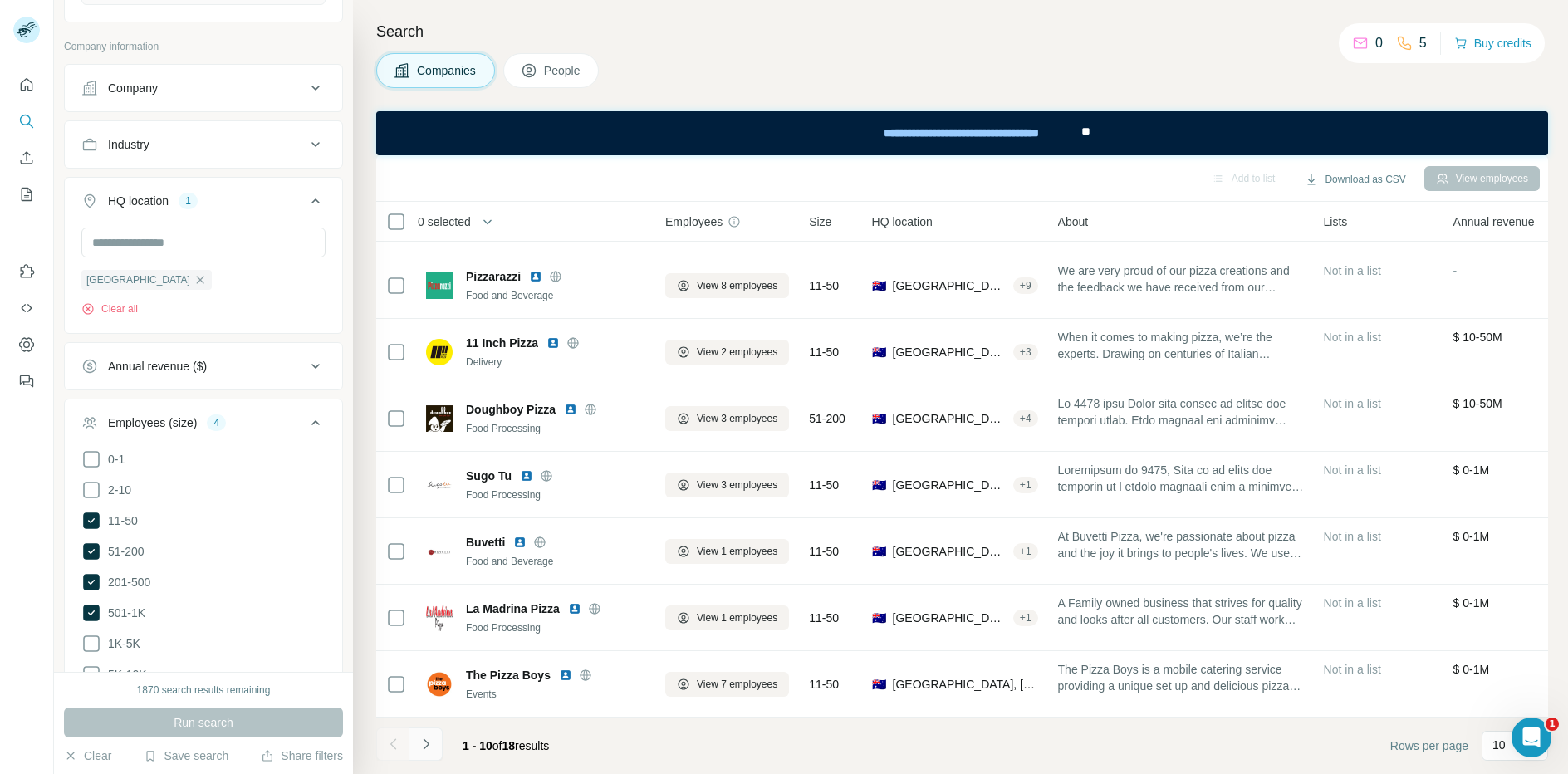
click at [424, 739] on icon "Navigate to next page" at bounding box center [425, 743] width 6 height 11
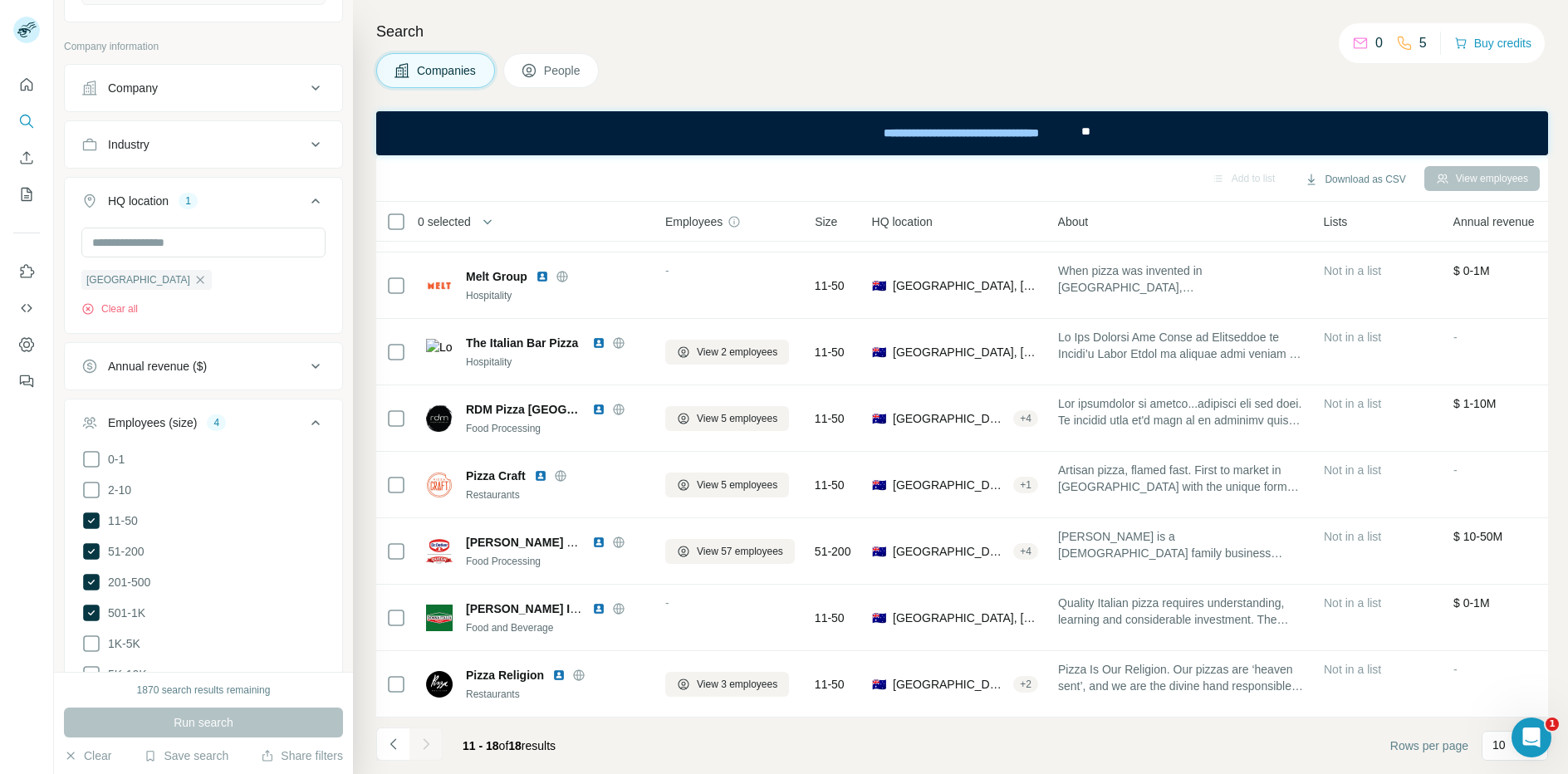
scroll to position [56, 0]
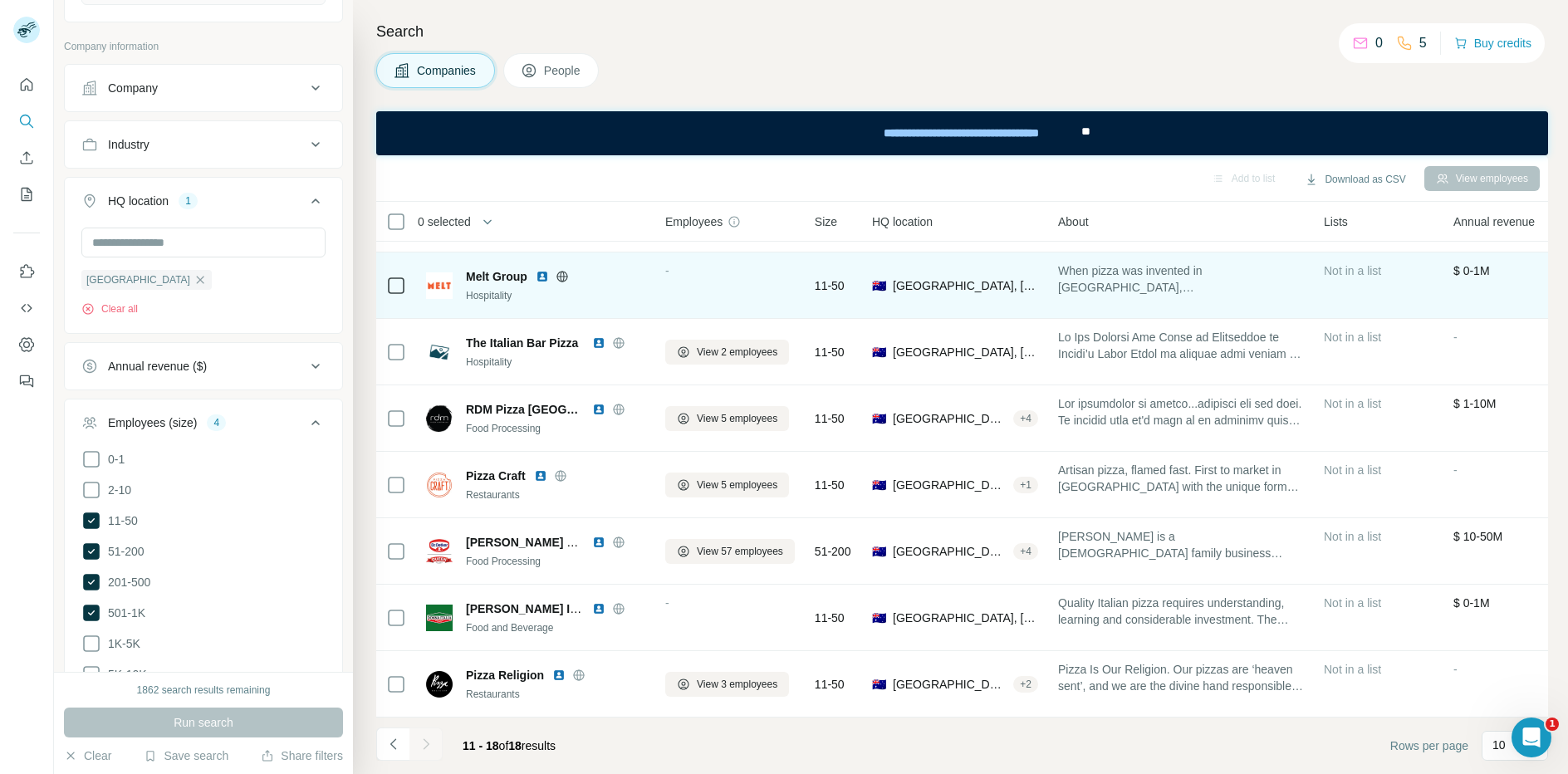
click at [563, 275] on icon at bounding box center [562, 275] width 11 height 1
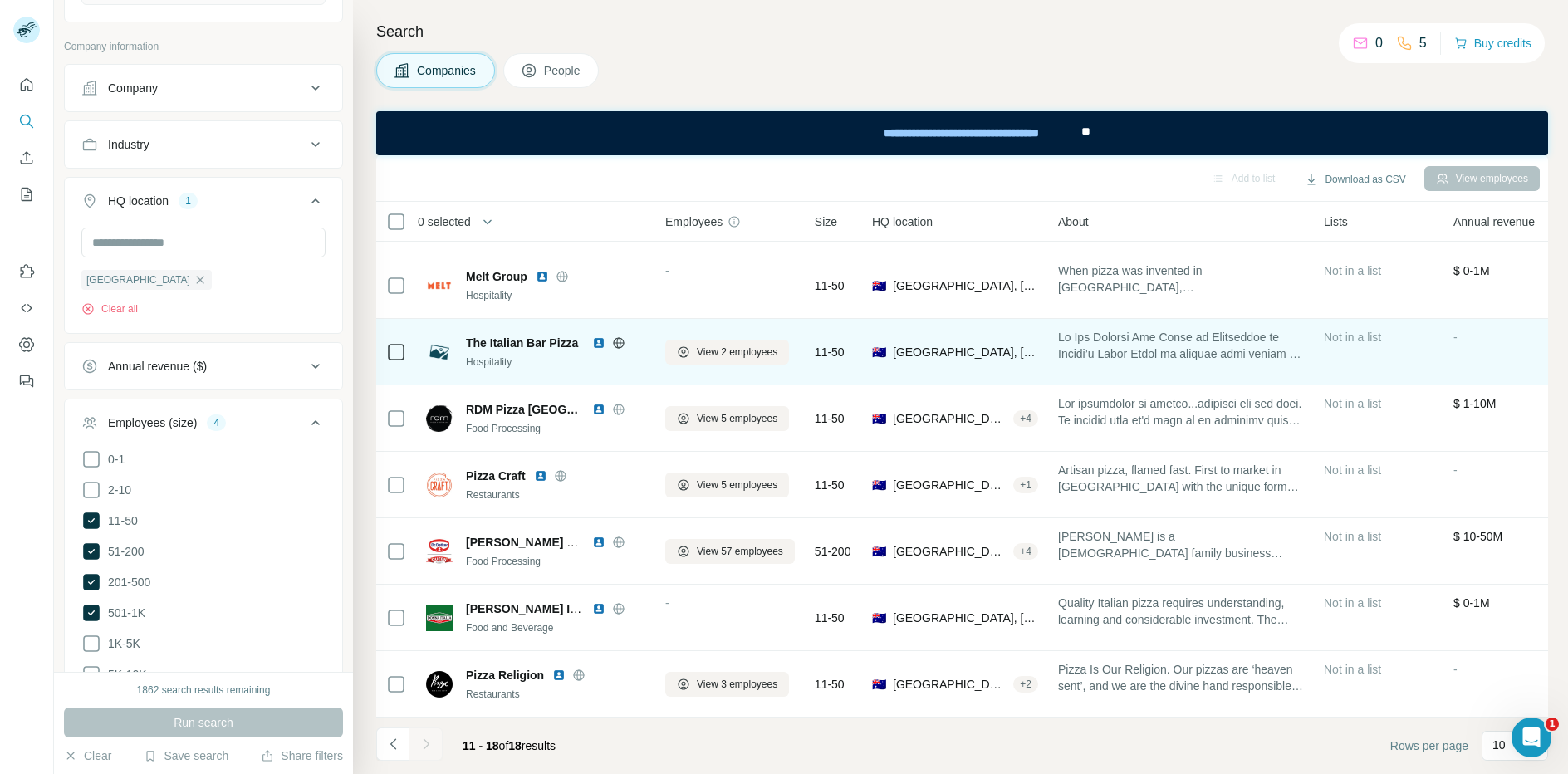
click at [617, 343] on icon at bounding box center [618, 343] width 13 height 13
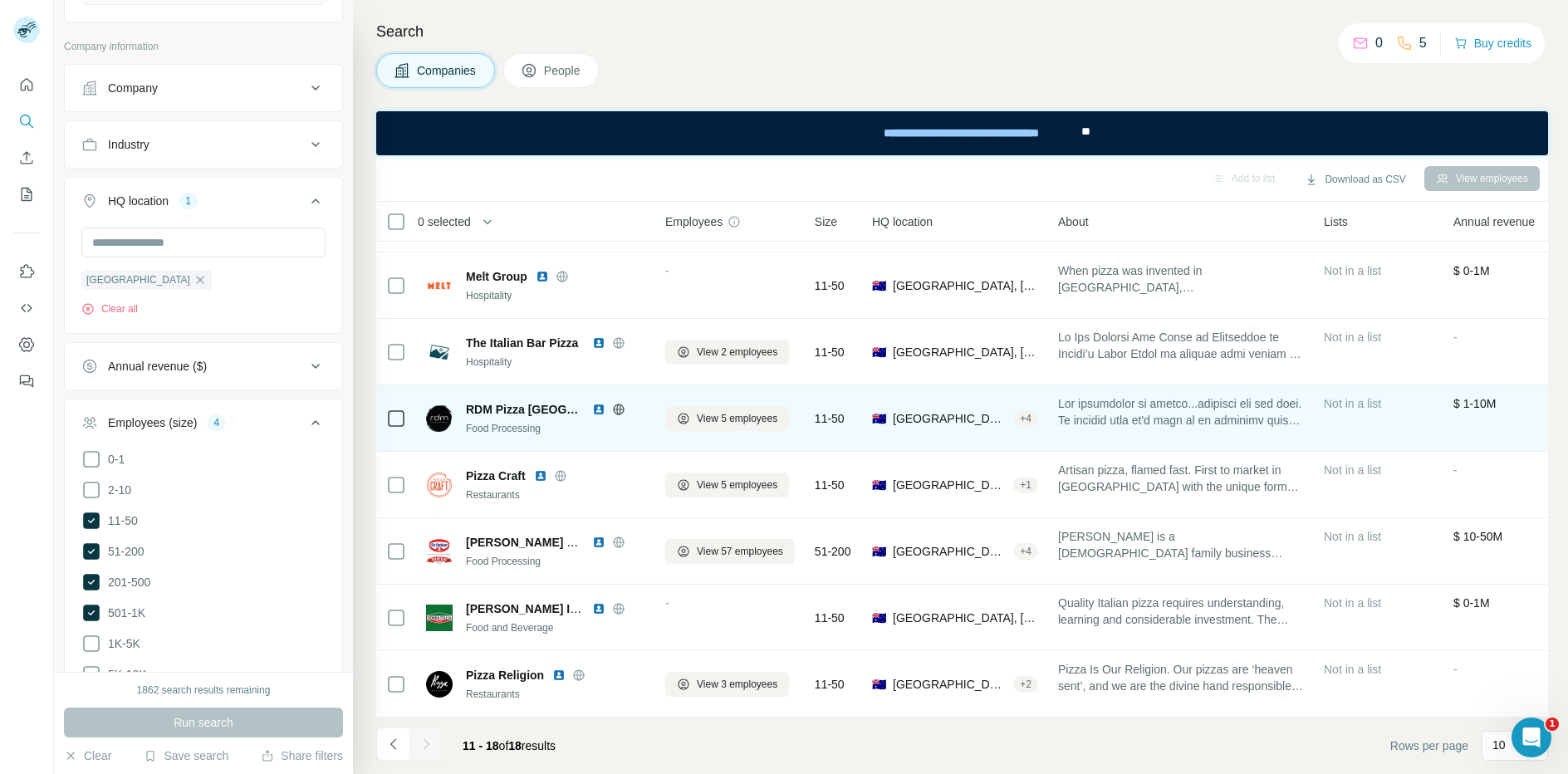
click at [612, 409] on icon at bounding box center [618, 409] width 13 height 13
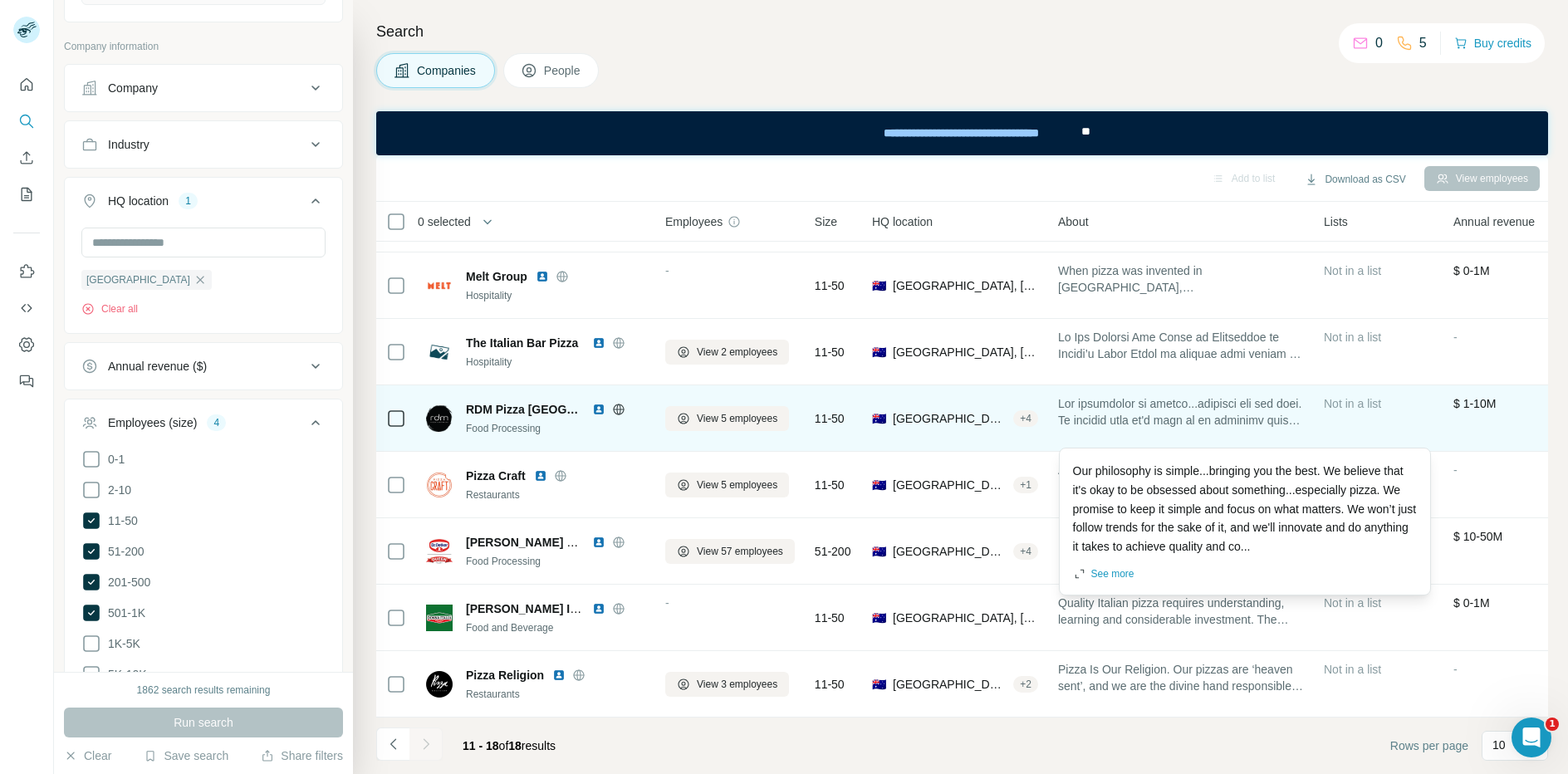
click at [1154, 420] on span at bounding box center [1180, 411] width 245 height 33
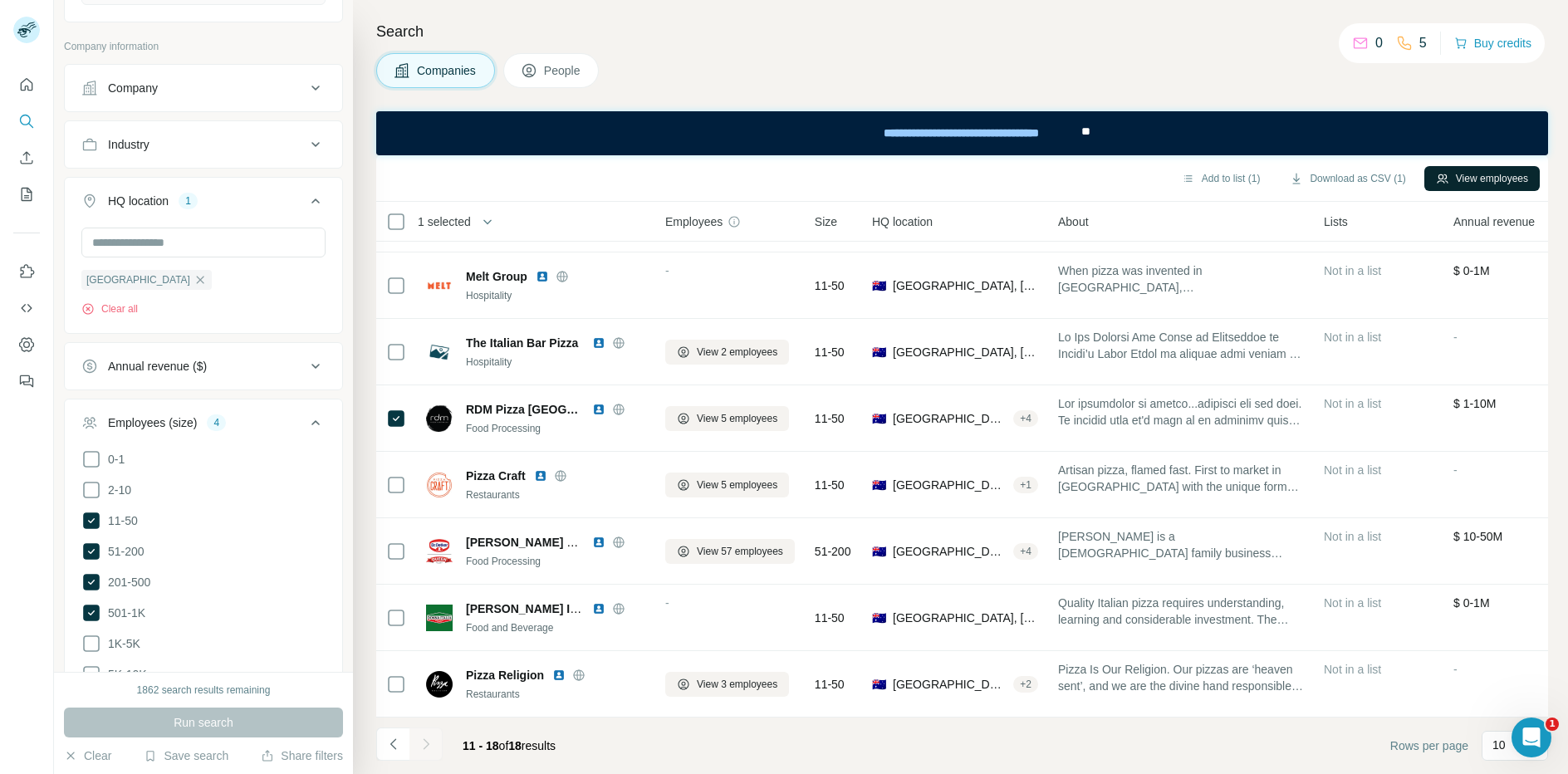
click at [1507, 187] on button "View employees" at bounding box center [1481, 178] width 115 height 25
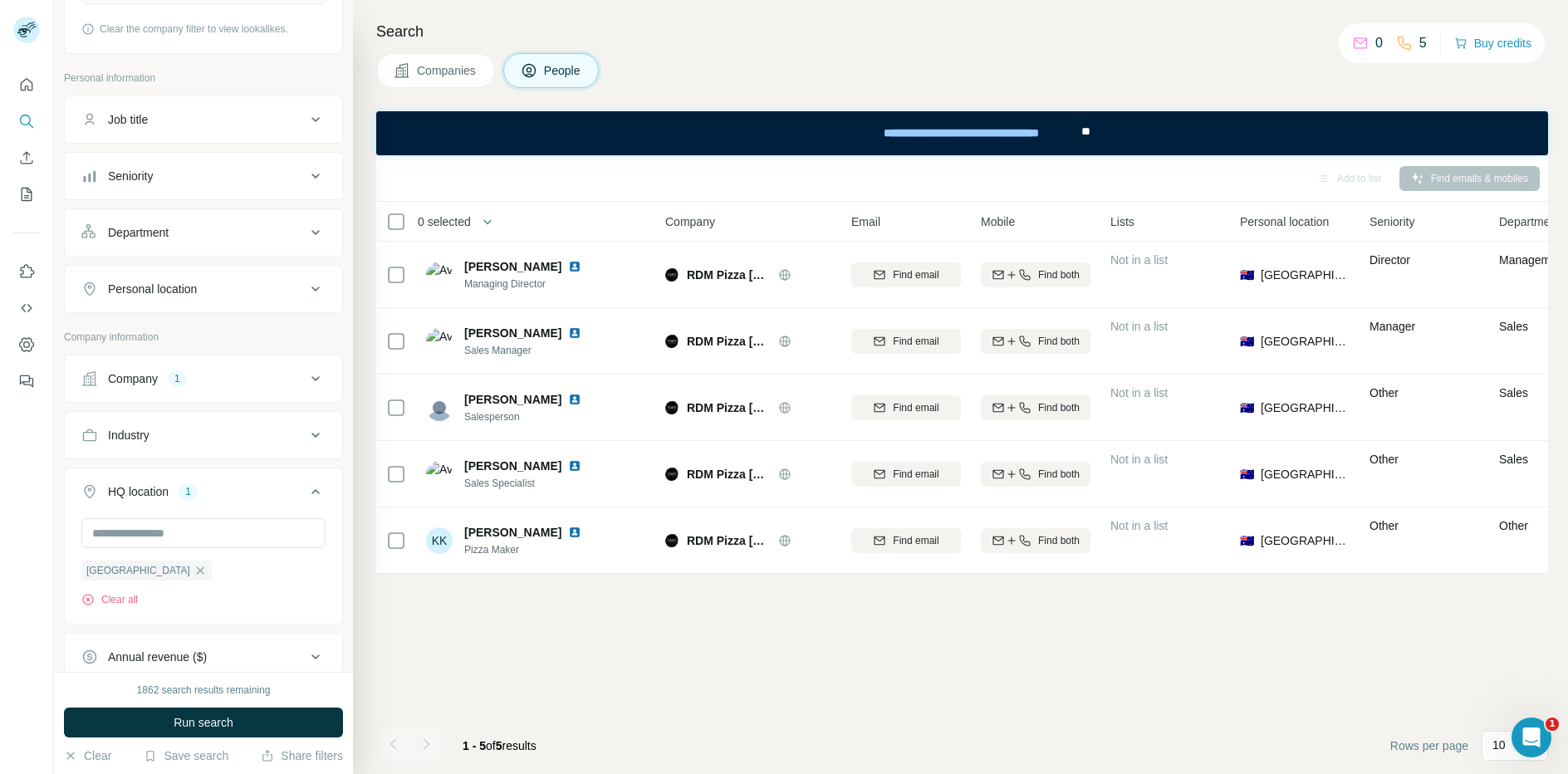
scroll to position [0, 0]
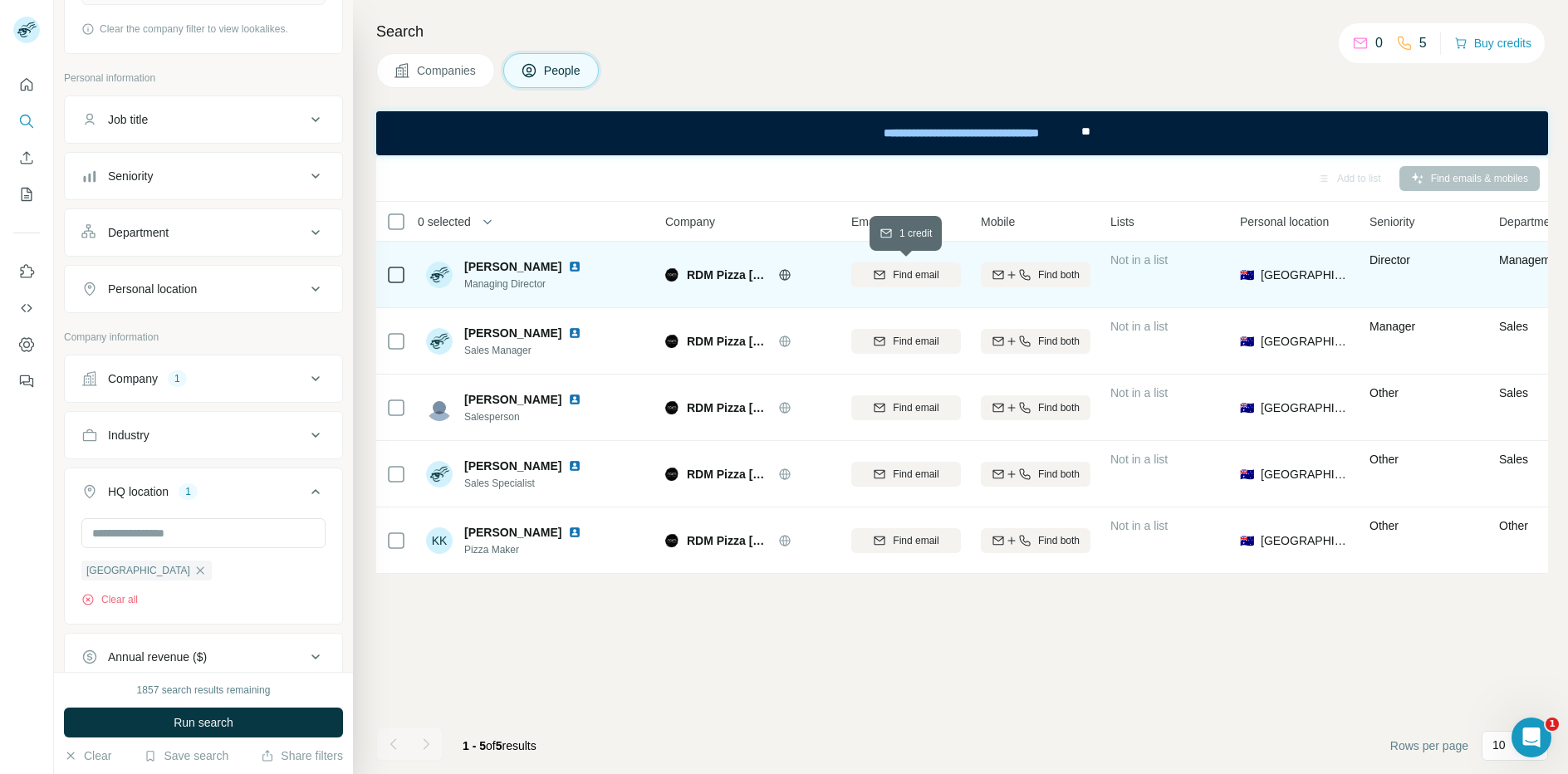
click at [913, 278] on span "Find email" at bounding box center [916, 275] width 46 height 15
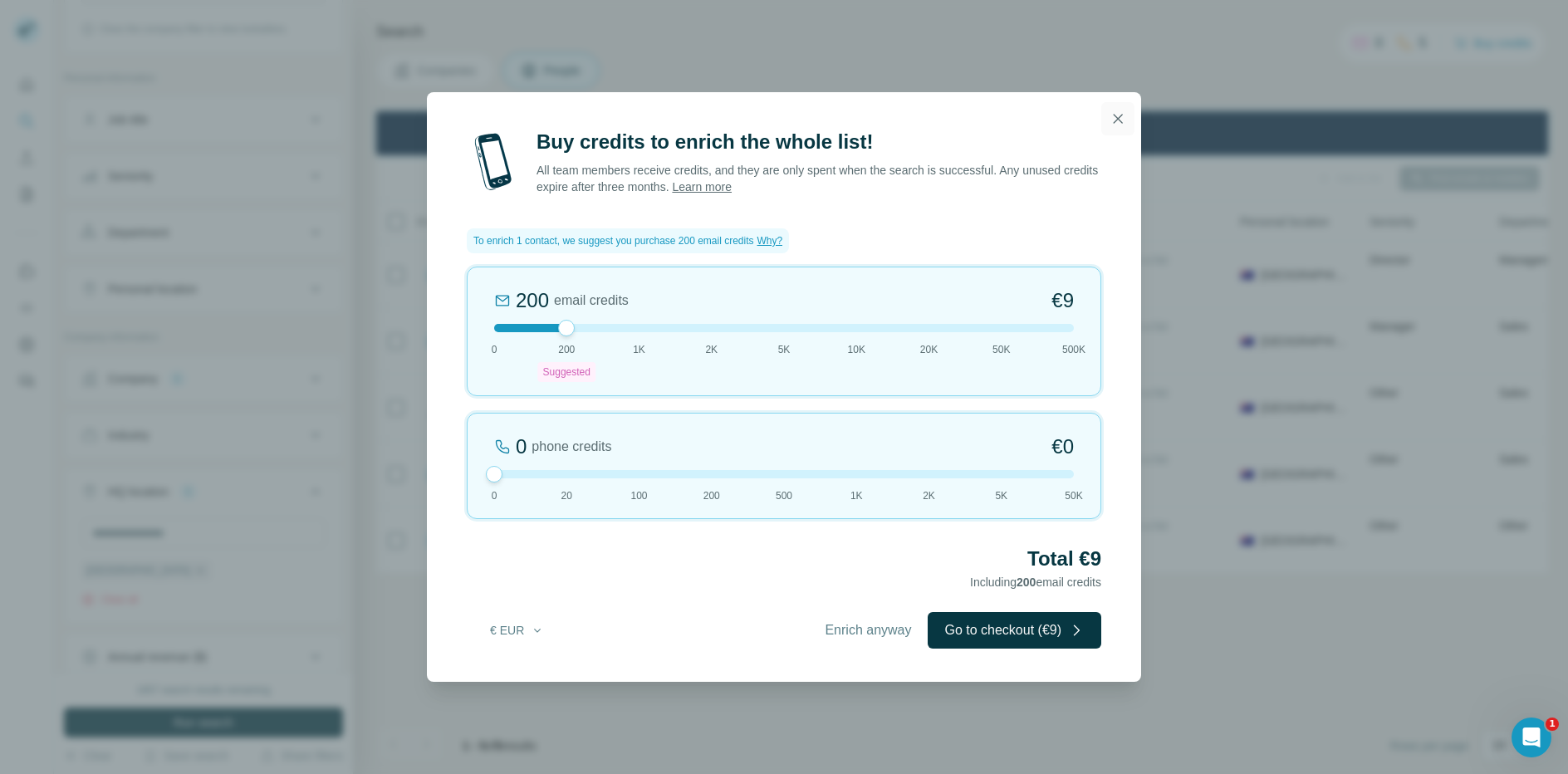
click at [1122, 118] on icon "button" at bounding box center [1117, 119] width 17 height 17
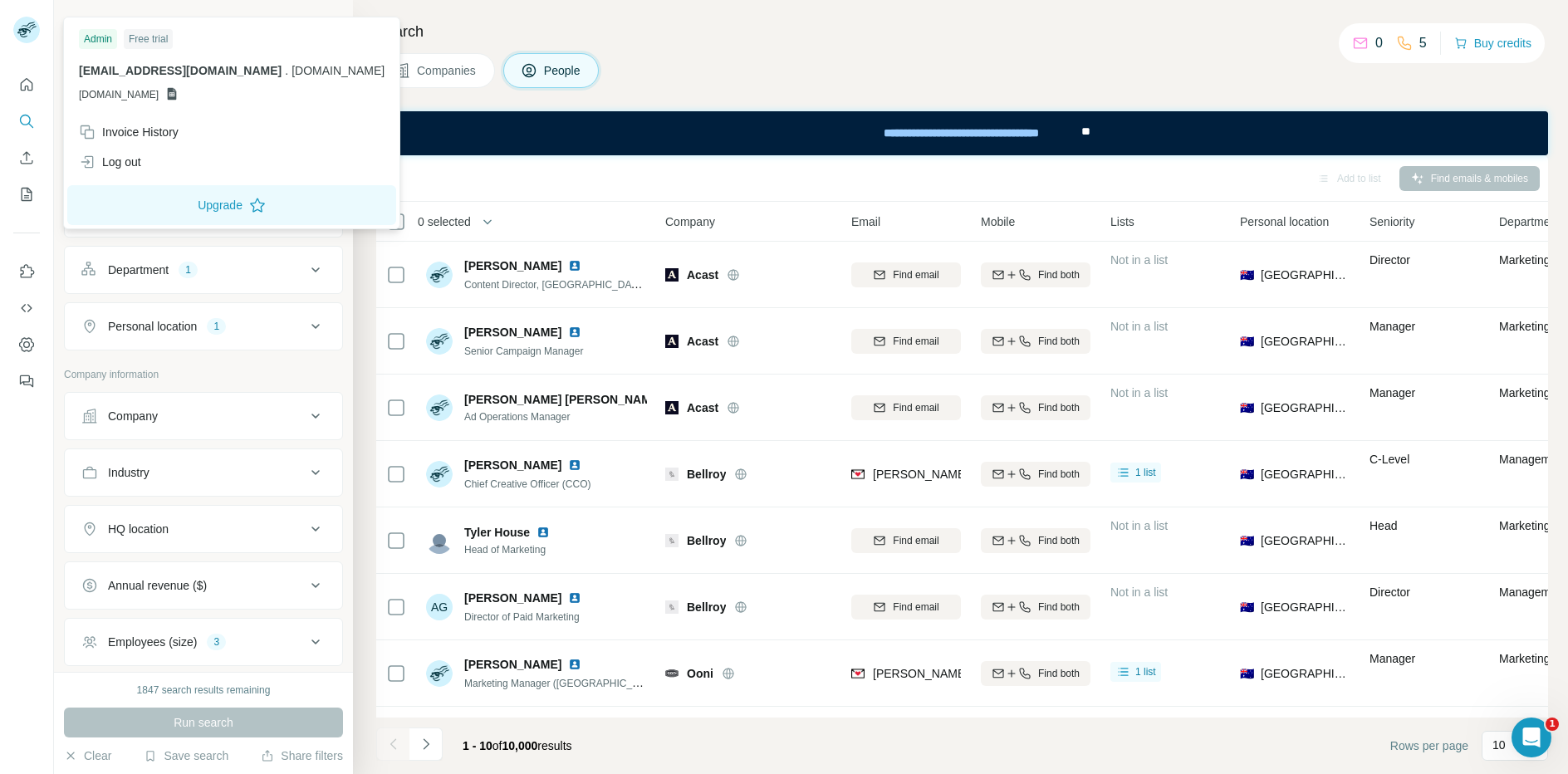
click at [23, 30] on icon at bounding box center [24, 33] width 13 height 9
click at [229, 695] on div "1847 search results remaining" at bounding box center [204, 689] width 134 height 15
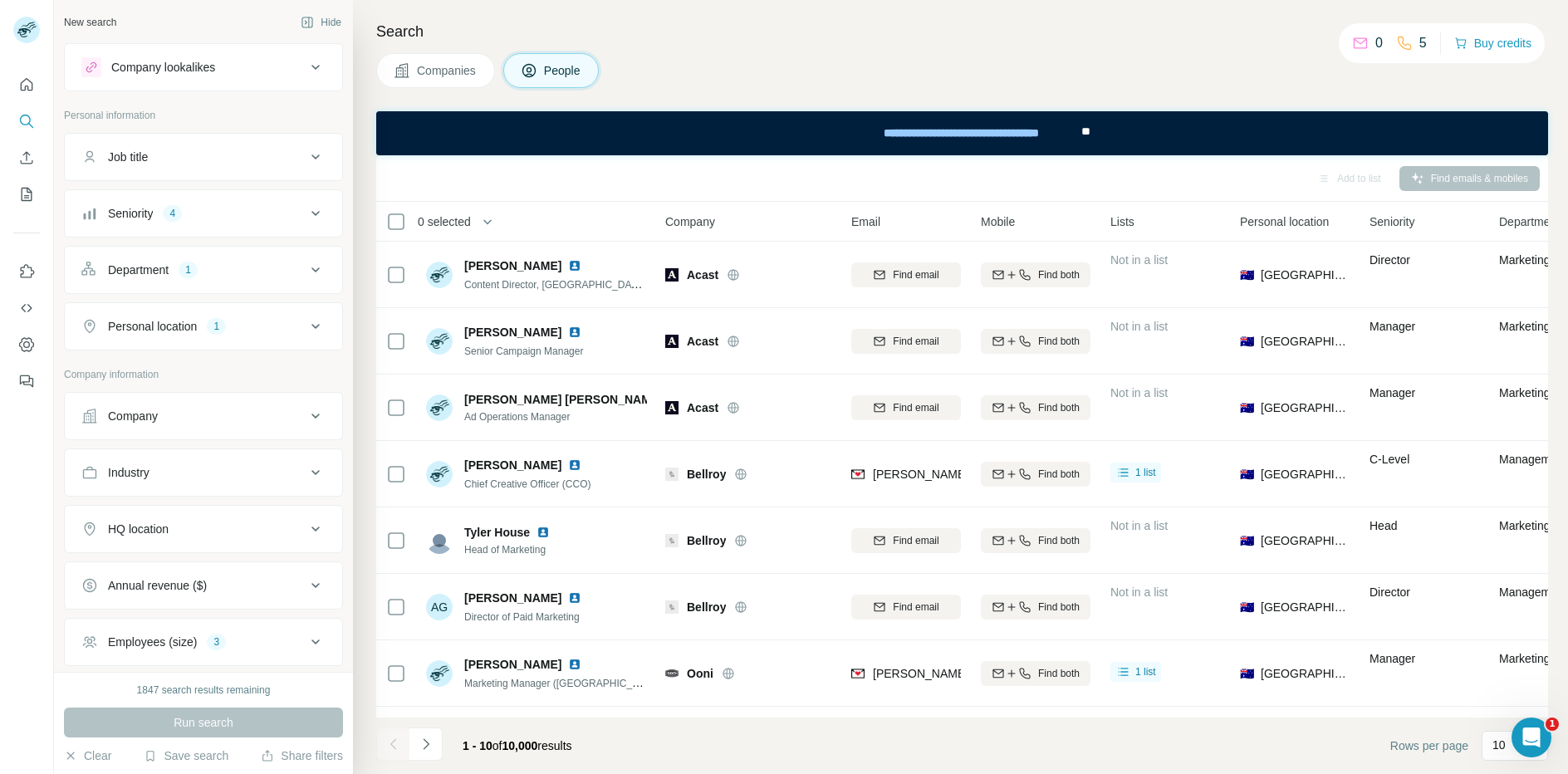
click at [1030, 36] on h4 "Search" at bounding box center [962, 31] width 1172 height 23
click at [1168, 59] on div "Companies People" at bounding box center [962, 70] width 1172 height 35
click at [148, 693] on div "1847 search results remaining" at bounding box center [204, 689] width 134 height 15
